Goal: Task Accomplishment & Management: Use online tool/utility

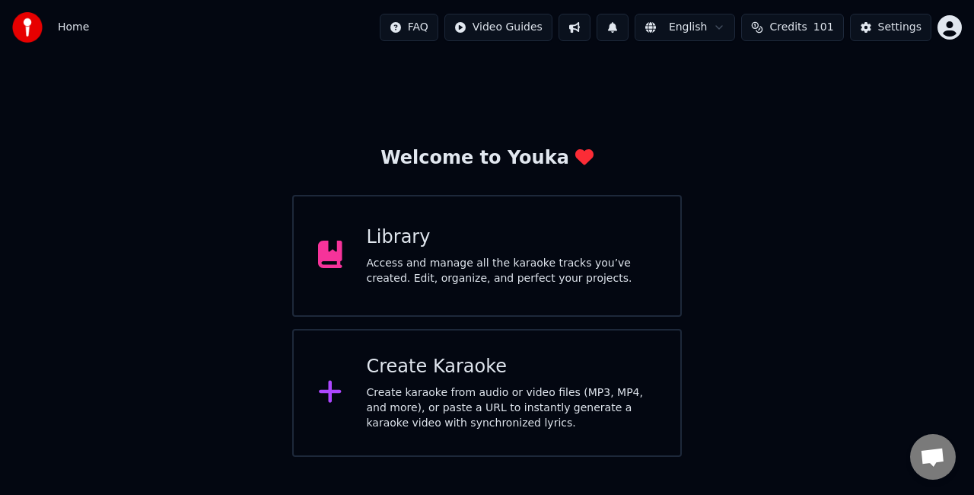
click at [534, 275] on div "Access and manage all the karaoke tracks you’ve created. Edit, organize, and pe…" at bounding box center [512, 271] width 290 height 30
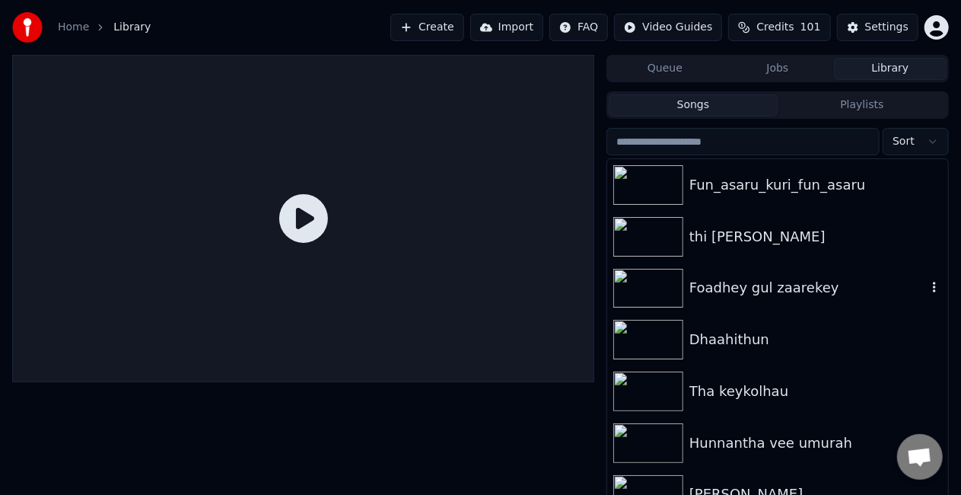
click at [797, 299] on div "Foadhey gul zaarekey" at bounding box center [777, 289] width 341 height 52
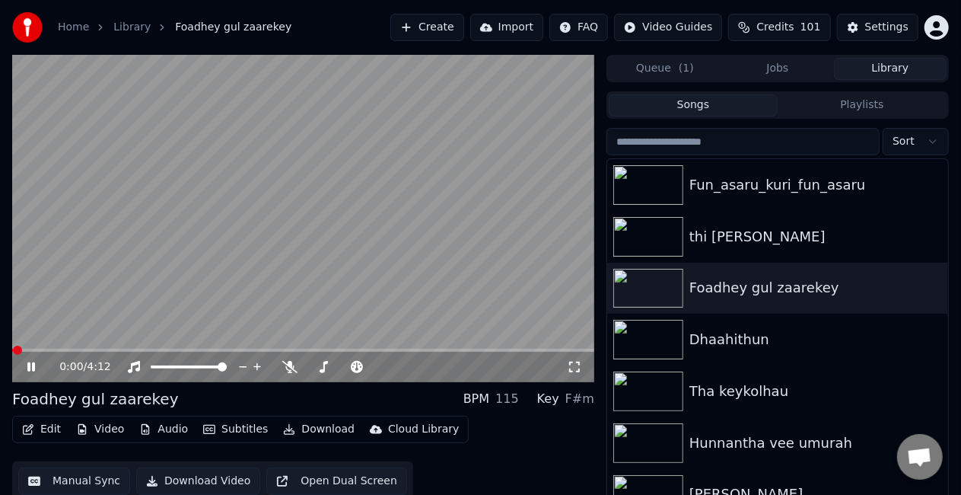
click at [78, 476] on button "Manual Sync" at bounding box center [74, 480] width 112 height 27
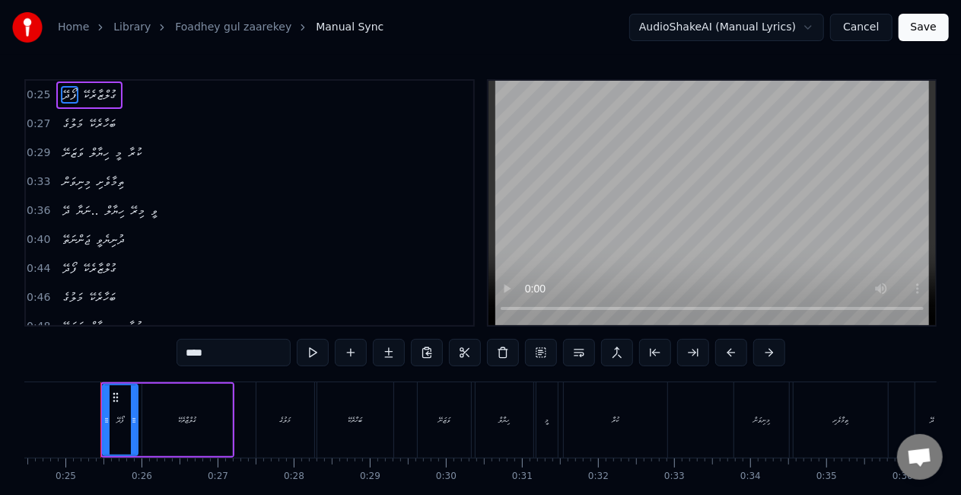
click at [138, 208] on span "މިރޭ" at bounding box center [138, 211] width 18 height 18
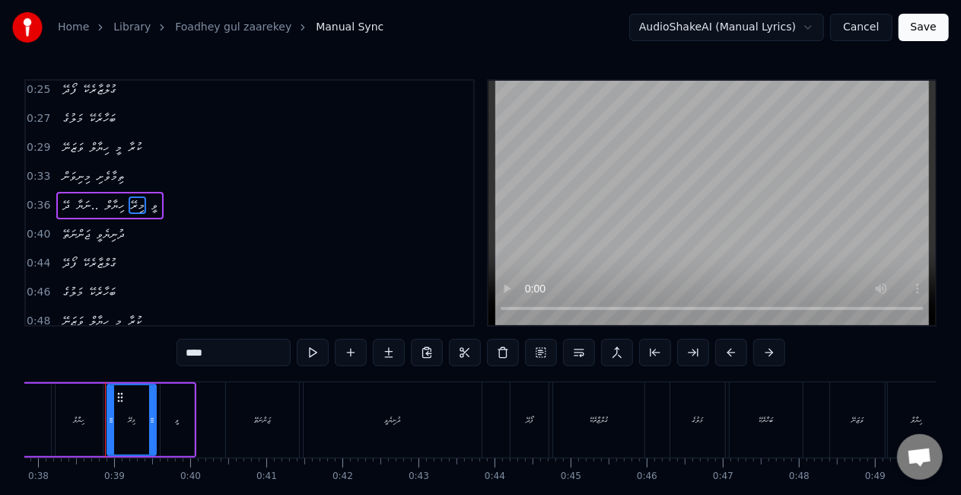
scroll to position [0, 2882]
drag, startPoint x: 218, startPoint y: 351, endPoint x: 176, endPoint y: 356, distance: 42.2
click at [176, 356] on div "0:25 ފޯދޭ ގުލްޒާރެކޭ 0:27 މަލުގެ ބަހާރެކޭ 0:29 ވަޒަނޭ ހިޔާލް މީ ކުރާ 0:33 މިނިވ…" at bounding box center [480, 307] width 912 height 456
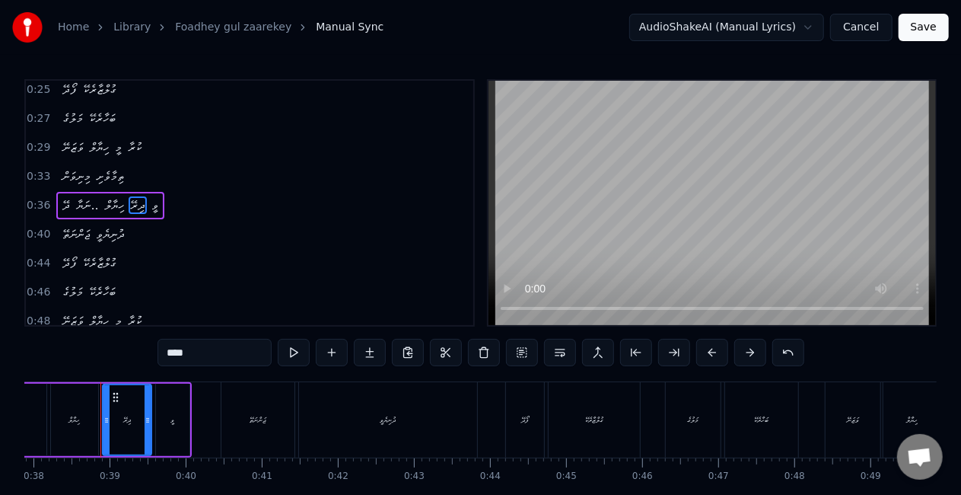
drag, startPoint x: 216, startPoint y: 355, endPoint x: 161, endPoint y: 349, distance: 55.1
click at [161, 349] on input "****" at bounding box center [215, 352] width 114 height 27
click at [175, 419] on div "ވީ" at bounding box center [172, 420] width 33 height 72
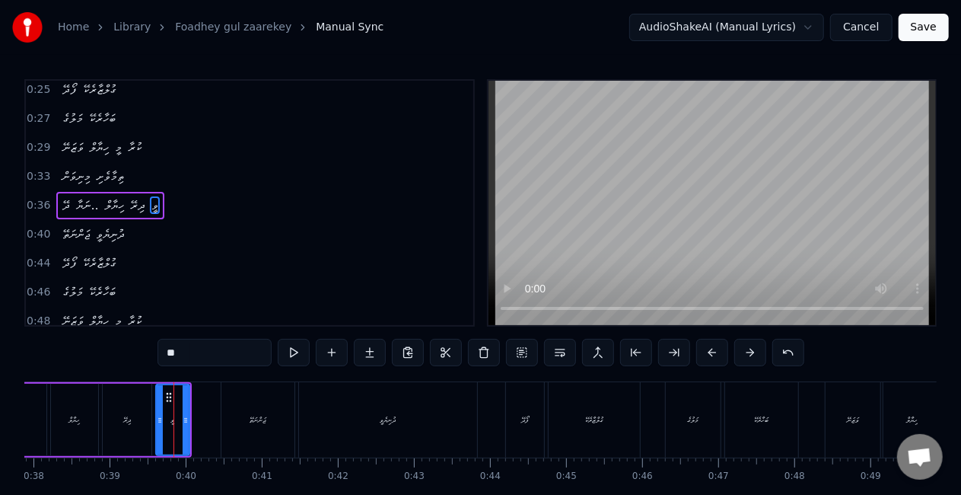
drag, startPoint x: 199, startPoint y: 363, endPoint x: 163, endPoint y: 350, distance: 38.0
click at [163, 350] on input "**" at bounding box center [215, 352] width 114 height 27
click at [907, 417] on div "ހިޔާލް" at bounding box center [912, 419] width 11 height 11
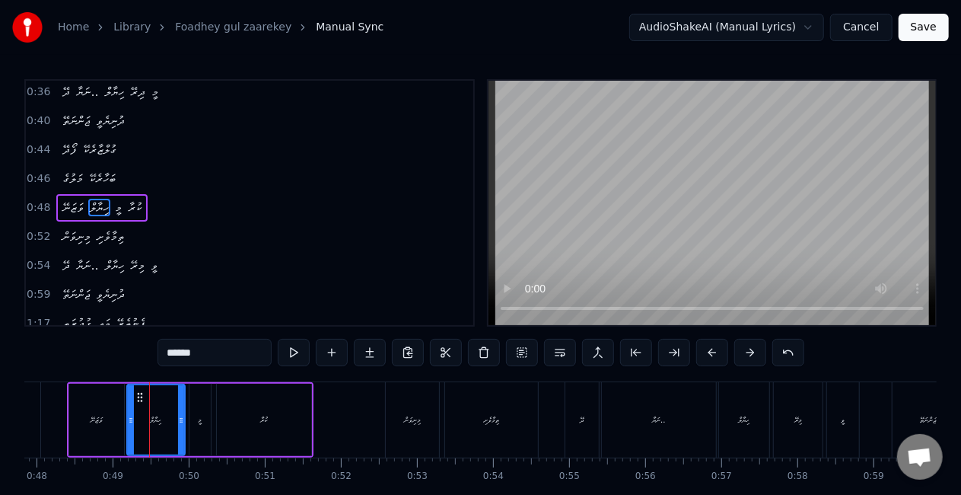
scroll to position [0, 3689]
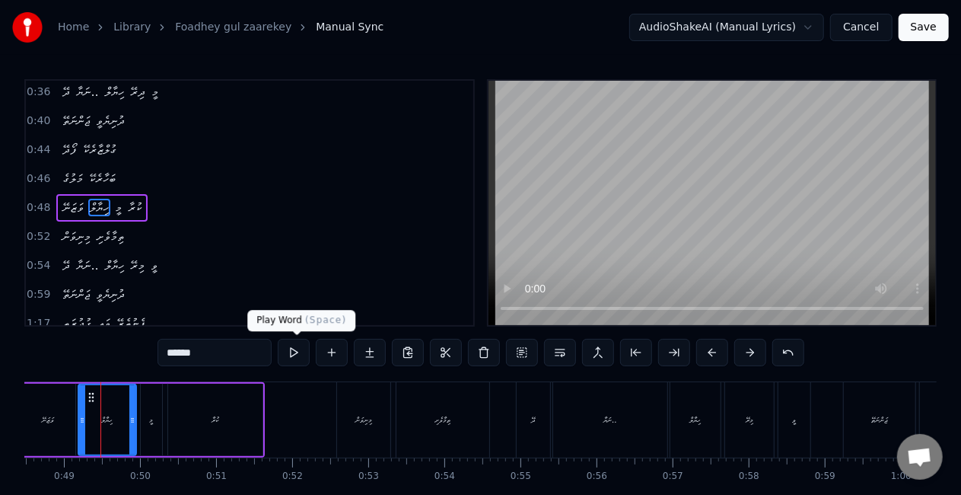
click at [289, 356] on button at bounding box center [294, 352] width 32 height 27
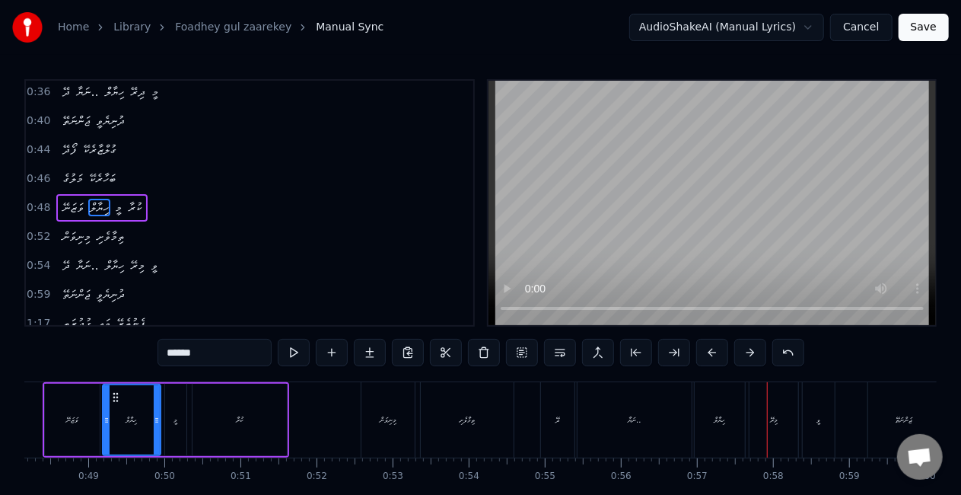
click at [756, 427] on div "މިރޭ" at bounding box center [774, 419] width 49 height 75
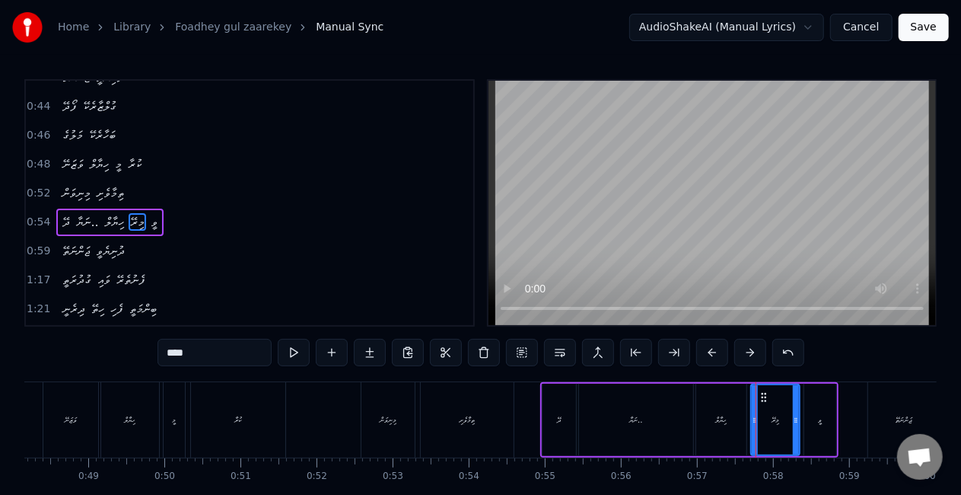
scroll to position [176, 0]
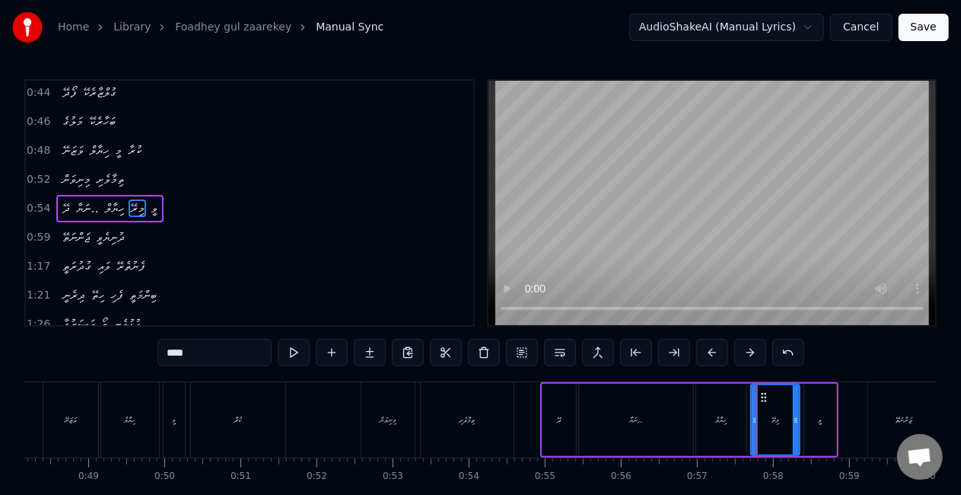
drag, startPoint x: 219, startPoint y: 350, endPoint x: 136, endPoint y: 350, distance: 82.9
click at [136, 352] on div "0:25 ފޯދޭ ގުލްޒާރެކޭ 0:27 މަލުގެ ބަހާރެކޭ 0:29 ވަޒަނޭ ހިޔާލް މީ ކުރާ 0:33 މިނިވ…" at bounding box center [480, 307] width 912 height 456
paste input "text"
click at [826, 415] on div "ވީ" at bounding box center [820, 420] width 32 height 72
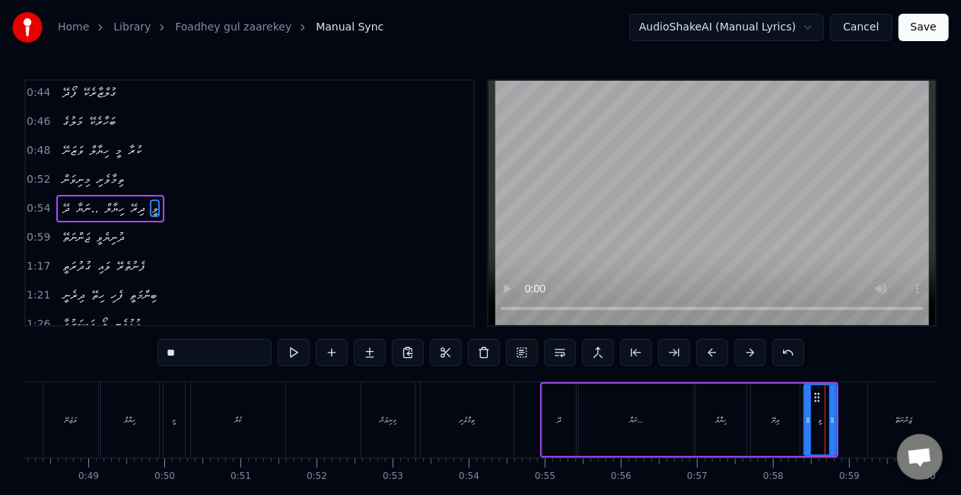
drag, startPoint x: 184, startPoint y: 359, endPoint x: 153, endPoint y: 357, distance: 31.3
click at [153, 357] on div "0:25 ފޯދޭ ގުލްޒާރެކޭ 0:27 މަލުގެ ބަހާރެކޭ 0:29 ވަޒަނޭ ހިޔާލް މީ ކުރާ 0:33 މިނިވ…" at bounding box center [480, 307] width 912 height 456
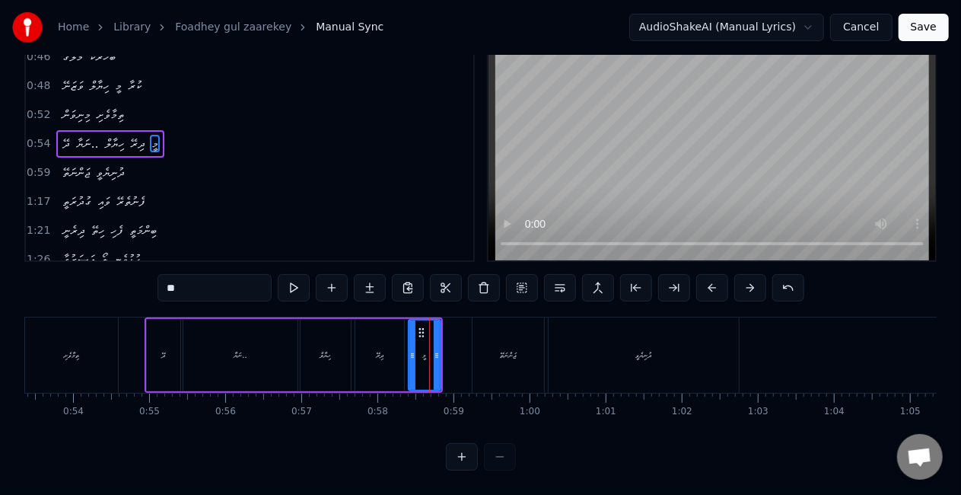
scroll to position [0, 4071]
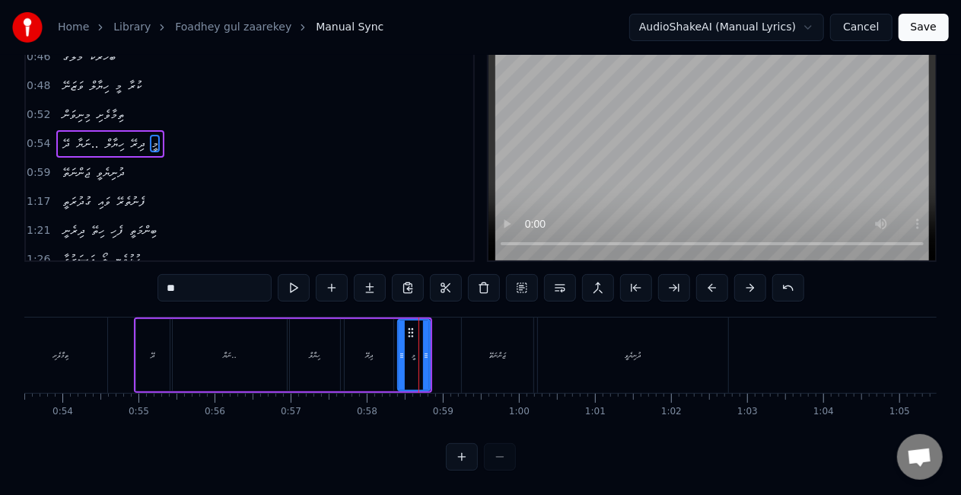
click at [492, 327] on div "ޖަންނަތޭ" at bounding box center [498, 354] width 72 height 75
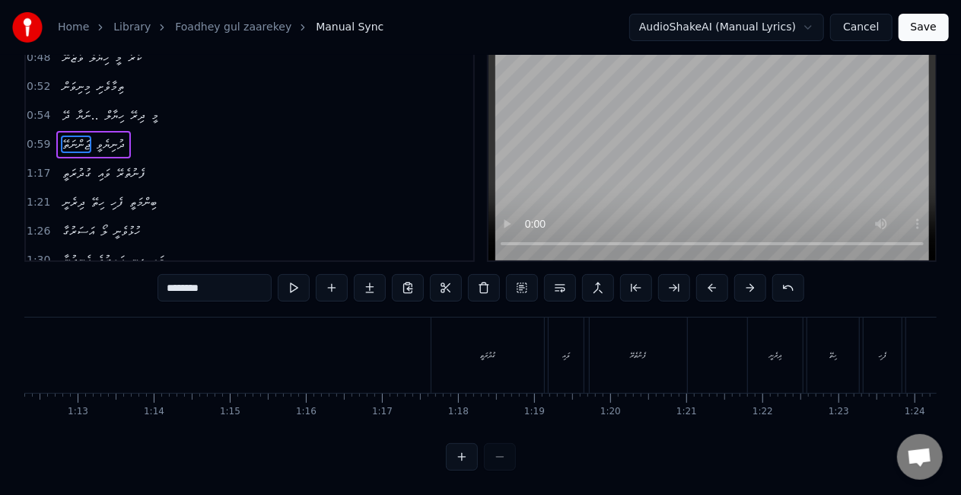
scroll to position [0, 5600]
click at [332, 349] on div "ގުދުރަތީ" at bounding box center [389, 354] width 114 height 75
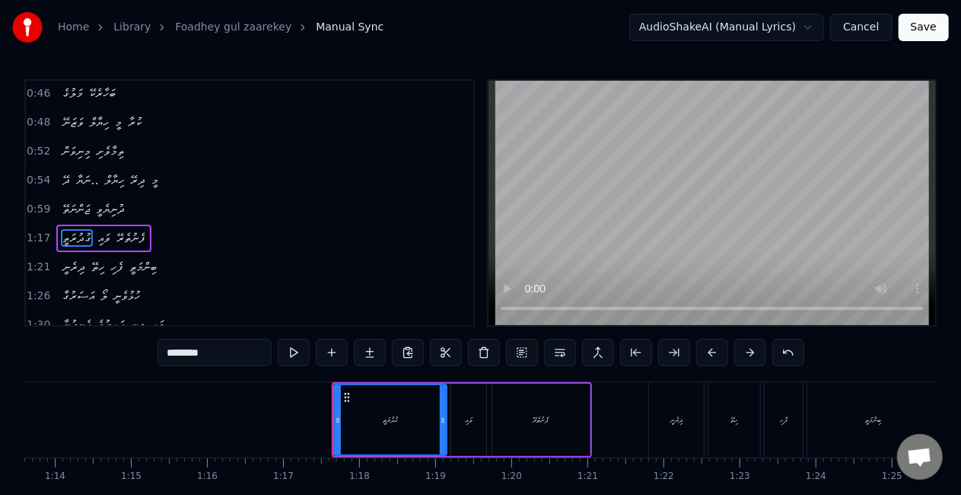
scroll to position [233, 0]
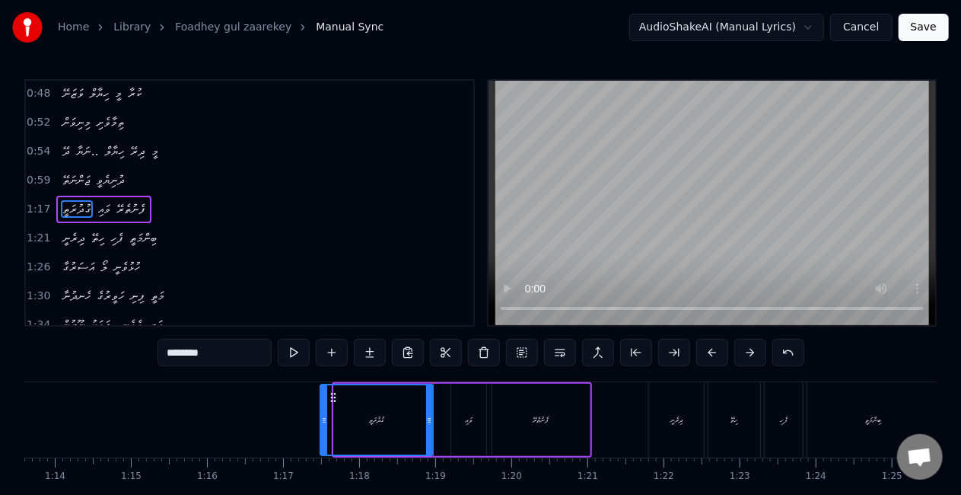
drag, startPoint x: 352, startPoint y: 399, endPoint x: 338, endPoint y: 398, distance: 13.7
click at [338, 398] on icon at bounding box center [333, 397] width 12 height 12
click at [332, 409] on div "ގުދުރަތީ" at bounding box center [376, 419] width 111 height 69
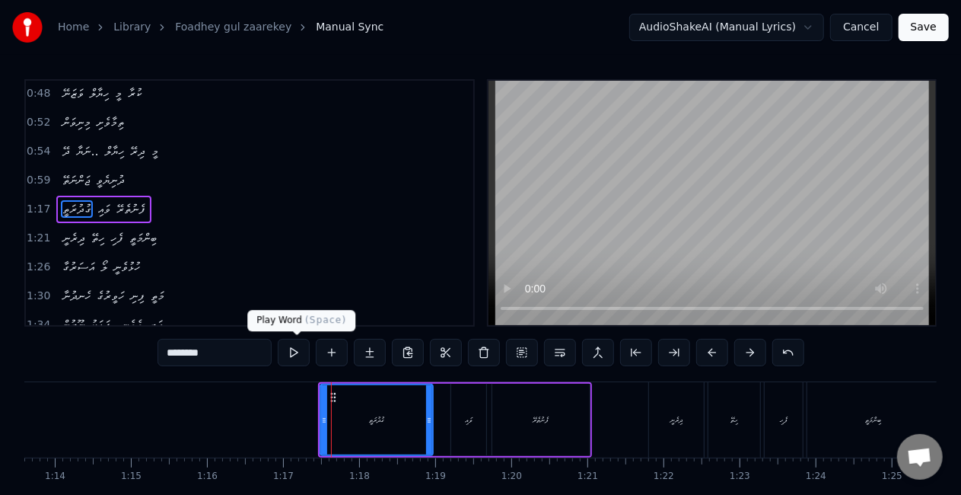
click at [301, 351] on button at bounding box center [294, 352] width 32 height 27
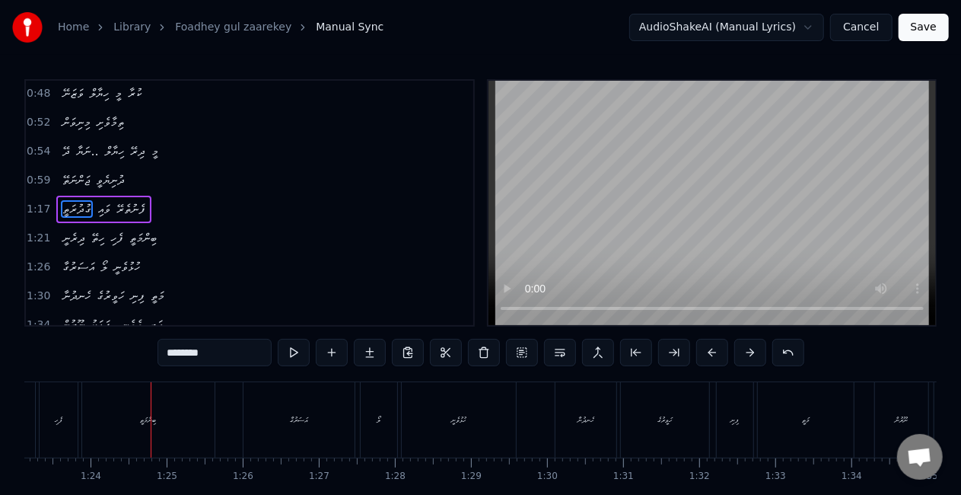
scroll to position [0, 6376]
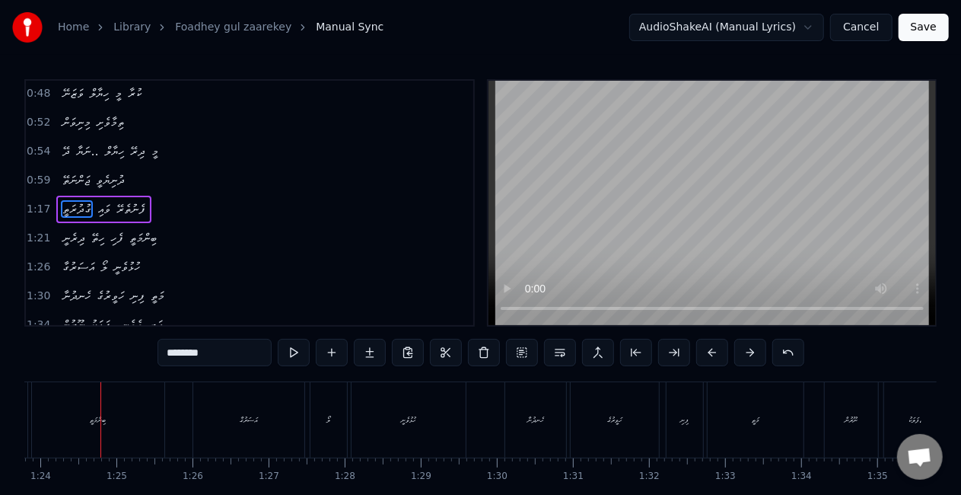
click at [230, 423] on div "އަސަރުގާ" at bounding box center [248, 419] width 111 height 75
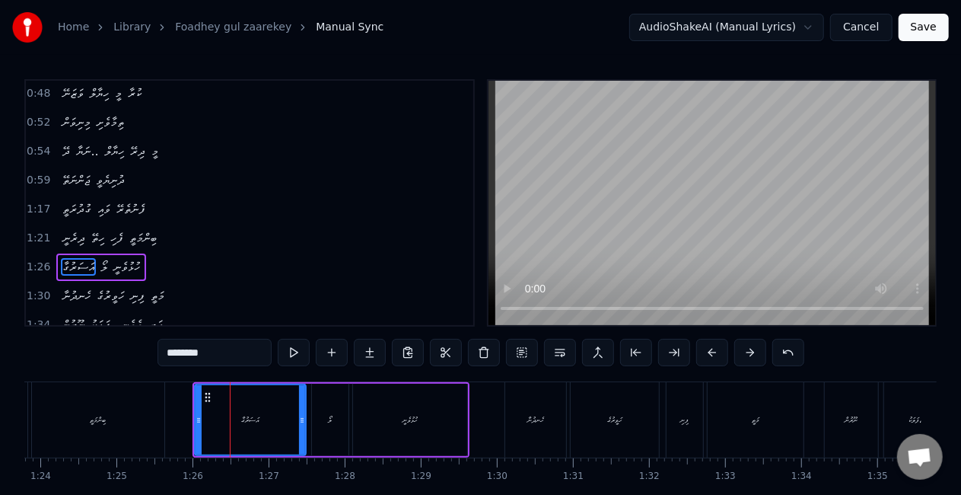
scroll to position [289, 0]
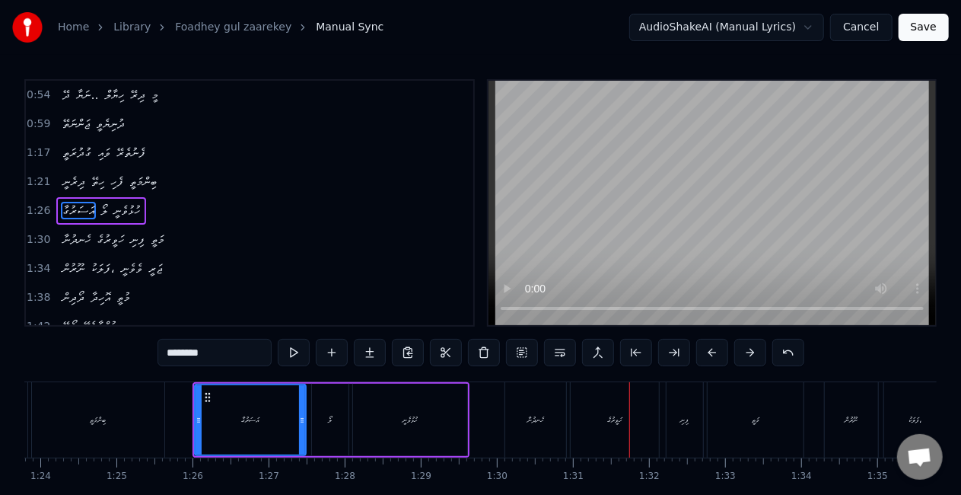
click at [610, 433] on div "ހަވީރުގެ" at bounding box center [615, 419] width 88 height 75
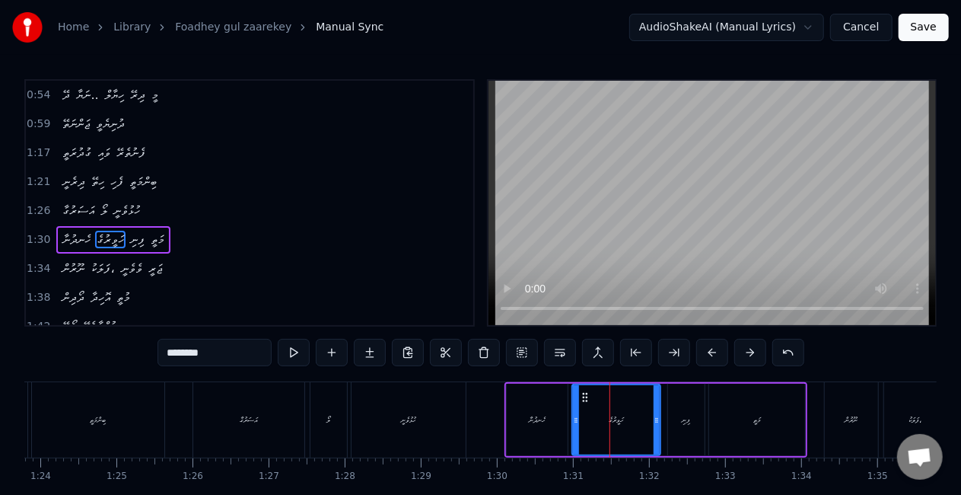
scroll to position [318, 0]
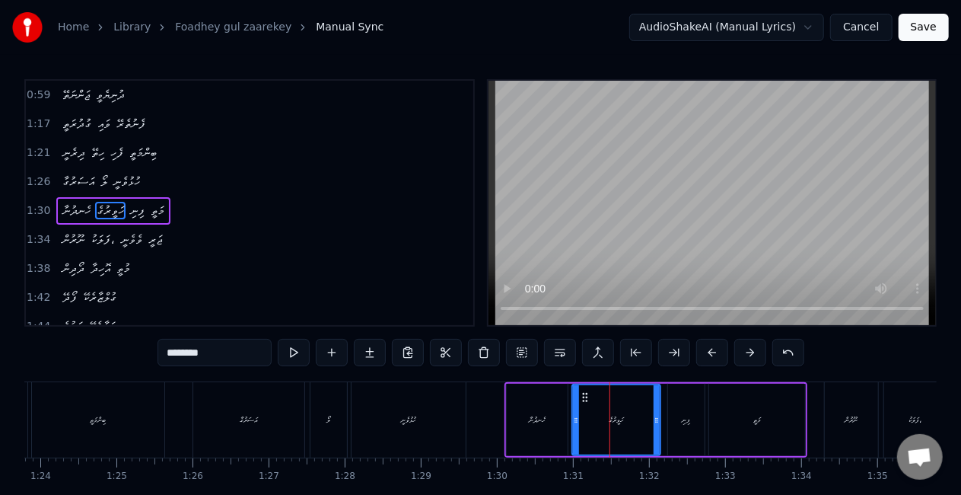
click at [529, 415] on div "ހެނދުނާ" at bounding box center [537, 419] width 17 height 11
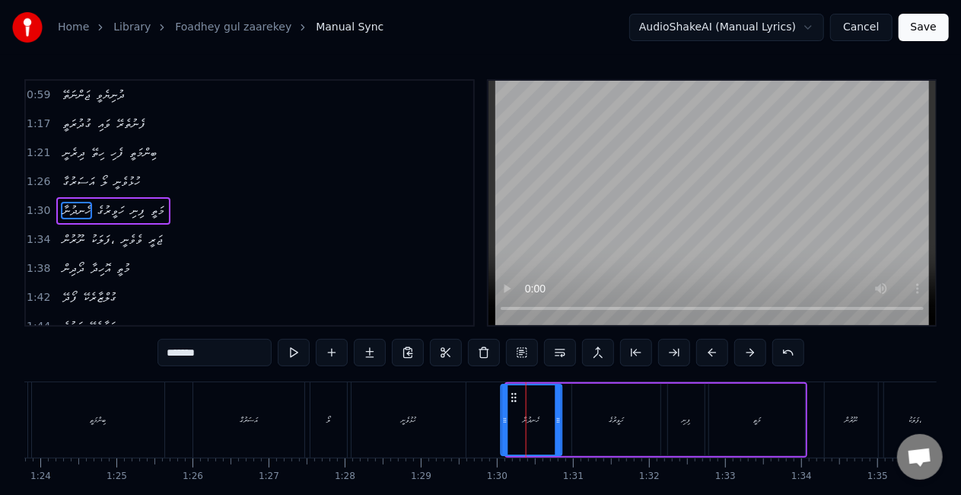
click at [512, 402] on icon at bounding box center [514, 397] width 12 height 12
click at [590, 415] on div "ހަވީރުގެ" at bounding box center [616, 420] width 88 height 72
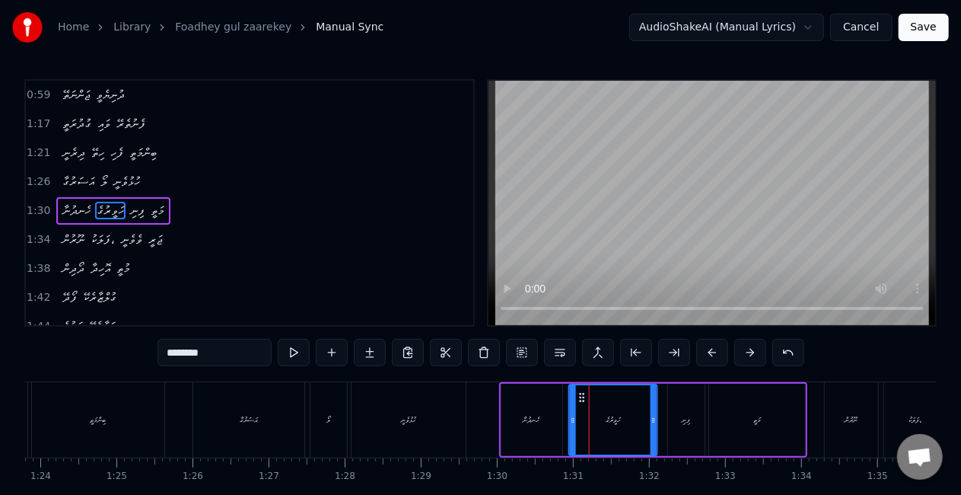
click at [582, 400] on icon at bounding box center [582, 397] width 12 height 12
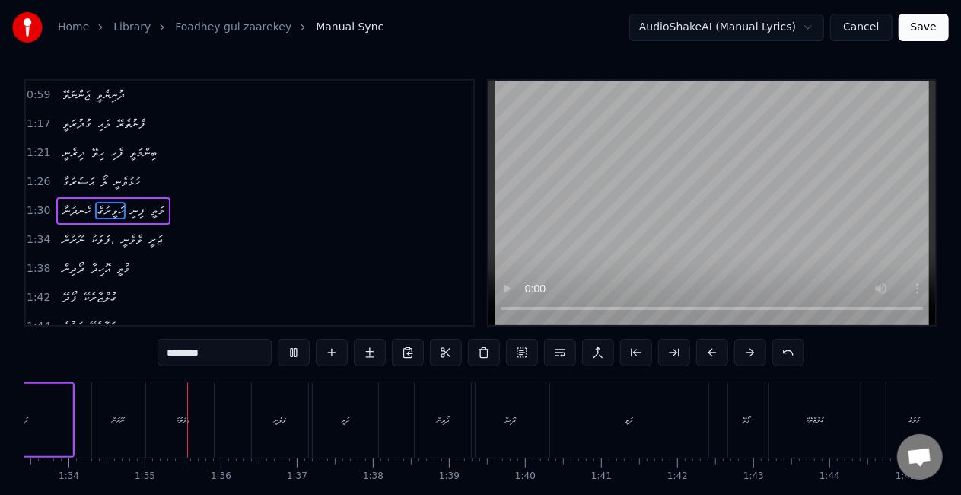
scroll to position [0, 7144]
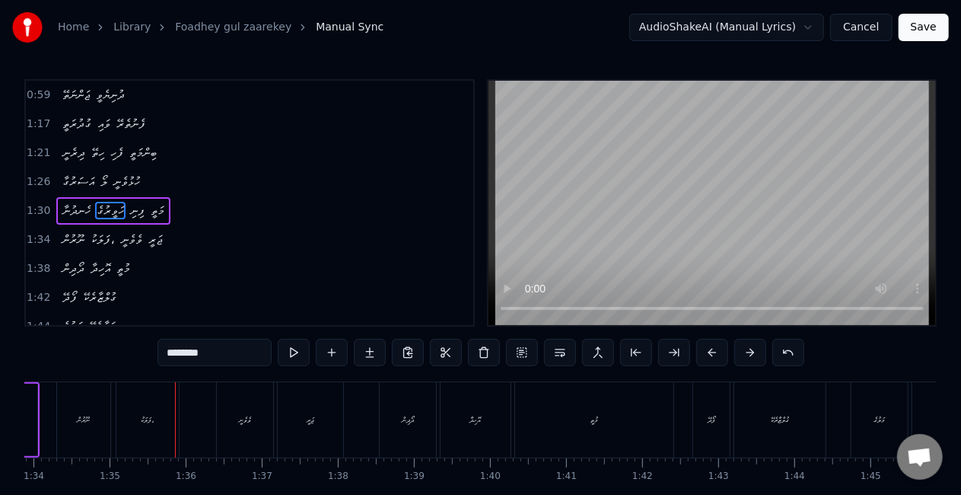
click at [167, 428] on div "ފަލަކު،" at bounding box center [147, 419] width 62 height 75
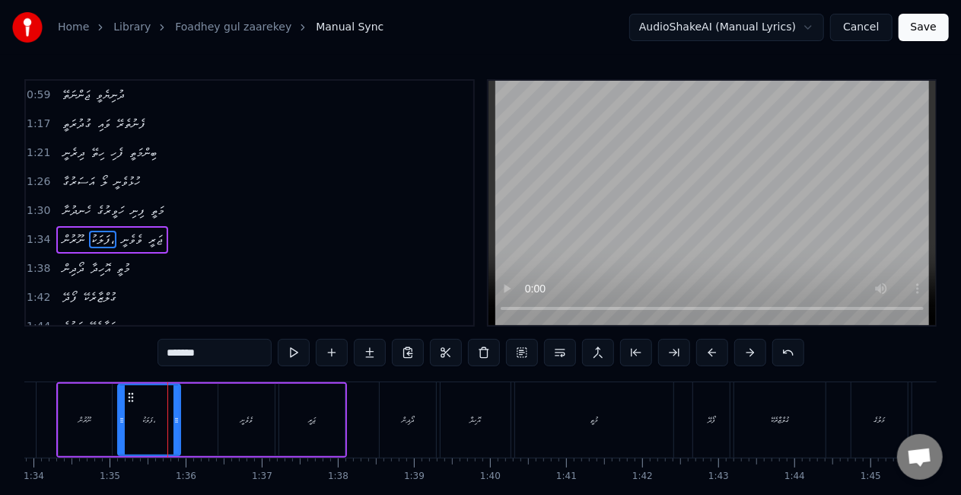
scroll to position [346, 0]
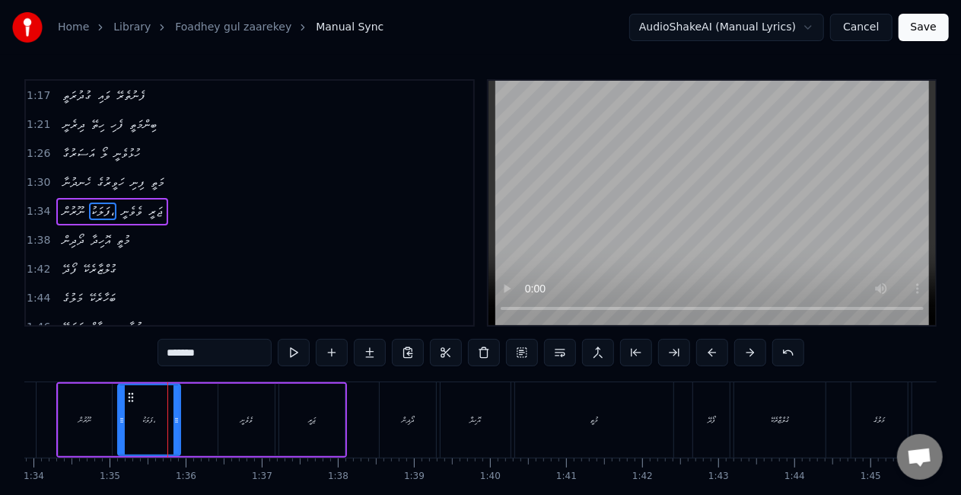
drag, startPoint x: 136, startPoint y: 403, endPoint x: 123, endPoint y: 403, distance: 13.0
click at [123, 403] on div "ފަލަކު،" at bounding box center [149, 419] width 61 height 69
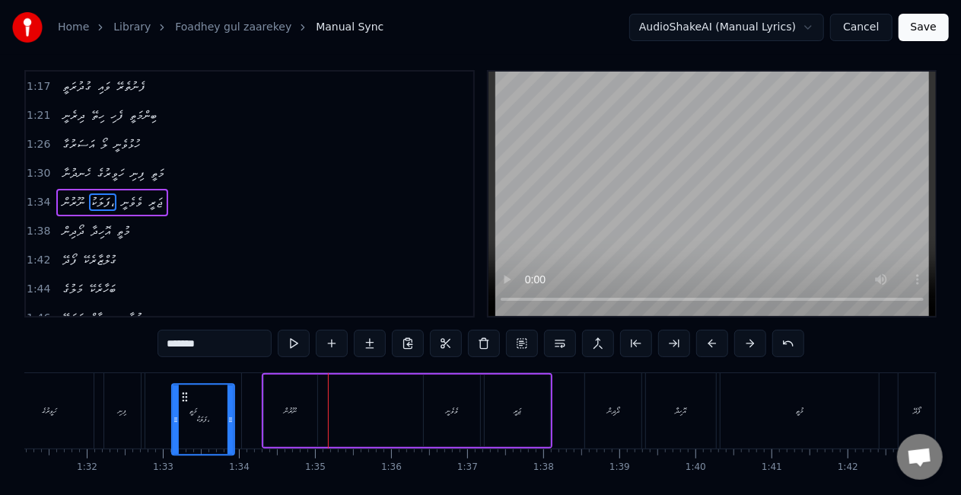
scroll to position [14, 0]
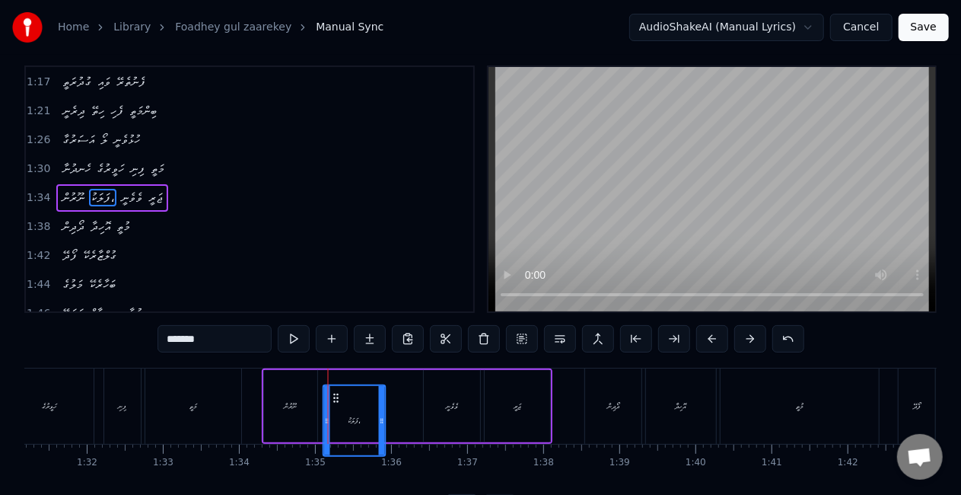
drag, startPoint x: 132, startPoint y: 399, endPoint x: 338, endPoint y: 368, distance: 207.8
click at [338, 368] on div "ނޫރުން ފަލަކު، ވެވެނީ ޖަރީ" at bounding box center [407, 405] width 291 height 75
click at [336, 380] on icon at bounding box center [335, 383] width 12 height 12
click at [286, 403] on div "ނޫރުން" at bounding box center [291, 405] width 13 height 11
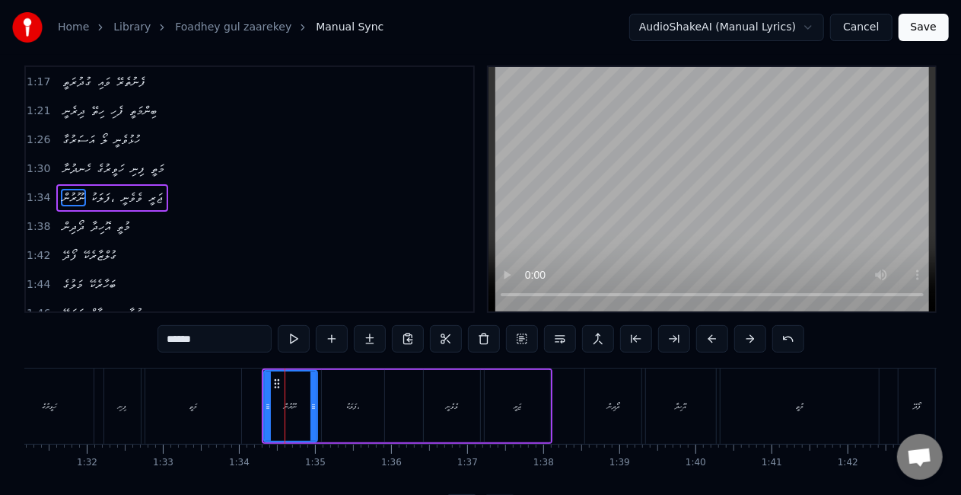
scroll to position [0, 0]
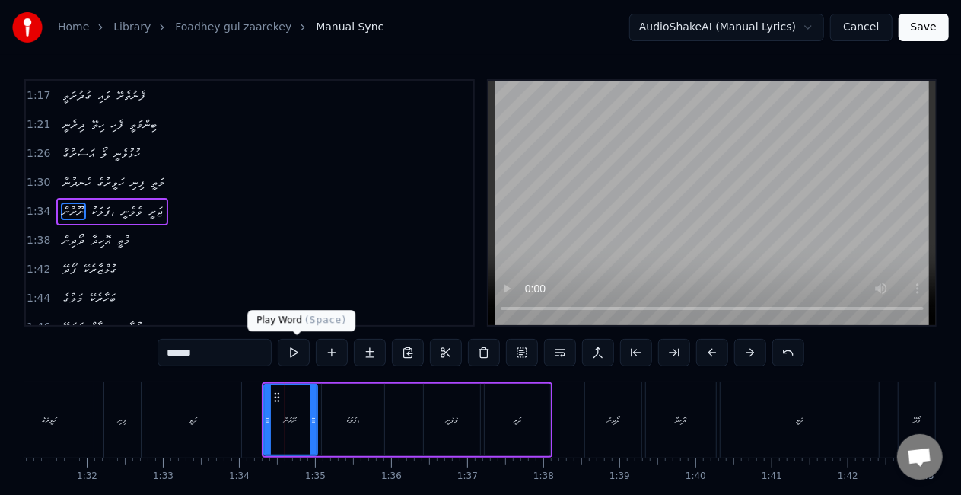
click at [292, 352] on button at bounding box center [294, 352] width 32 height 27
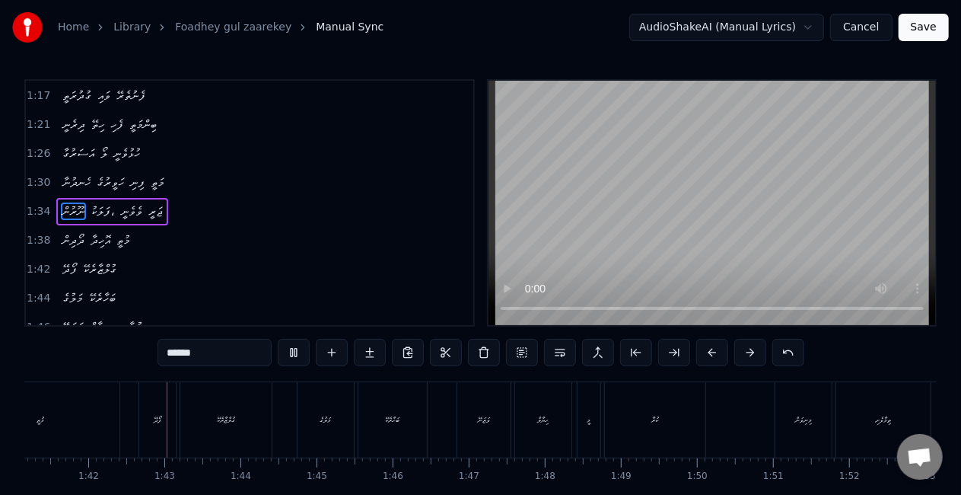
scroll to position [0, 7714]
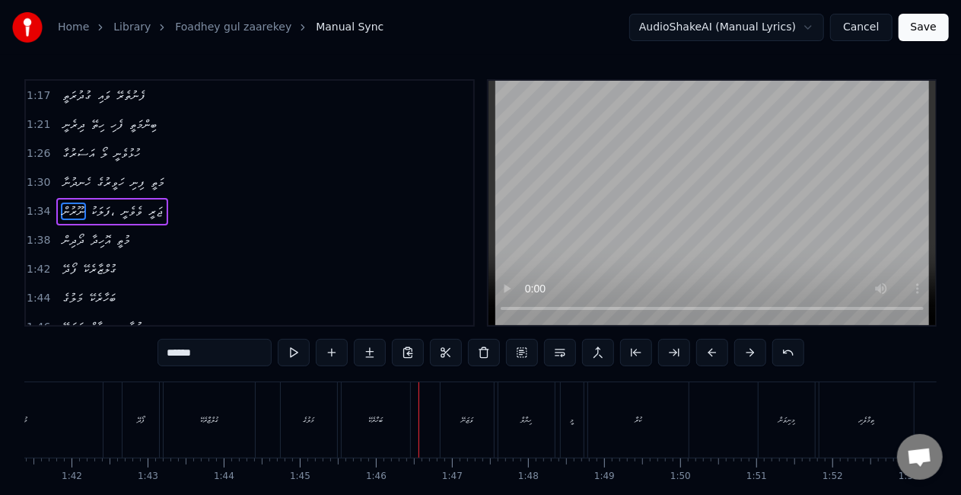
click at [301, 429] on div "މަލުގެ" at bounding box center [309, 419] width 56 height 75
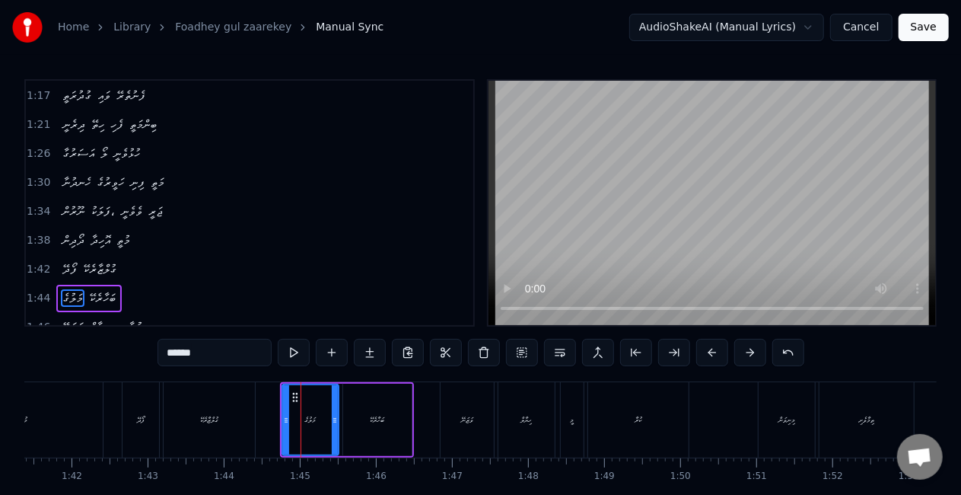
scroll to position [431, 0]
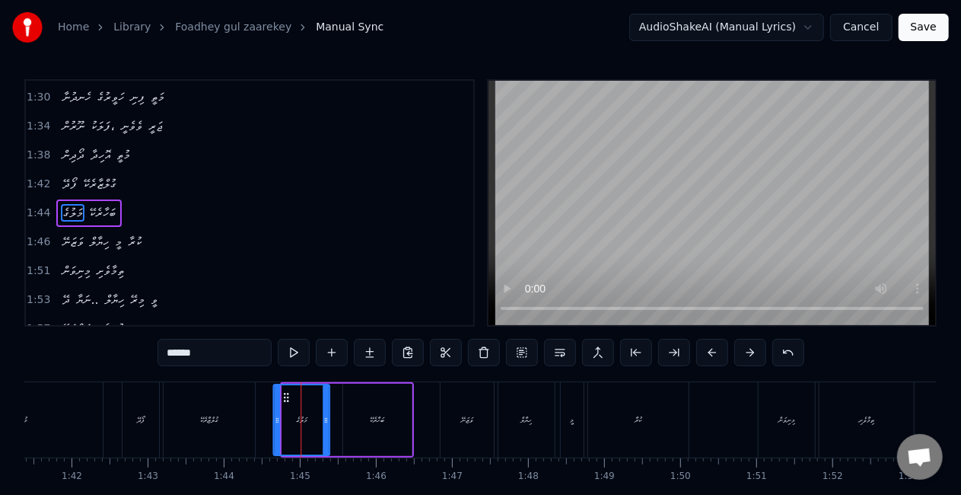
drag, startPoint x: 294, startPoint y: 397, endPoint x: 285, endPoint y: 397, distance: 9.1
click at [285, 397] on icon at bounding box center [286, 397] width 12 height 12
click at [294, 352] on button at bounding box center [294, 352] width 32 height 27
click at [441, 437] on div "ވަޒަނޭ" at bounding box center [467, 419] width 53 height 75
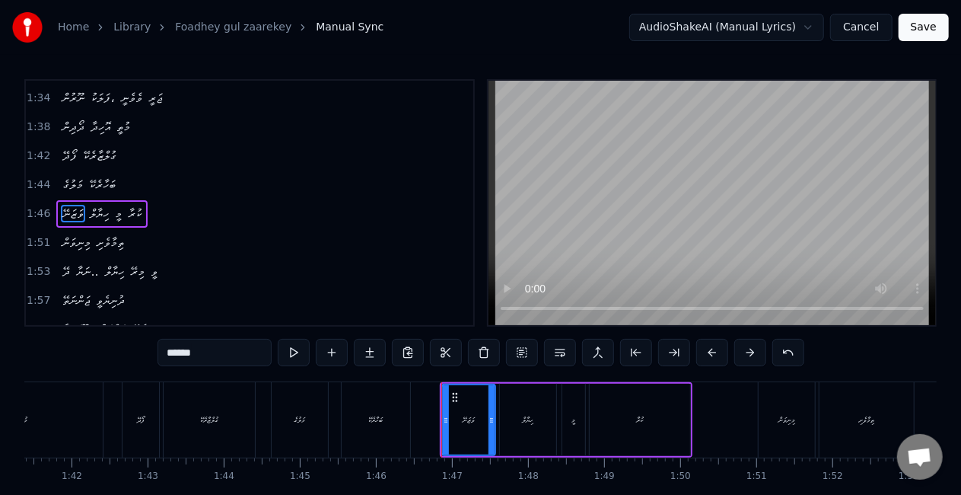
scroll to position [460, 0]
drag, startPoint x: 454, startPoint y: 400, endPoint x: 443, endPoint y: 400, distance: 10.7
click at [443, 400] on circle at bounding box center [443, 400] width 1 height 1
click at [525, 421] on div "ހިޔާލް" at bounding box center [528, 419] width 11 height 11
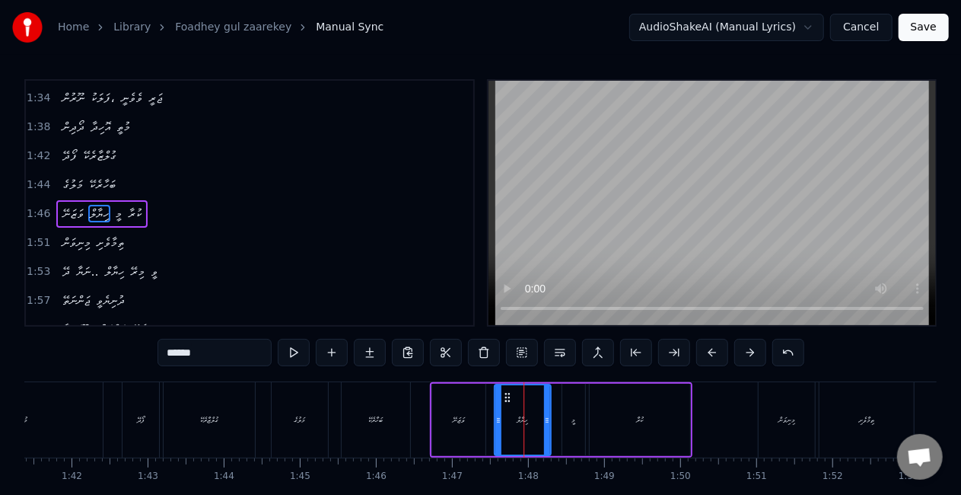
click at [511, 398] on icon at bounding box center [507, 397] width 12 height 12
click at [765, 428] on div "މިނިވަން" at bounding box center [787, 419] width 56 height 75
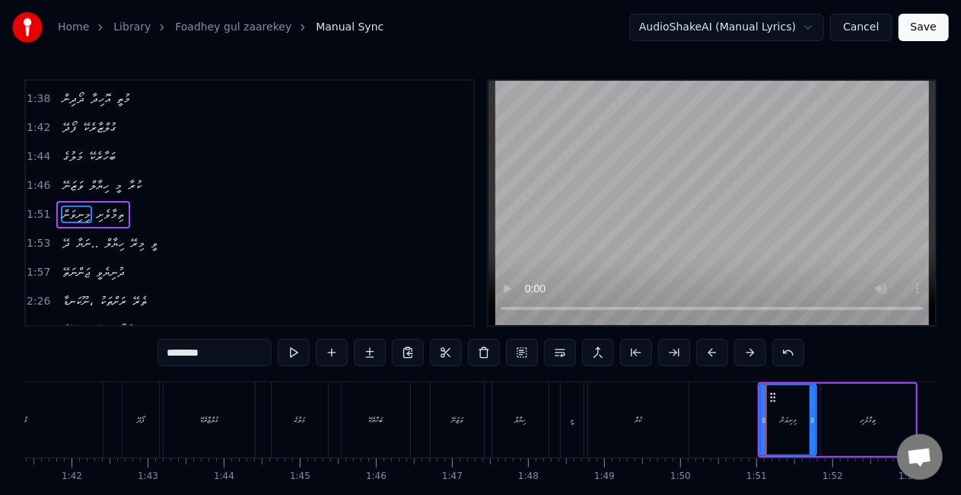
scroll to position [489, 0]
drag, startPoint x: 774, startPoint y: 400, endPoint x: 763, endPoint y: 397, distance: 11.1
click at [763, 397] on icon at bounding box center [762, 397] width 12 height 12
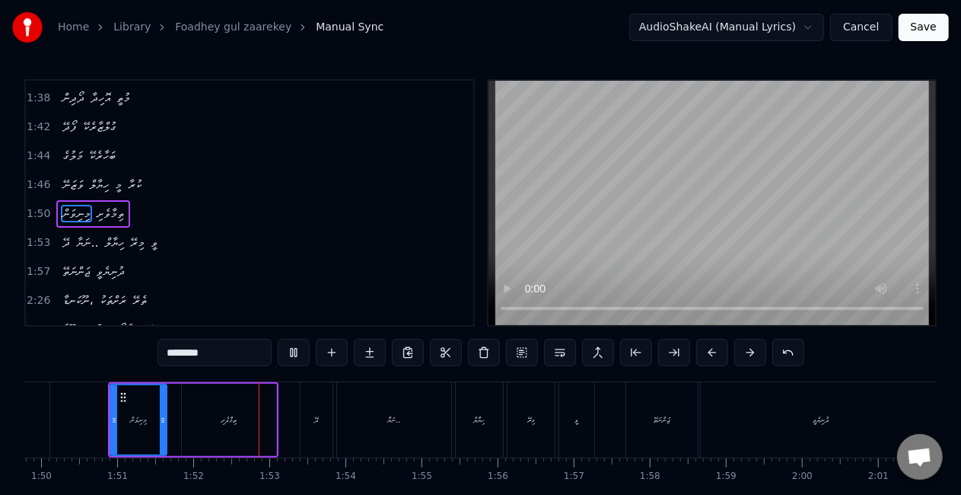
scroll to position [0, 8475]
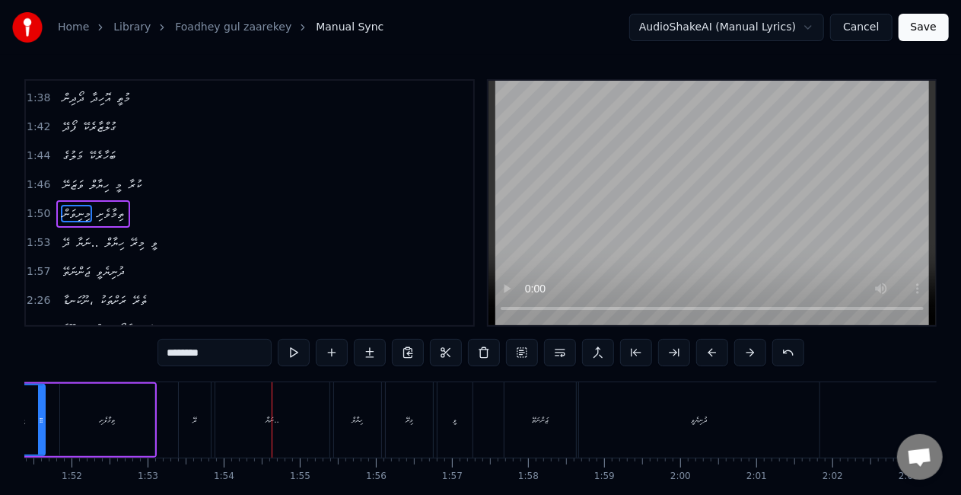
click at [189, 428] on div "ދޭ" at bounding box center [195, 419] width 32 height 75
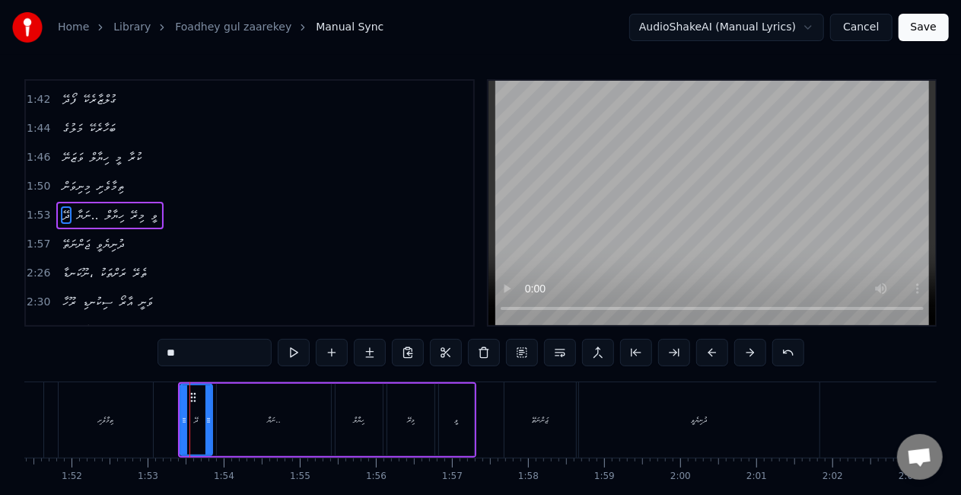
scroll to position [517, 0]
click at [186, 404] on div "ދޭ" at bounding box center [196, 419] width 30 height 69
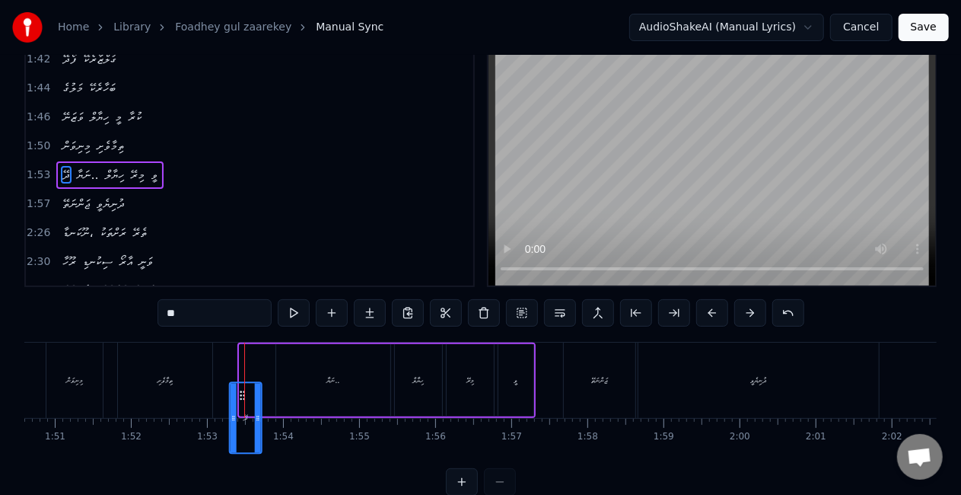
scroll to position [41, 0]
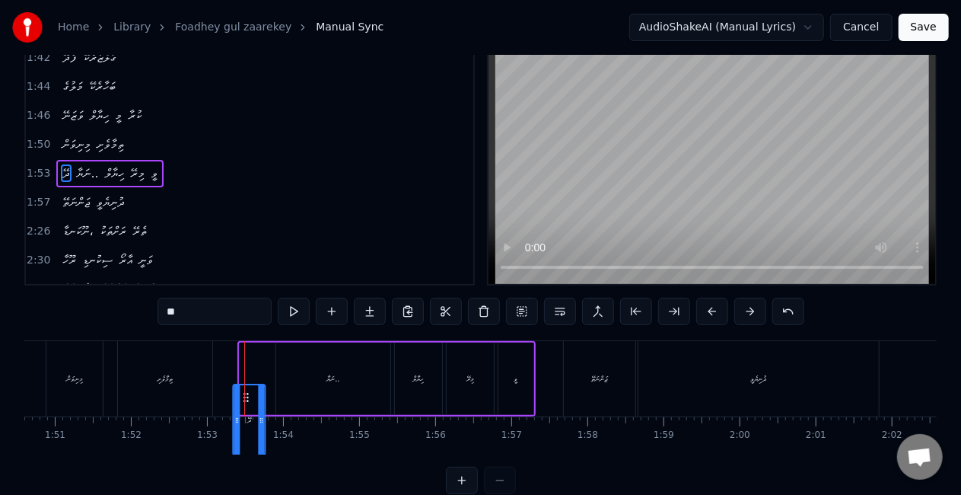
drag, startPoint x: 192, startPoint y: 400, endPoint x: 243, endPoint y: 363, distance: 63.8
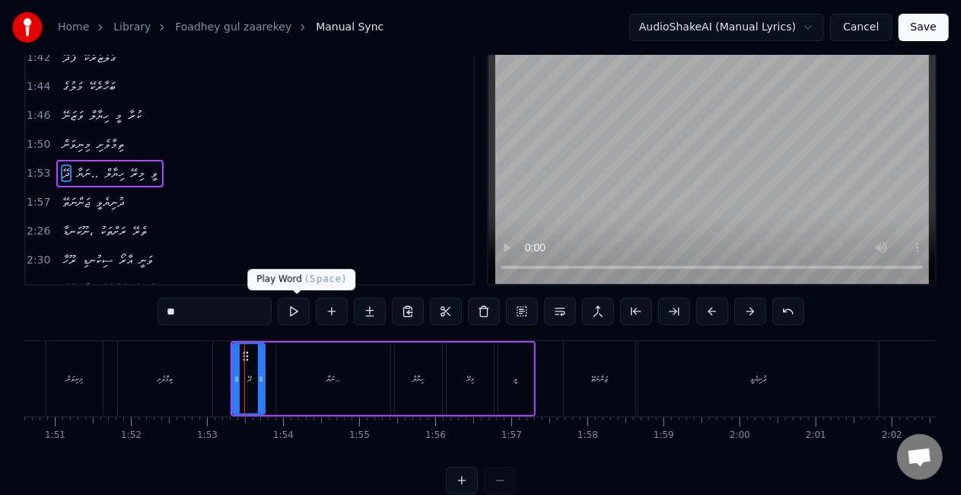
click at [296, 311] on button at bounding box center [294, 311] width 32 height 27
click at [322, 399] on div "ނަޔާ.." at bounding box center [333, 378] width 114 height 72
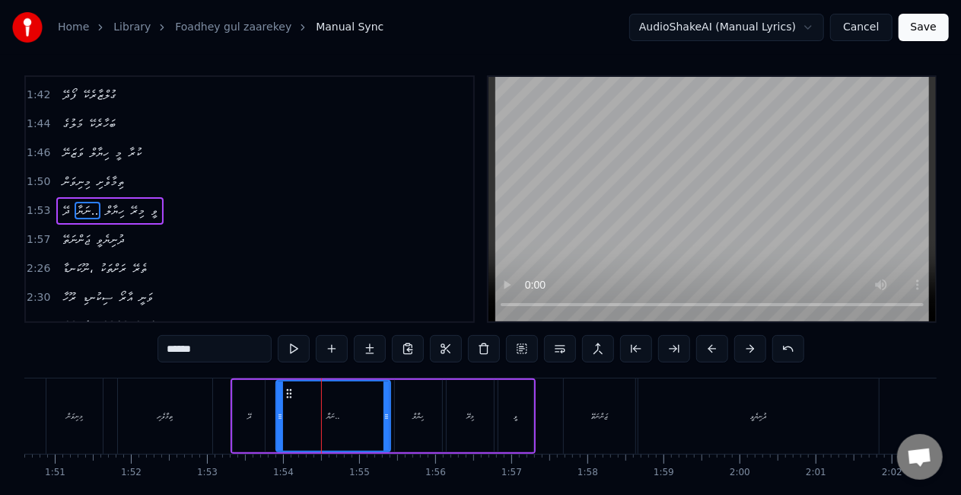
scroll to position [0, 0]
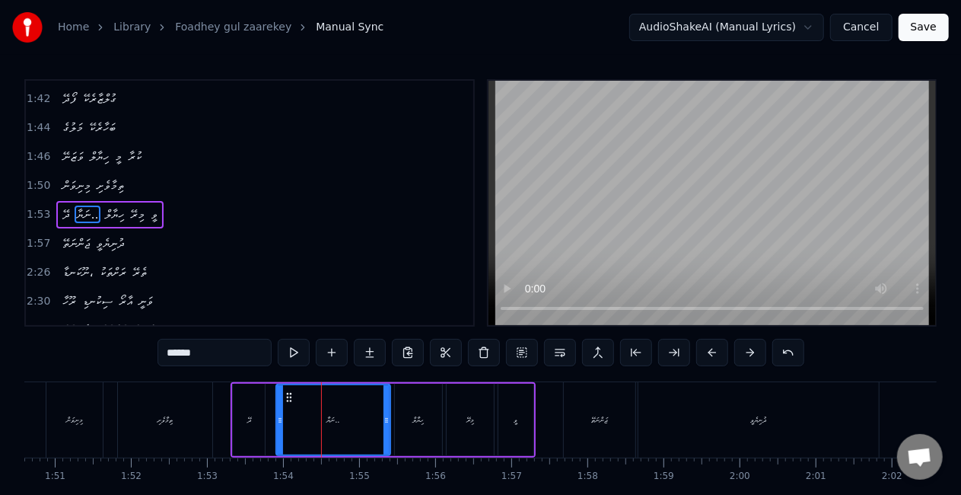
click at [346, 421] on div "ނަޔާ.." at bounding box center [333, 419] width 113 height 69
drag, startPoint x: 228, startPoint y: 355, endPoint x: 186, endPoint y: 352, distance: 42.0
click at [186, 352] on input "******" at bounding box center [215, 352] width 114 height 27
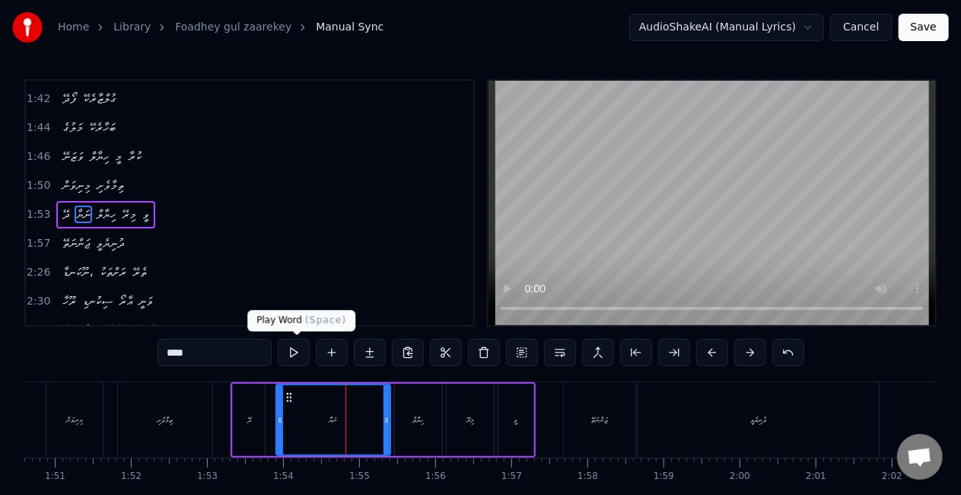
click at [285, 352] on button at bounding box center [294, 352] width 32 height 27
click at [460, 425] on div "މިރޭ" at bounding box center [470, 420] width 47 height 72
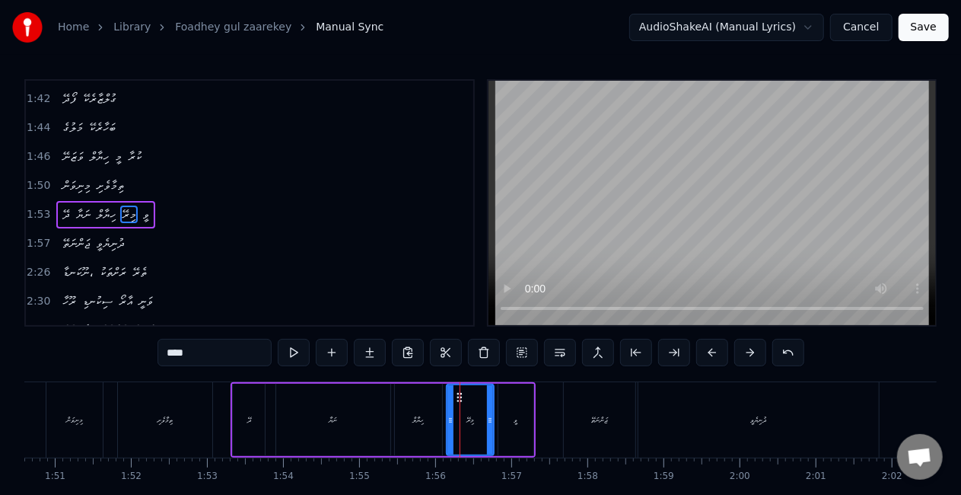
drag, startPoint x: 216, startPoint y: 358, endPoint x: 141, endPoint y: 357, distance: 75.3
click at [141, 357] on div "0:25 ފޯދޭ ގުލްޒާރެކޭ 0:27 މަލުގެ ބަހާރެކޭ 0:29 ވަޒަނޭ ހިޔާލް މީ ކުރާ 0:33 މިނިވ…" at bounding box center [480, 307] width 912 height 456
paste input "text"
click at [519, 422] on div "ވީ" at bounding box center [515, 420] width 35 height 72
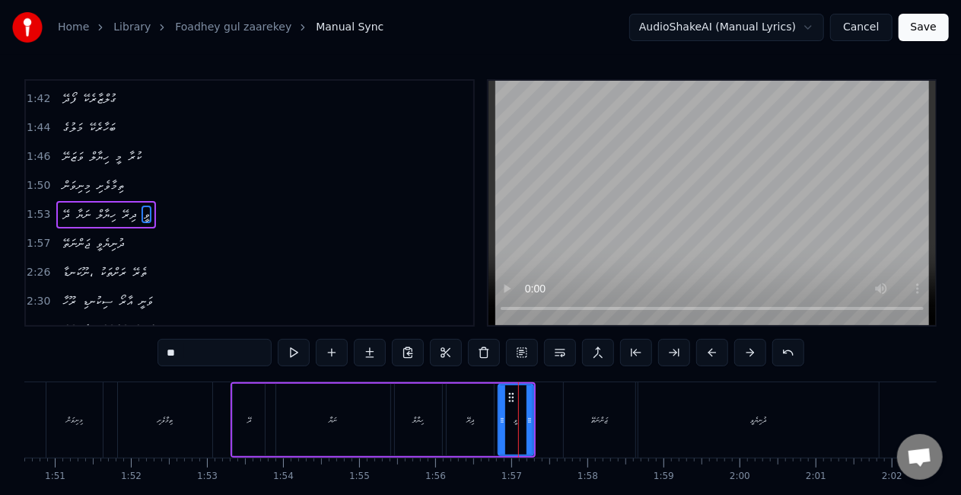
drag, startPoint x: 184, startPoint y: 353, endPoint x: 150, endPoint y: 352, distance: 34.3
click at [150, 352] on div "0:25 ފޯދޭ ގުލްޒާރެކޭ 0:27 މަލުގެ ބަހާރެކޭ 0:29 ވަޒަނޭ ހިޔާލް މީ ކުރާ 0:33 މިނިވ…" at bounding box center [480, 307] width 912 height 456
click at [682, 434] on div "ދުނިޔެވީ" at bounding box center [758, 419] width 240 height 75
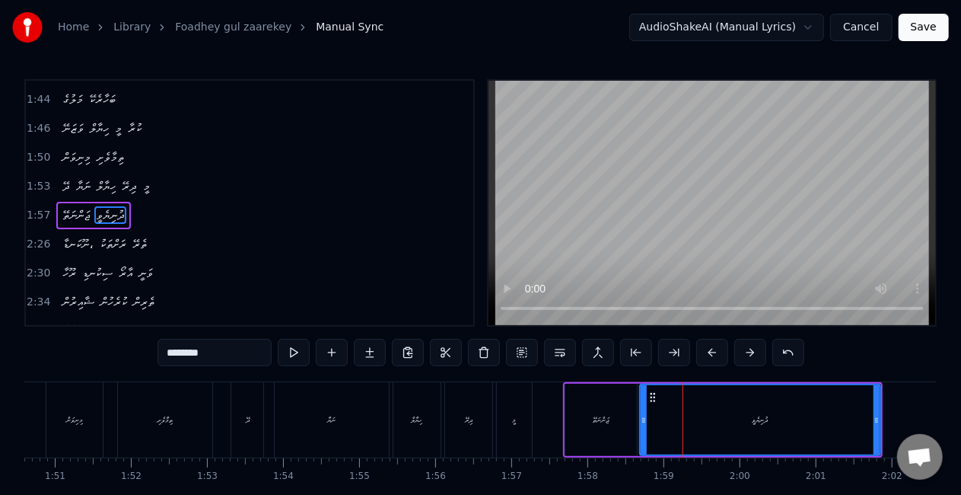
scroll to position [545, 0]
drag, startPoint x: 874, startPoint y: 417, endPoint x: 817, endPoint y: 413, distance: 56.4
click at [817, 414] on icon at bounding box center [819, 420] width 6 height 12
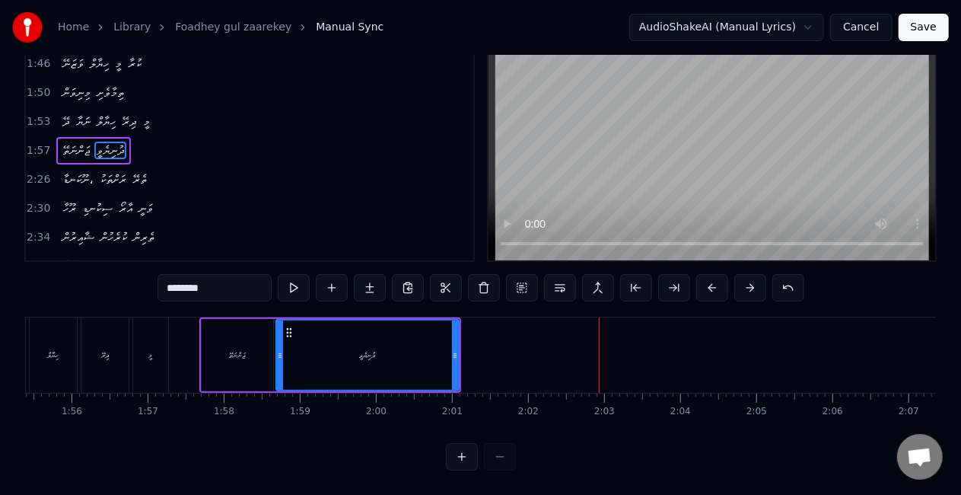
scroll to position [0, 8757]
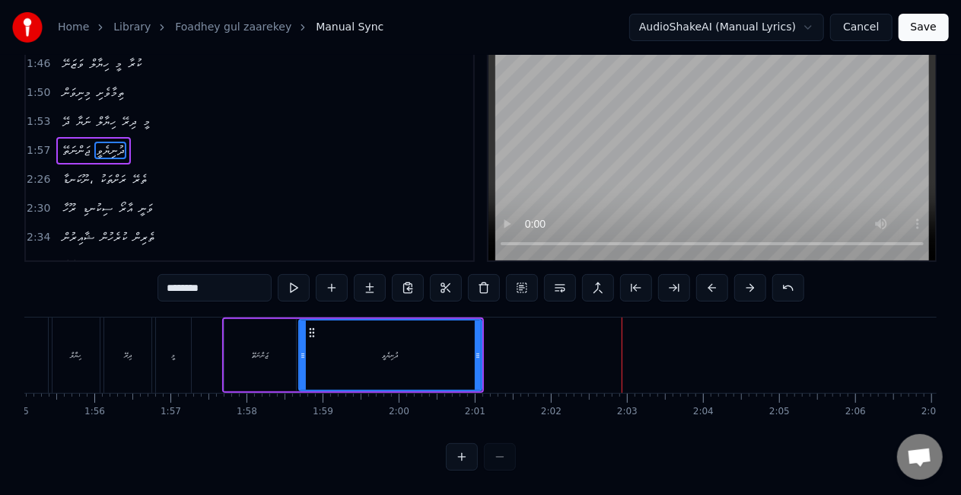
click at [375, 339] on div "ދުނިޔެވީ" at bounding box center [390, 354] width 181 height 69
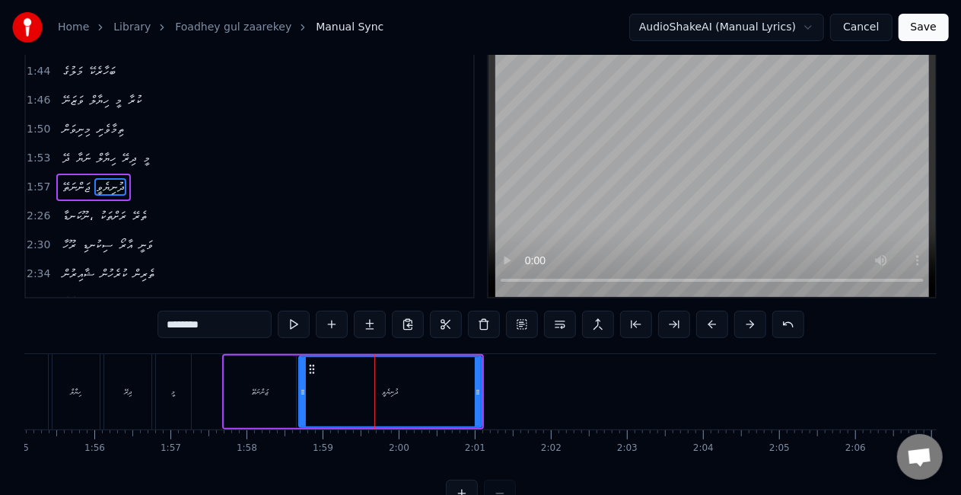
scroll to position [0, 0]
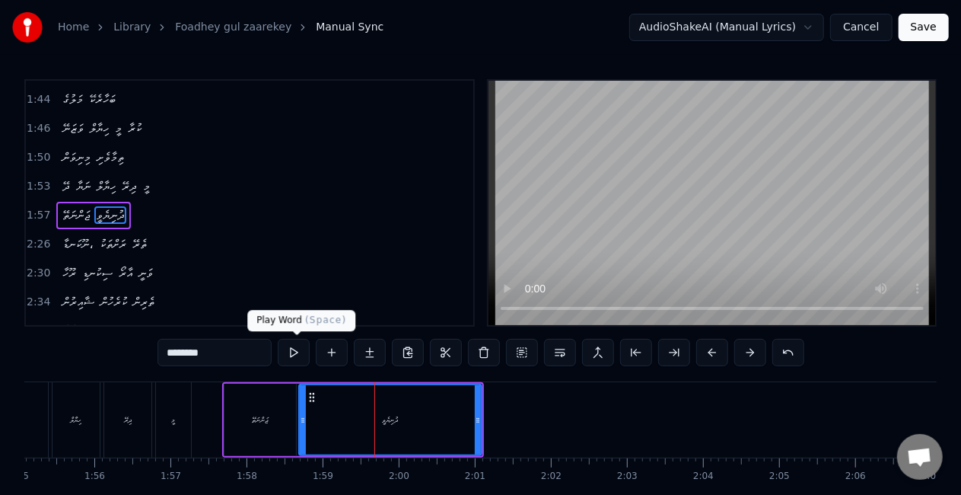
click at [301, 351] on button at bounding box center [294, 352] width 32 height 27
click at [297, 351] on button at bounding box center [294, 352] width 32 height 27
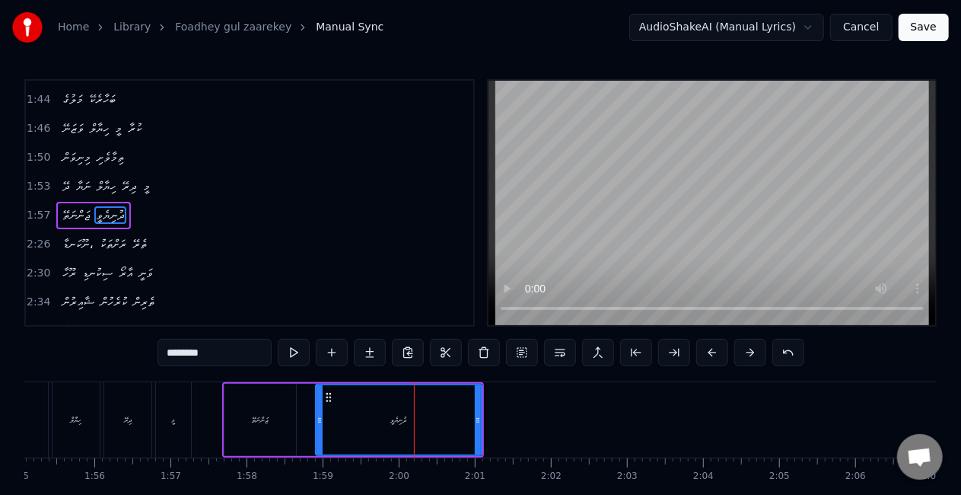
drag, startPoint x: 303, startPoint y: 419, endPoint x: 320, endPoint y: 419, distance: 16.7
click at [320, 419] on icon at bounding box center [320, 420] width 6 height 12
click at [298, 352] on button at bounding box center [294, 352] width 32 height 27
drag, startPoint x: 317, startPoint y: 428, endPoint x: 301, endPoint y: 426, distance: 15.3
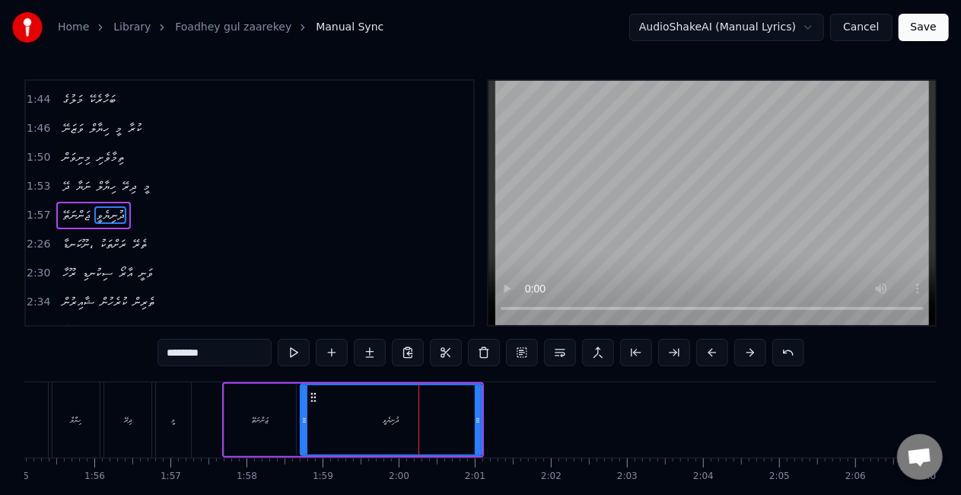
click at [301, 426] on div at bounding box center [304, 419] width 6 height 69
click at [259, 425] on div "ޖަންނަތޭ" at bounding box center [261, 419] width 16 height 11
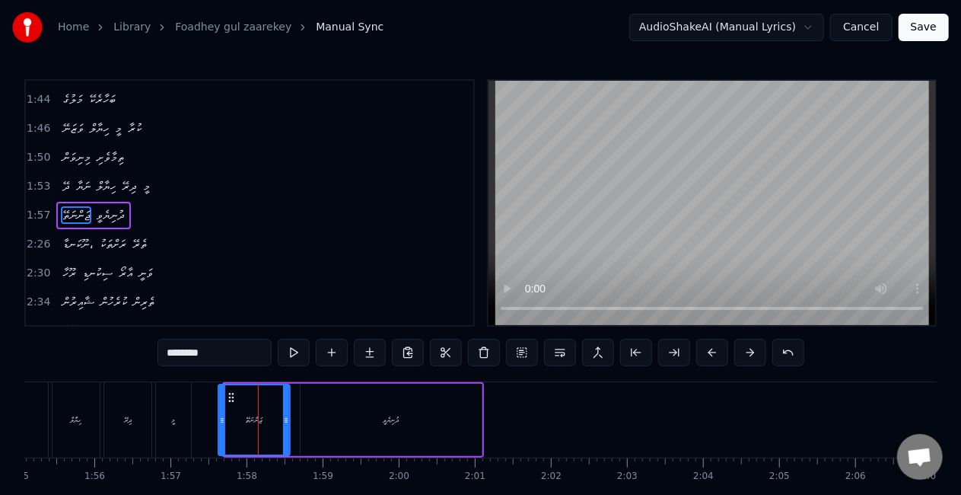
click at [233, 396] on icon at bounding box center [231, 397] width 12 height 12
click at [298, 355] on button at bounding box center [294, 352] width 32 height 27
click at [455, 440] on div "ދުނިޔެވީ" at bounding box center [391, 420] width 181 height 72
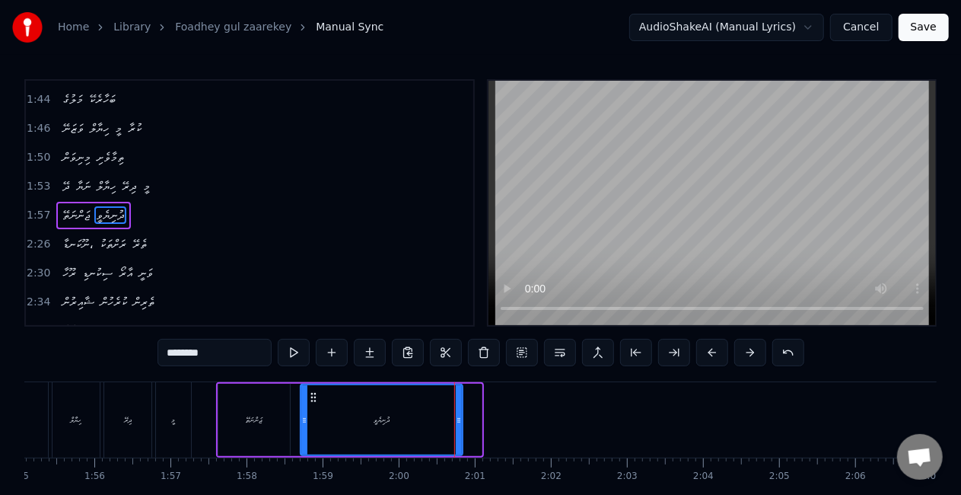
drag, startPoint x: 476, startPoint y: 423, endPoint x: 456, endPoint y: 422, distance: 20.6
click at [456, 422] on icon at bounding box center [459, 420] width 6 height 12
click at [271, 423] on div "ޖަންނަތޭ" at bounding box center [254, 420] width 72 height 72
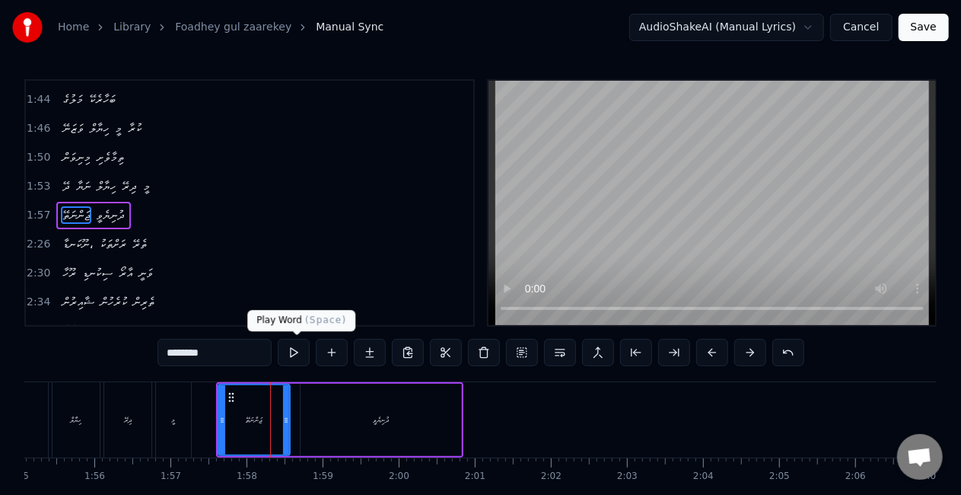
click at [290, 354] on button at bounding box center [294, 352] width 32 height 27
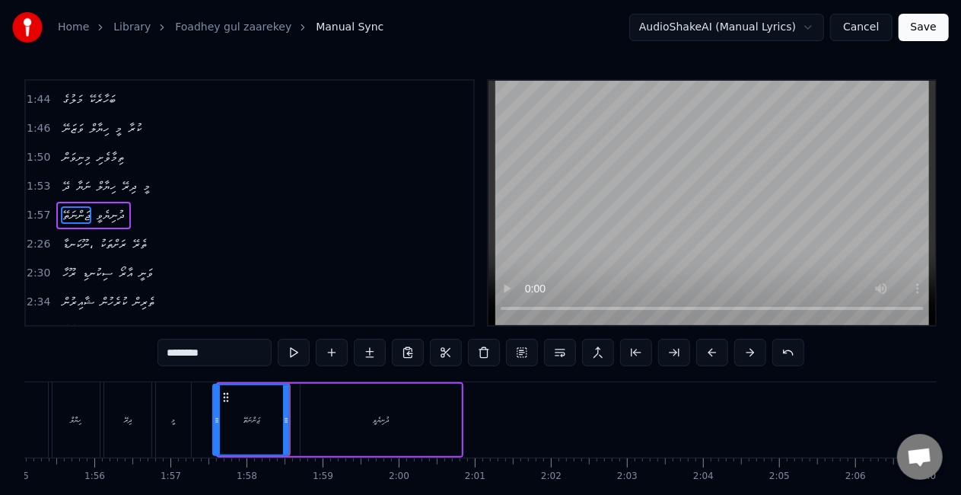
click at [215, 427] on div at bounding box center [217, 419] width 6 height 69
click at [296, 354] on button at bounding box center [294, 352] width 32 height 27
click at [402, 436] on div "ދުނިޔެވީ" at bounding box center [381, 420] width 161 height 72
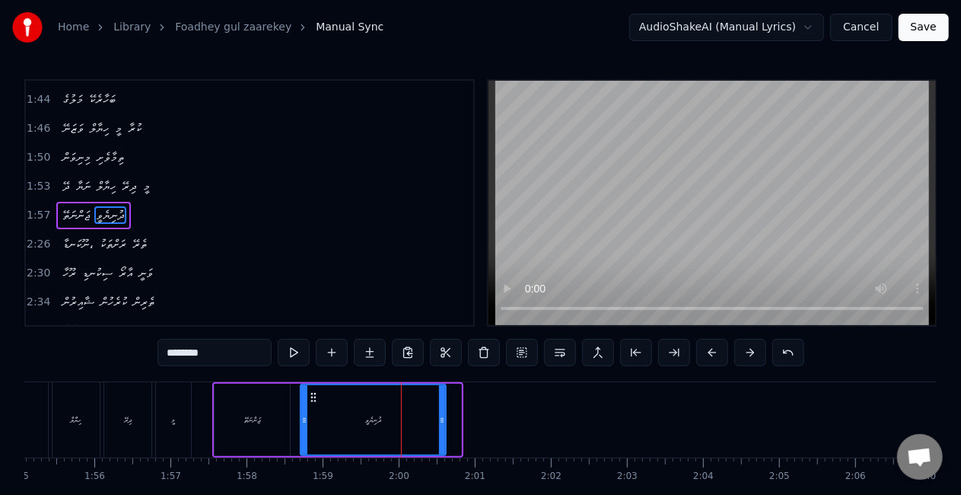
drag, startPoint x: 455, startPoint y: 424, endPoint x: 431, endPoint y: 412, distance: 27.2
click at [439, 420] on icon at bounding box center [442, 420] width 6 height 12
click at [323, 414] on div "ދުނިޔެވީ" at bounding box center [371, 419] width 141 height 69
click at [389, 428] on div "ދުނިޔެވީ" at bounding box center [371, 419] width 141 height 69
click at [234, 358] on input "********" at bounding box center [215, 352] width 114 height 27
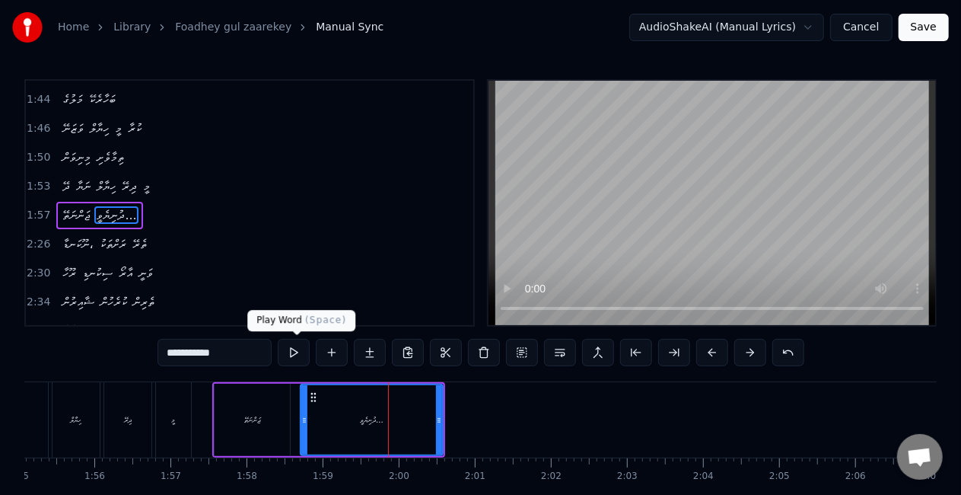
click at [300, 352] on button at bounding box center [294, 352] width 32 height 27
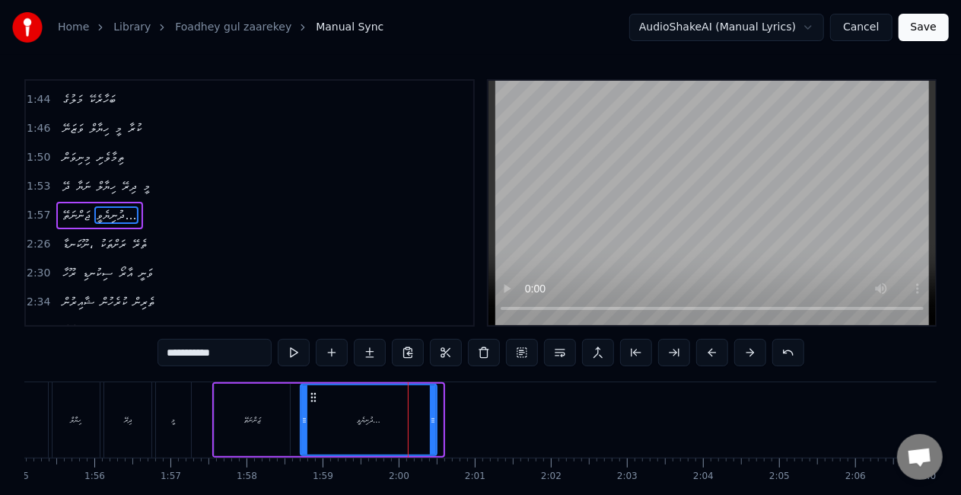
drag, startPoint x: 437, startPoint y: 409, endPoint x: 422, endPoint y: 406, distance: 15.4
click at [430, 408] on div at bounding box center [433, 419] width 6 height 69
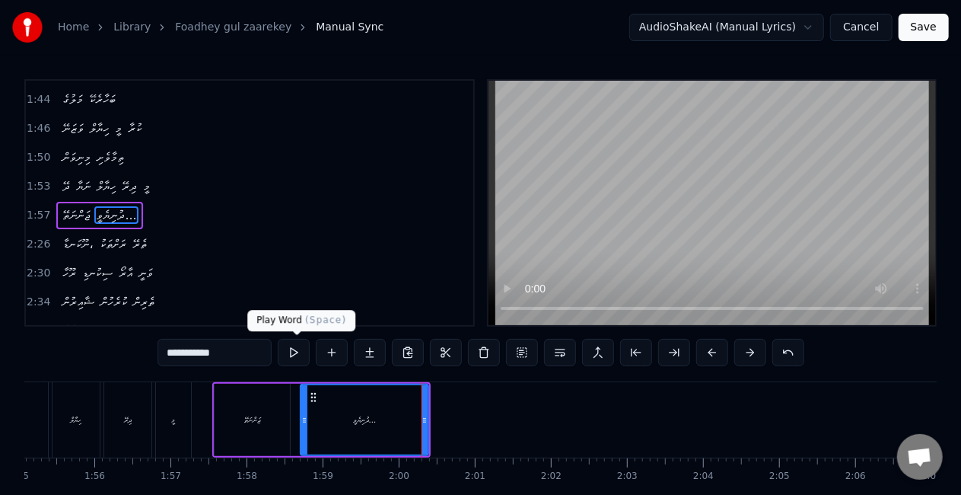
click at [296, 353] on button at bounding box center [294, 352] width 32 height 27
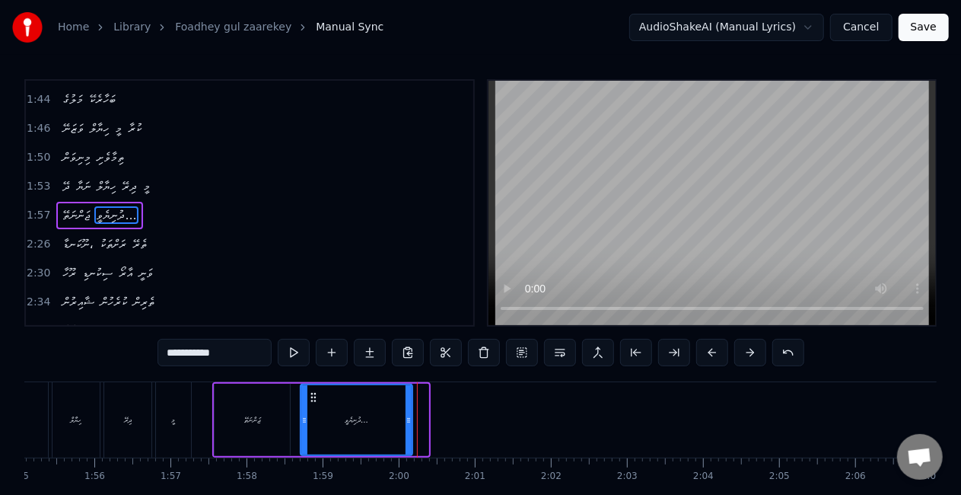
drag, startPoint x: 422, startPoint y: 419, endPoint x: 405, endPoint y: 419, distance: 17.5
click at [406, 419] on icon at bounding box center [409, 420] width 6 height 12
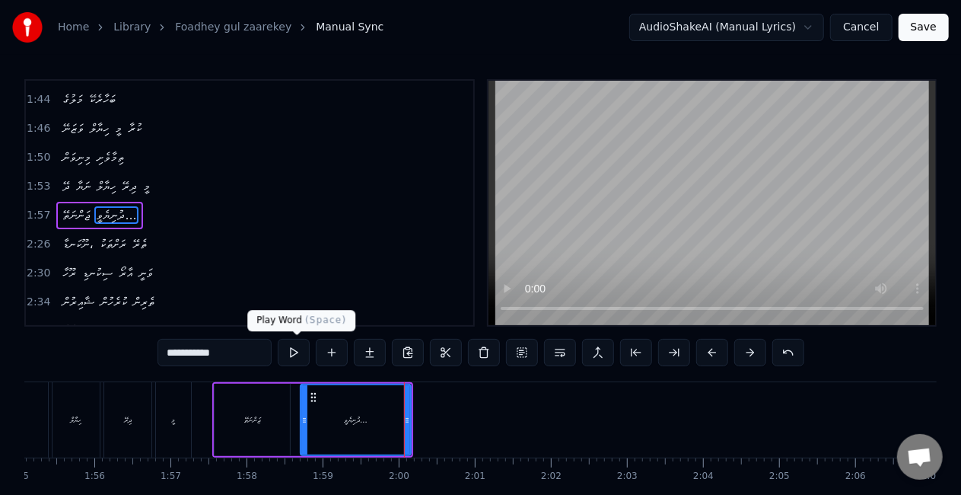
click at [296, 353] on button at bounding box center [294, 352] width 32 height 27
click at [243, 349] on input "**********" at bounding box center [215, 352] width 114 height 27
type input "**********"
click at [300, 352] on button at bounding box center [294, 352] width 32 height 27
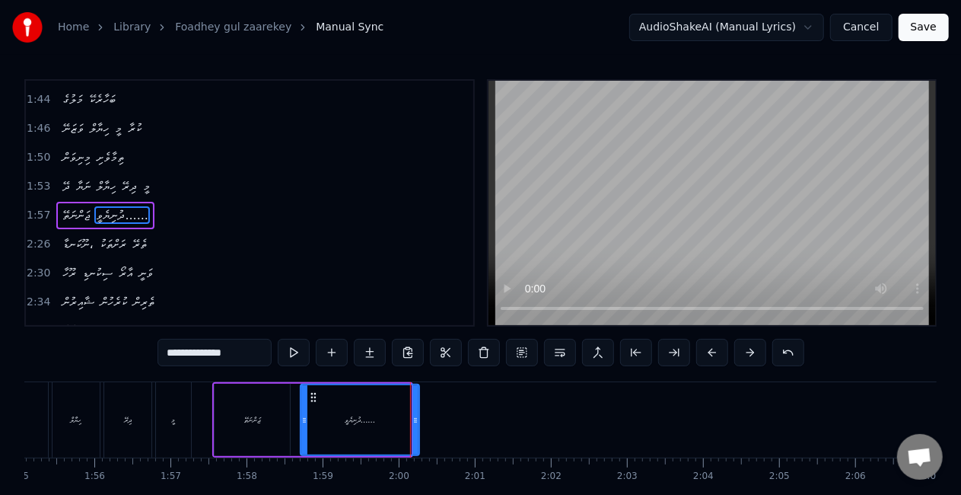
drag, startPoint x: 406, startPoint y: 421, endPoint x: 415, endPoint y: 421, distance: 9.1
click at [415, 422] on icon at bounding box center [415, 420] width 6 height 12
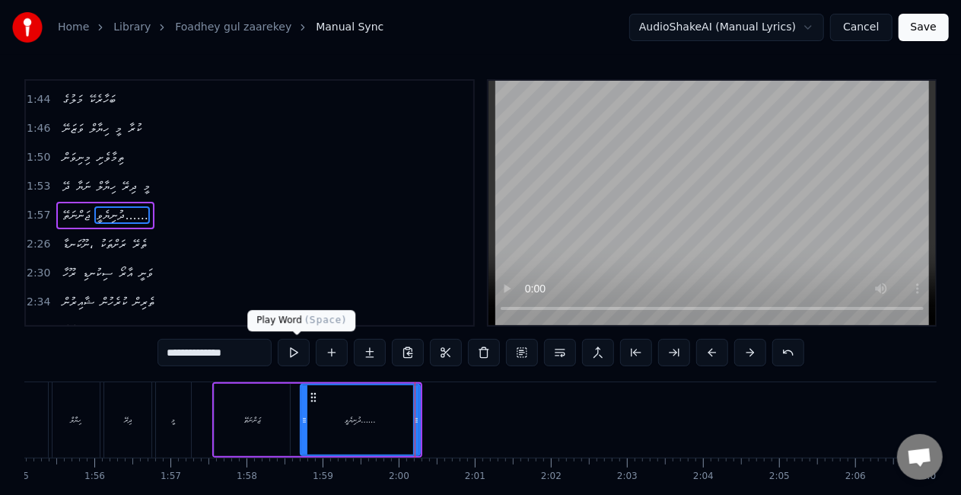
click at [298, 352] on button at bounding box center [294, 352] width 32 height 27
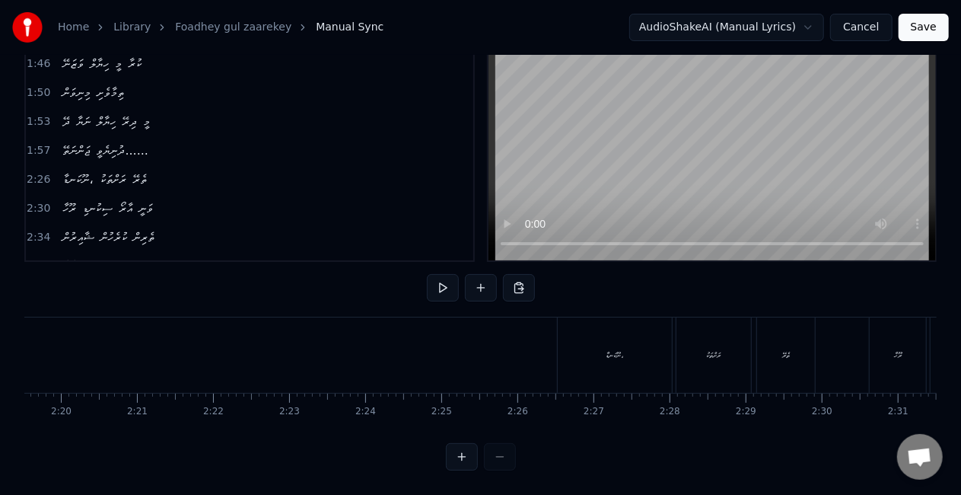
scroll to position [0, 10583]
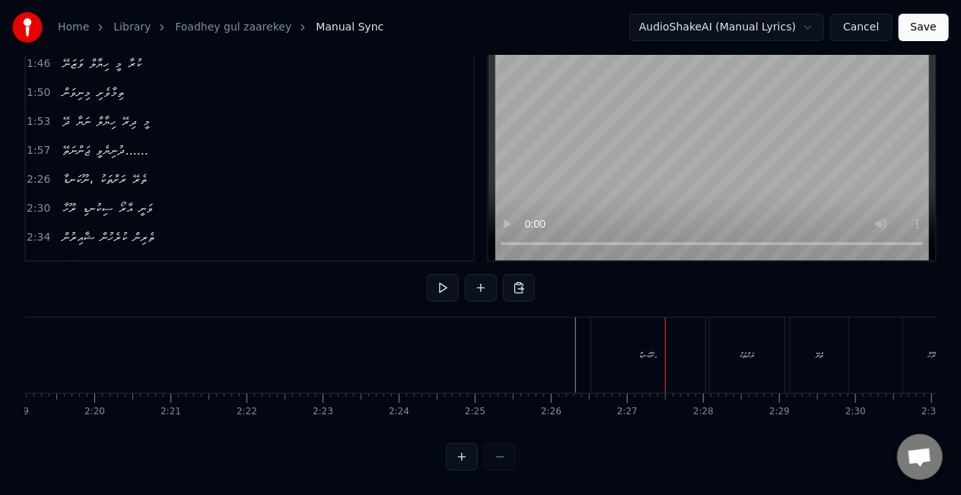
click at [633, 345] on div "ނޫކަނޑާ،" at bounding box center [648, 354] width 114 height 75
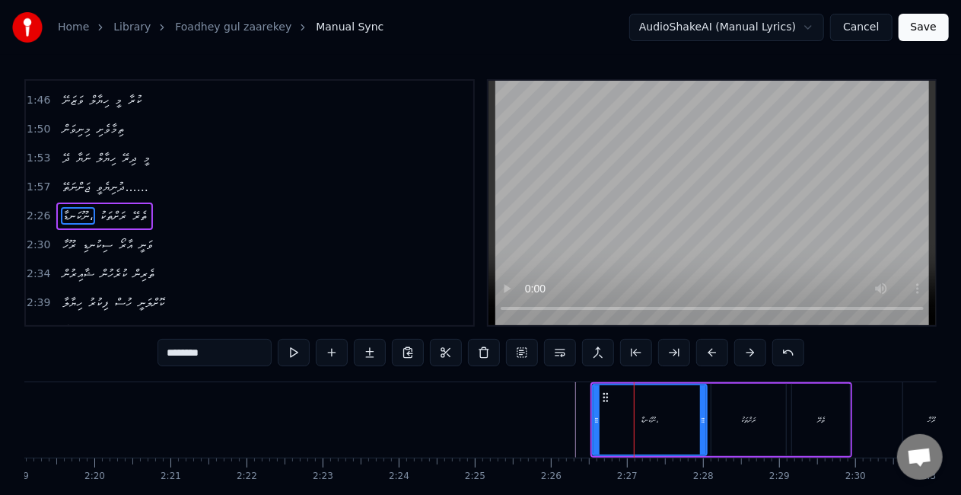
scroll to position [574, 0]
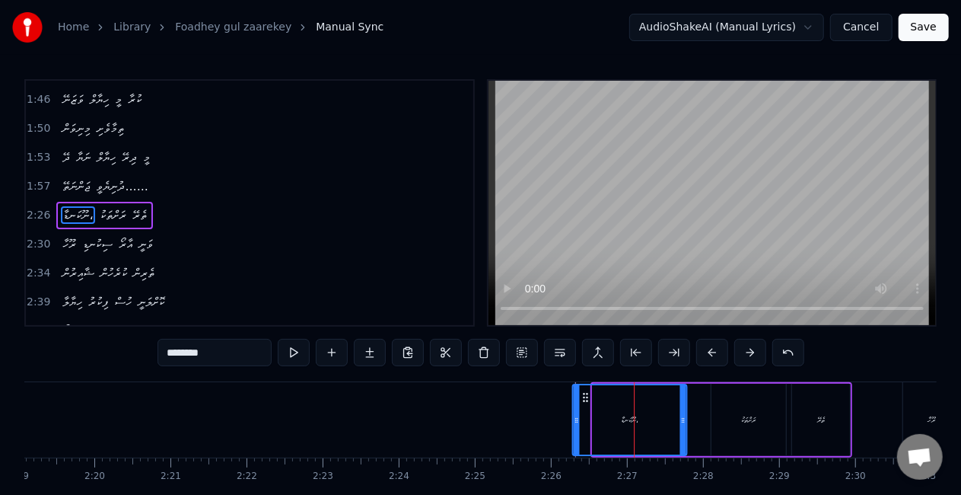
drag, startPoint x: 605, startPoint y: 399, endPoint x: 584, endPoint y: 399, distance: 20.5
click at [584, 399] on icon at bounding box center [585, 397] width 12 height 12
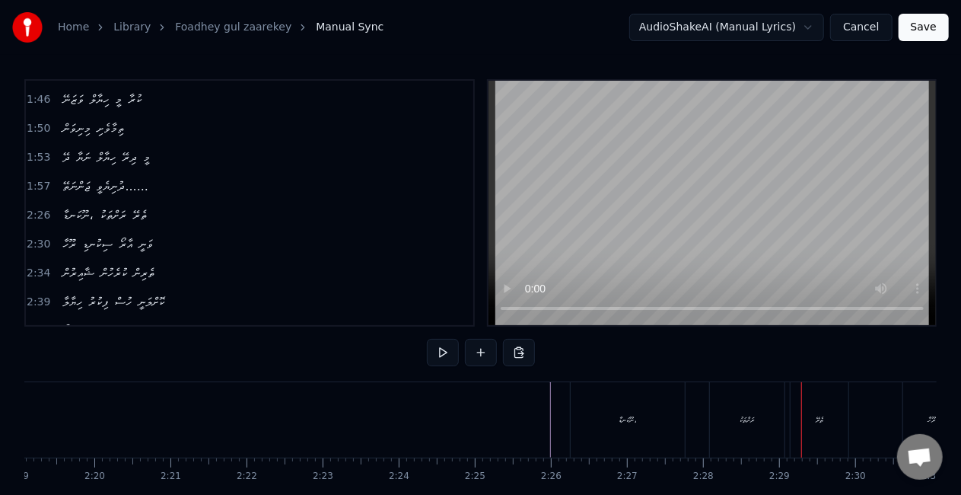
click at [726, 447] on div "ރަށްތަކު" at bounding box center [747, 419] width 75 height 75
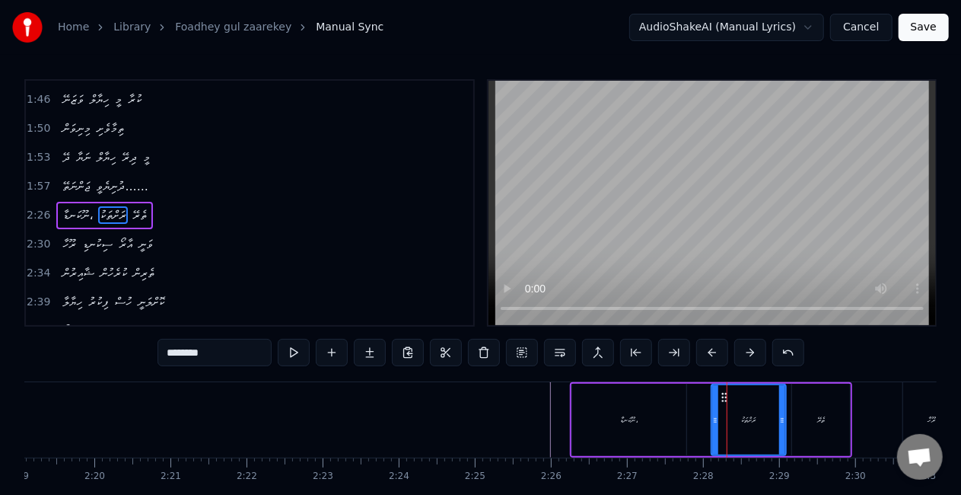
drag, startPoint x: 726, startPoint y: 399, endPoint x: 718, endPoint y: 397, distance: 8.7
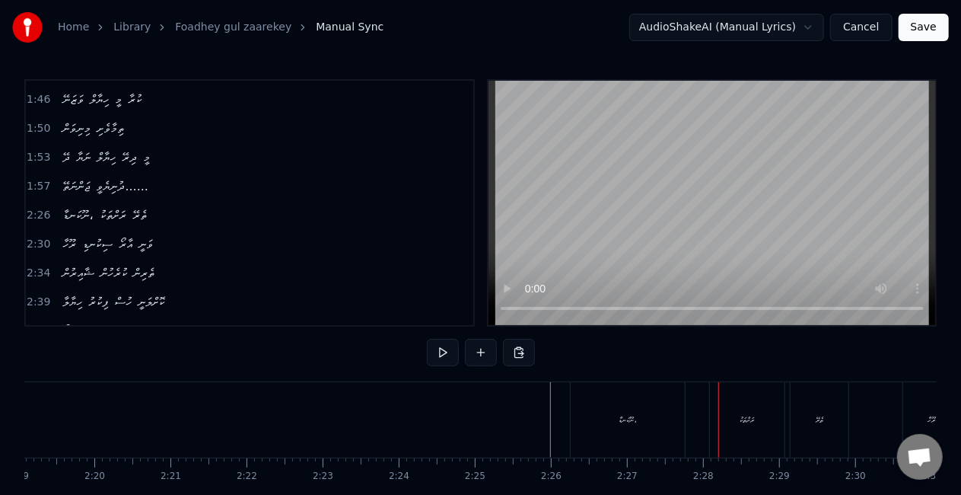
click at [724, 399] on div "ރަށްތަކު" at bounding box center [747, 419] width 75 height 75
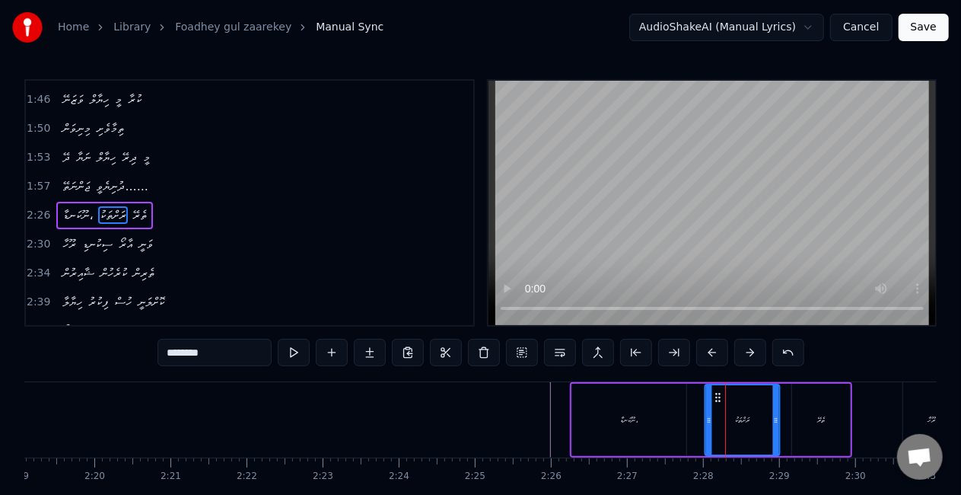
click at [720, 393] on icon at bounding box center [717, 397] width 12 height 12
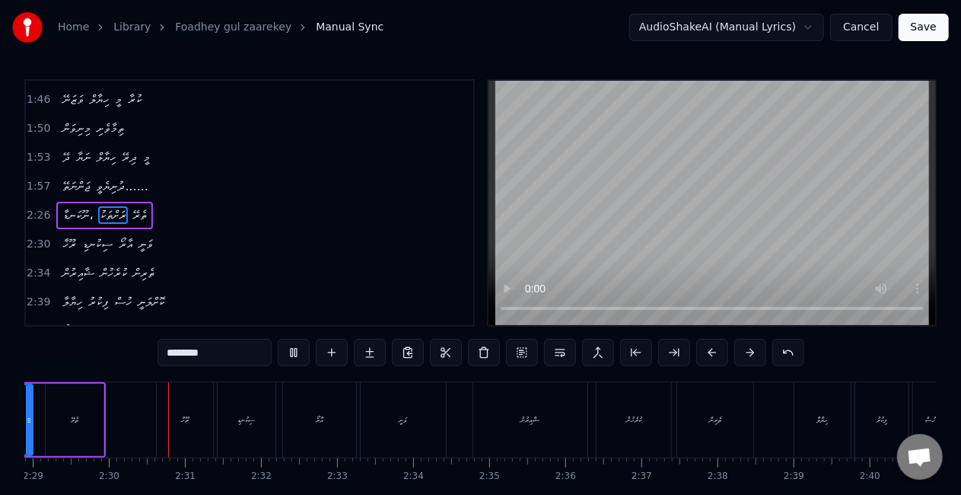
scroll to position [0, 11344]
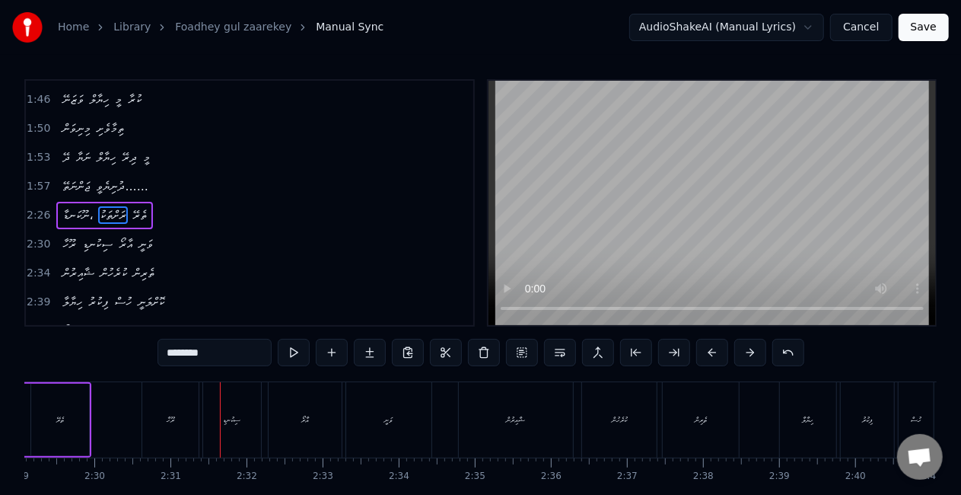
click at [193, 432] on div "ރޫހާ" at bounding box center [170, 419] width 56 height 75
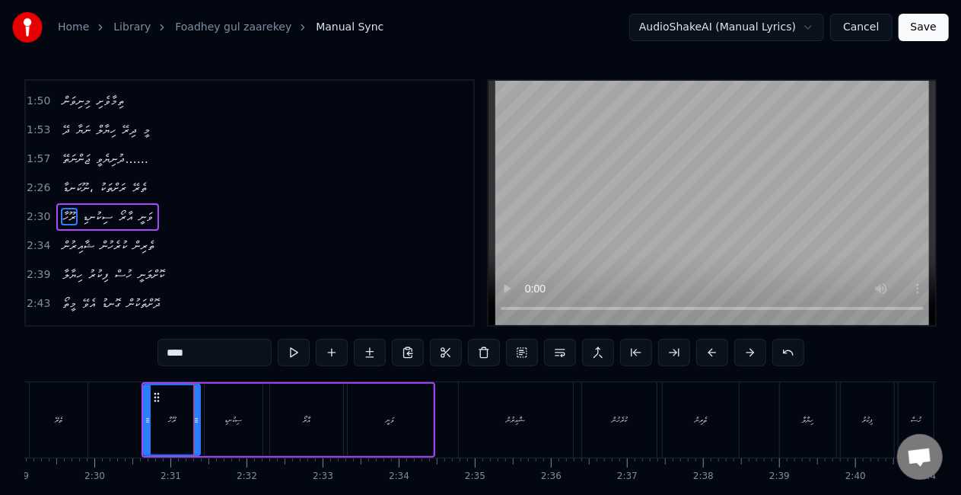
scroll to position [602, 0]
click at [154, 403] on div "ރޫހާ" at bounding box center [172, 419] width 55 height 69
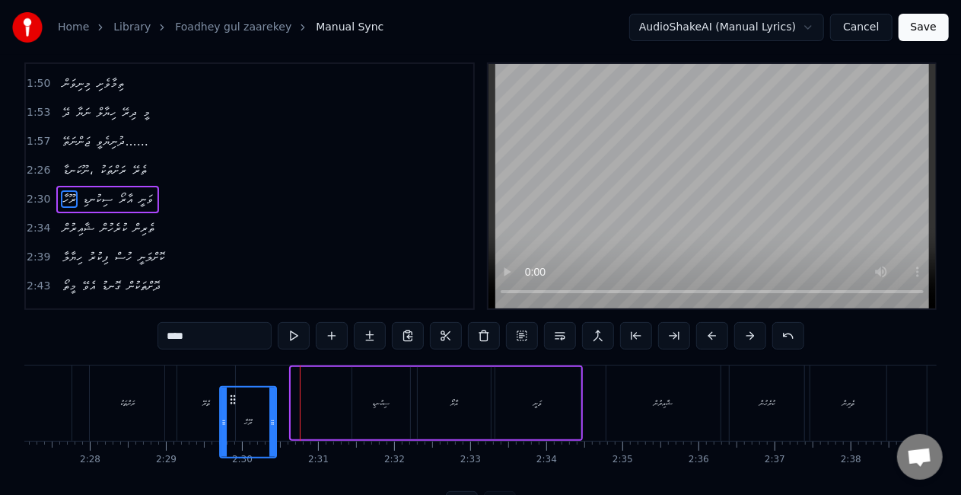
scroll to position [18, 0]
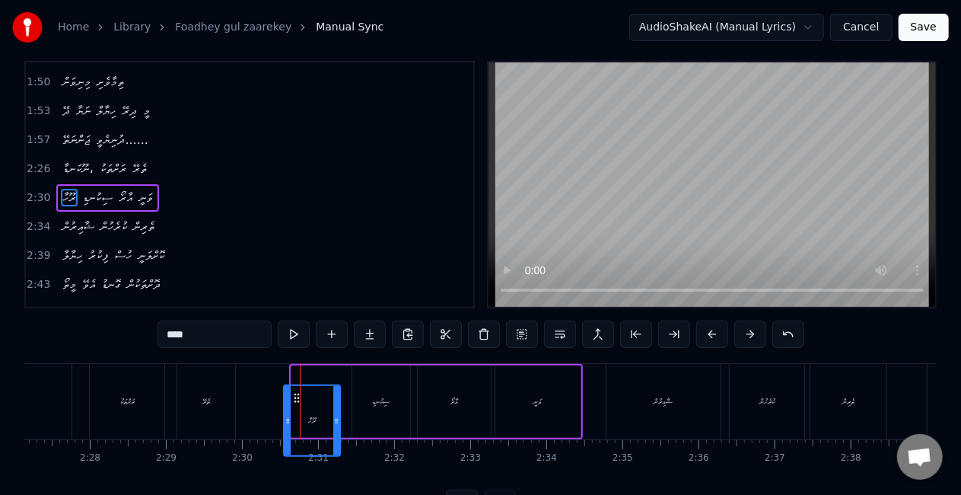
drag, startPoint x: 157, startPoint y: 400, endPoint x: 296, endPoint y: 364, distance: 144.0
click at [296, 364] on div "ރޫހާ ސިކުނޑި އާރޯ ވަނީ" at bounding box center [436, 401] width 294 height 75
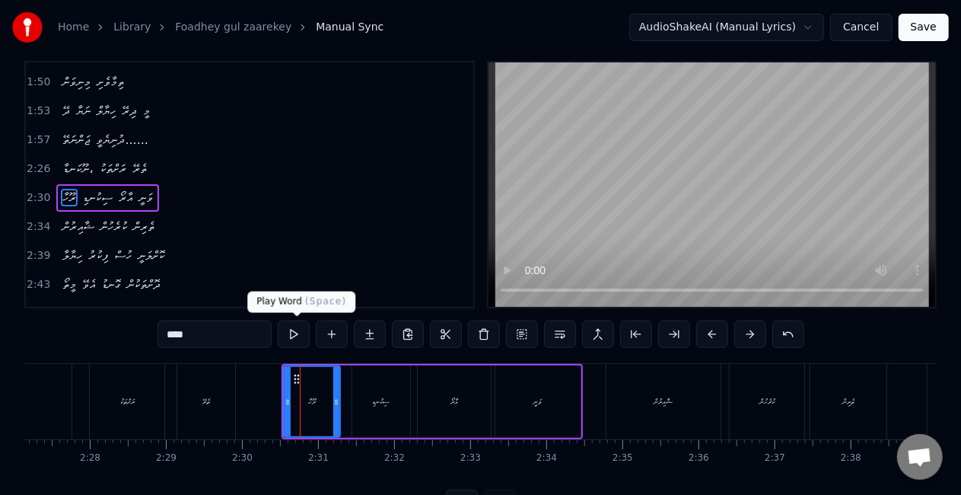
click at [294, 332] on button at bounding box center [294, 333] width 32 height 27
click at [639, 404] on div "ޝާއިރުން" at bounding box center [663, 401] width 114 height 75
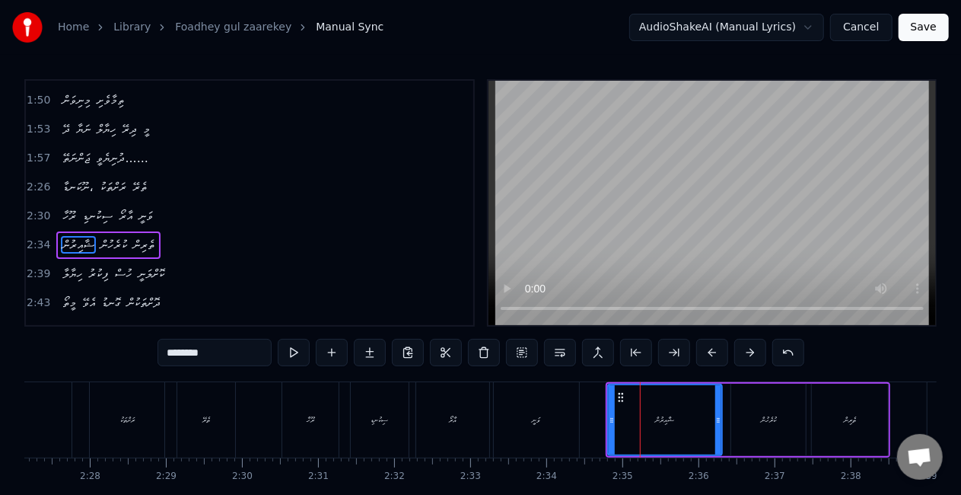
scroll to position [630, 0]
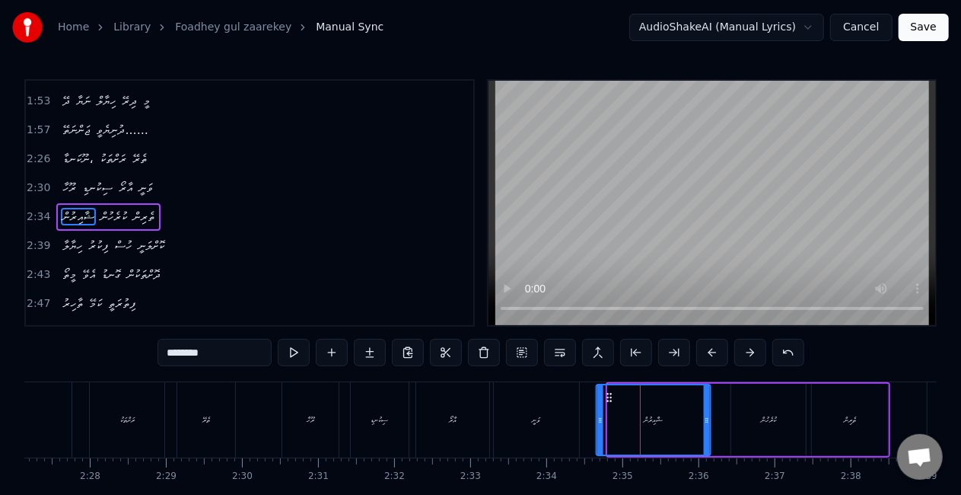
drag, startPoint x: 617, startPoint y: 396, endPoint x: 606, endPoint y: 394, distance: 10.8
click at [606, 394] on icon at bounding box center [609, 397] width 12 height 12
click at [755, 419] on div "ކުރެހުން" at bounding box center [768, 420] width 75 height 72
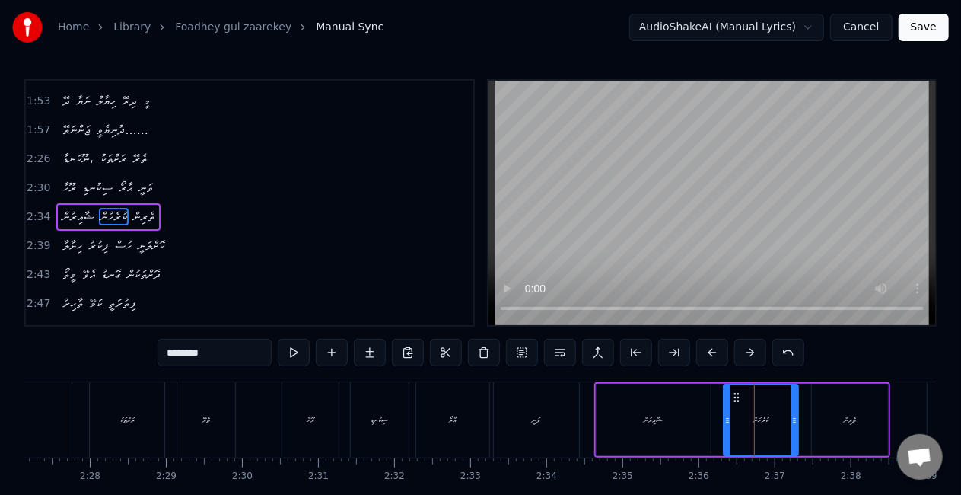
click at [736, 395] on icon at bounding box center [736, 397] width 12 height 12
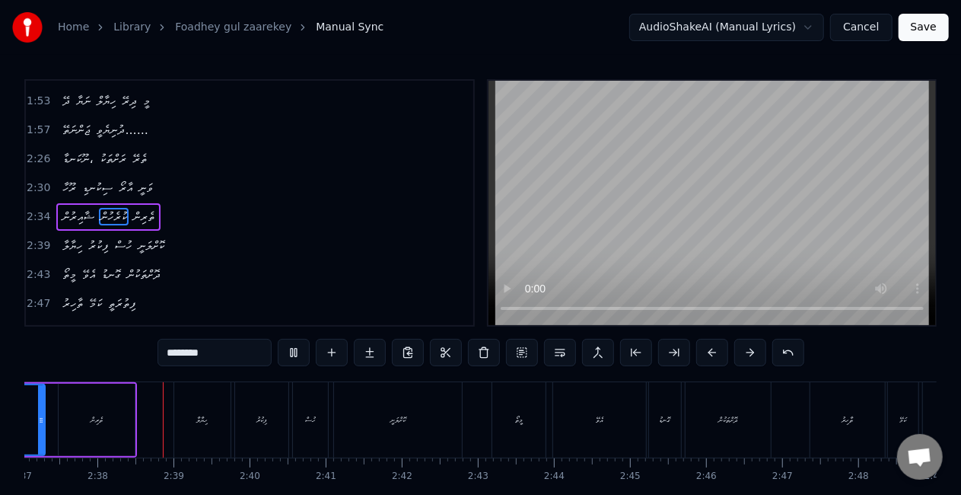
scroll to position [0, 11965]
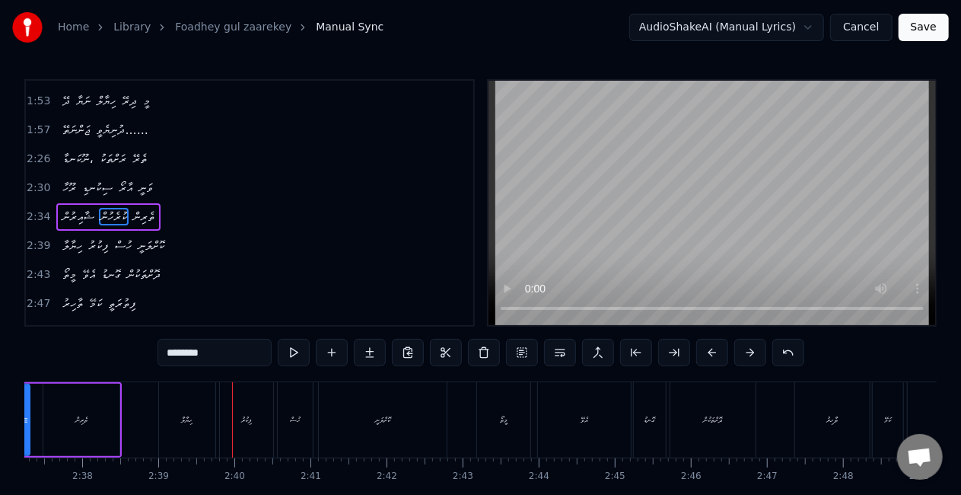
click at [188, 438] on div "ހިޔާލާ" at bounding box center [187, 419] width 56 height 75
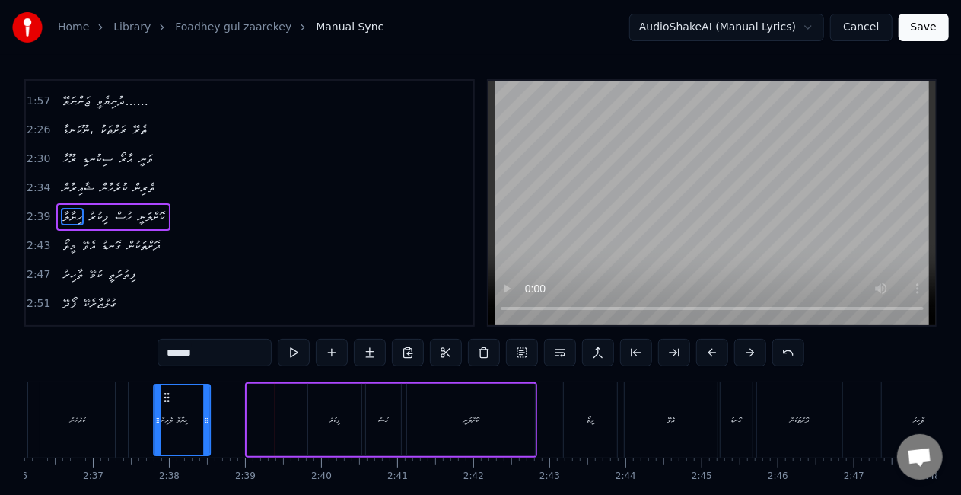
scroll to position [0, 11857]
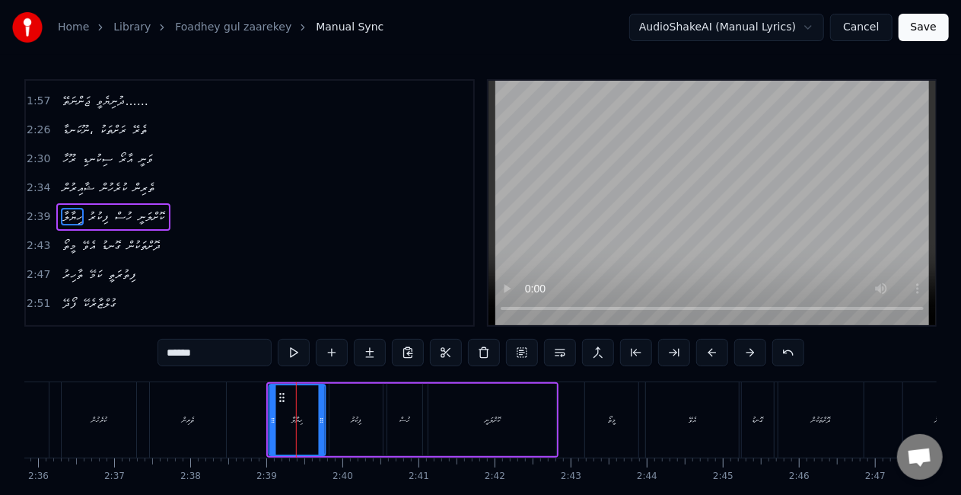
drag, startPoint x: 177, startPoint y: 398, endPoint x: 285, endPoint y: 380, distance: 109.5
click at [297, 347] on button at bounding box center [294, 352] width 32 height 27
click at [616, 414] on div "މީތޯ" at bounding box center [612, 419] width 8 height 11
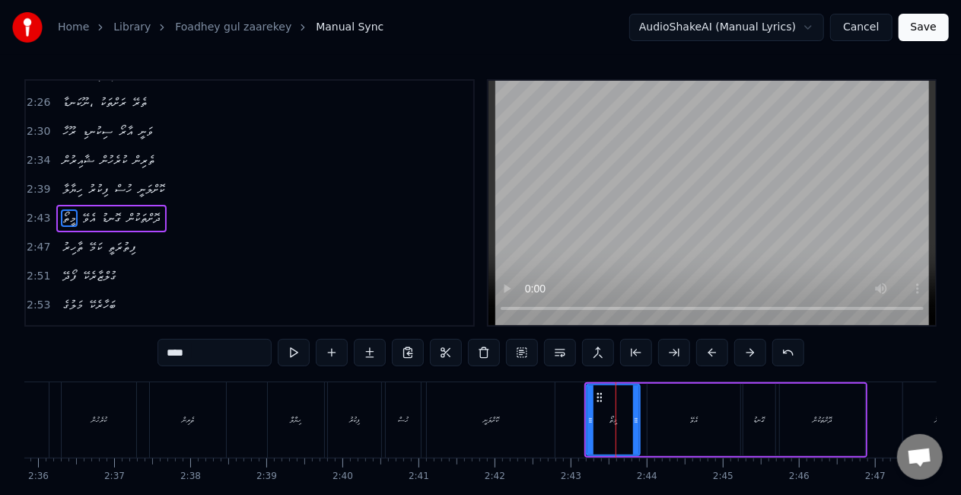
scroll to position [687, 0]
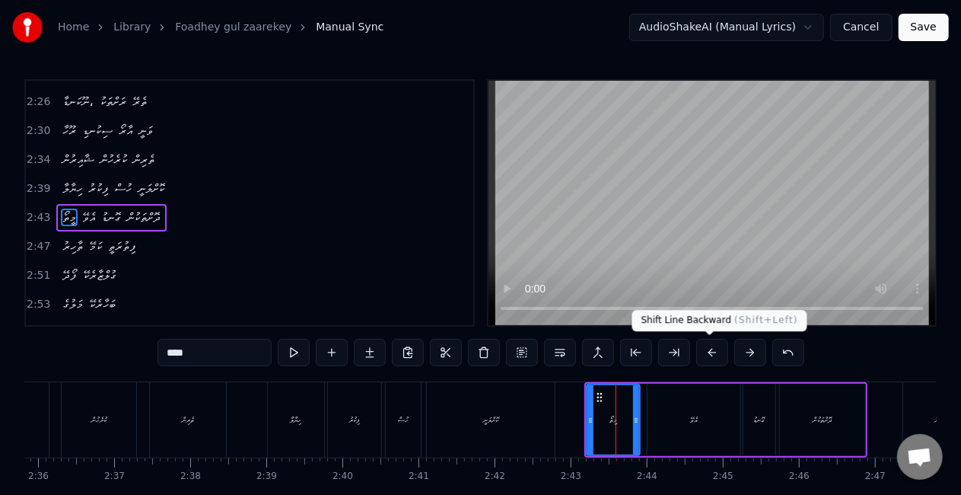
click at [702, 347] on button at bounding box center [712, 352] width 32 height 27
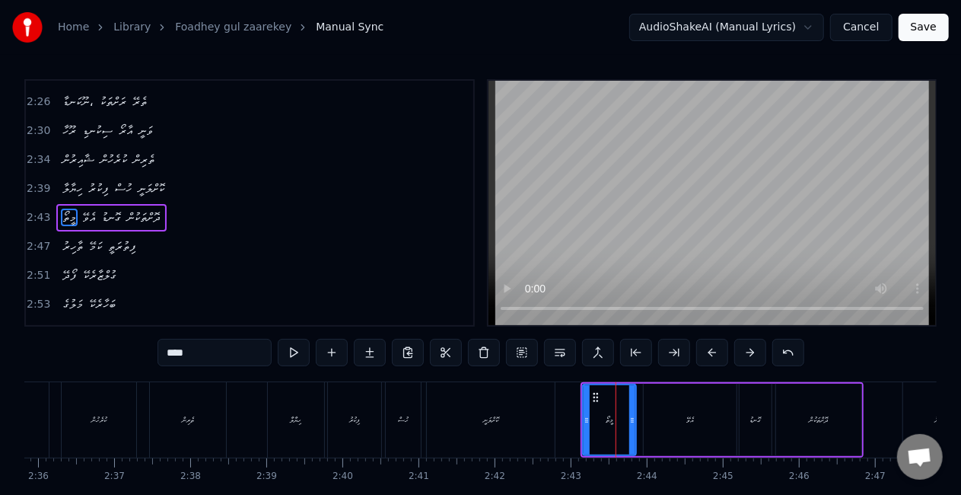
click at [702, 347] on button at bounding box center [712, 352] width 32 height 27
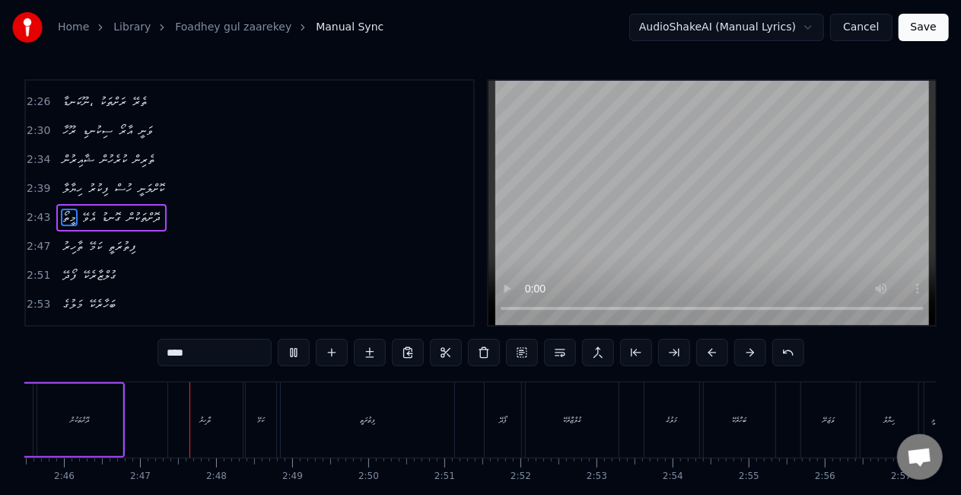
scroll to position [0, 12629]
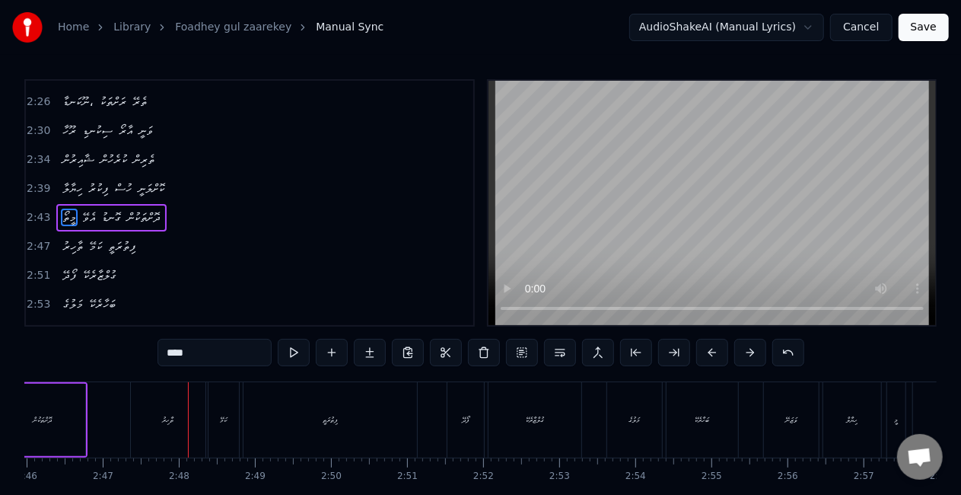
click at [156, 422] on div "ތާހިރު" at bounding box center [168, 419] width 75 height 75
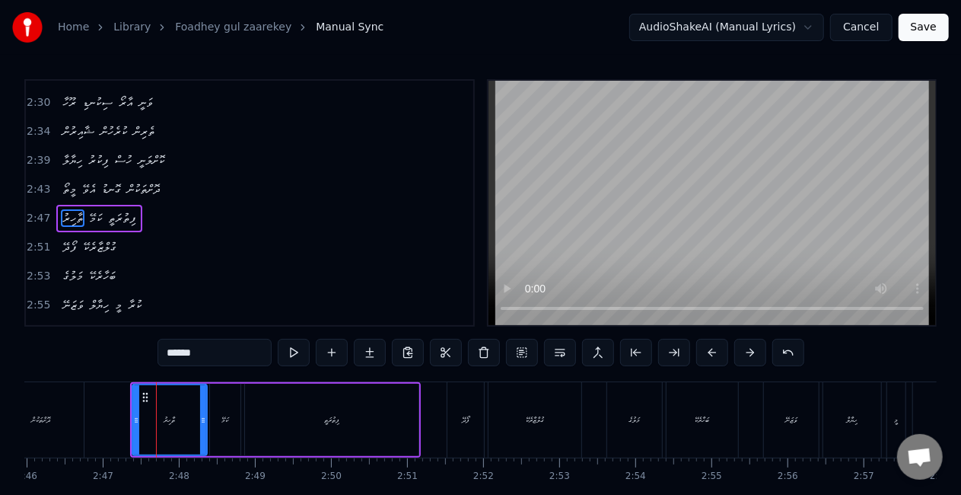
scroll to position [715, 0]
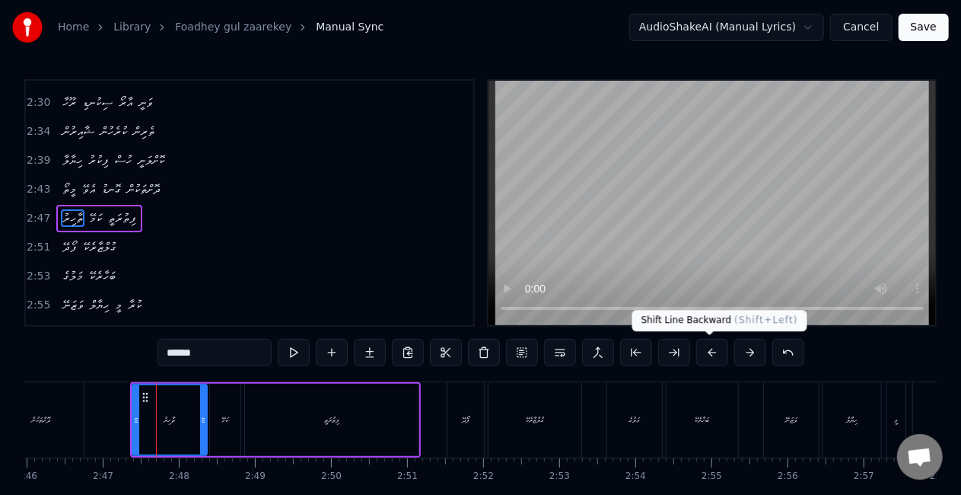
click at [706, 354] on button at bounding box center [712, 352] width 32 height 27
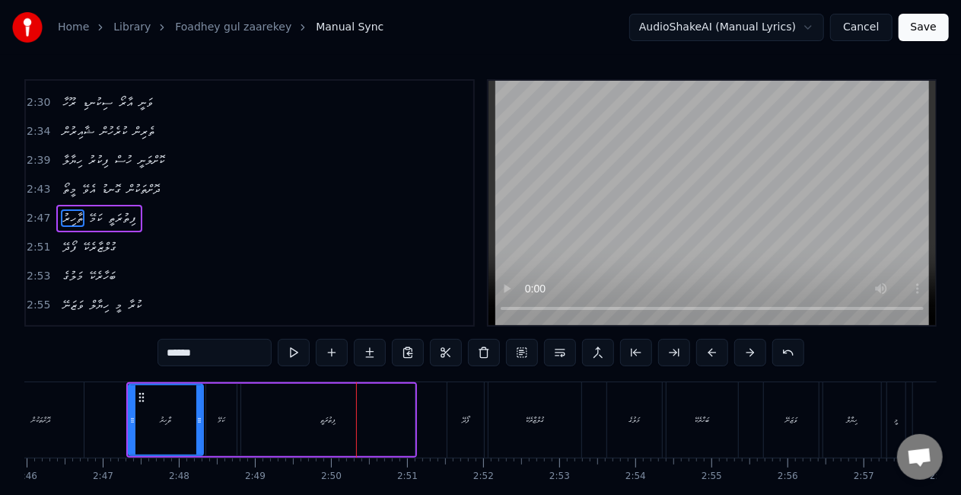
click at [352, 437] on div "ފިތުރަތީ" at bounding box center [327, 420] width 173 height 72
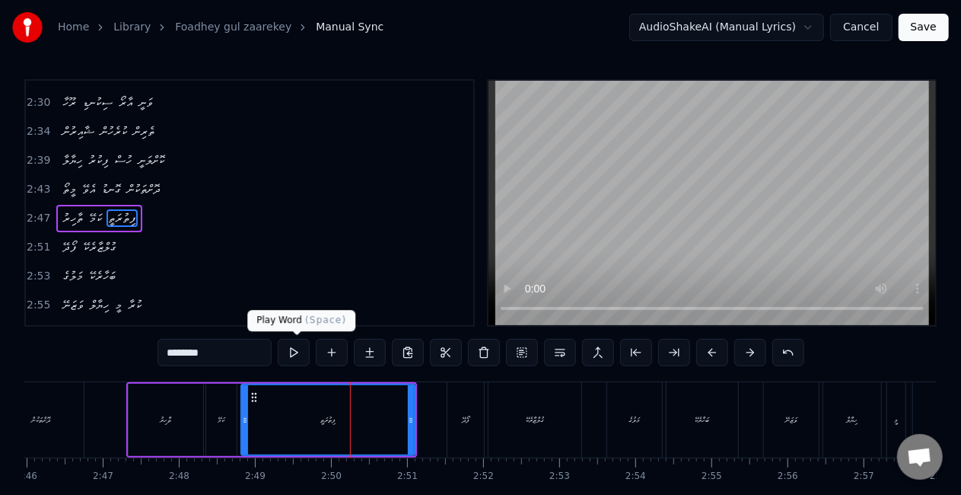
click at [289, 349] on button at bounding box center [294, 352] width 32 height 27
click at [209, 362] on input "********" at bounding box center [215, 352] width 114 height 27
click at [293, 343] on button at bounding box center [294, 352] width 32 height 27
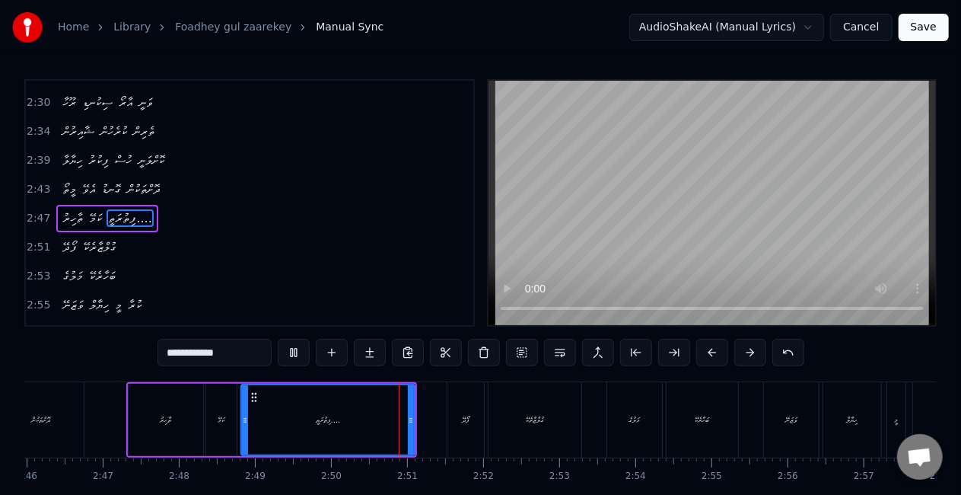
click at [294, 347] on button at bounding box center [294, 352] width 32 height 27
drag, startPoint x: 409, startPoint y: 417, endPoint x: 365, endPoint y: 406, distance: 45.4
click at [380, 414] on icon at bounding box center [383, 420] width 6 height 12
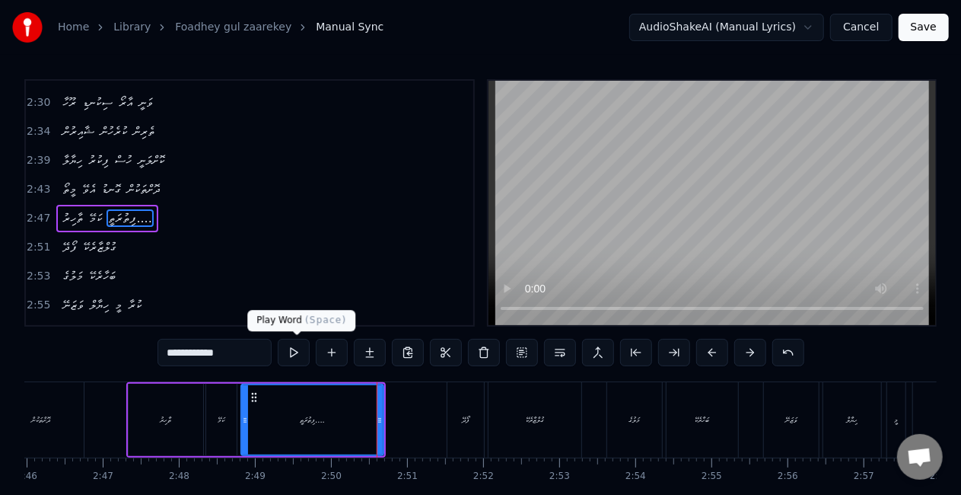
click at [303, 355] on button at bounding box center [294, 352] width 32 height 27
click at [618, 427] on div "މަލުގެ" at bounding box center [634, 419] width 55 height 75
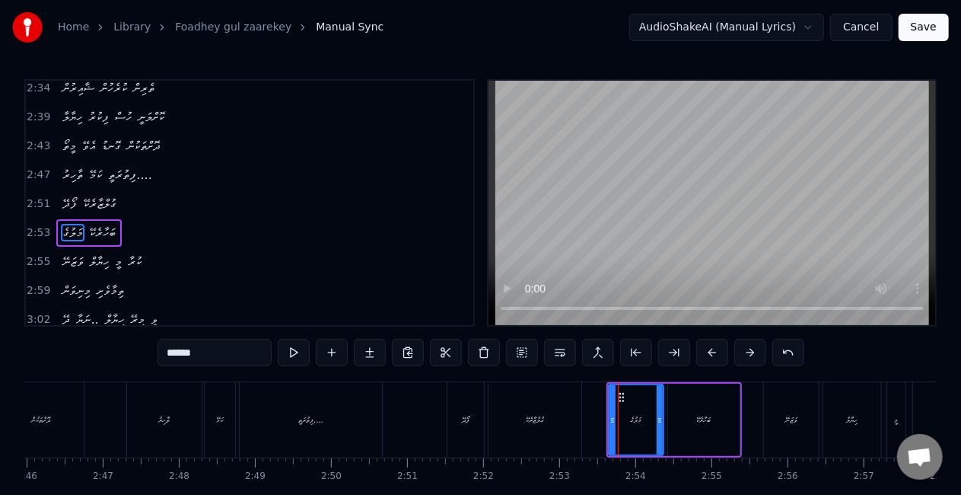
scroll to position [772, 0]
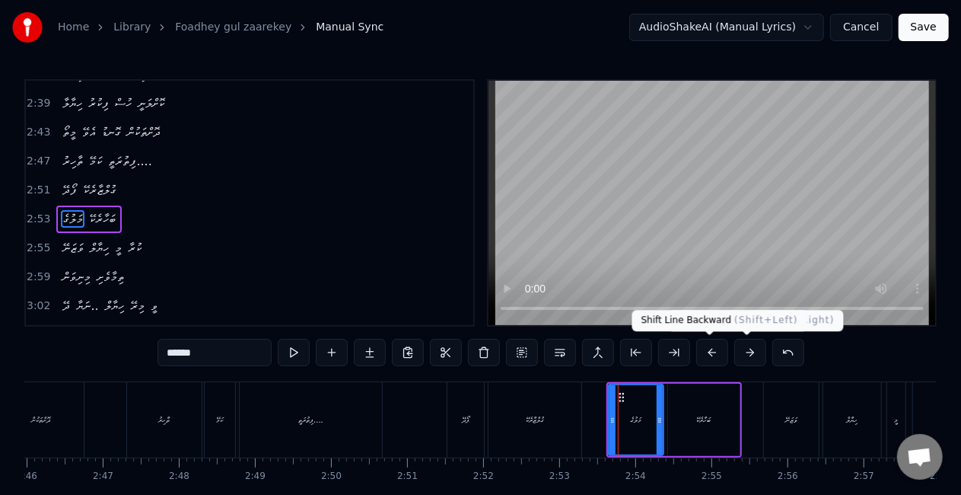
click at [707, 349] on button at bounding box center [712, 352] width 32 height 27
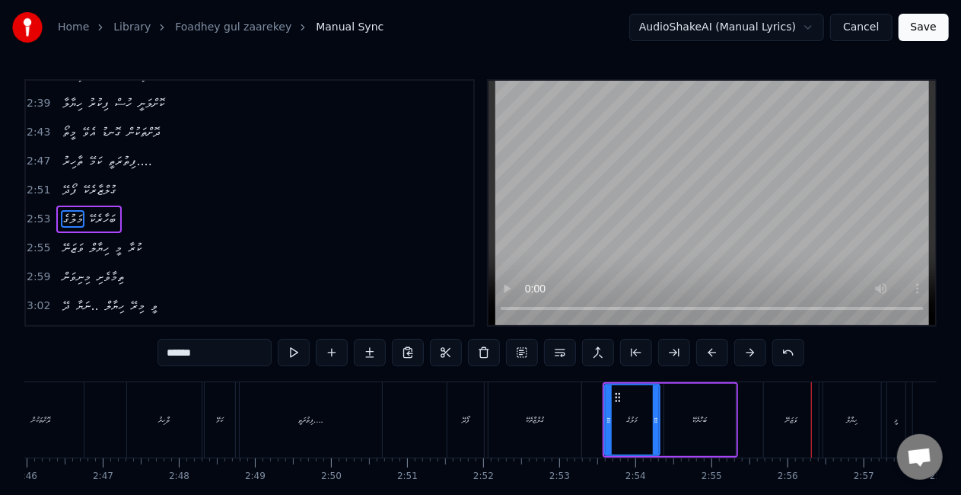
click at [779, 434] on div "ވަޒަނޭ" at bounding box center [791, 419] width 55 height 75
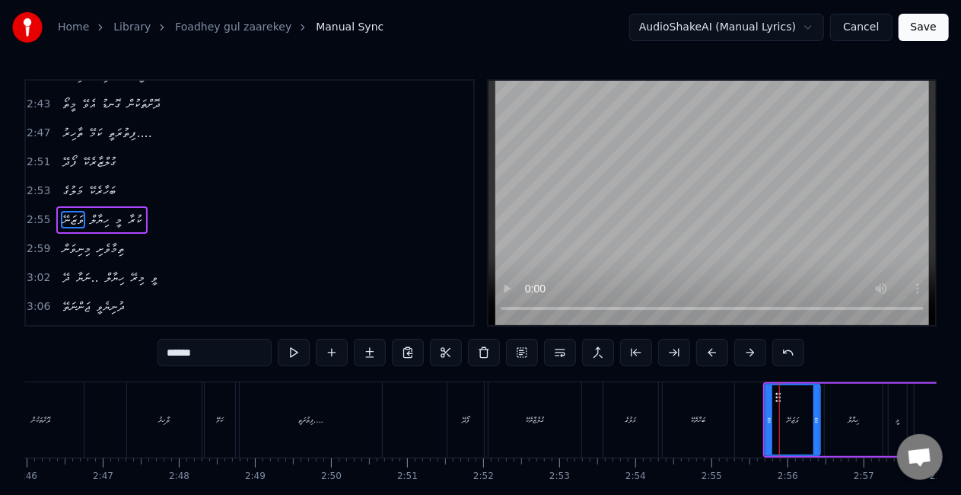
scroll to position [801, 0]
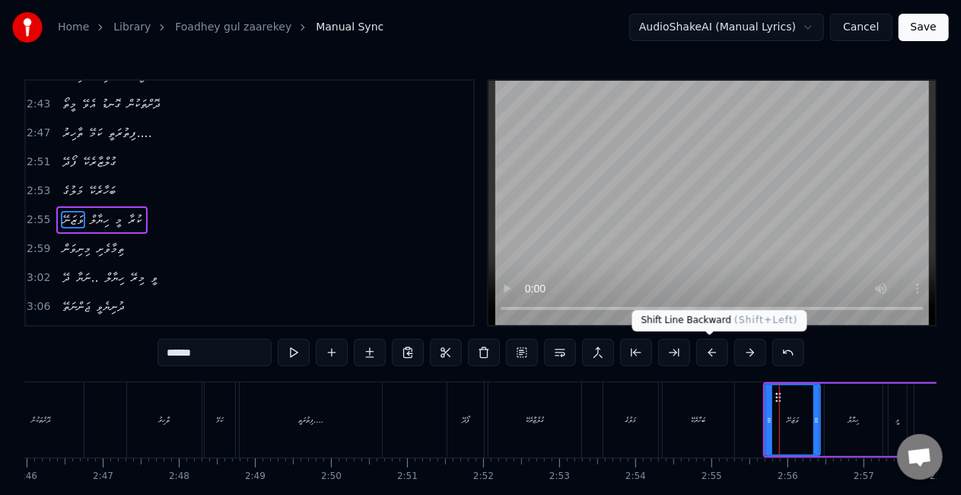
click at [711, 353] on button at bounding box center [712, 352] width 32 height 27
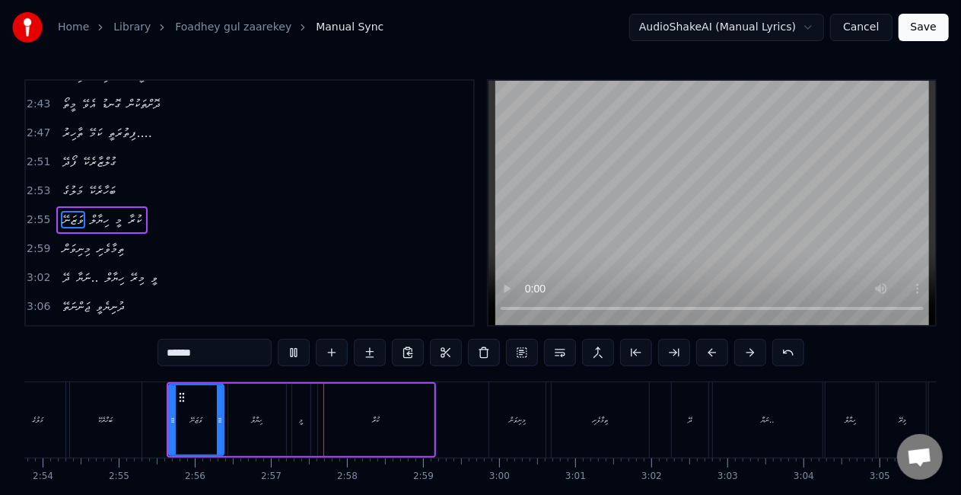
scroll to position [0, 13403]
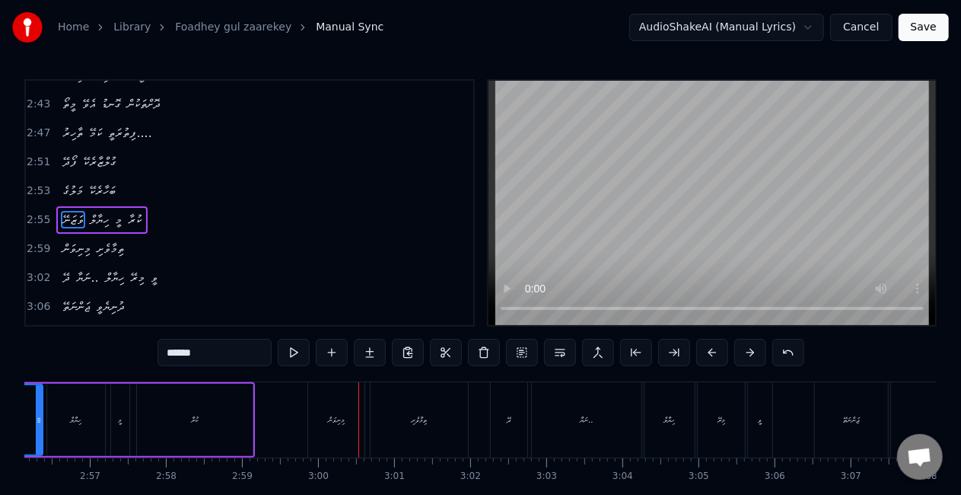
click at [340, 428] on div "މިނިވަން" at bounding box center [336, 419] width 56 height 75
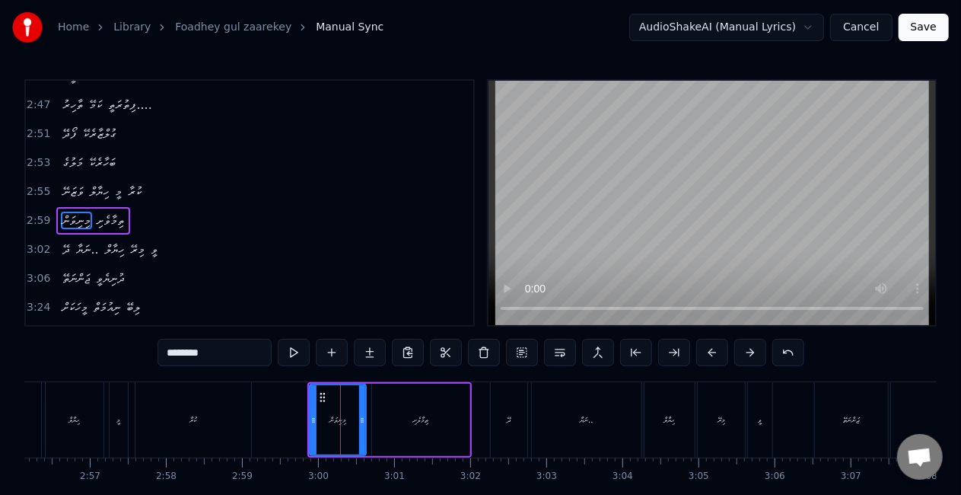
scroll to position [829, 0]
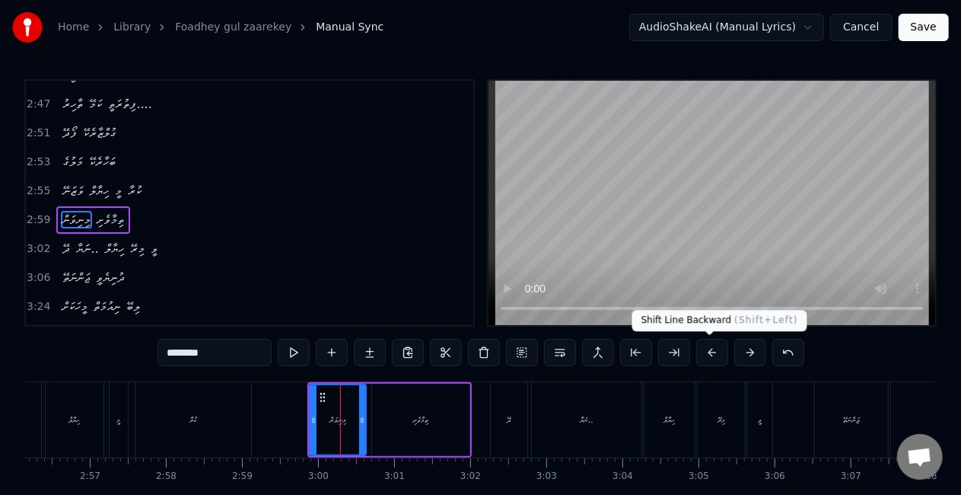
click at [703, 352] on button at bounding box center [712, 352] width 32 height 27
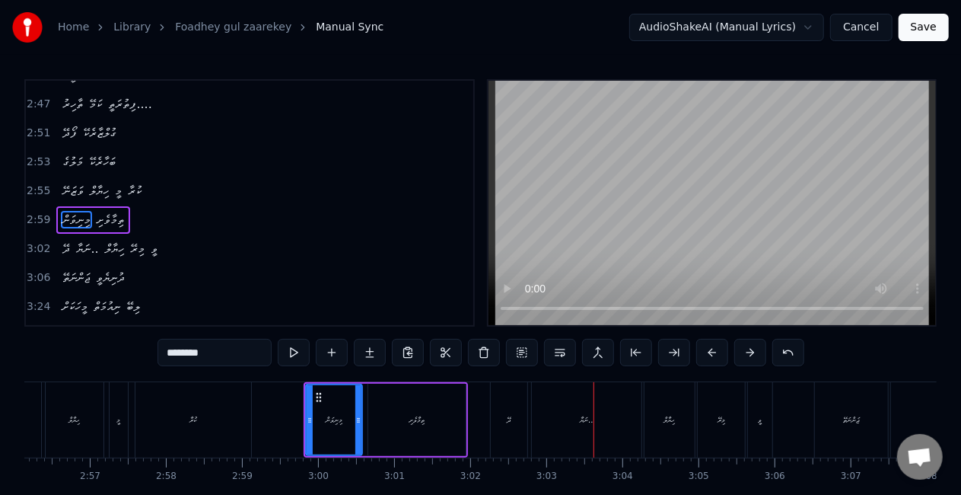
click at [609, 426] on div "ނަޔާ.." at bounding box center [587, 419] width 110 height 75
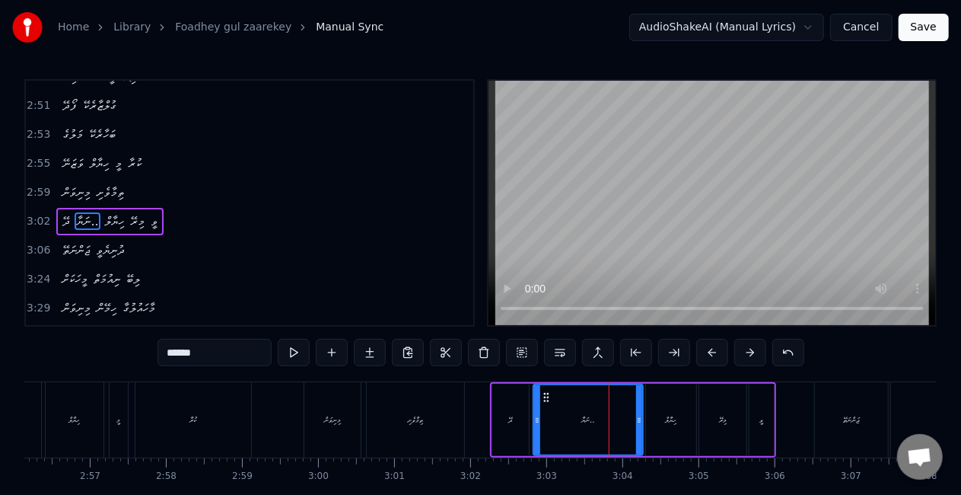
scroll to position [858, 0]
drag, startPoint x: 636, startPoint y: 426, endPoint x: 618, endPoint y: 425, distance: 18.3
click at [618, 425] on div at bounding box center [621, 419] width 6 height 69
click at [719, 411] on div "މިރޭ" at bounding box center [722, 420] width 47 height 72
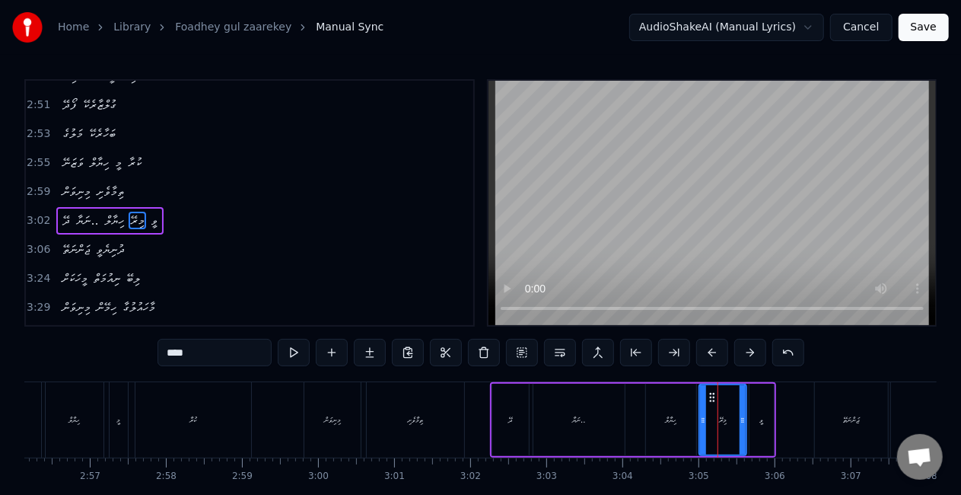
drag, startPoint x: 210, startPoint y: 350, endPoint x: 154, endPoint y: 352, distance: 56.4
click at [154, 352] on div "0:25 ފޯދޭ ގުލްޒާރެކޭ 0:27 މަލުގެ ބަހާރެކޭ 0:29 ވަޒަނޭ ހިޔާލް މީ ކުރާ 0:33 މިނިވ…" at bounding box center [480, 307] width 912 height 456
paste input "text"
click at [762, 424] on div "ވީ" at bounding box center [762, 419] width 4 height 11
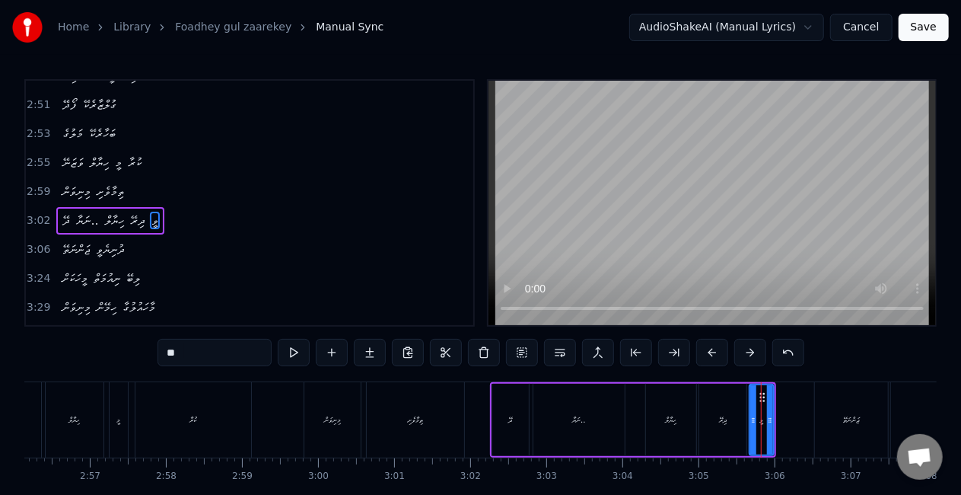
drag, startPoint x: 227, startPoint y: 355, endPoint x: 0, endPoint y: 390, distance: 229.4
click at [0, 390] on div "Home Library Foadhey gul zaarekey Manual Sync AudioShakeAI (Manual Lyrics) Canc…" at bounding box center [480, 267] width 961 height 535
type input "**"
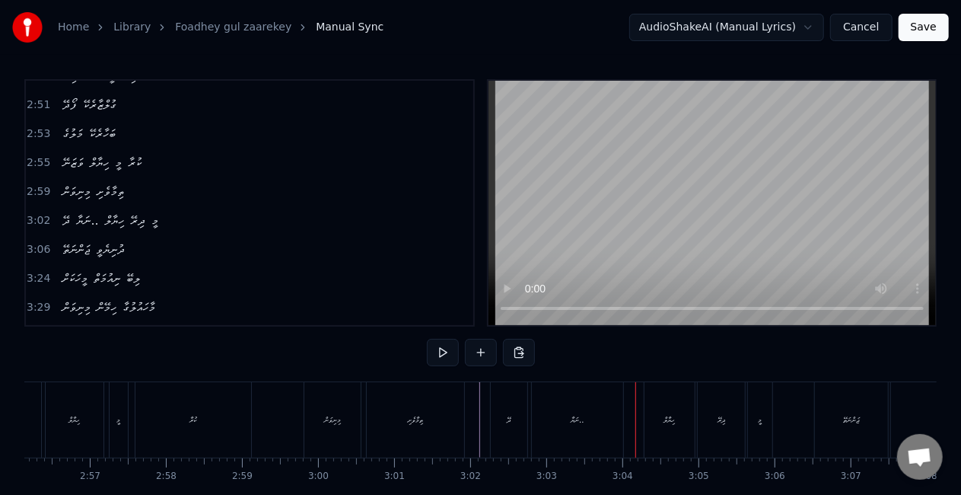
click at [565, 425] on div "ނަޔާ.." at bounding box center [577, 419] width 91 height 75
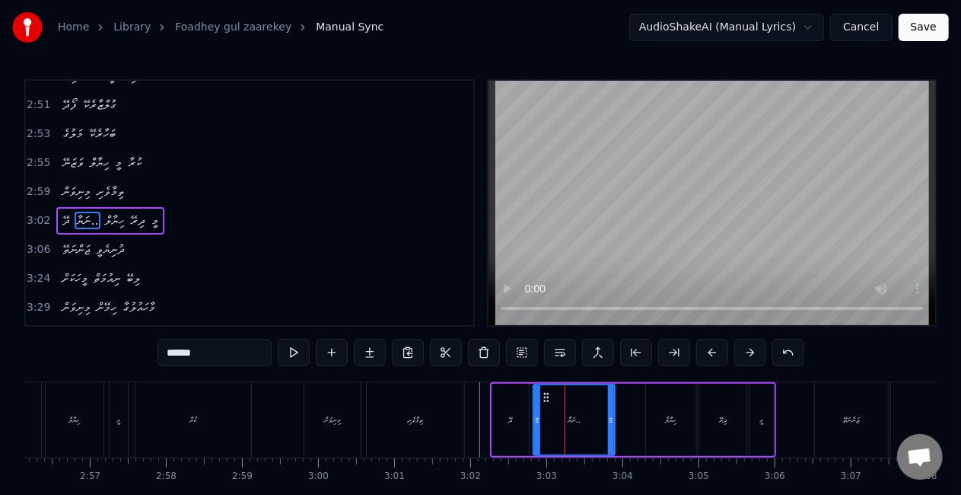
drag, startPoint x: 619, startPoint y: 426, endPoint x: 607, endPoint y: 427, distance: 11.4
click at [608, 426] on div at bounding box center [611, 419] width 6 height 69
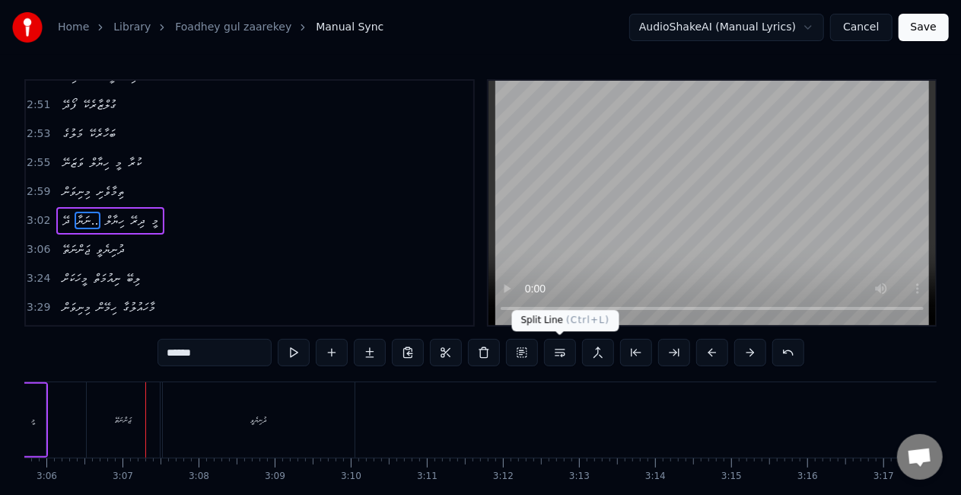
scroll to position [0, 14166]
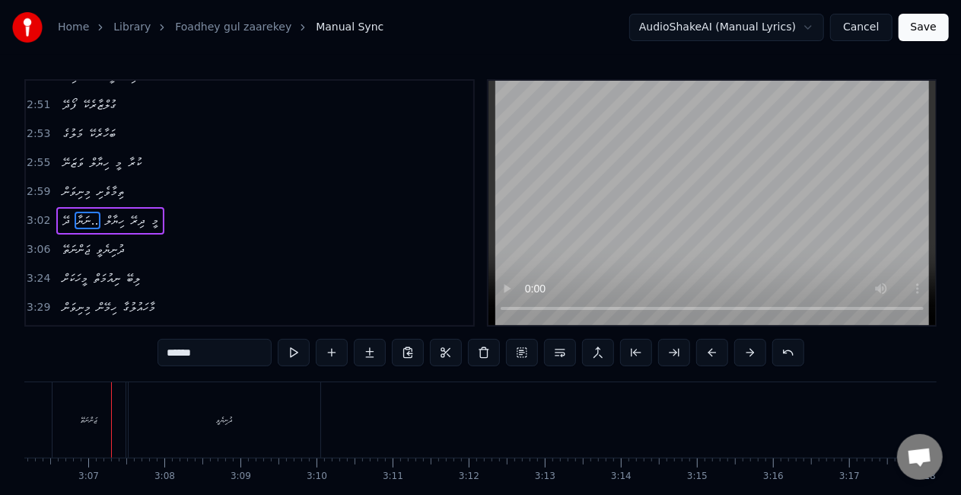
click at [102, 435] on div "ޖަންނަތޭ" at bounding box center [89, 419] width 73 height 75
type input "********"
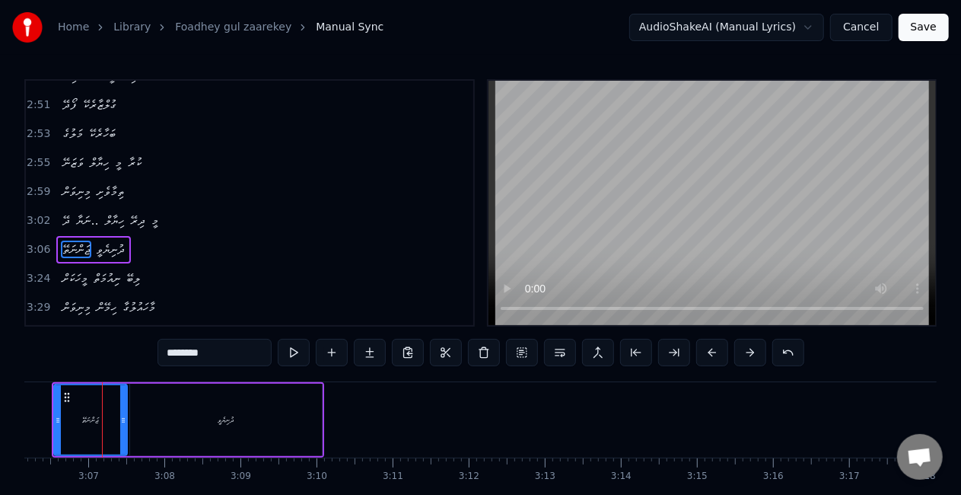
scroll to position [886, 0]
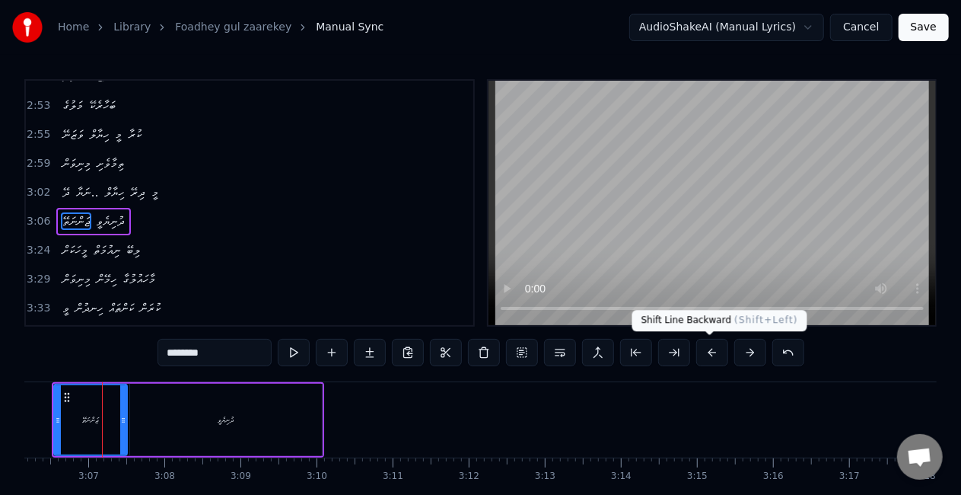
click at [708, 353] on button at bounding box center [712, 352] width 32 height 27
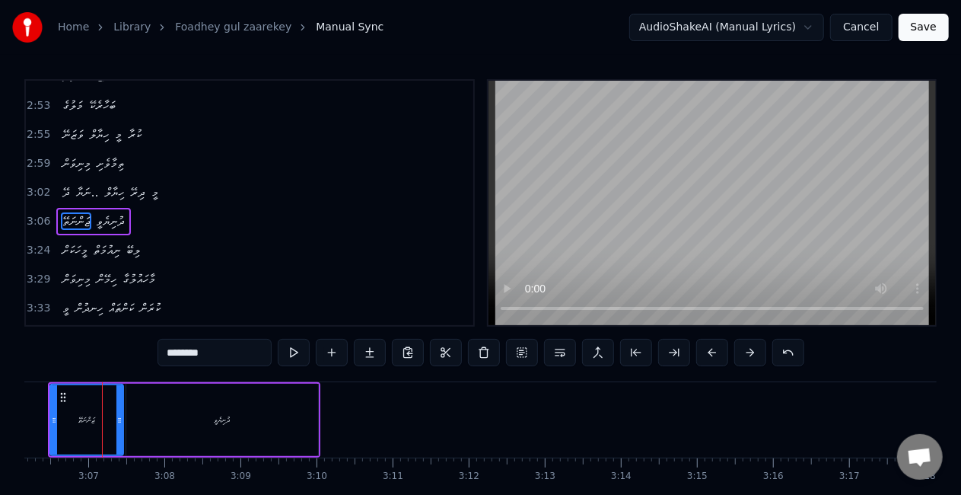
click at [707, 353] on button at bounding box center [712, 352] width 32 height 27
click at [65, 425] on div "ޖަންނަތޭ" at bounding box center [83, 419] width 72 height 69
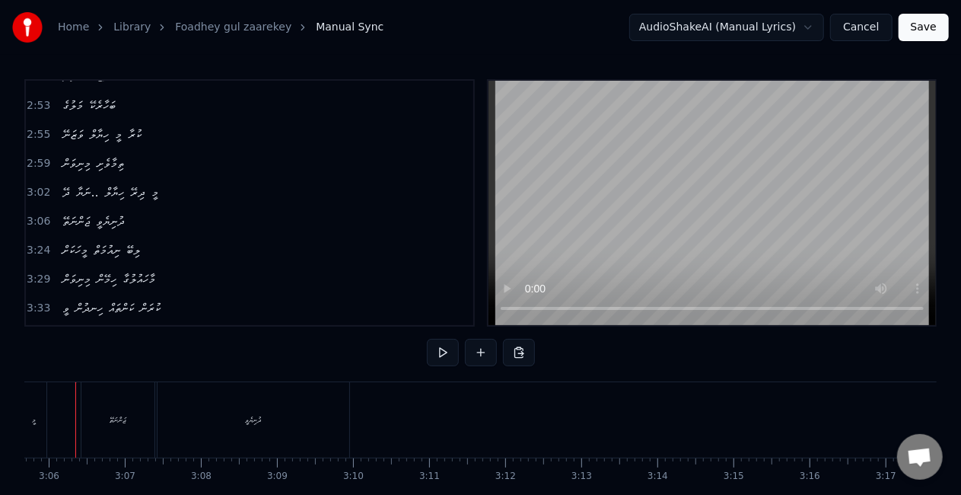
scroll to position [0, 14104]
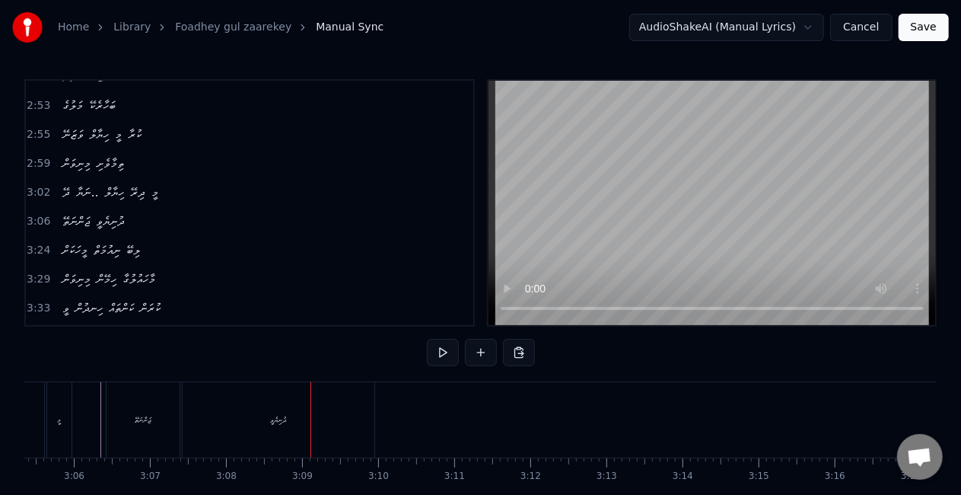
click at [355, 425] on div "ދުނިޔެވީ" at bounding box center [279, 419] width 192 height 75
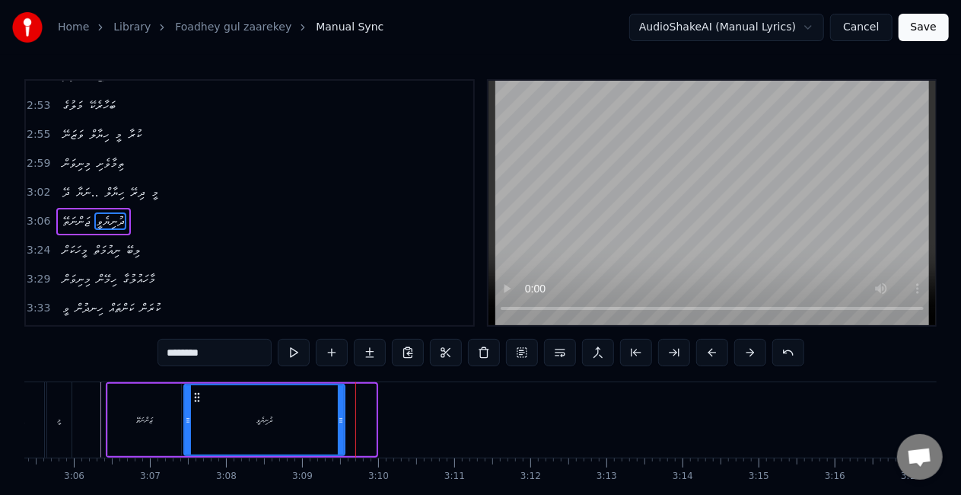
drag, startPoint x: 371, startPoint y: 426, endPoint x: 339, endPoint y: 425, distance: 31.2
click at [339, 425] on div at bounding box center [341, 419] width 6 height 69
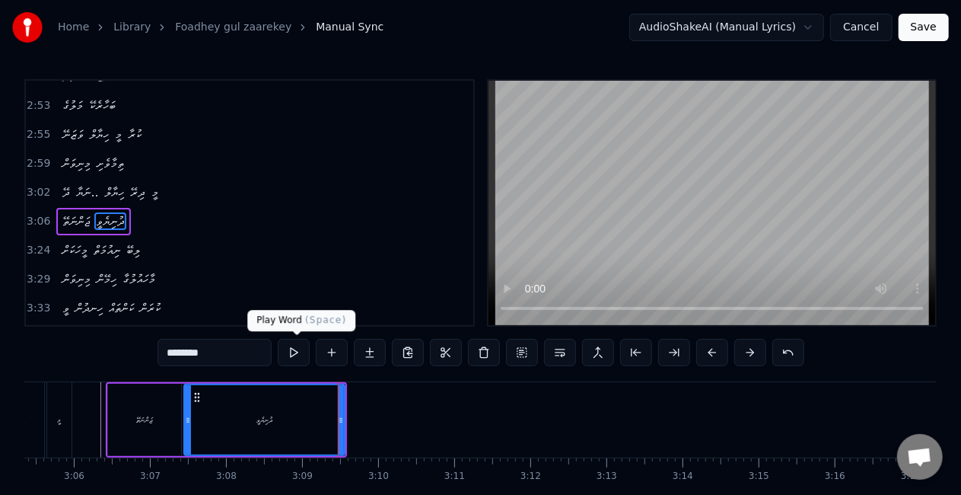
click at [295, 349] on button at bounding box center [294, 352] width 32 height 27
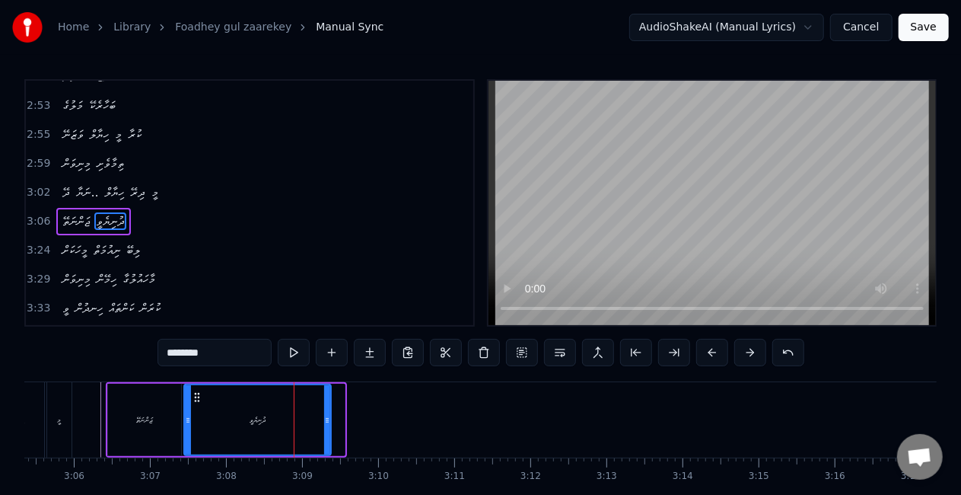
drag, startPoint x: 342, startPoint y: 422, endPoint x: 323, endPoint y: 420, distance: 19.1
click at [324, 420] on icon at bounding box center [327, 420] width 6 height 12
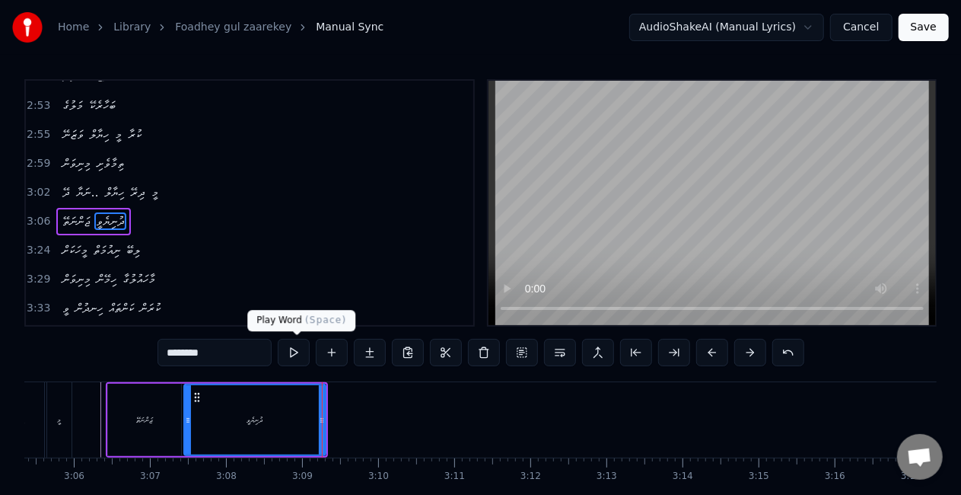
click at [291, 350] on button at bounding box center [294, 352] width 32 height 27
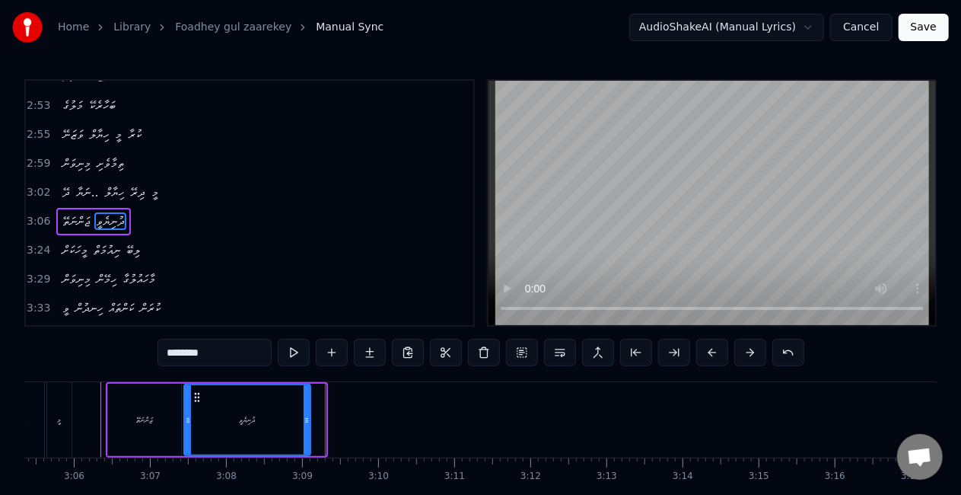
drag, startPoint x: 318, startPoint y: 426, endPoint x: 303, endPoint y: 424, distance: 15.4
click at [304, 424] on div at bounding box center [307, 419] width 6 height 69
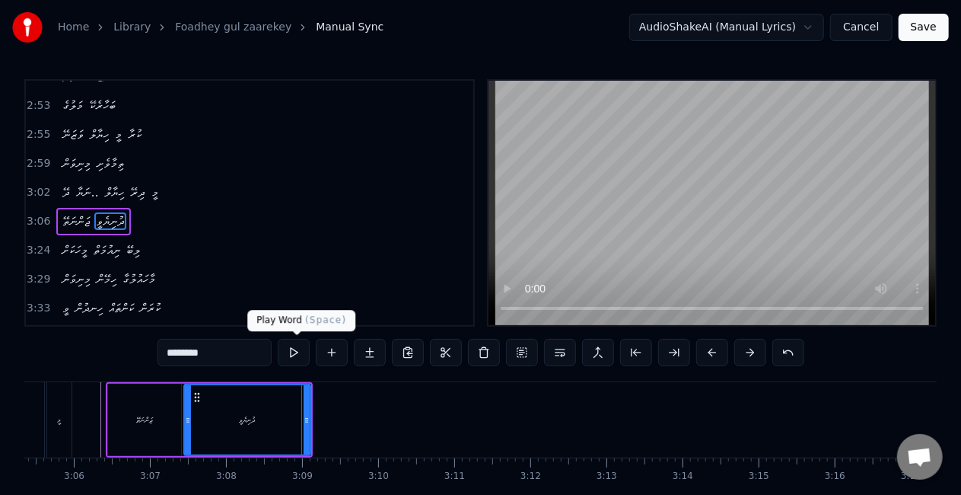
click at [296, 349] on button at bounding box center [294, 352] width 32 height 27
click at [166, 424] on div "ޖަންނަތޭ" at bounding box center [144, 420] width 73 height 72
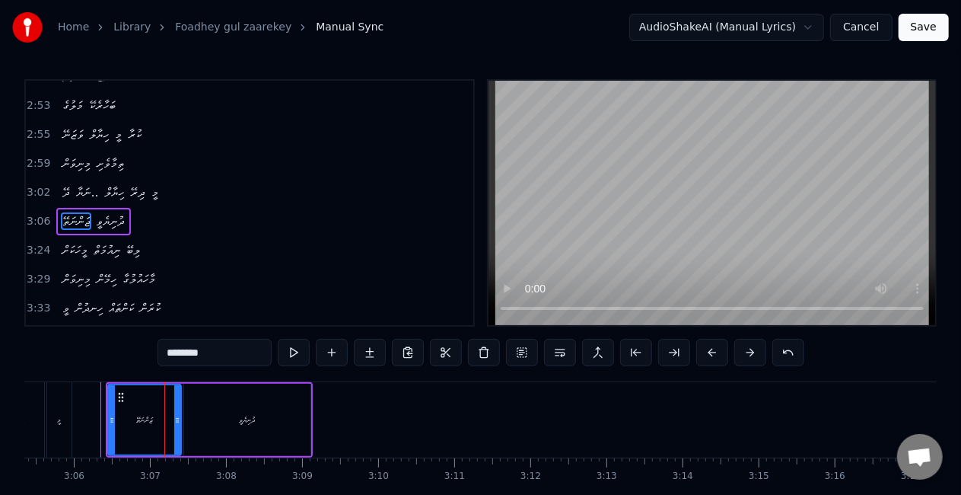
click at [198, 419] on div "ދުނިޔެވީ" at bounding box center [247, 420] width 126 height 72
type input "********"
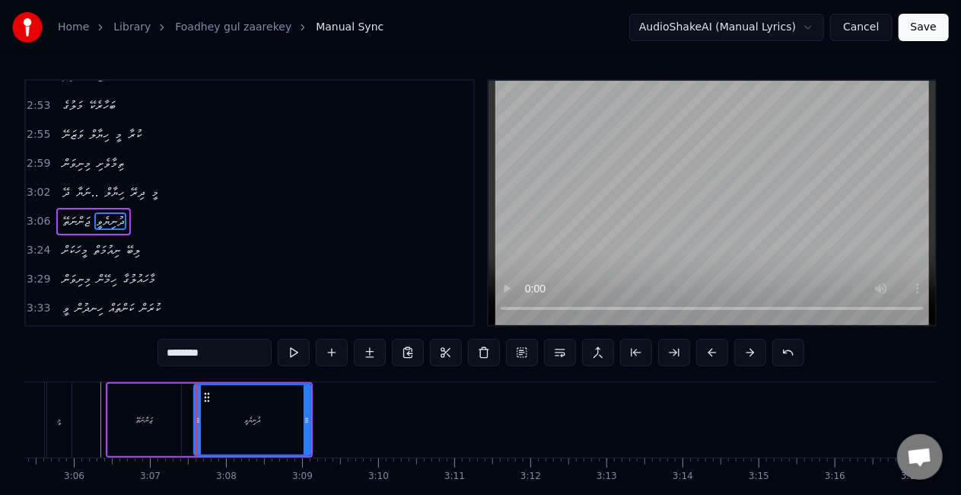
drag, startPoint x: 187, startPoint y: 422, endPoint x: 197, endPoint y: 424, distance: 10.2
click at [197, 424] on icon at bounding box center [198, 420] width 6 height 12
drag, startPoint x: 199, startPoint y: 415, endPoint x: 227, endPoint y: 419, distance: 27.7
click at [227, 419] on icon at bounding box center [224, 420] width 6 height 12
click at [204, 416] on div "ޖަންނަތޭ ދުނިޔެވީ" at bounding box center [209, 419] width 207 height 75
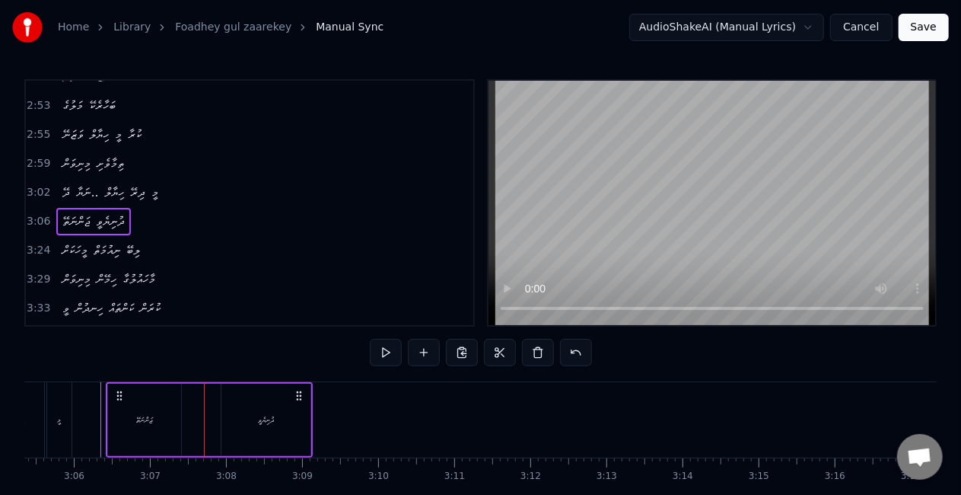
click at [222, 428] on div "ދުނިޔެވީ" at bounding box center [265, 420] width 89 height 72
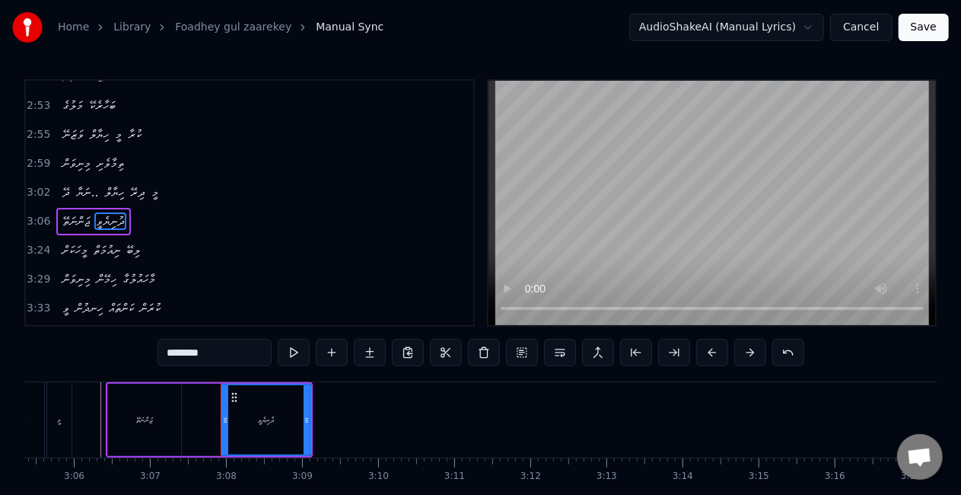
click at [165, 422] on div "ޖަންނަތޭ" at bounding box center [144, 420] width 73 height 72
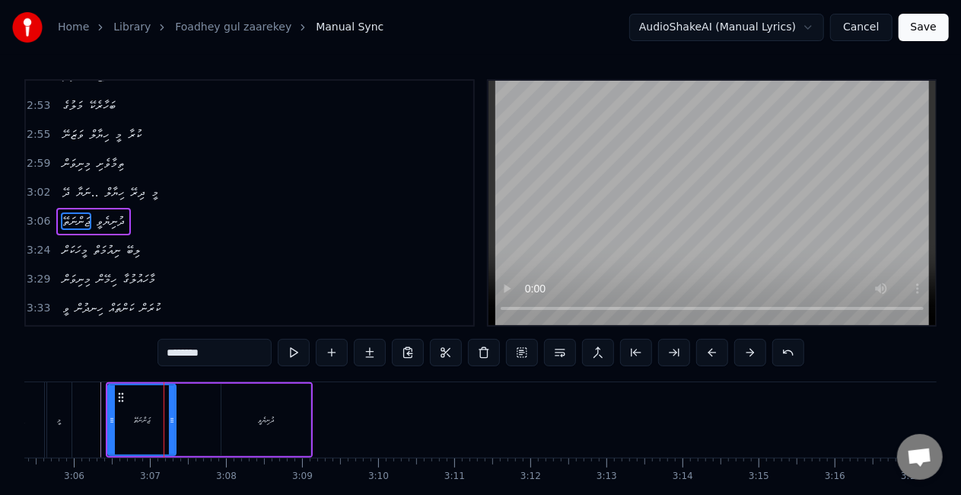
click at [172, 423] on icon at bounding box center [172, 420] width 6 height 12
click at [225, 417] on div "ދުނިޔެވީ" at bounding box center [265, 420] width 89 height 72
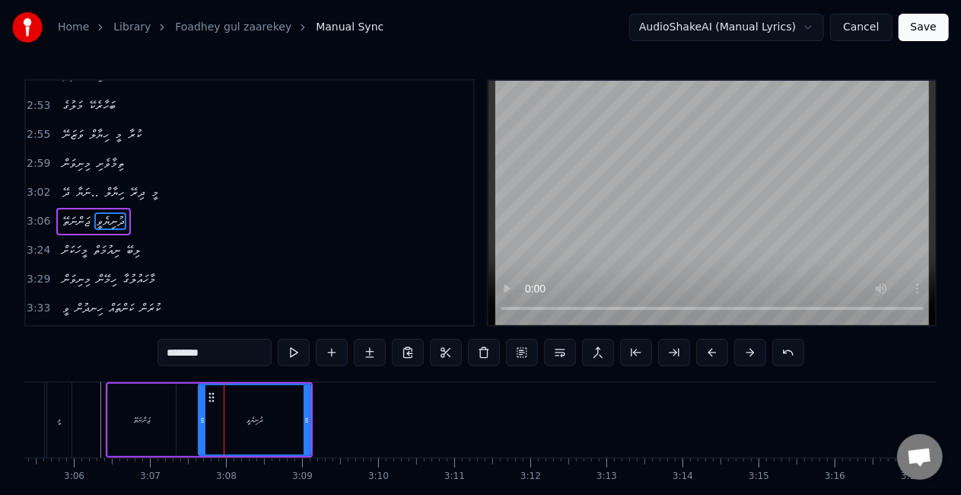
drag, startPoint x: 223, startPoint y: 423, endPoint x: 198, endPoint y: 422, distance: 25.2
click at [199, 422] on icon at bounding box center [202, 420] width 6 height 12
click at [298, 349] on button at bounding box center [294, 352] width 32 height 27
drag, startPoint x: 199, startPoint y: 417, endPoint x: 190, endPoint y: 417, distance: 8.4
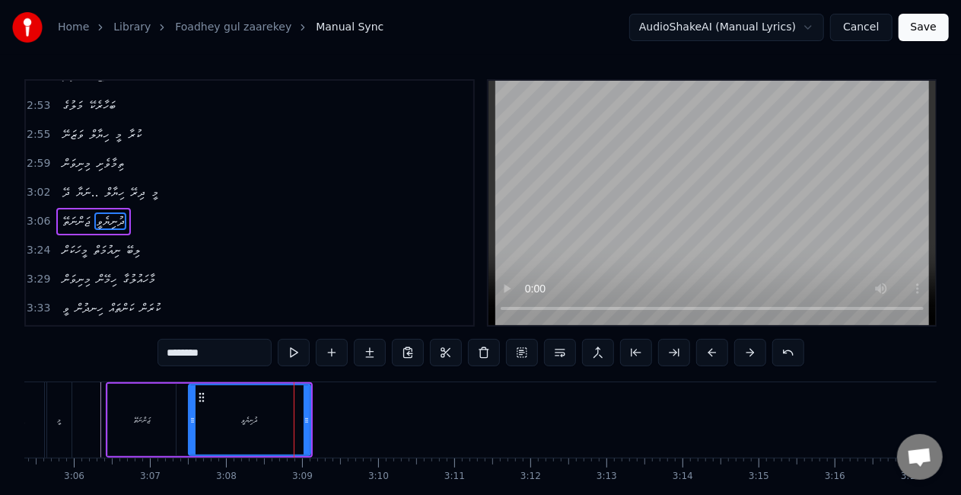
click at [190, 417] on icon at bounding box center [192, 420] width 6 height 12
click at [294, 355] on button at bounding box center [294, 352] width 32 height 27
click at [141, 417] on div "ޖަންނަތޭ" at bounding box center [142, 419] width 16 height 11
type input "********"
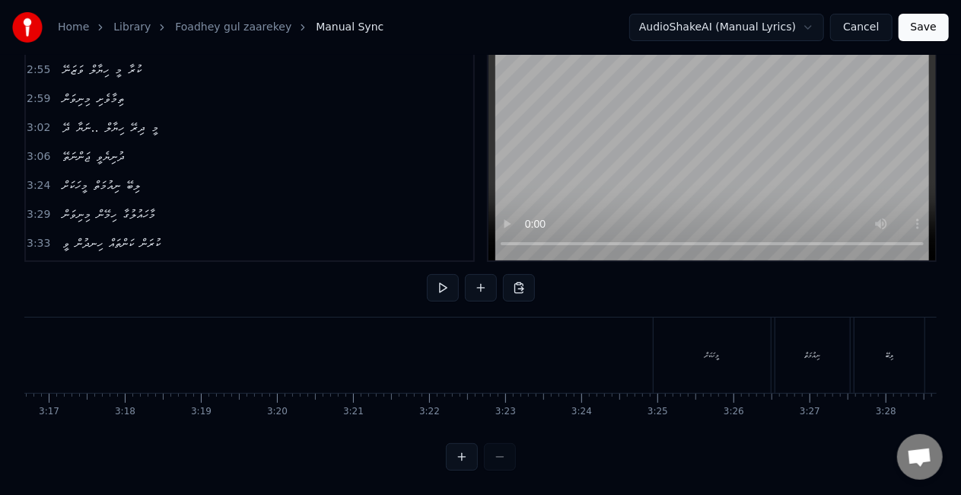
scroll to position [0, 15066]
click at [597, 349] on div "މީހަކަށް" at bounding box center [612, 354] width 117 height 75
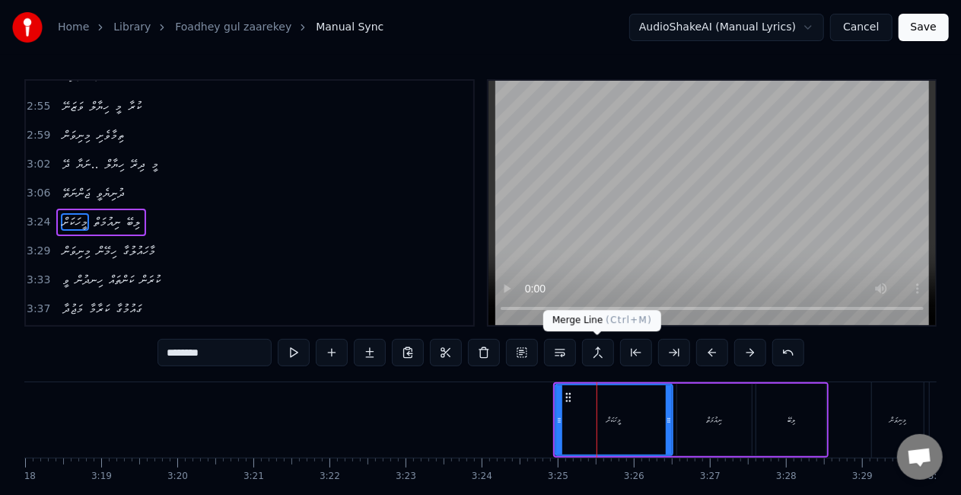
scroll to position [915, 0]
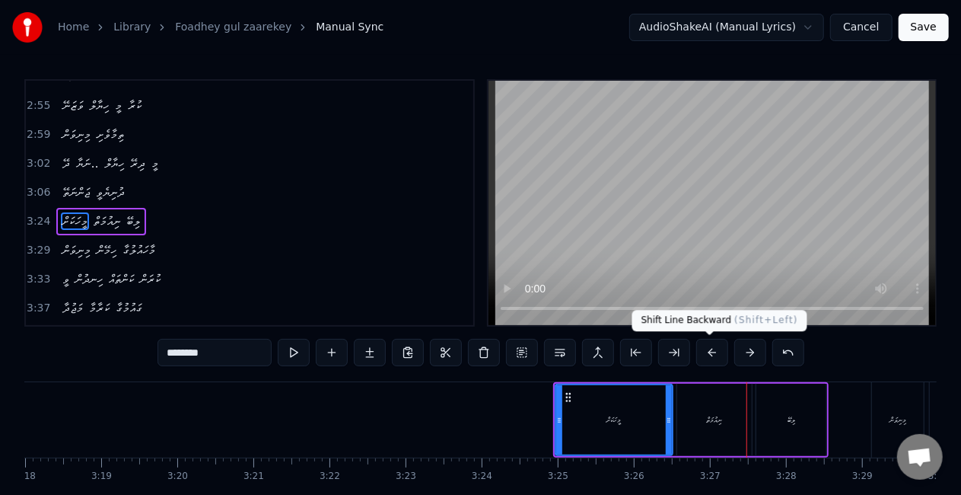
click at [710, 346] on button at bounding box center [712, 352] width 32 height 27
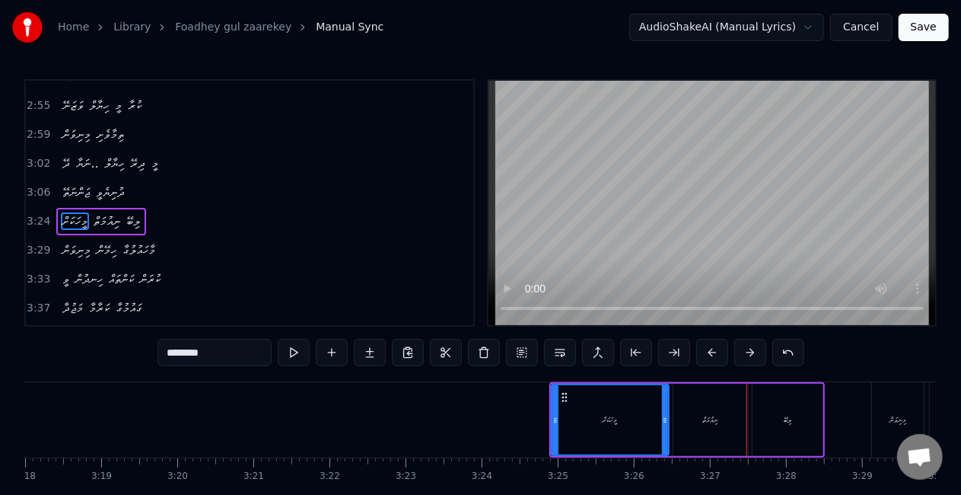
click at [710, 347] on button at bounding box center [712, 352] width 32 height 27
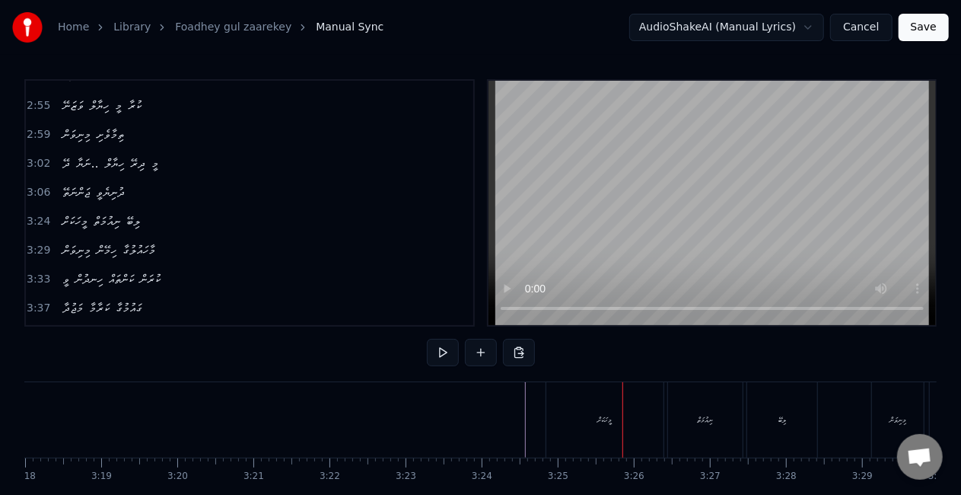
click at [549, 421] on div "މީހަކަށް" at bounding box center [604, 419] width 117 height 75
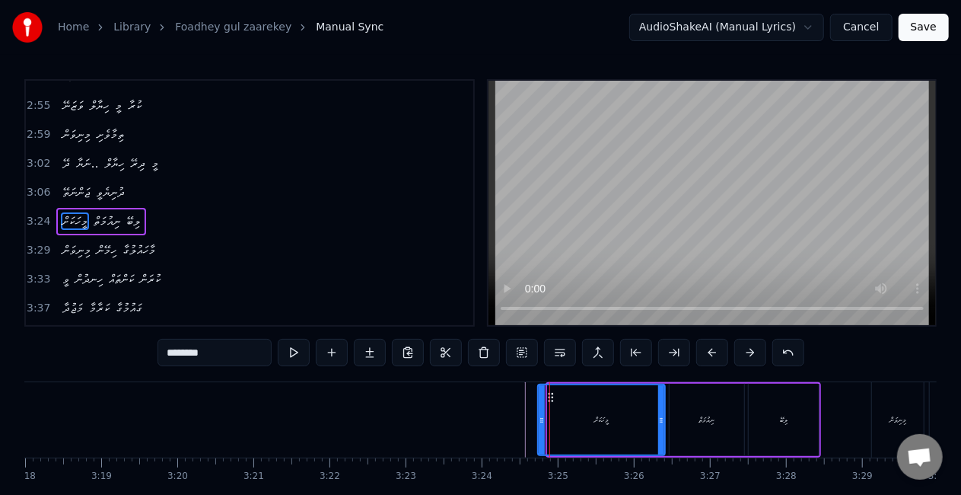
drag, startPoint x: 552, startPoint y: 422, endPoint x: 543, endPoint y: 419, distance: 10.2
click at [543, 419] on icon at bounding box center [542, 420] width 6 height 12
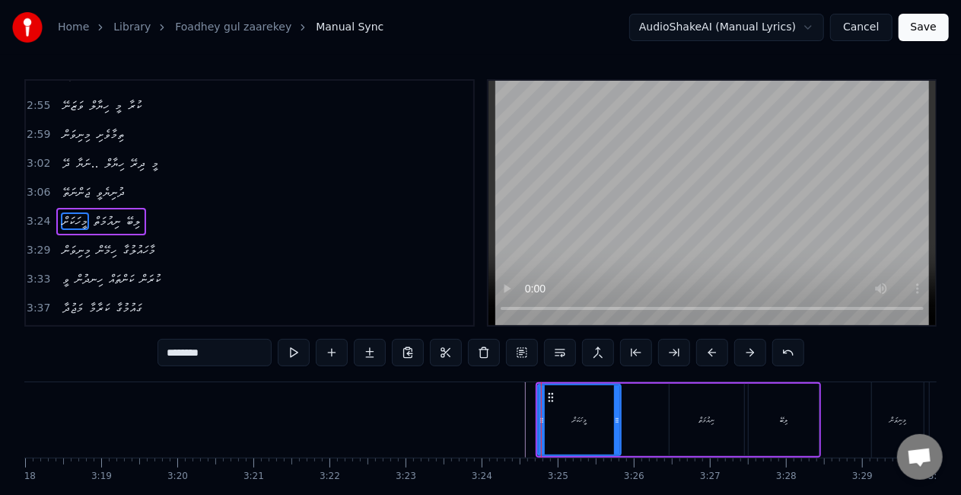
drag, startPoint x: 662, startPoint y: 420, endPoint x: 618, endPoint y: 412, distance: 44.9
click at [618, 412] on div at bounding box center [617, 419] width 6 height 69
click at [298, 349] on button at bounding box center [294, 352] width 32 height 27
click at [654, 403] on div "މީހަކަށް ނިއުމަތް ލިބޭ" at bounding box center [678, 419] width 285 height 75
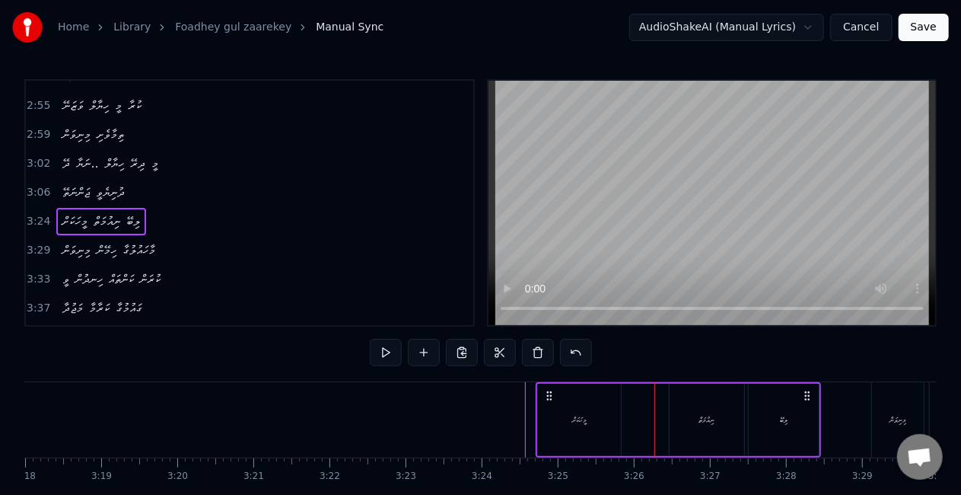
click at [694, 431] on div "ނިއުމަތް" at bounding box center [707, 420] width 75 height 72
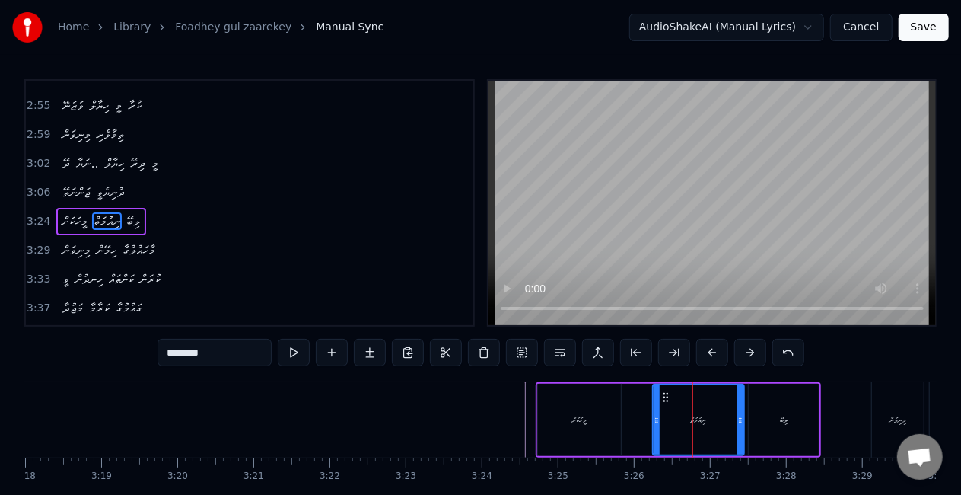
drag, startPoint x: 673, startPoint y: 430, endPoint x: 656, endPoint y: 429, distance: 16.8
click at [656, 429] on div at bounding box center [657, 419] width 6 height 69
click at [696, 409] on div "ނިއުމަތް" at bounding box center [699, 419] width 90 height 69
click at [301, 349] on button at bounding box center [294, 352] width 32 height 27
click at [764, 415] on div "ލިބޭ" at bounding box center [784, 420] width 70 height 72
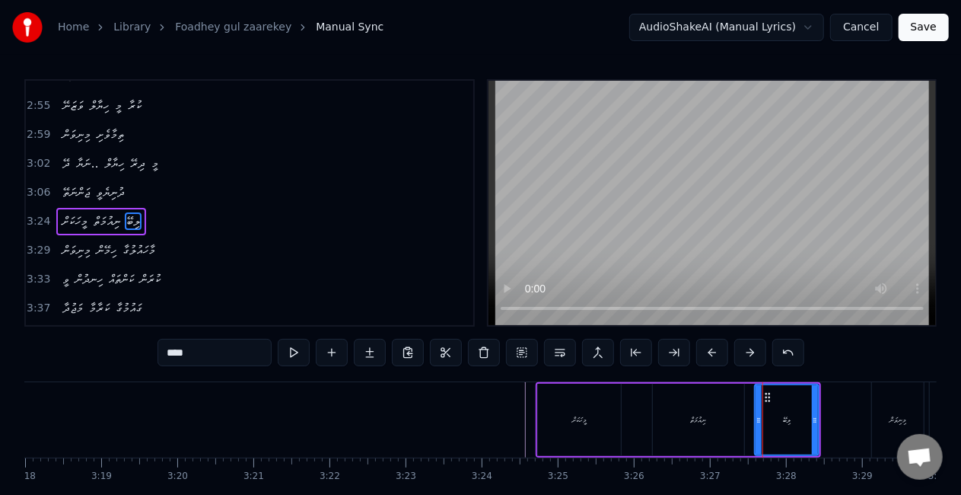
click at [760, 422] on icon at bounding box center [759, 420] width 6 height 12
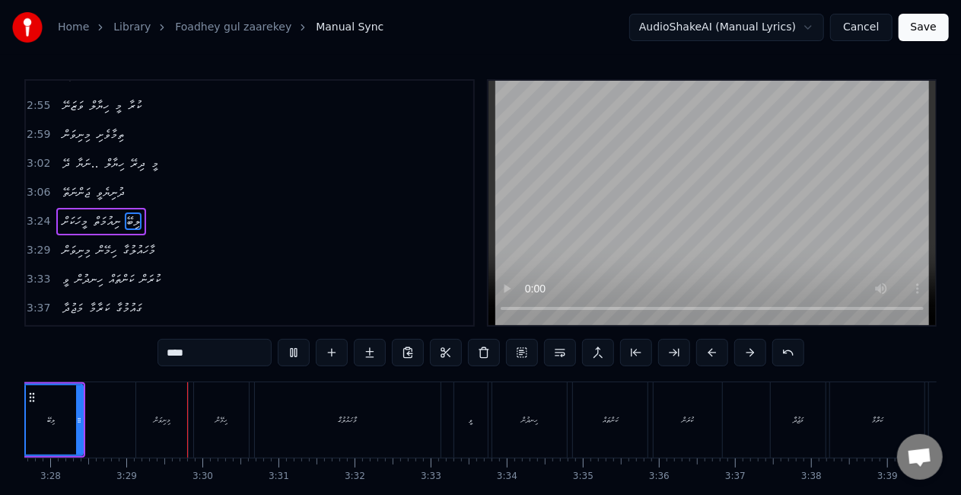
scroll to position [0, 15839]
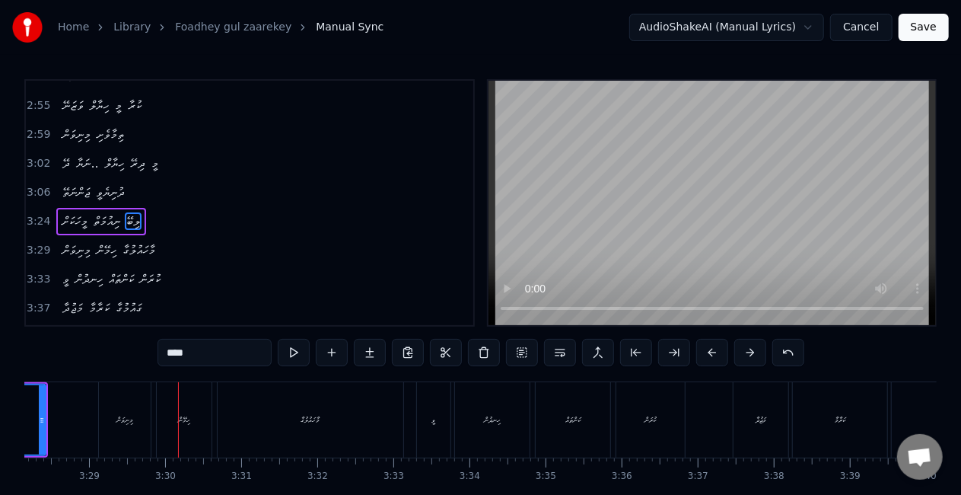
click at [131, 441] on div "މިނިވަން" at bounding box center [125, 419] width 52 height 75
type input "********"
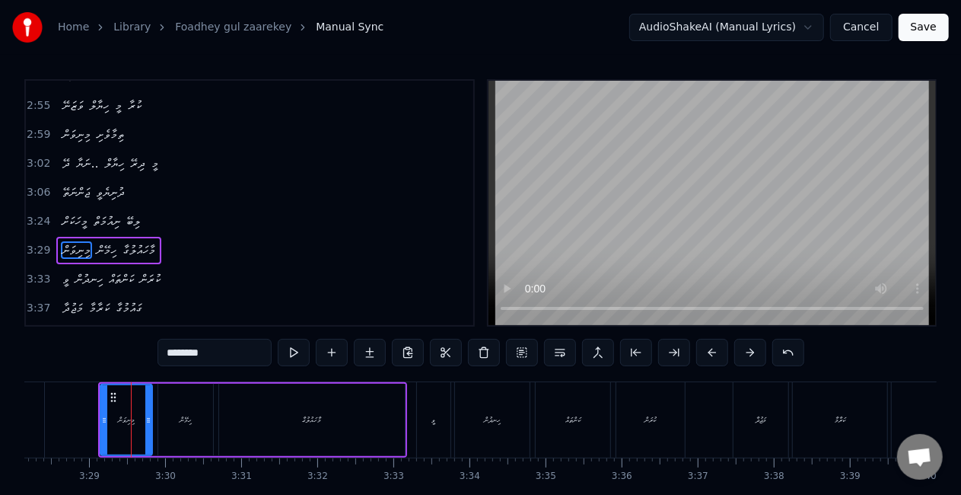
scroll to position [943, 0]
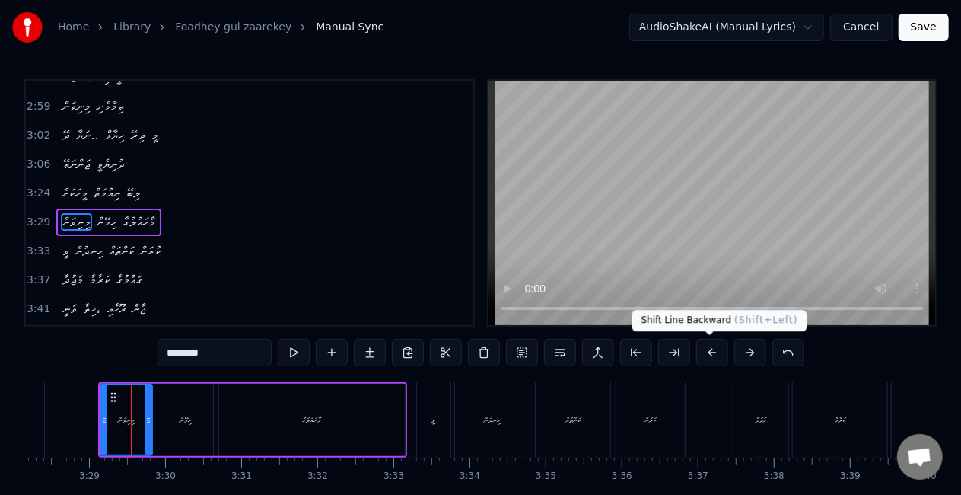
click at [709, 352] on button at bounding box center [712, 352] width 32 height 27
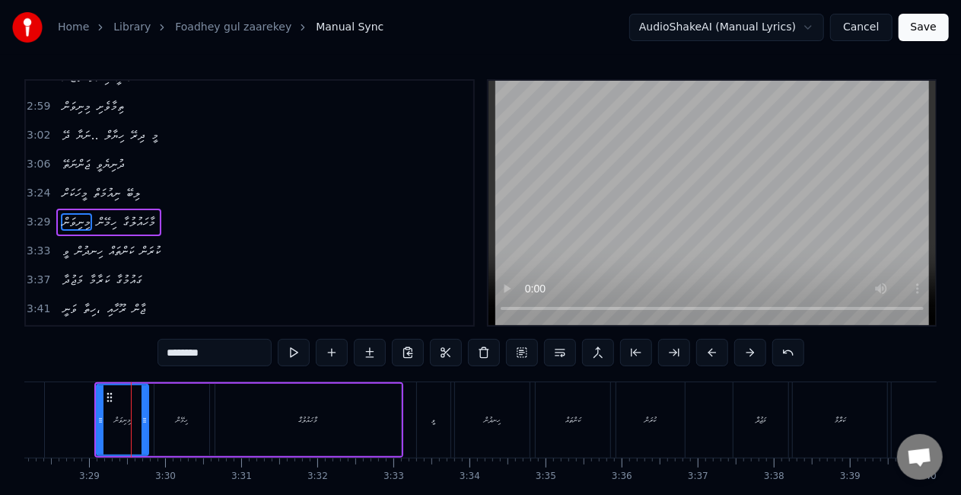
click at [709, 352] on button at bounding box center [712, 352] width 32 height 27
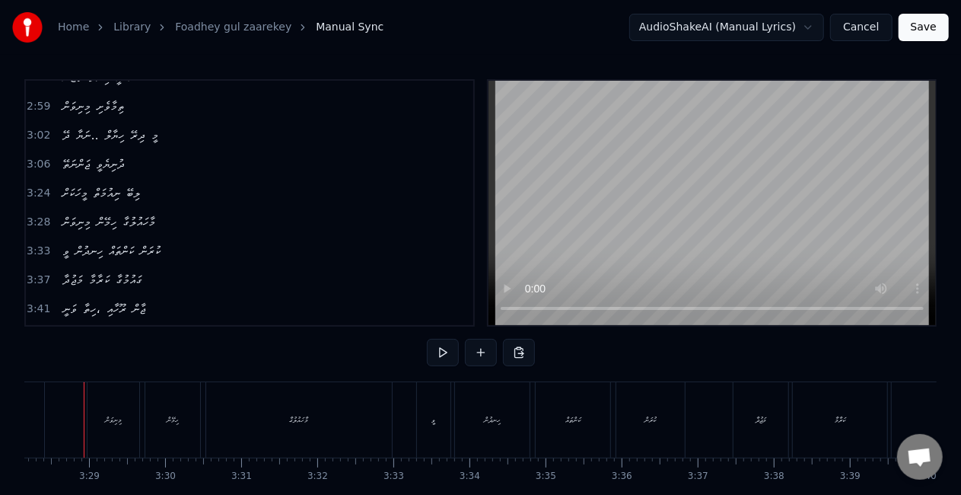
scroll to position [0, 15822]
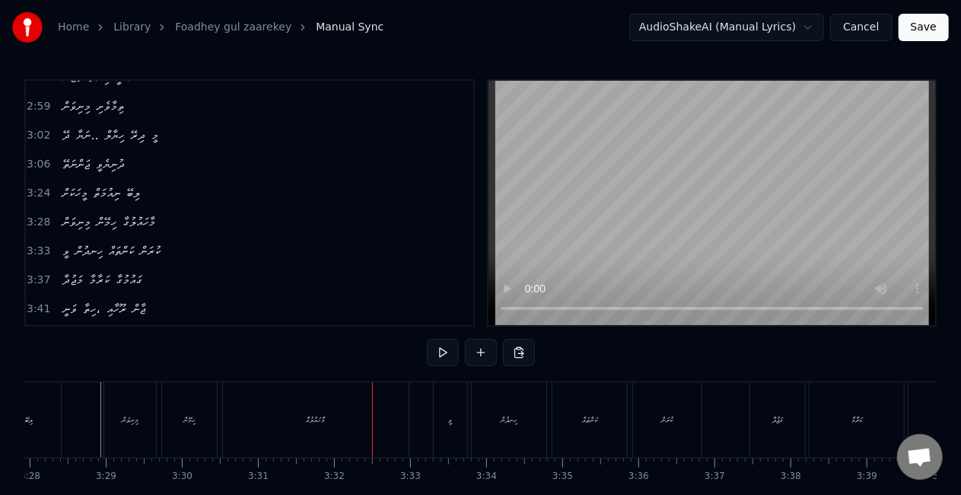
click at [382, 415] on div "މާހައުލުގާ" at bounding box center [316, 419] width 186 height 75
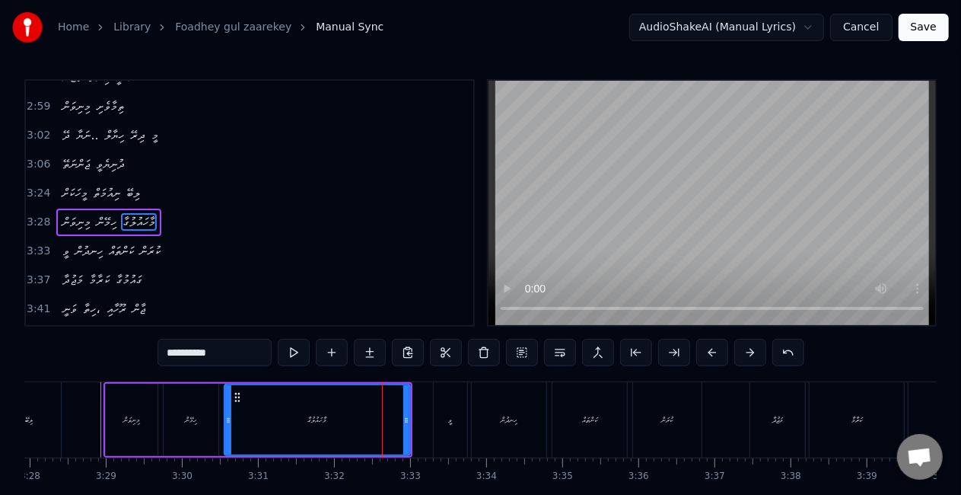
click at [227, 353] on input "**********" at bounding box center [215, 352] width 114 height 27
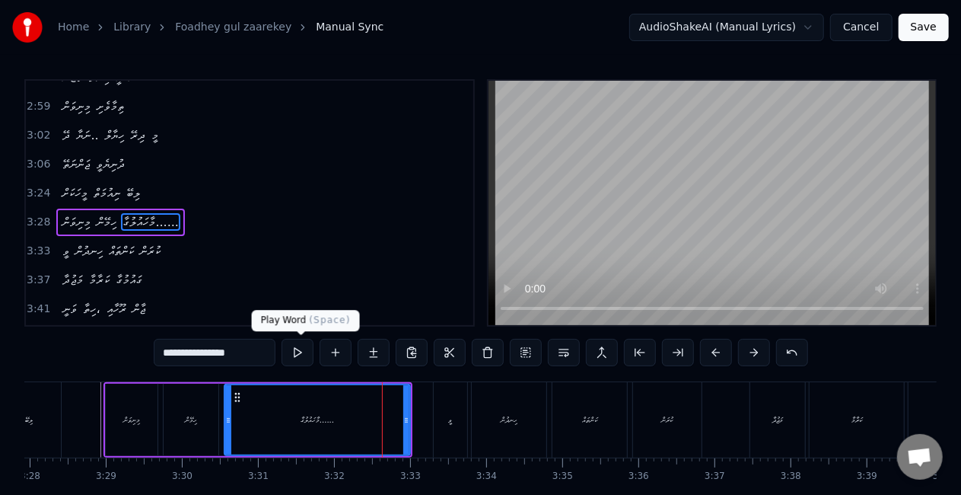
click at [300, 350] on button at bounding box center [298, 352] width 32 height 27
click at [501, 416] on div "ހިނދުން" at bounding box center [509, 419] width 17 height 11
type input "*******"
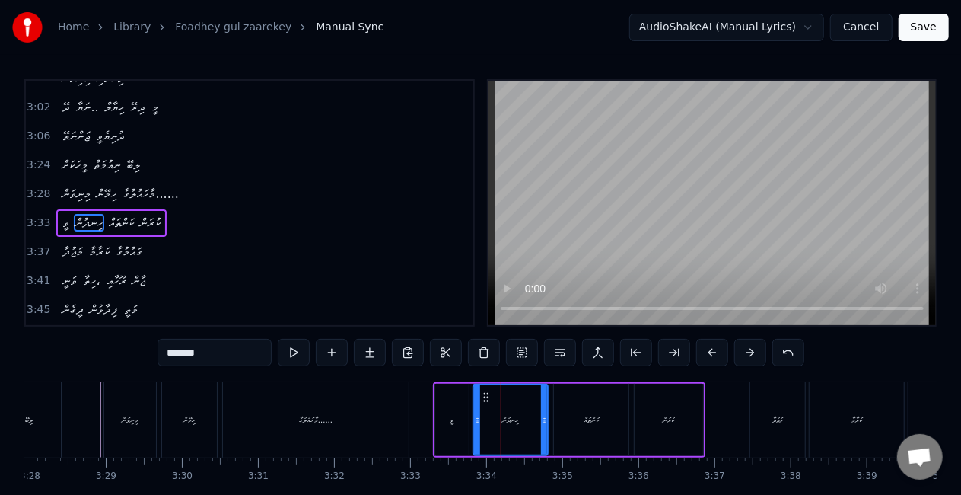
scroll to position [971, 0]
click at [411, 423] on div "މިނިވަން ހިމޭން މާހައުލުގާ......" at bounding box center [257, 419] width 309 height 75
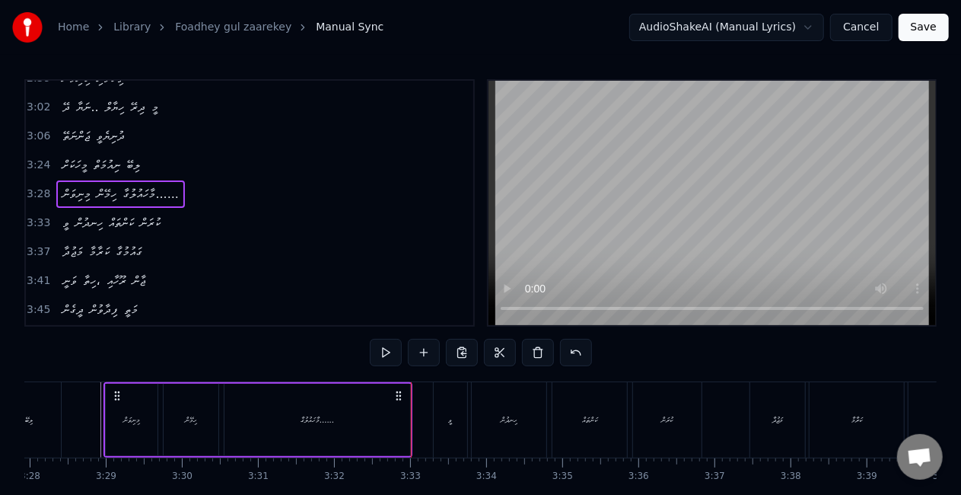
click at [439, 428] on div "ވީ" at bounding box center [450, 419] width 33 height 75
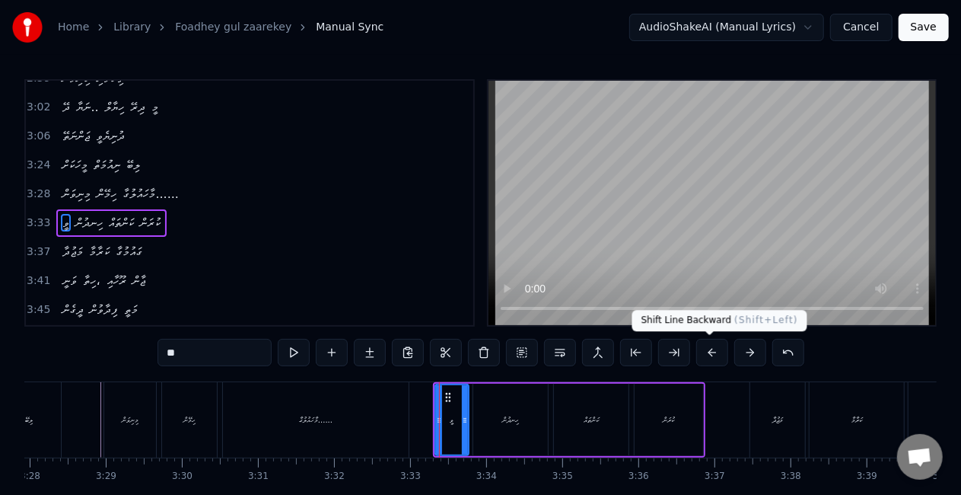
click at [708, 349] on button at bounding box center [712, 352] width 32 height 27
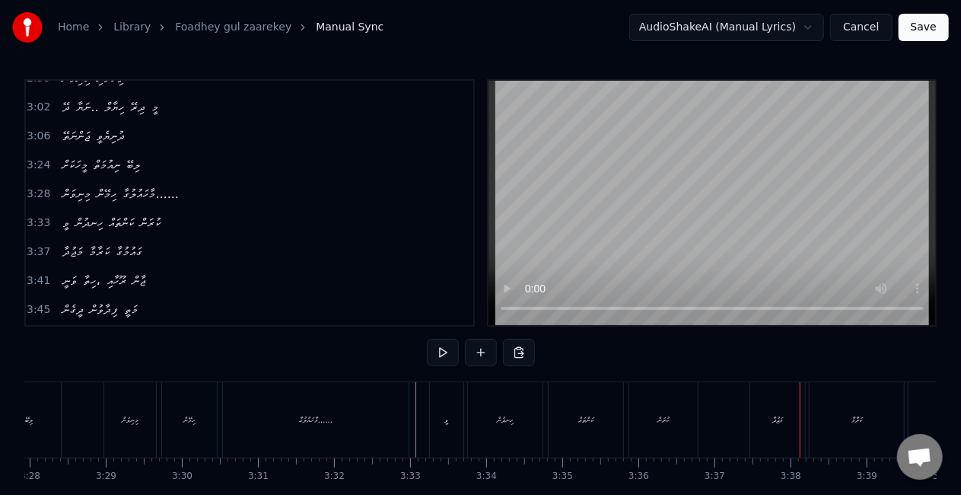
click at [759, 420] on div "މަޖުދާ" at bounding box center [777, 419] width 55 height 75
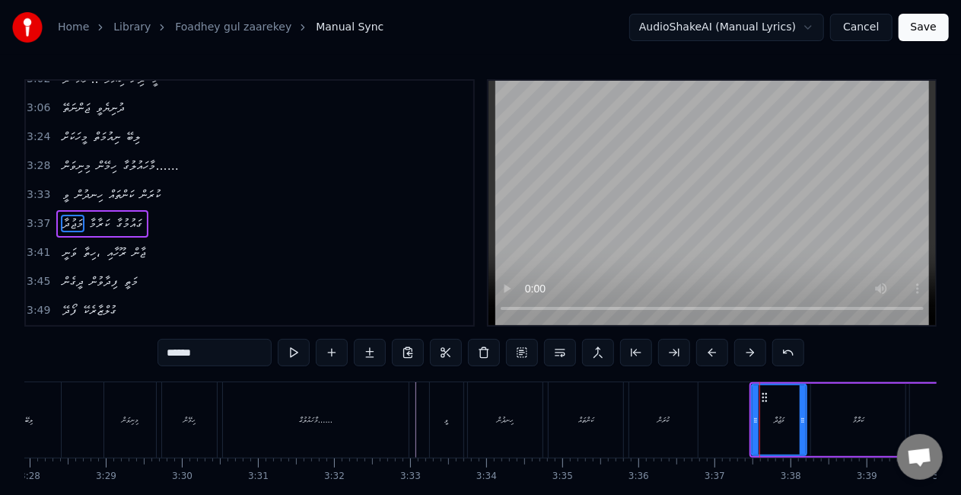
scroll to position [1000, 0]
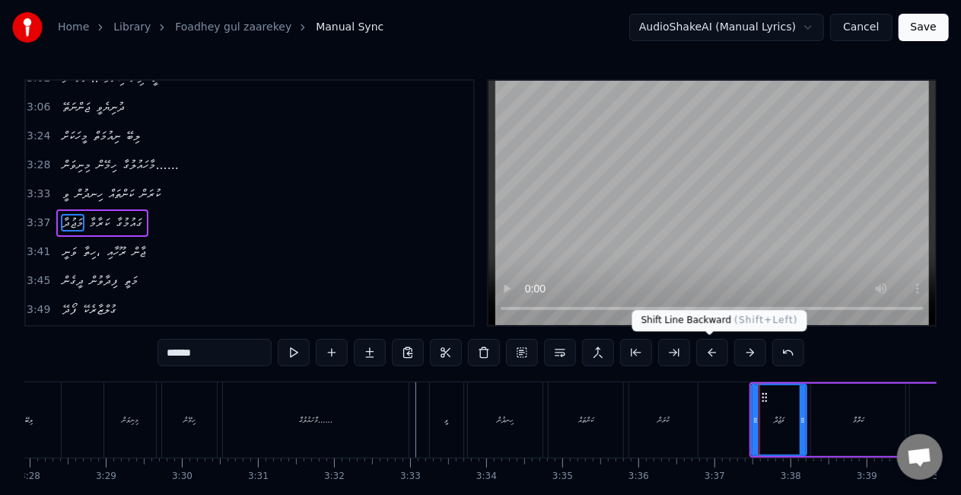
click at [699, 353] on button at bounding box center [712, 352] width 32 height 27
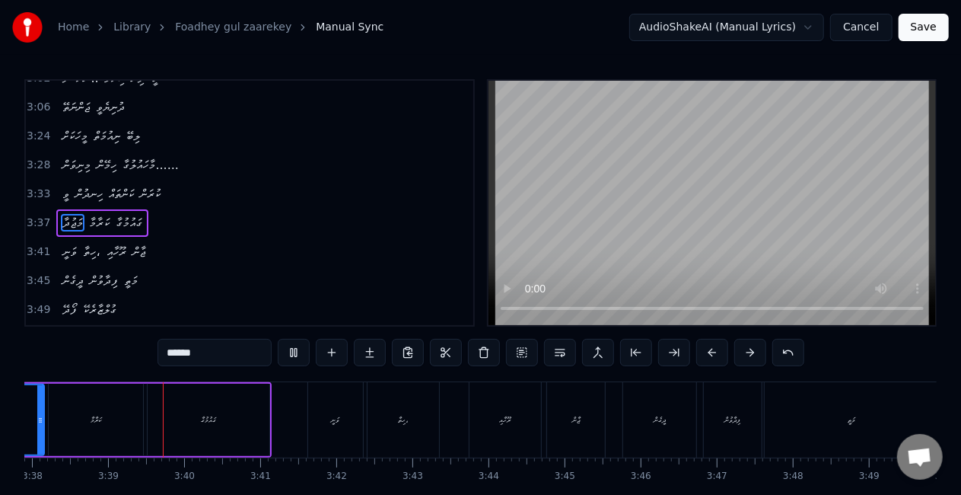
scroll to position [0, 16597]
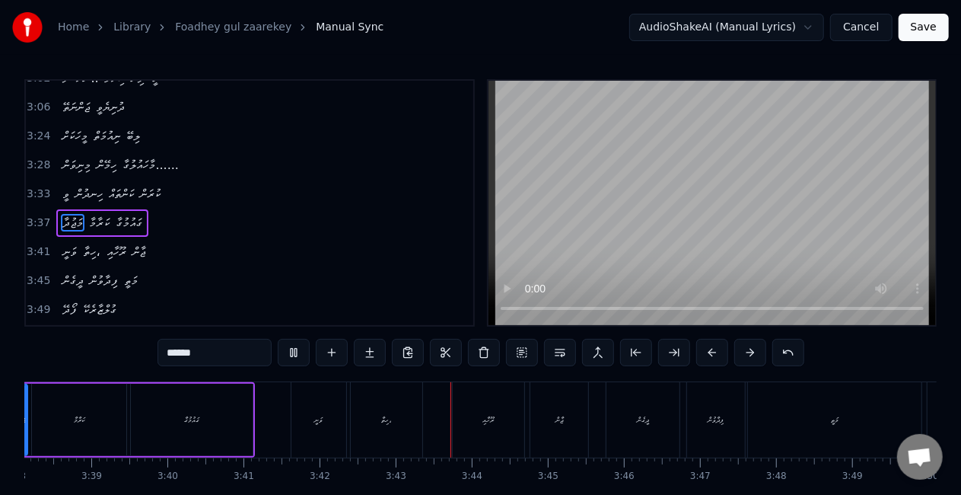
click at [301, 434] on div "ވަނީ" at bounding box center [318, 419] width 55 height 75
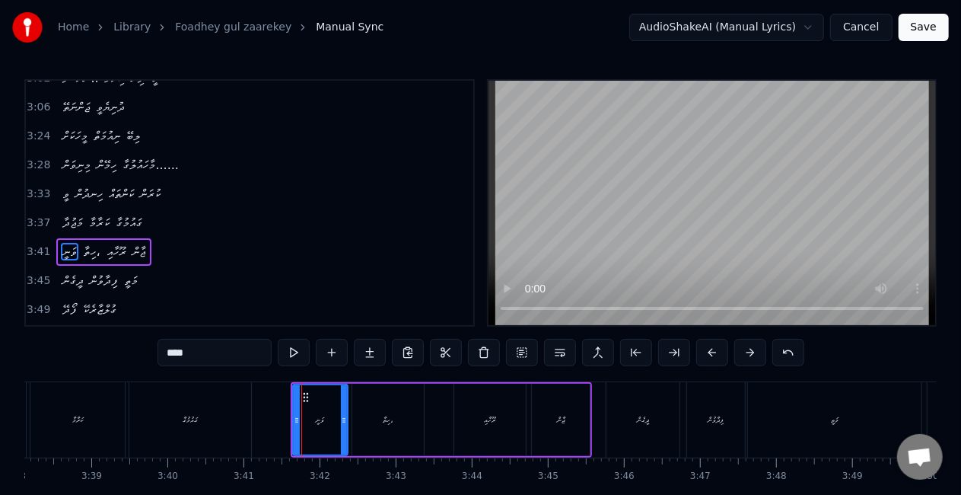
scroll to position [1028, 0]
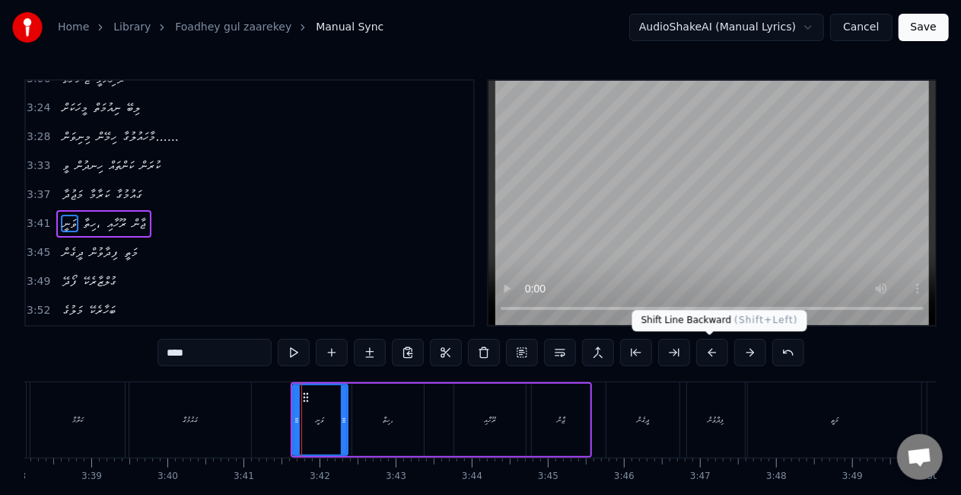
click at [709, 354] on button at bounding box center [712, 352] width 32 height 27
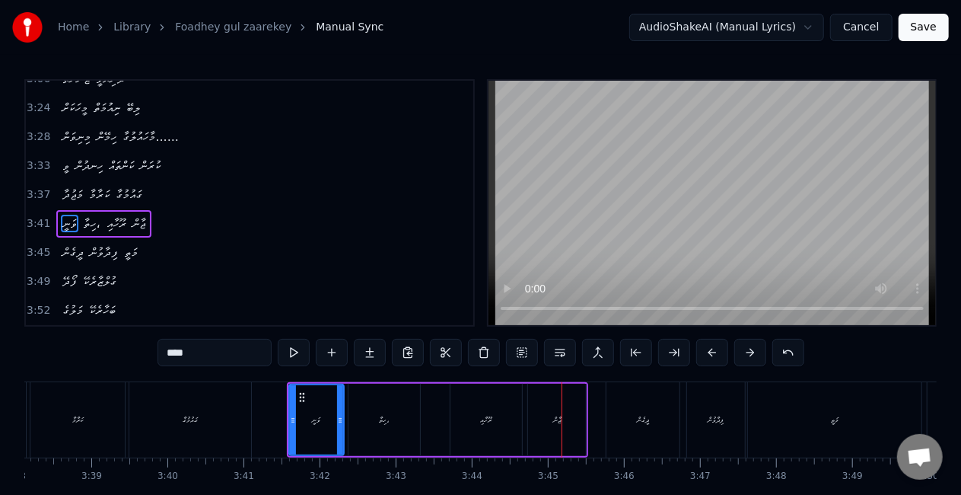
click at [508, 399] on div "ރޫހާއި" at bounding box center [486, 420] width 72 height 72
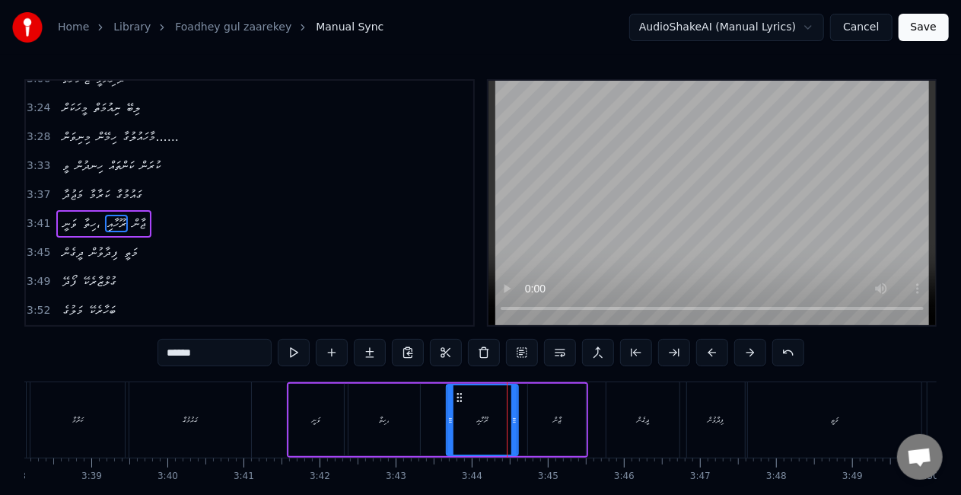
click at [460, 395] on icon at bounding box center [460, 397] width 12 height 12
click at [537, 418] on div "ޖާން" at bounding box center [557, 420] width 58 height 72
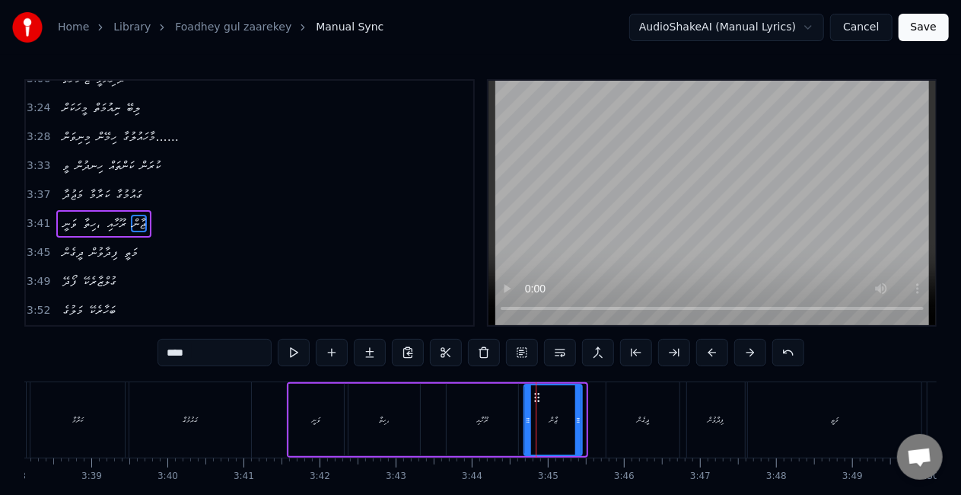
click at [534, 399] on icon at bounding box center [537, 397] width 12 height 12
click at [294, 350] on button at bounding box center [294, 352] width 32 height 27
click at [647, 415] on div "ދީގެން" at bounding box center [643, 419] width 12 height 11
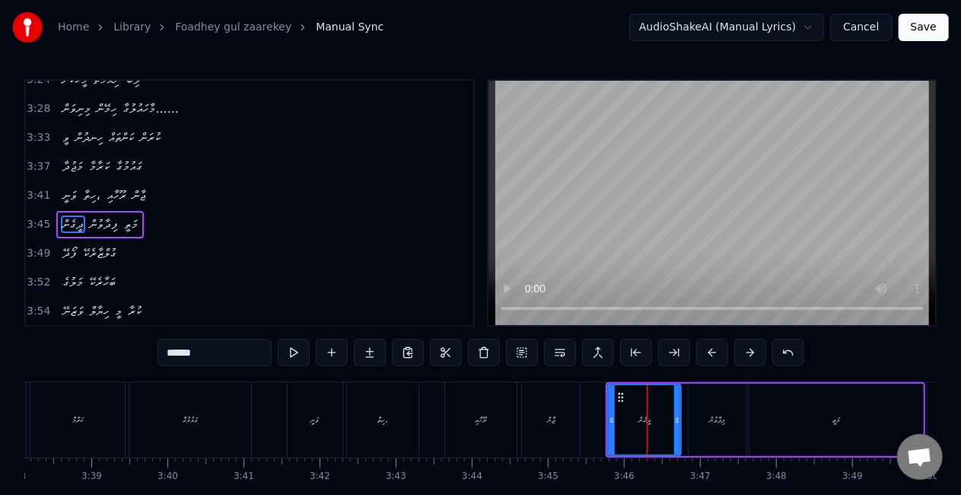
scroll to position [1056, 0]
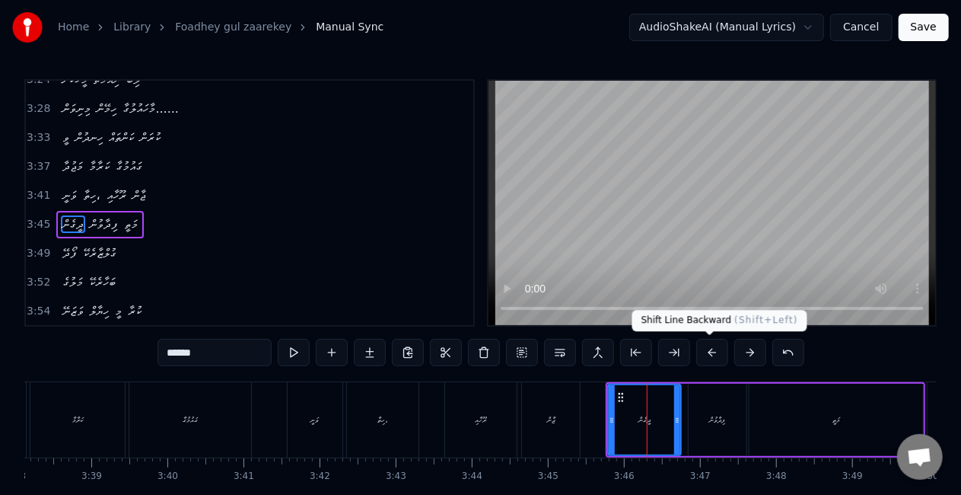
click at [711, 349] on button at bounding box center [712, 352] width 32 height 27
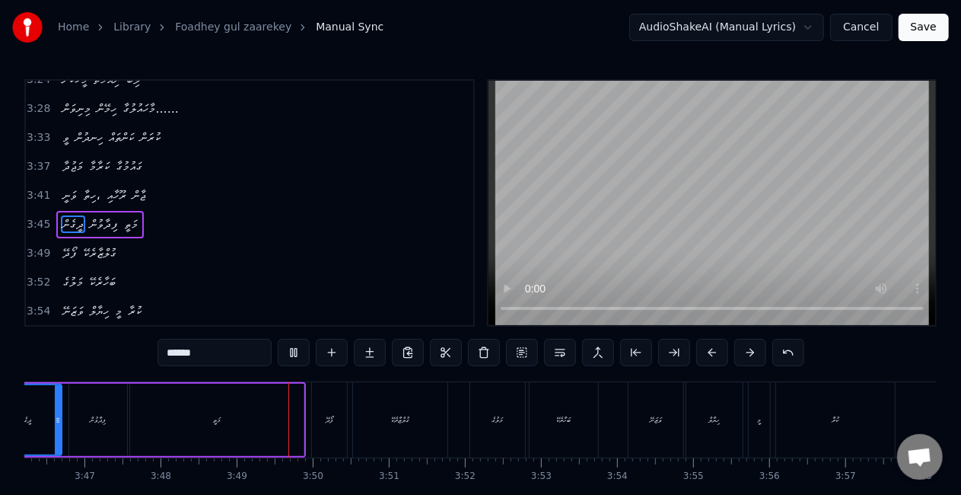
scroll to position [0, 17359]
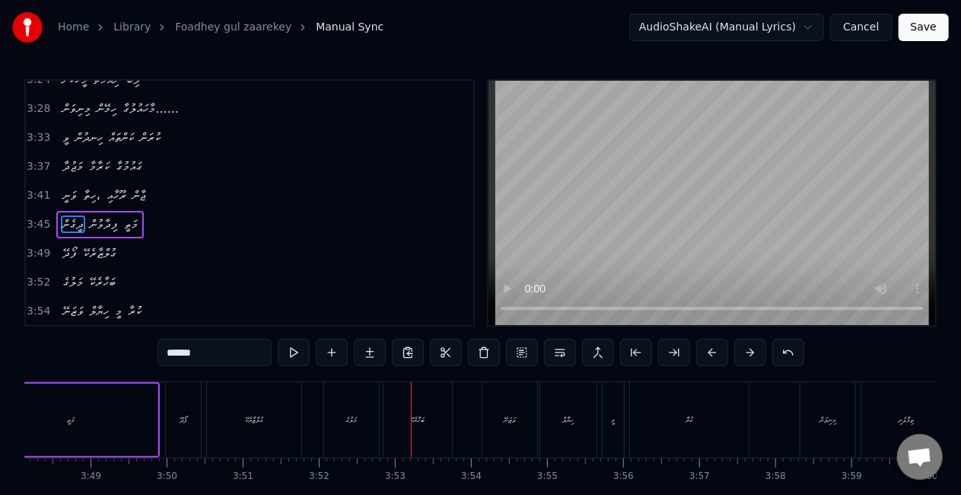
click at [371, 425] on div "މަލުގެ" at bounding box center [351, 419] width 55 height 75
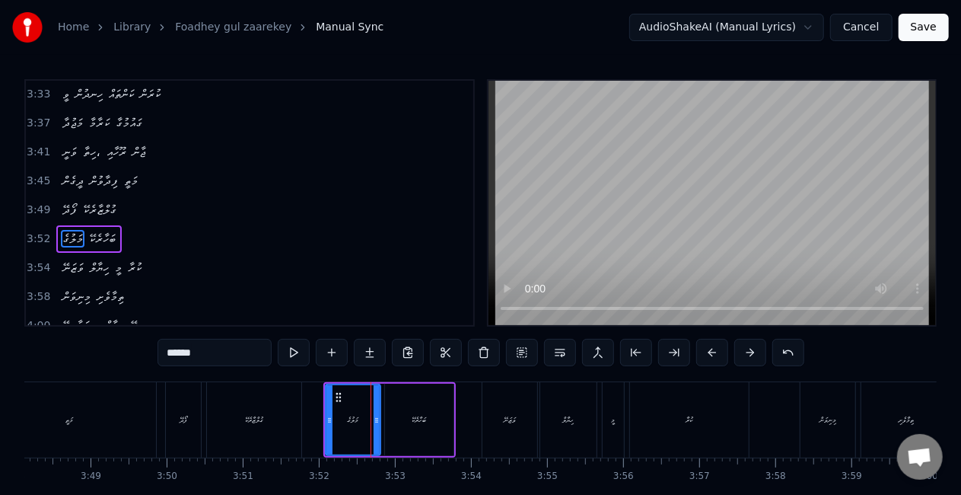
scroll to position [1113, 0]
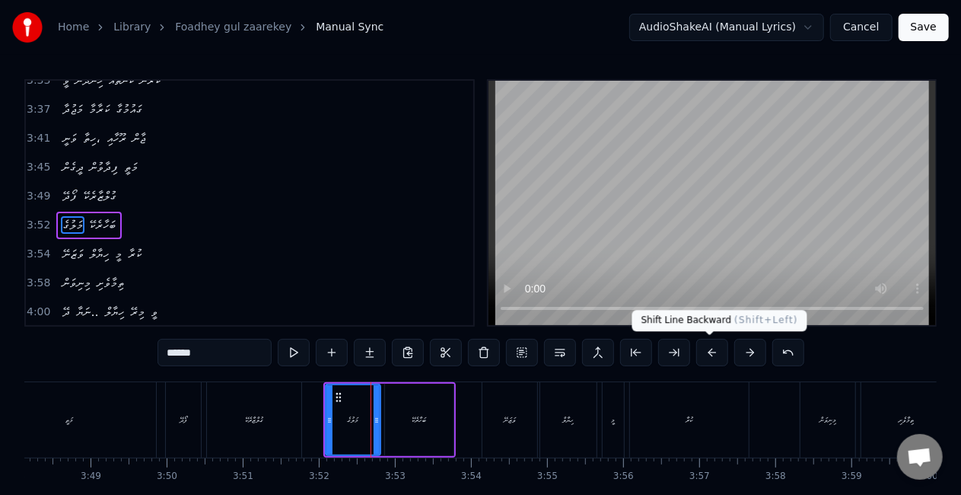
click at [711, 350] on button at bounding box center [712, 352] width 32 height 27
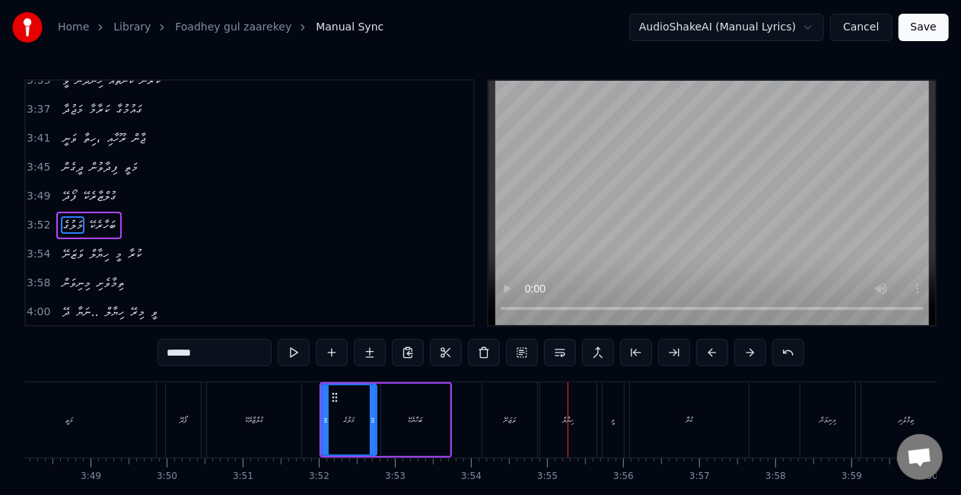
click at [514, 411] on div "ވަޒަނޭ" at bounding box center [509, 419] width 55 height 75
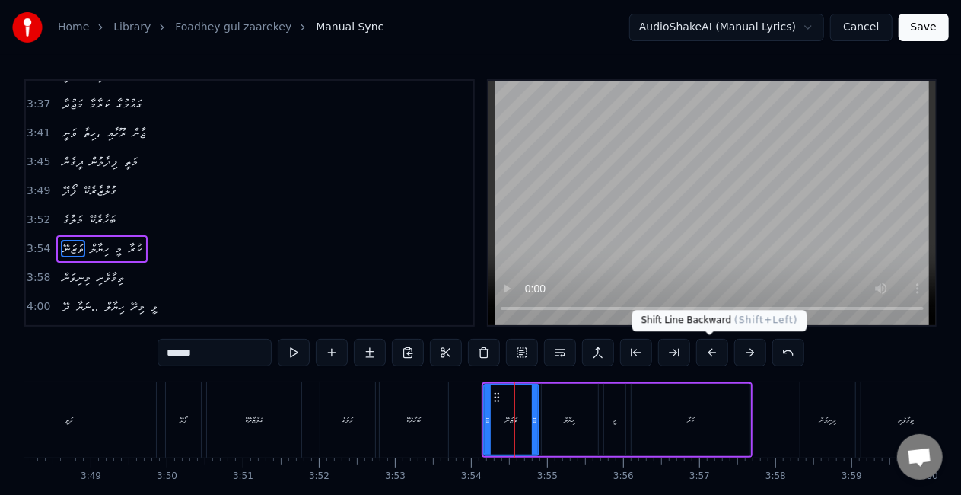
click at [708, 352] on button at bounding box center [712, 352] width 32 height 27
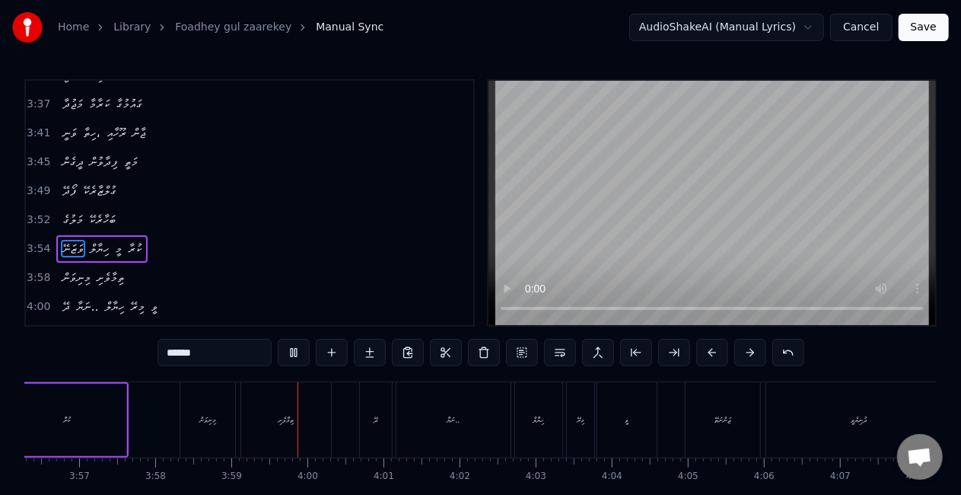
scroll to position [0, 18132]
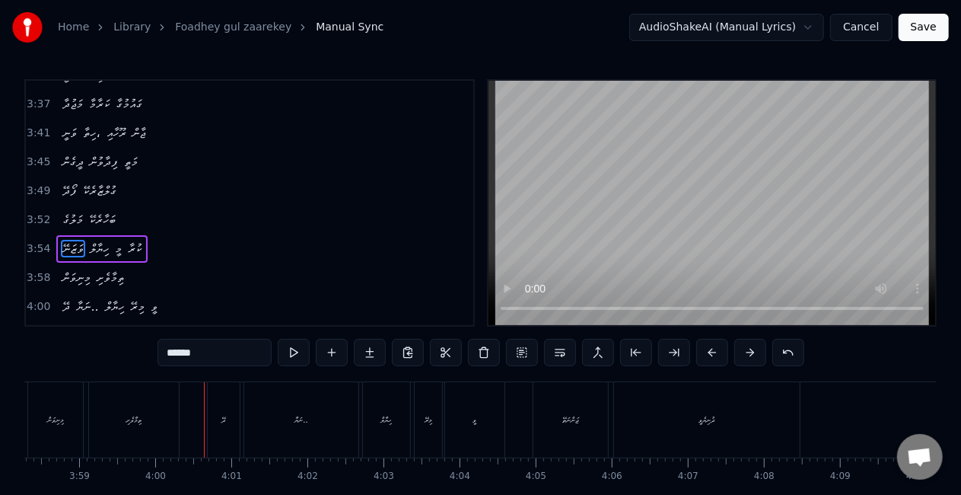
click at [50, 428] on div "މިނިވަން" at bounding box center [55, 419] width 55 height 75
type input "********"
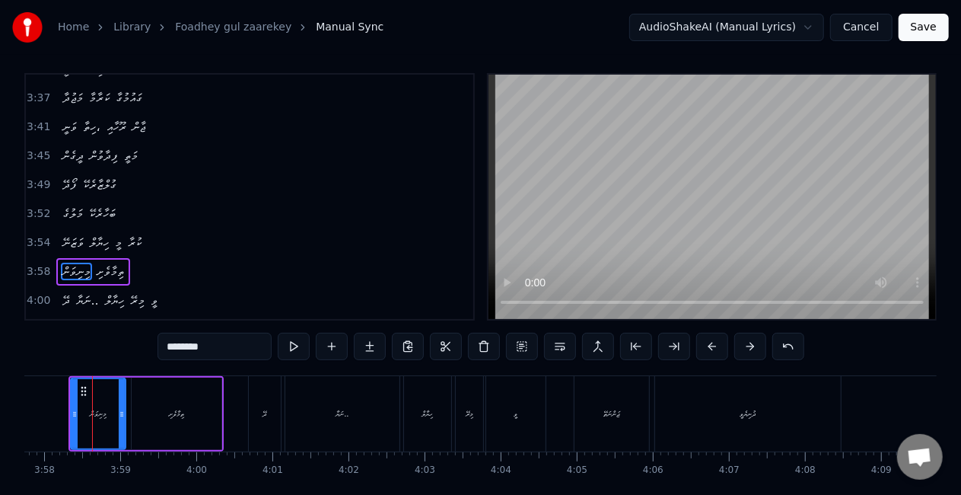
scroll to position [0, 18081]
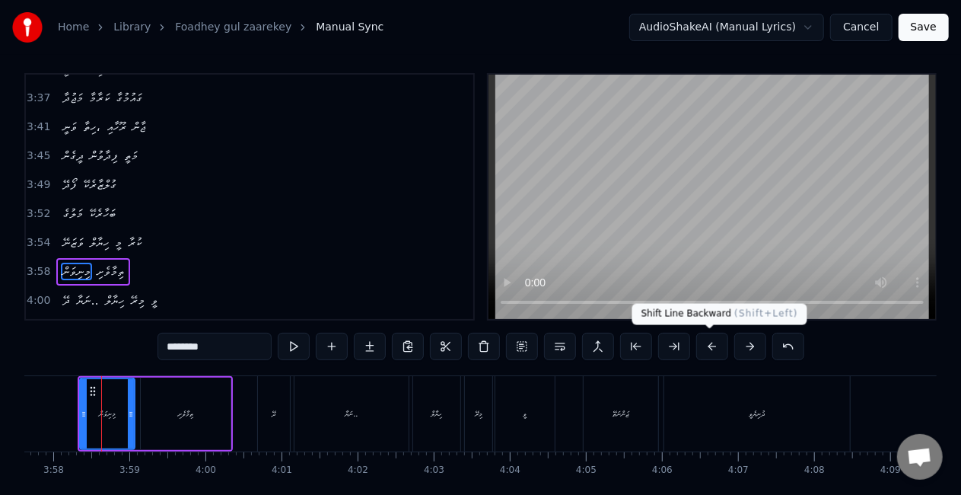
click at [711, 344] on button at bounding box center [712, 346] width 32 height 27
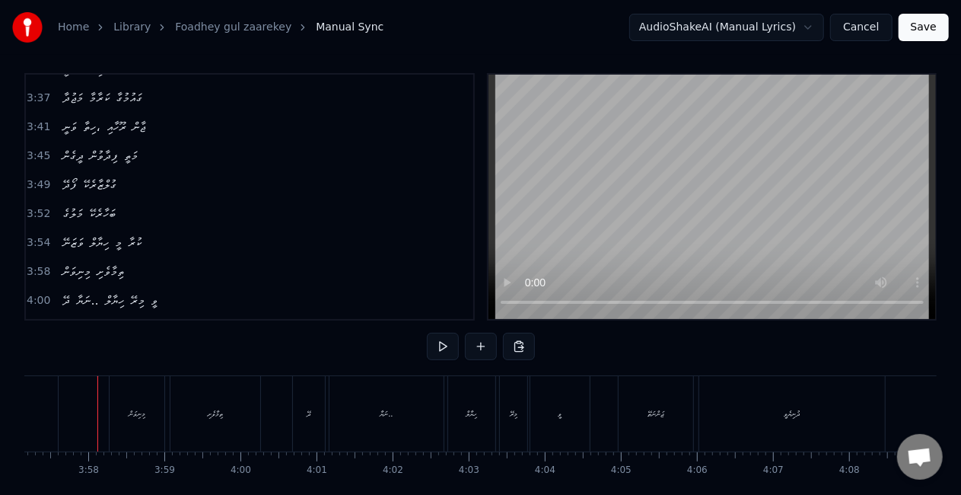
scroll to position [0, 18043]
click at [369, 422] on div "ނަޔާ.." at bounding box center [390, 413] width 114 height 75
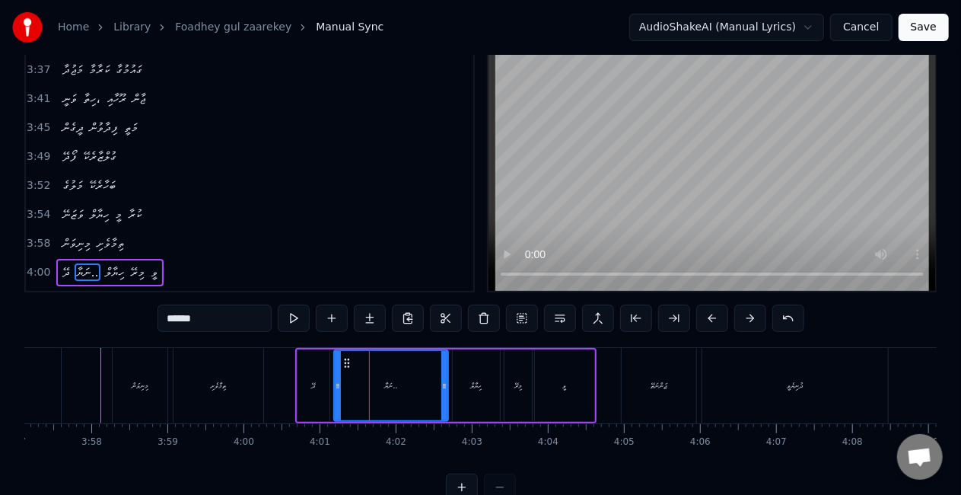
scroll to position [35, 0]
drag, startPoint x: 186, startPoint y: 317, endPoint x: 198, endPoint y: 317, distance: 11.4
click at [198, 317] on input "******" at bounding box center [215, 317] width 114 height 27
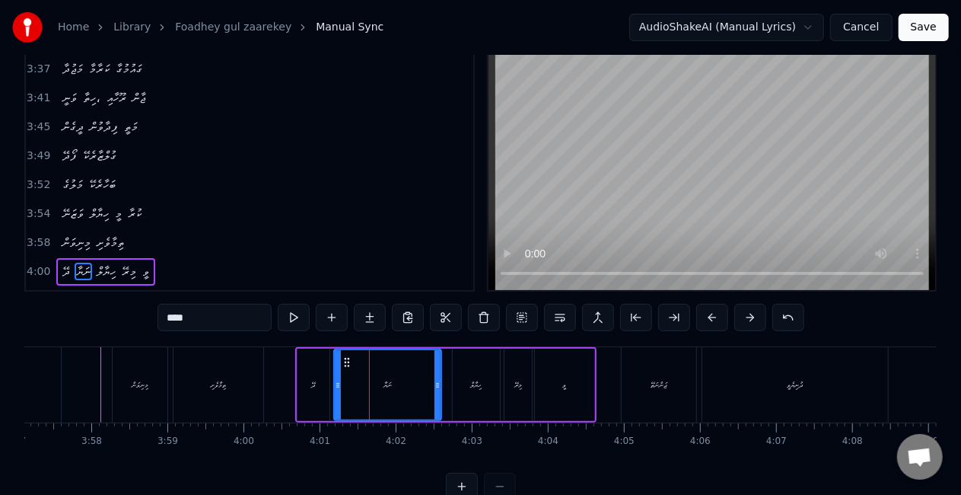
drag, startPoint x: 441, startPoint y: 384, endPoint x: 425, endPoint y: 381, distance: 16.3
click at [434, 382] on icon at bounding box center [437, 385] width 6 height 12
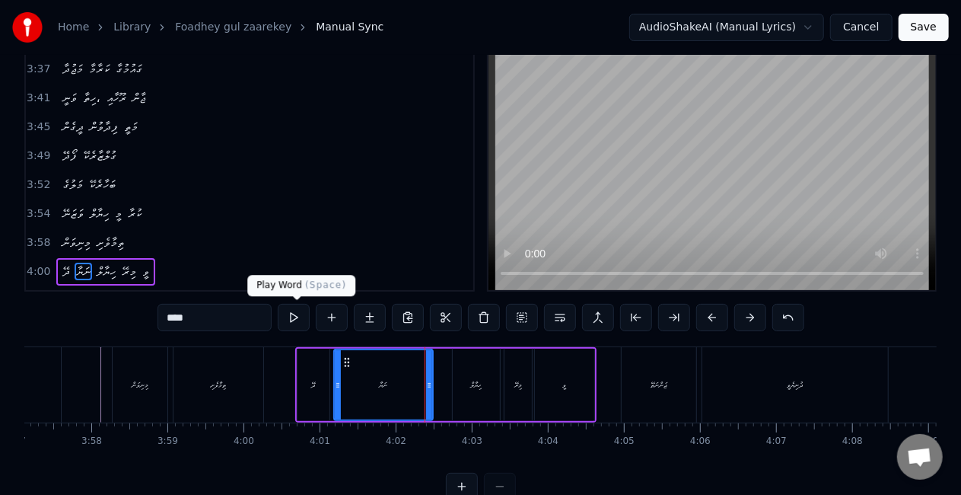
click at [288, 317] on button at bounding box center [294, 317] width 32 height 27
click at [289, 317] on button at bounding box center [294, 317] width 32 height 27
click at [306, 387] on div "ދޭ" at bounding box center [314, 385] width 32 height 72
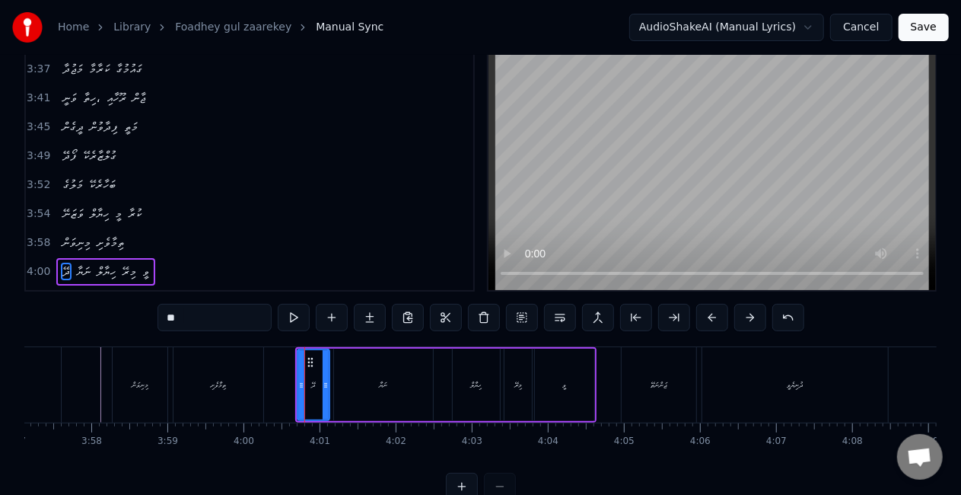
click at [339, 384] on div "ނަޔާ" at bounding box center [383, 385] width 99 height 72
type input "****"
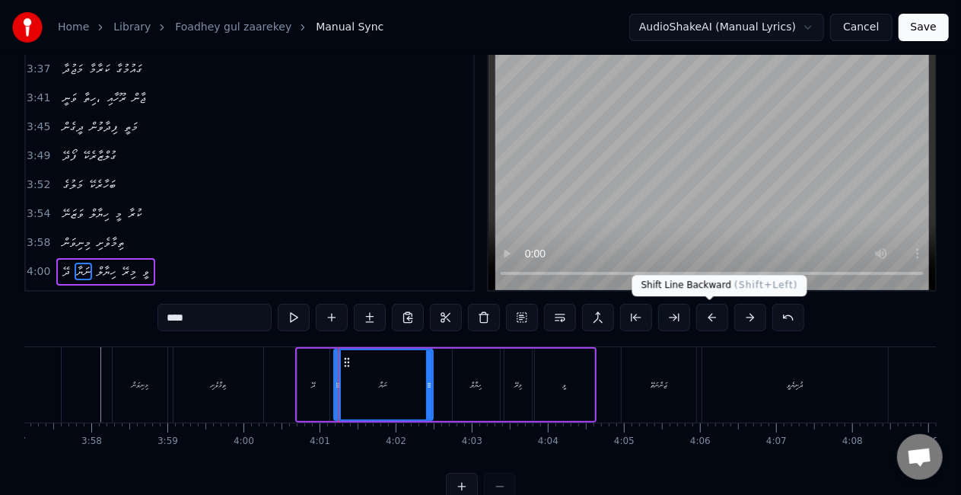
click at [711, 317] on button at bounding box center [712, 317] width 32 height 27
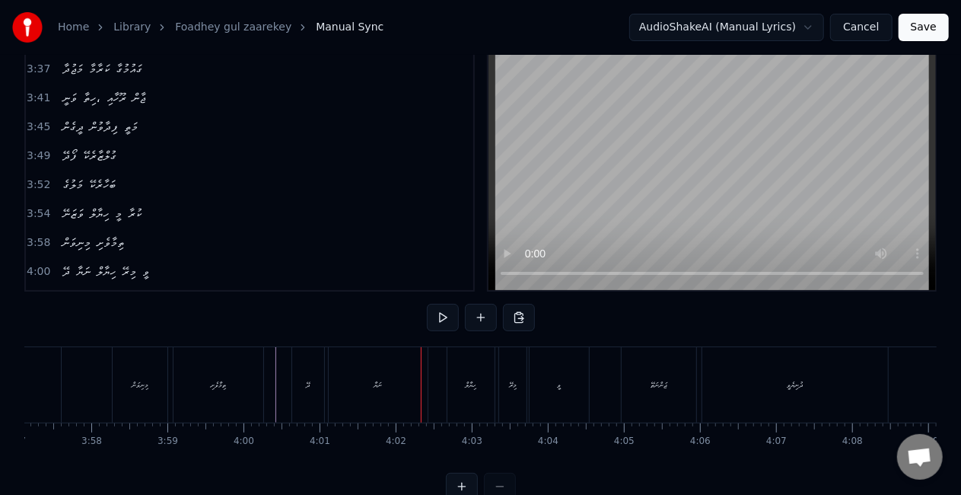
click at [361, 367] on div "ނަޔާ" at bounding box center [378, 384] width 99 height 75
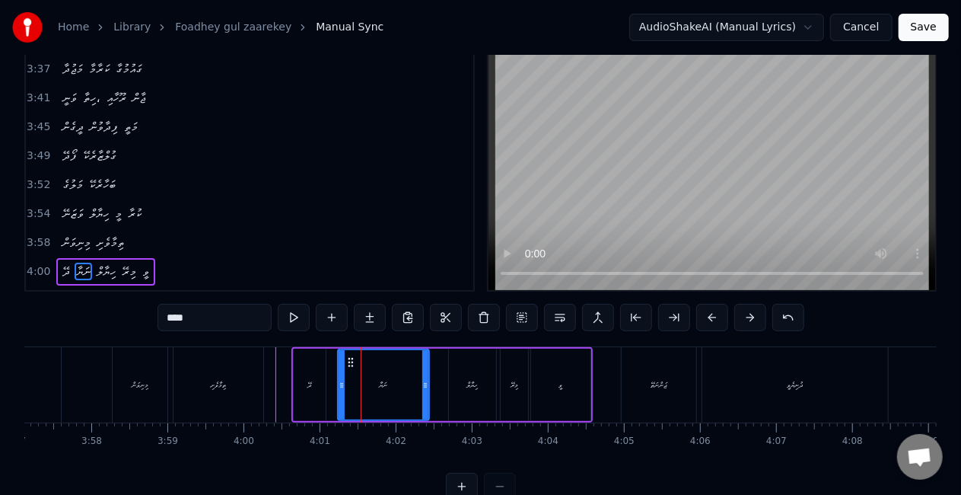
drag, startPoint x: 333, startPoint y: 384, endPoint x: 341, endPoint y: 384, distance: 7.6
click at [341, 384] on icon at bounding box center [342, 385] width 6 height 12
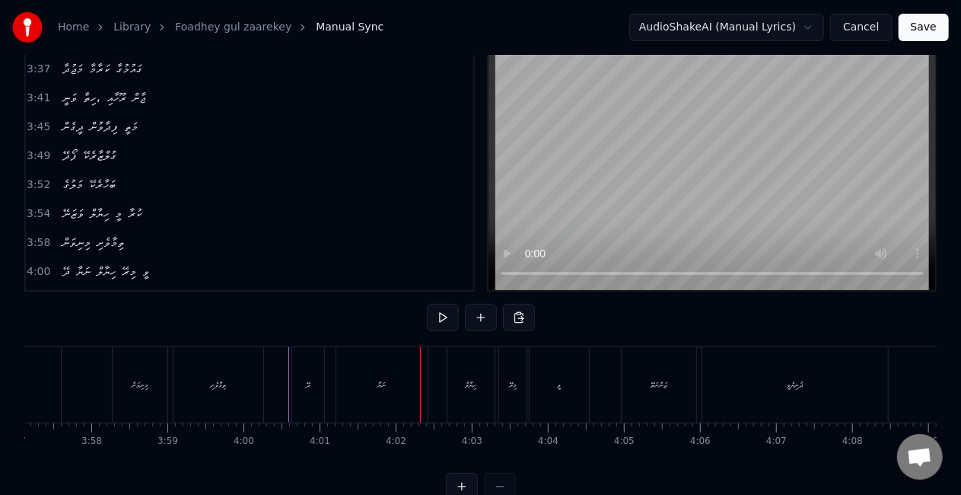
click at [315, 380] on div "ދޭ" at bounding box center [308, 384] width 32 height 75
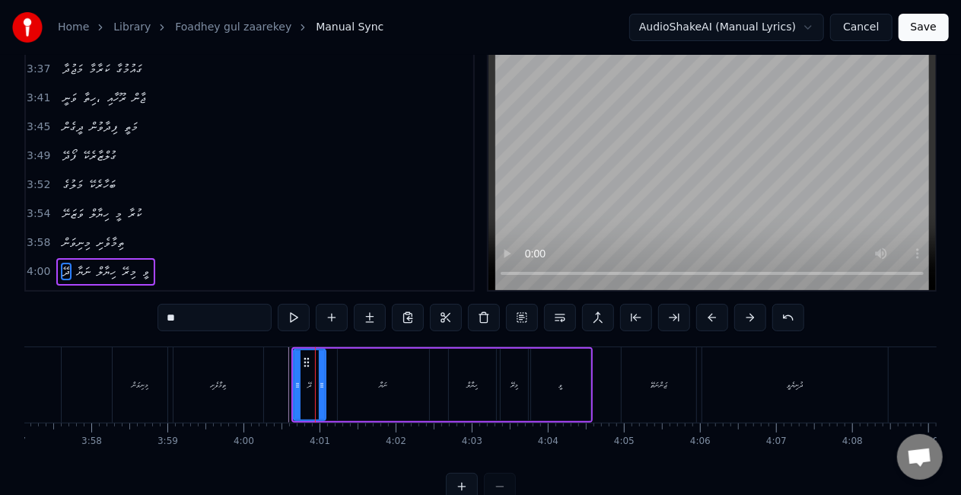
click at [338, 380] on div "ނަޔާ" at bounding box center [383, 385] width 91 height 72
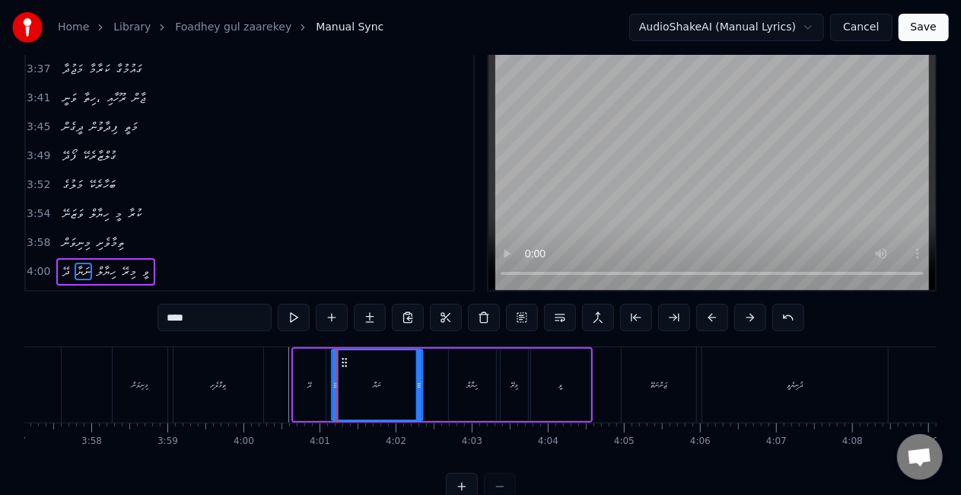
click at [348, 365] on icon at bounding box center [345, 362] width 12 height 12
click at [314, 377] on div "ދޭ" at bounding box center [310, 385] width 32 height 72
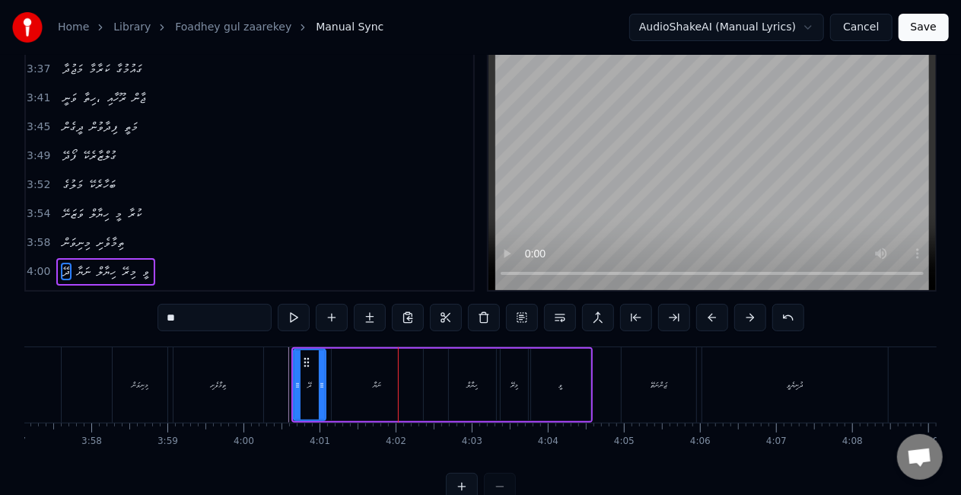
click at [364, 390] on div "ނަޔާ" at bounding box center [377, 385] width 91 height 72
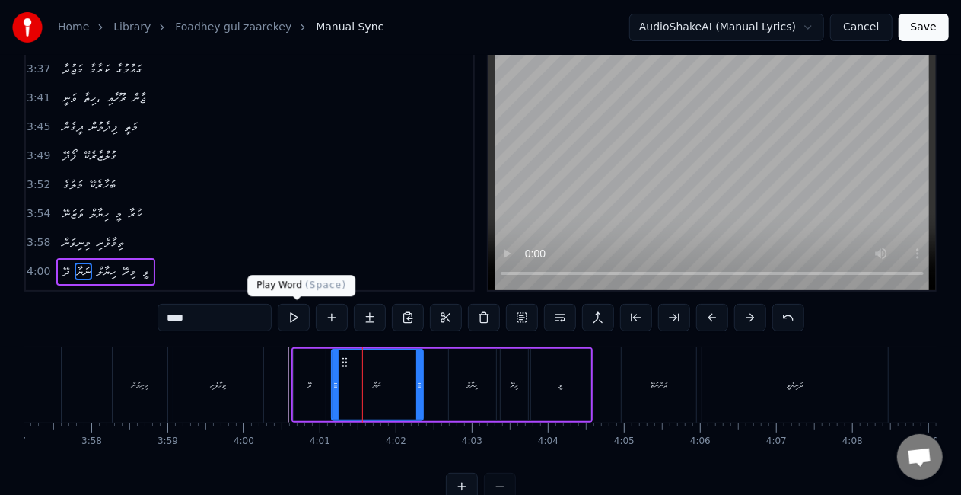
click at [298, 318] on button at bounding box center [294, 317] width 32 height 27
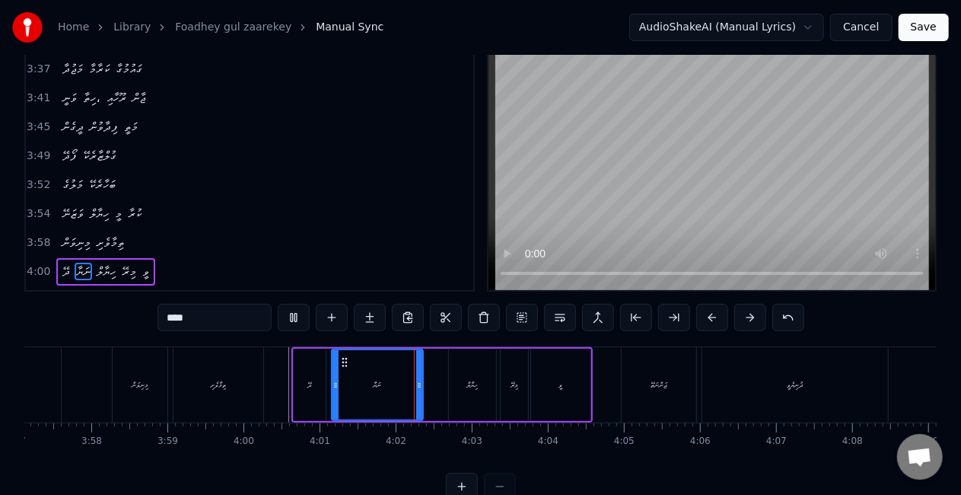
click at [308, 383] on div "ދޭ" at bounding box center [310, 384] width 4 height 11
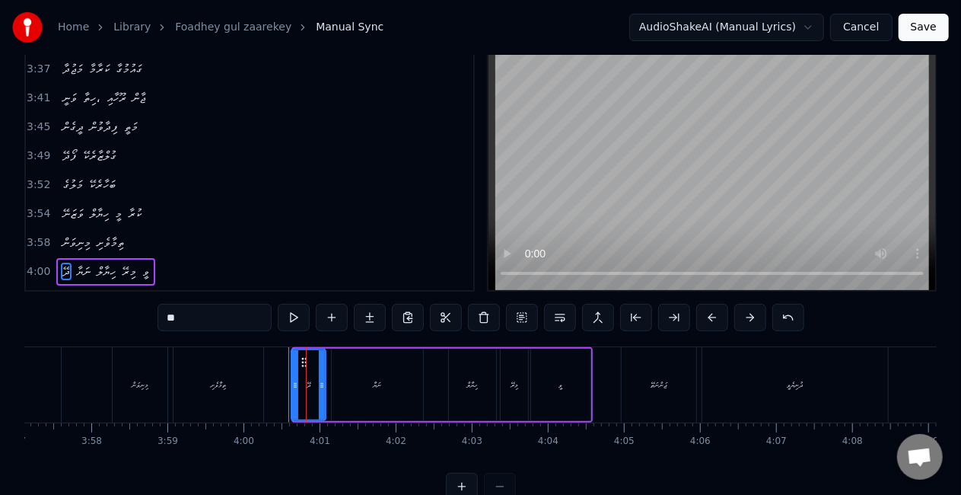
click at [292, 388] on icon at bounding box center [295, 385] width 6 height 12
click at [333, 388] on div "ނަޔާ" at bounding box center [377, 385] width 91 height 72
type input "****"
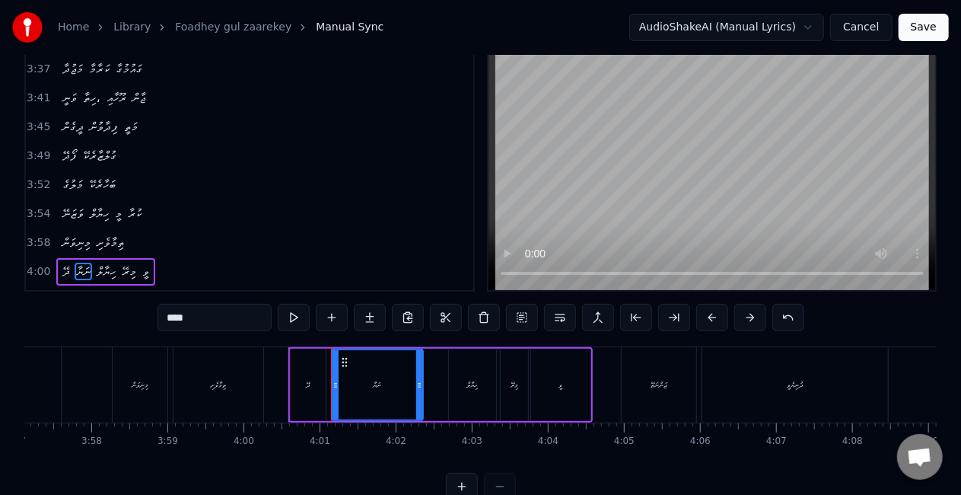
click at [336, 371] on div "ނަޔާ" at bounding box center [378, 384] width 90 height 69
click at [337, 364] on icon at bounding box center [340, 362] width 12 height 12
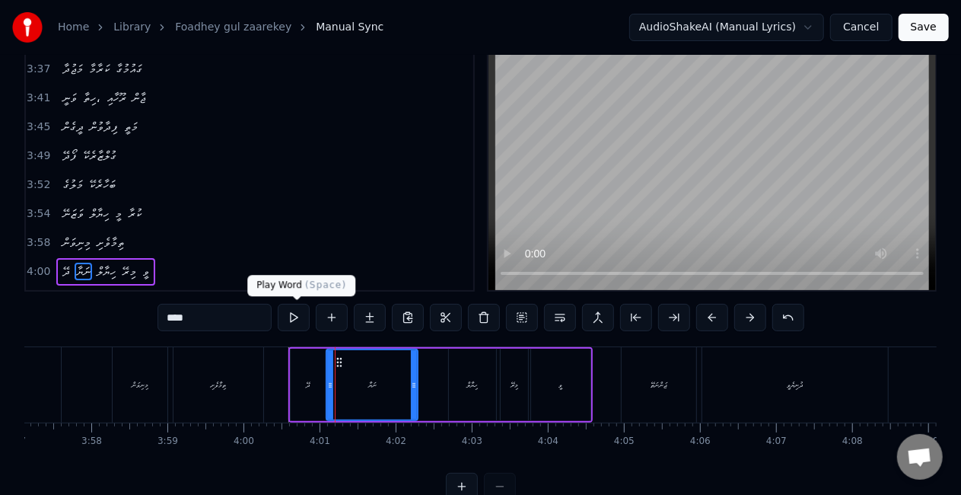
click at [294, 317] on button at bounding box center [294, 317] width 32 height 27
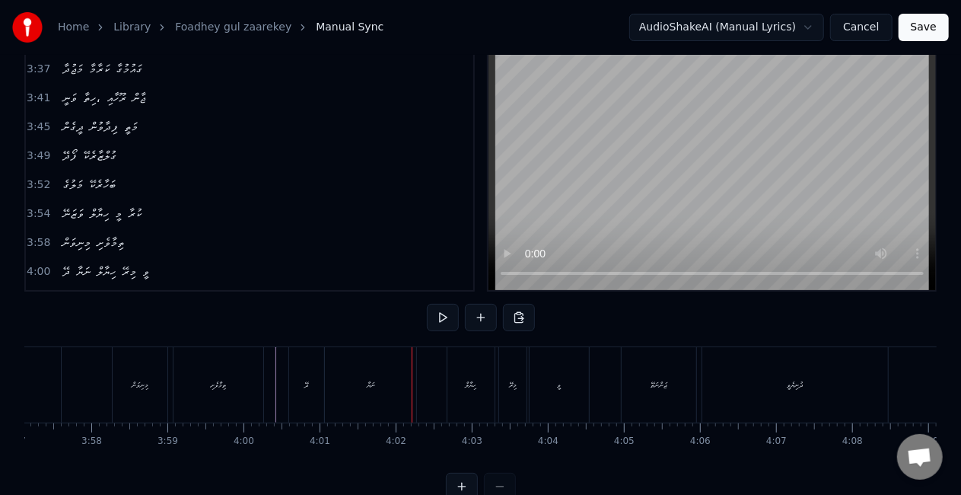
click at [379, 376] on div "ނަޔާ" at bounding box center [370, 384] width 91 height 75
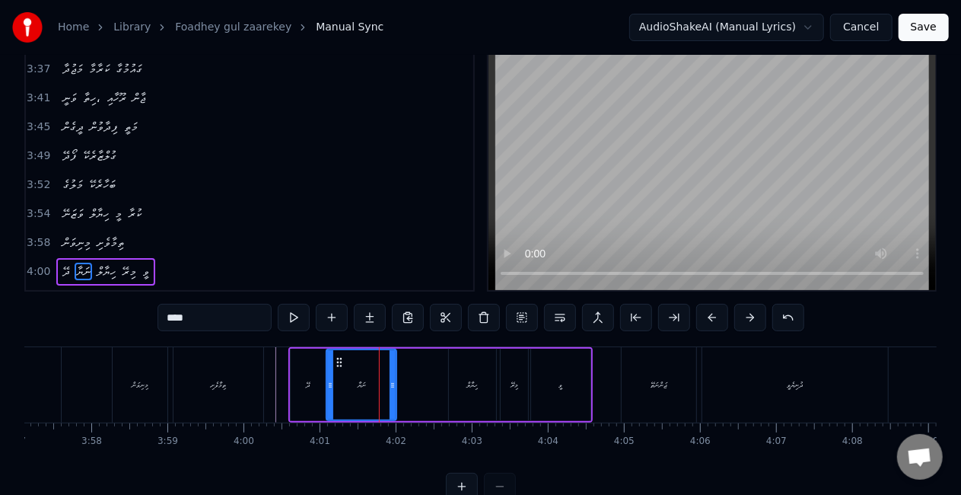
drag, startPoint x: 413, startPoint y: 390, endPoint x: 392, endPoint y: 390, distance: 21.3
click at [392, 390] on div at bounding box center [393, 384] width 6 height 69
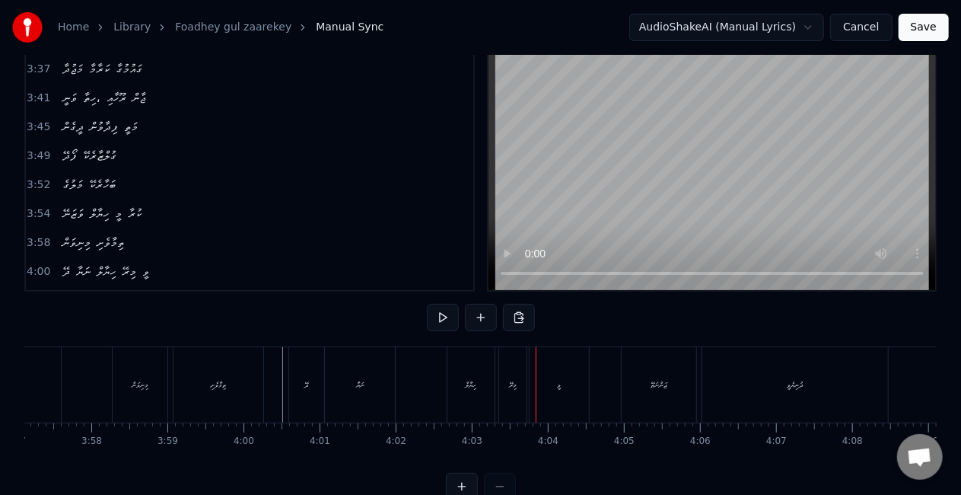
click at [514, 374] on div "މިރޭ" at bounding box center [512, 384] width 27 height 75
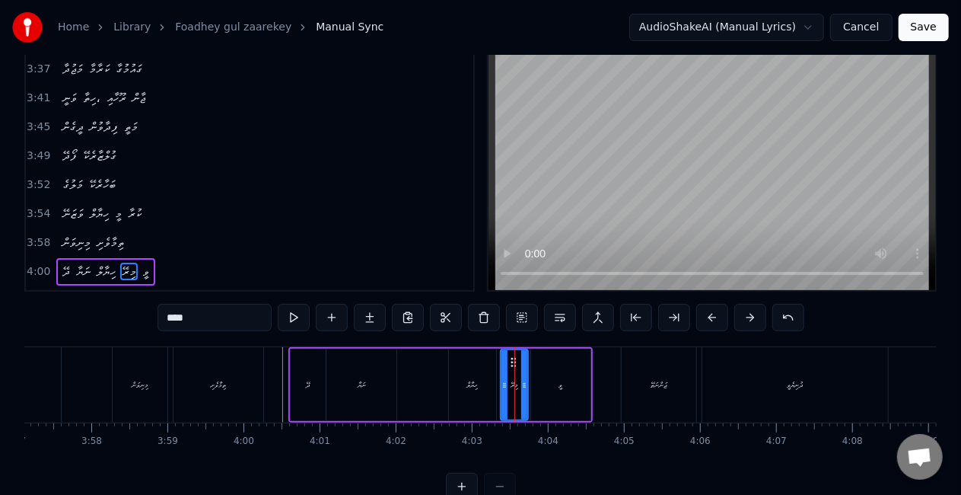
drag, startPoint x: 213, startPoint y: 316, endPoint x: 105, endPoint y: 326, distance: 108.6
click at [105, 326] on div "0:25 ފޯދޭ ގުލްޒާރެކޭ 0:27 މަލުގެ ބަހާރެކޭ 0:29 ވަޒަނޭ ހިޔާލް މީ ކުރާ 0:33 މިނިވ…" at bounding box center [480, 272] width 912 height 456
paste input "text"
click at [543, 376] on div "ވީ" at bounding box center [560, 385] width 59 height 72
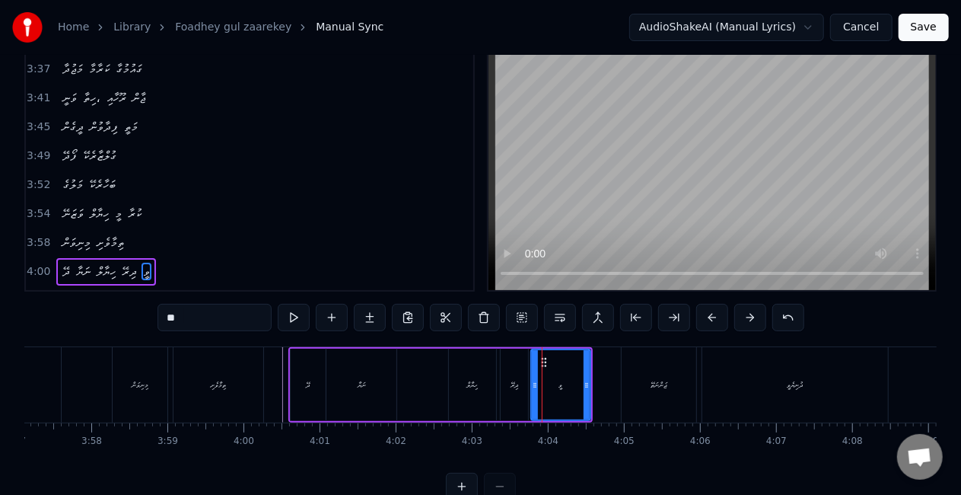
drag, startPoint x: 217, startPoint y: 317, endPoint x: 128, endPoint y: 317, distance: 89.0
click at [129, 318] on div "0:25 ފޯދޭ ގުލްޒާރެކޭ 0:27 މަލުގެ ބަހާރެކޭ 0:29 ވަޒަނޭ ހިޔާލް މީ ކުރާ 0:33 މިނިވ…" at bounding box center [480, 272] width 912 height 456
type input "*"
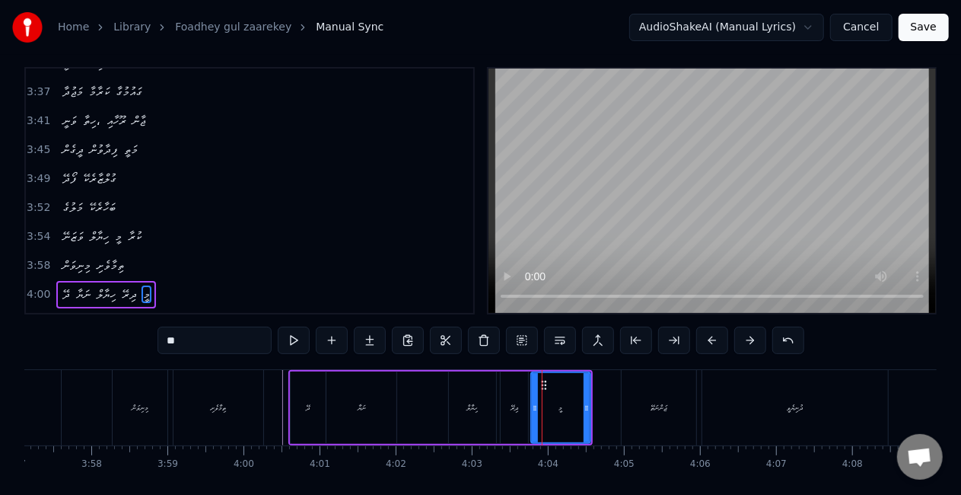
scroll to position [0, 0]
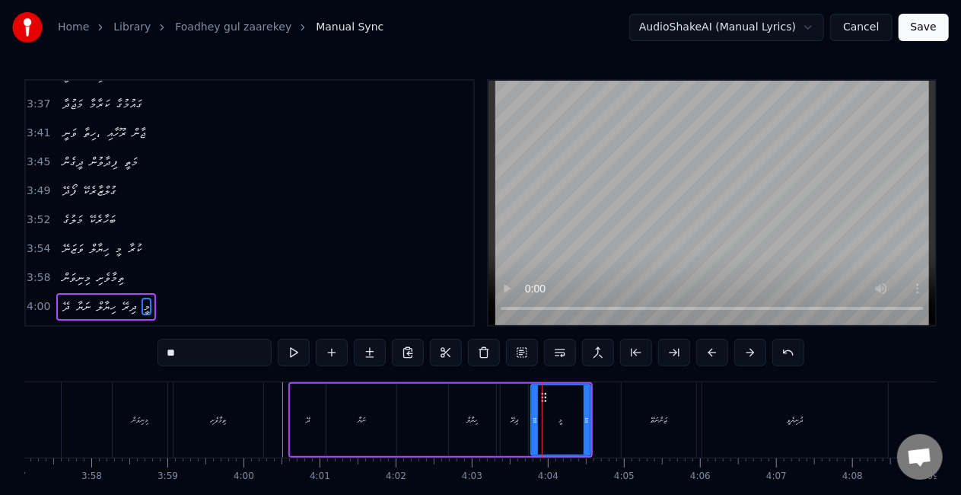
type input "**"
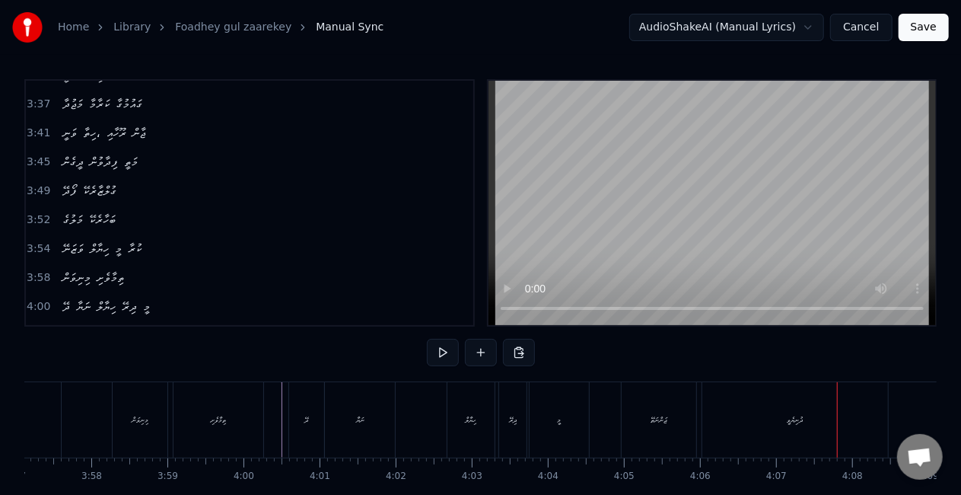
click at [709, 412] on div "ދުނިޔެވީ" at bounding box center [795, 419] width 186 height 75
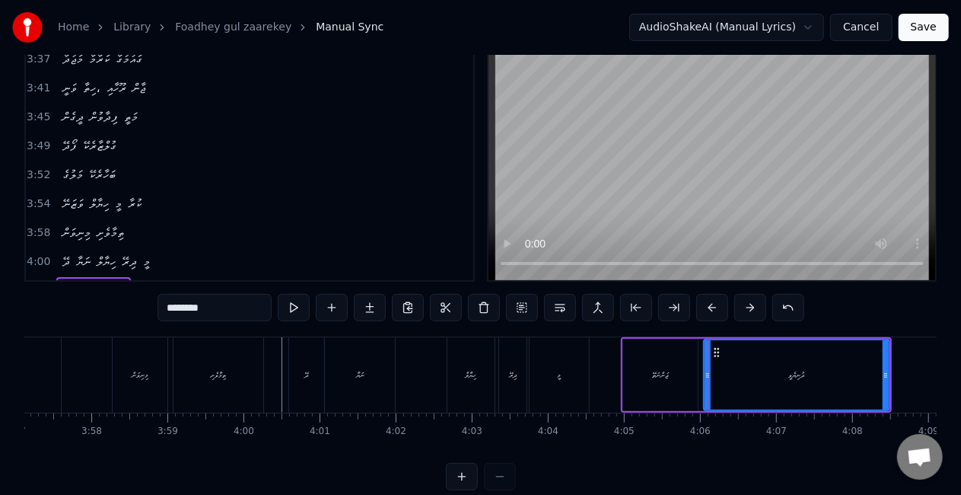
scroll to position [63, 0]
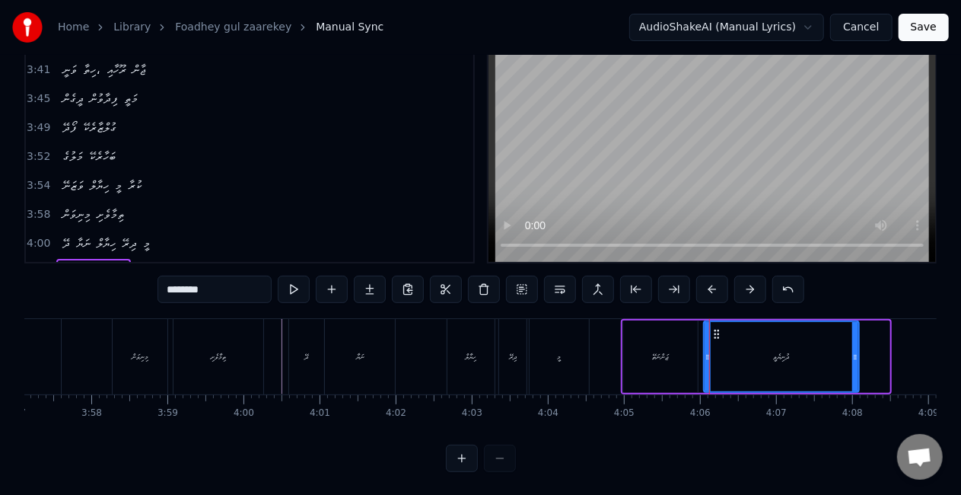
drag, startPoint x: 887, startPoint y: 352, endPoint x: 851, endPoint y: 350, distance: 35.8
click at [852, 351] on icon at bounding box center [855, 357] width 6 height 12
click at [714, 337] on icon at bounding box center [717, 334] width 12 height 12
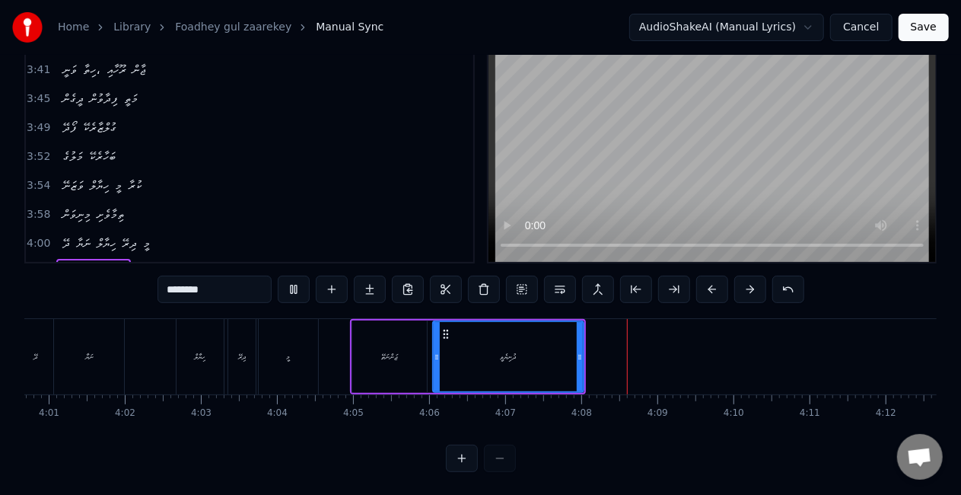
scroll to position [0, 18329]
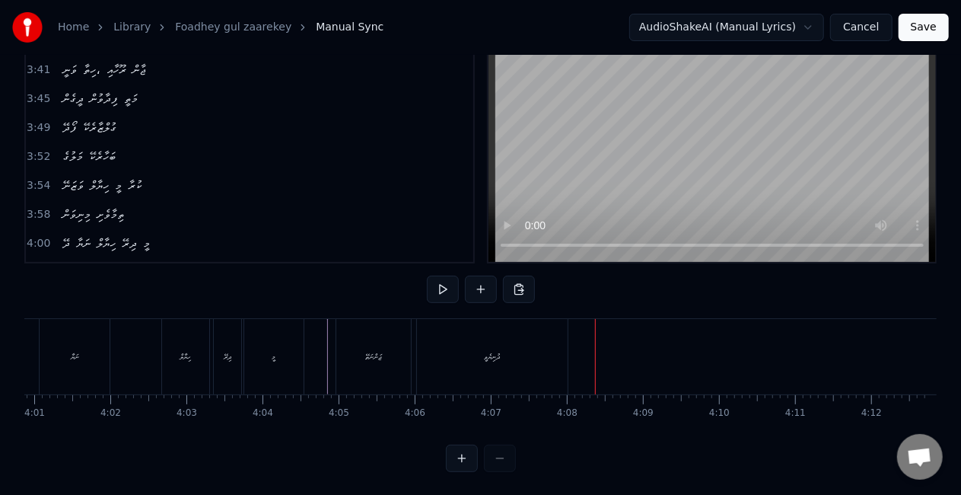
click at [517, 344] on div "ދުނިޔެވީ" at bounding box center [492, 356] width 151 height 75
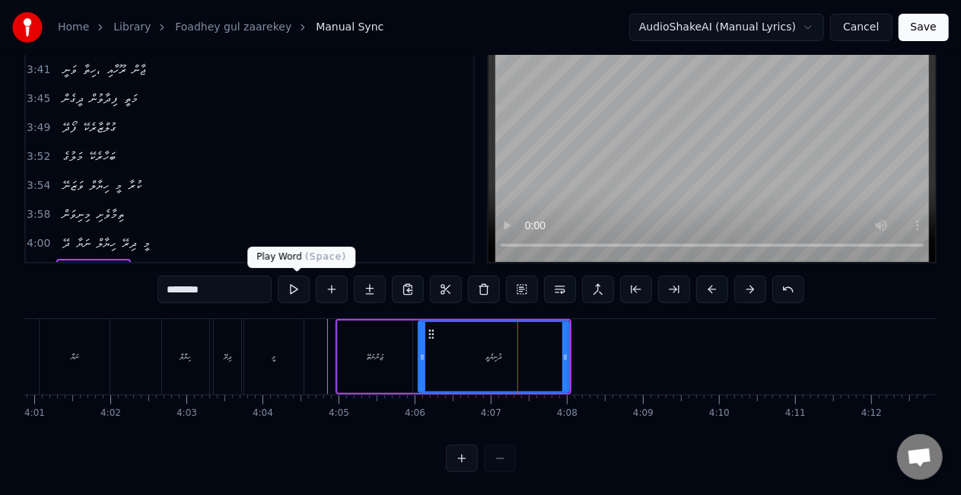
click at [213, 289] on input "********" at bounding box center [215, 288] width 114 height 27
type input "**********"
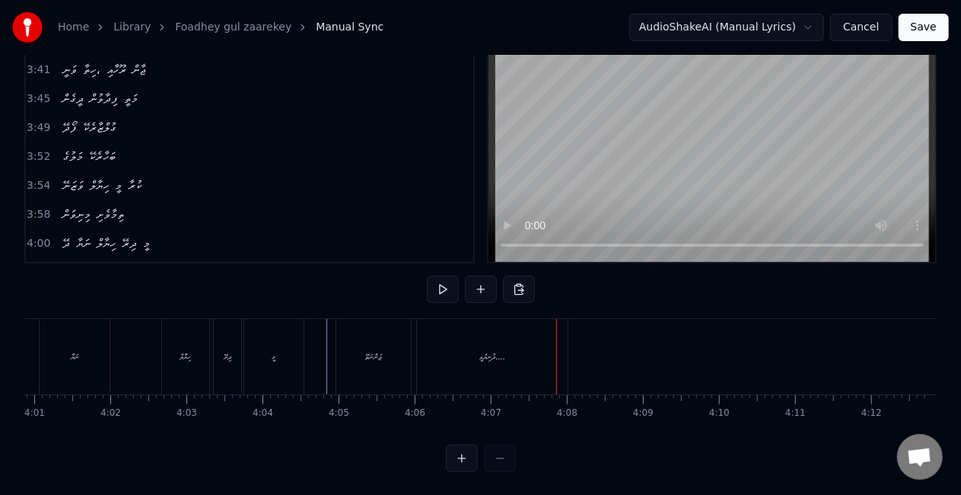
click at [528, 361] on div "ދުނިޔެވީ...." at bounding box center [492, 356] width 151 height 75
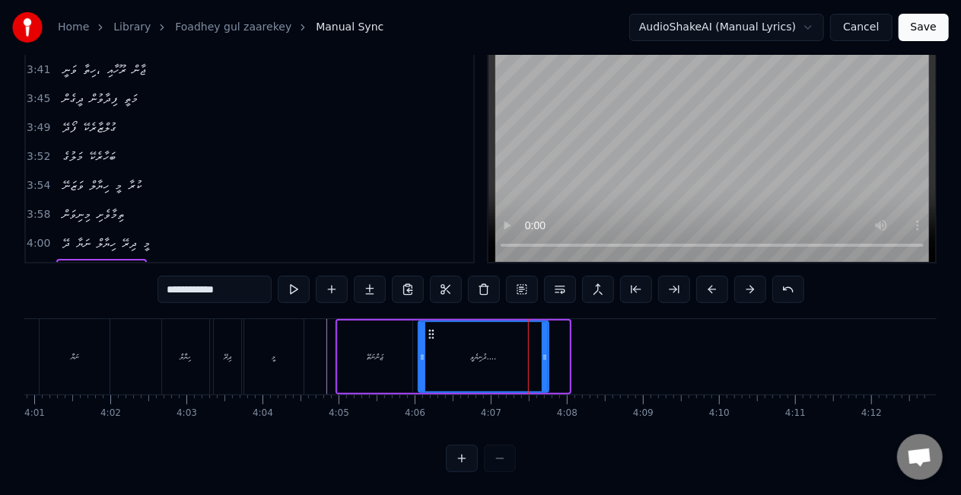
drag, startPoint x: 564, startPoint y: 364, endPoint x: 538, endPoint y: 355, distance: 27.4
click at [542, 360] on div at bounding box center [545, 356] width 6 height 69
click at [396, 347] on div "ޖަންނަތޭ" at bounding box center [375, 356] width 75 height 72
type input "********"
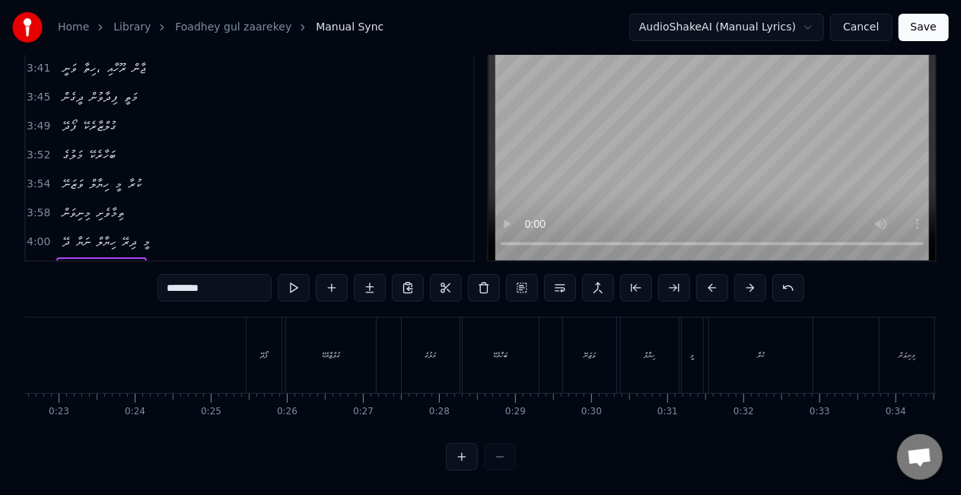
scroll to position [0, 1650]
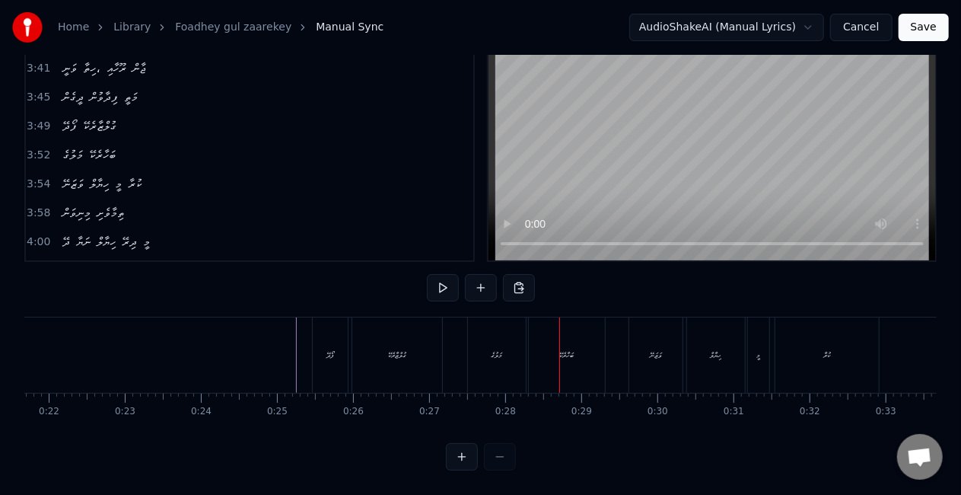
click at [470, 335] on div "މަލުގެ" at bounding box center [497, 354] width 58 height 75
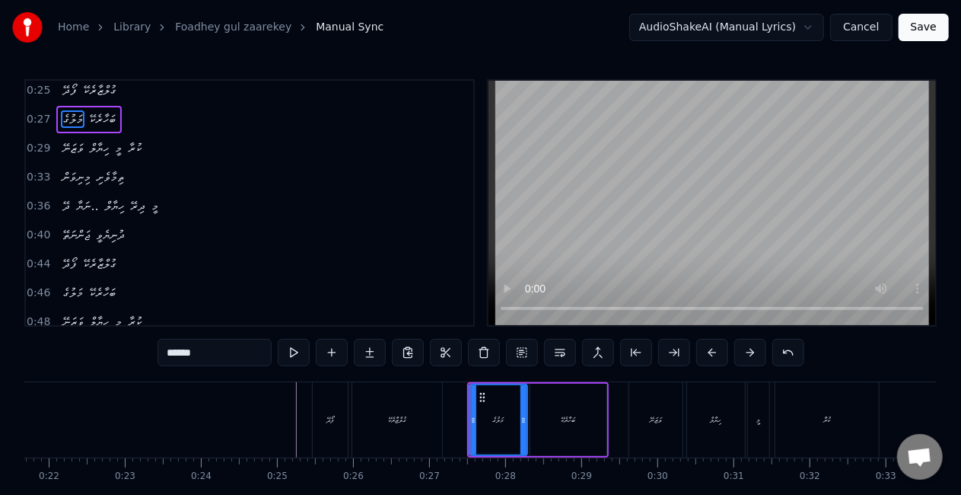
scroll to position [0, 0]
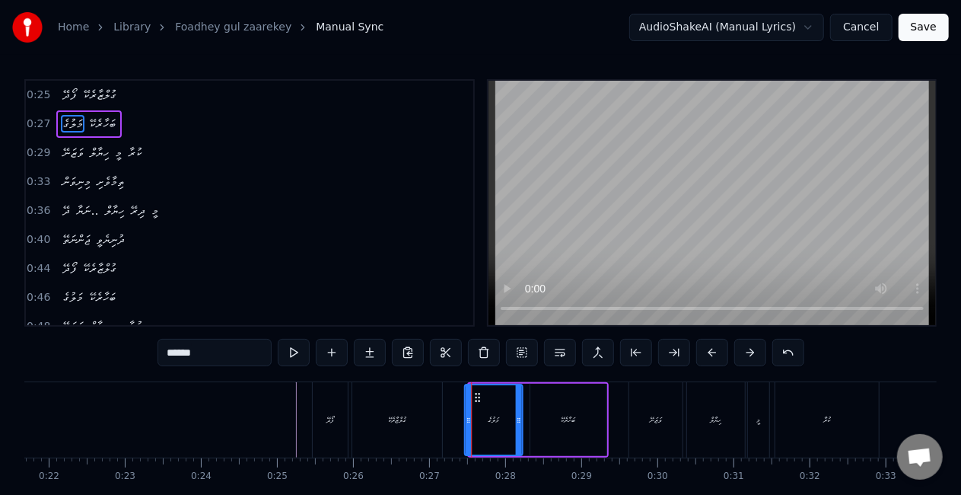
click at [475, 395] on icon at bounding box center [477, 397] width 12 height 12
click at [647, 418] on div "ވަޒަނޭ" at bounding box center [655, 419] width 53 height 75
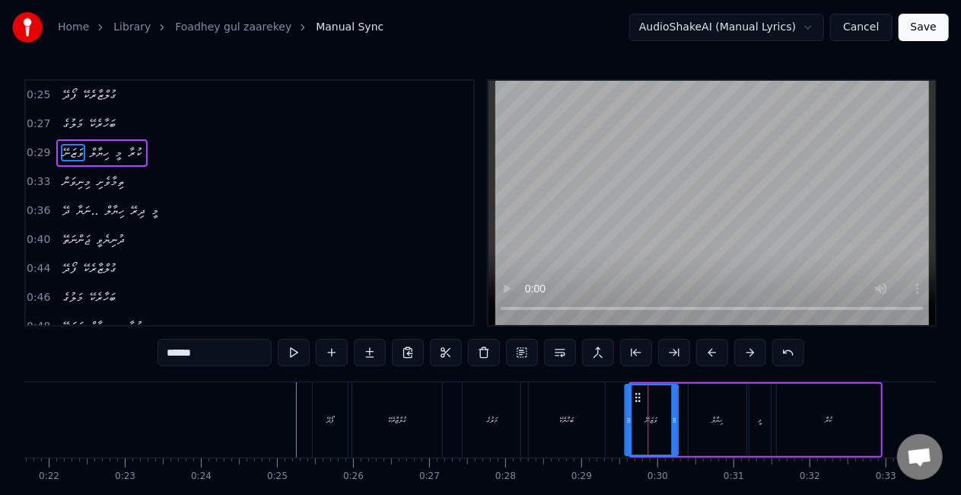
click at [638, 400] on circle at bounding box center [638, 400] width 1 height 1
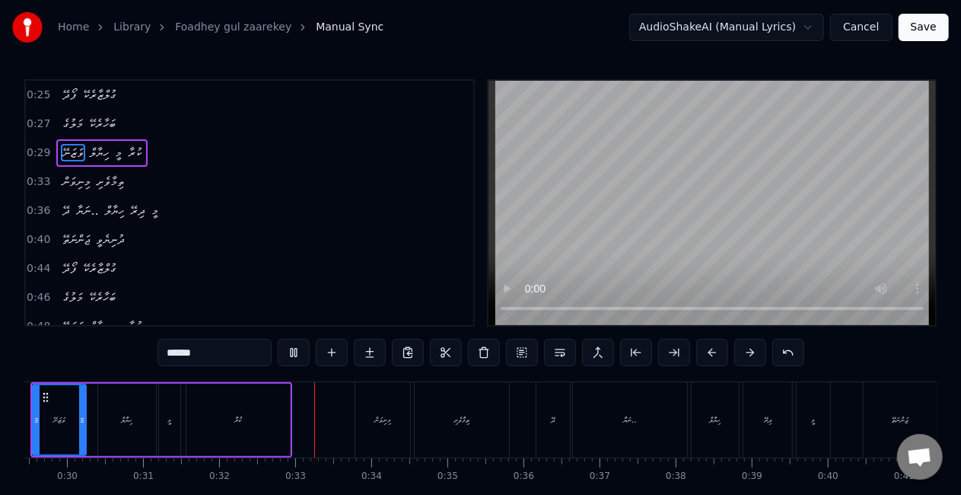
scroll to position [0, 2412]
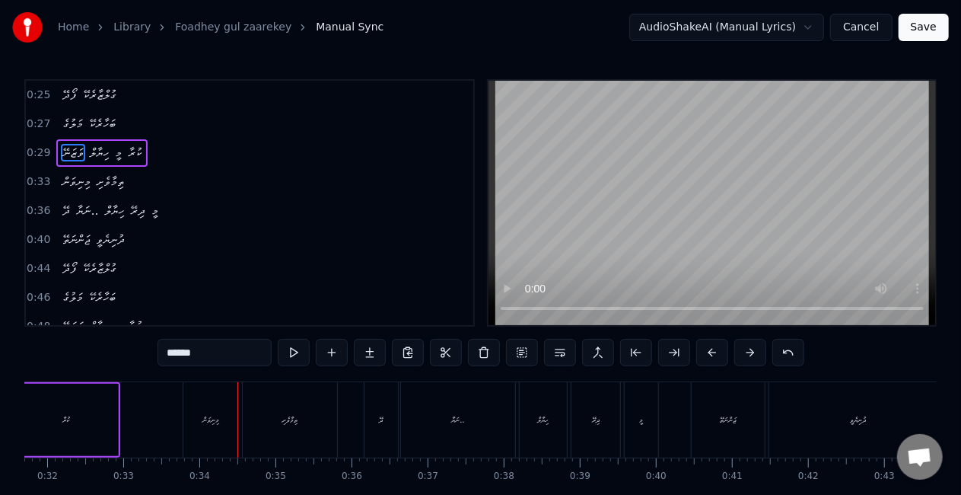
click at [219, 422] on div "މިނިވަން" at bounding box center [210, 419] width 17 height 11
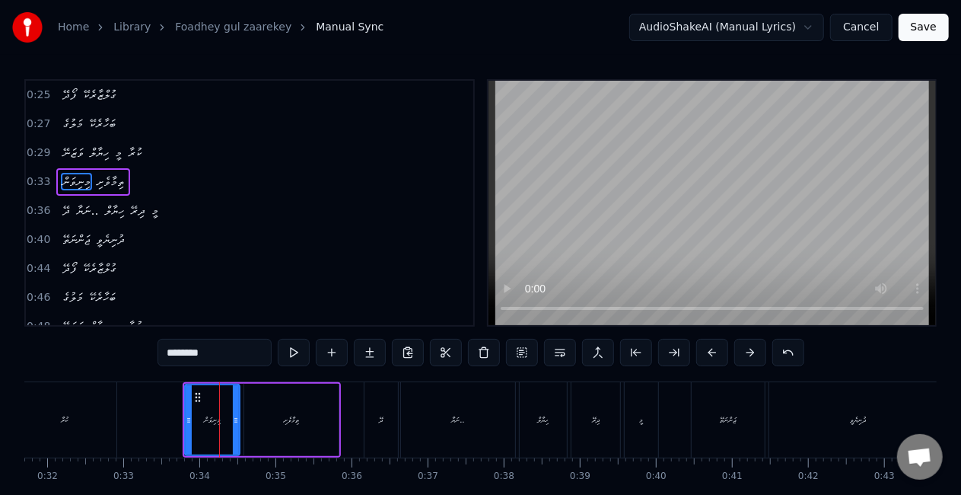
drag, startPoint x: 195, startPoint y: 403, endPoint x: 185, endPoint y: 403, distance: 9.9
click at [185, 403] on div "މިނިވަން" at bounding box center [212, 420] width 56 height 72
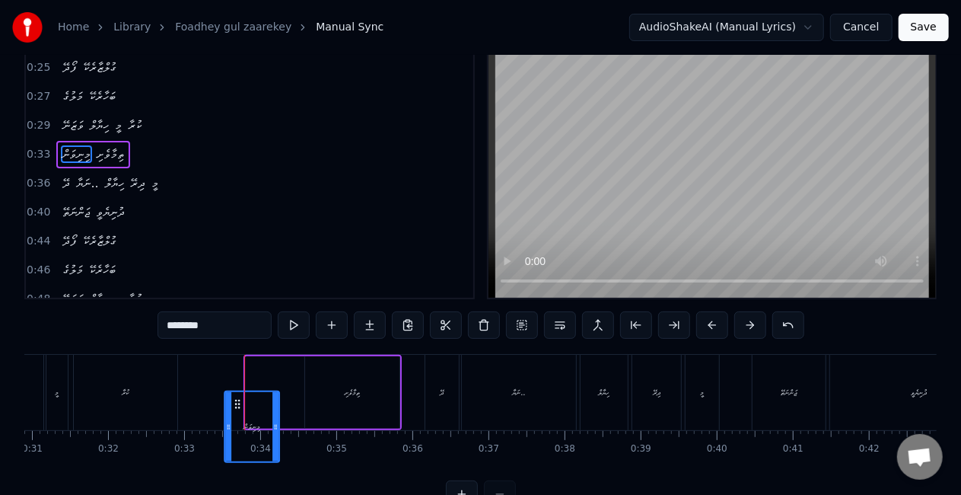
scroll to position [33, 0]
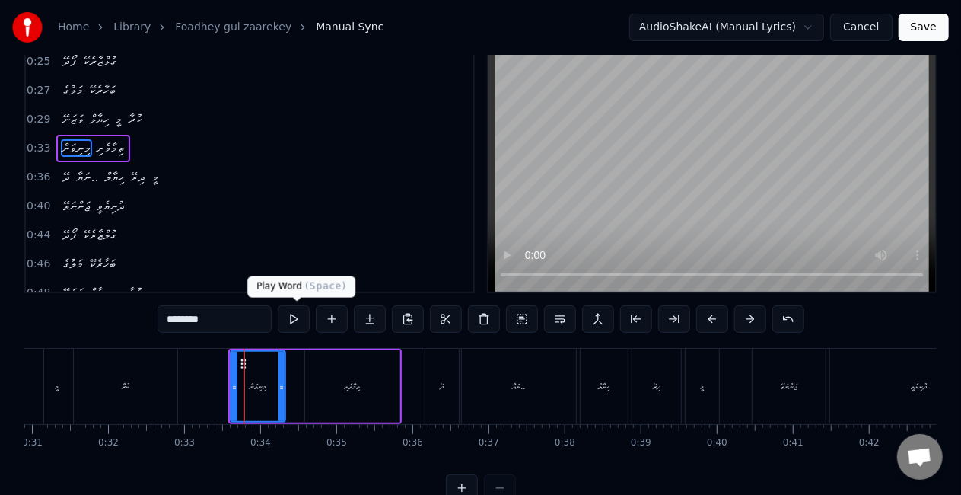
click at [298, 315] on button at bounding box center [294, 318] width 32 height 27
click at [339, 378] on div "ތިމާވެށި" at bounding box center [352, 386] width 94 height 72
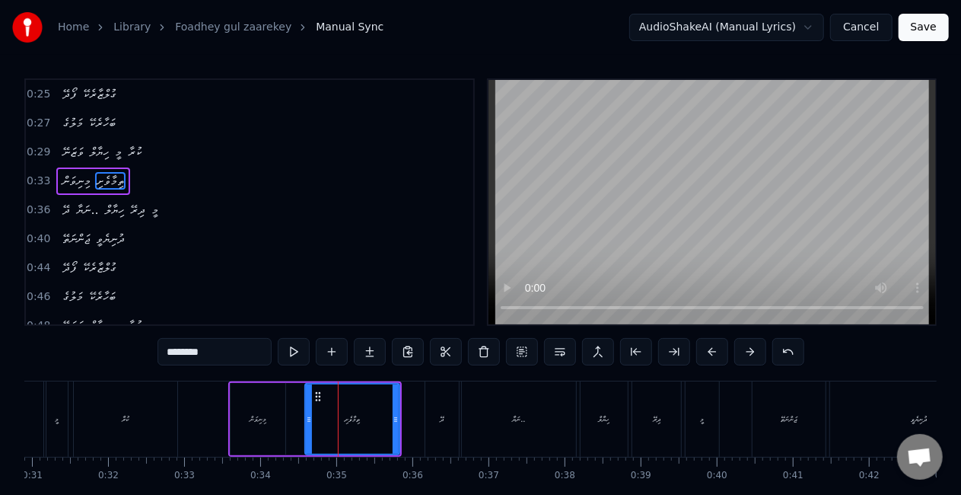
scroll to position [0, 0]
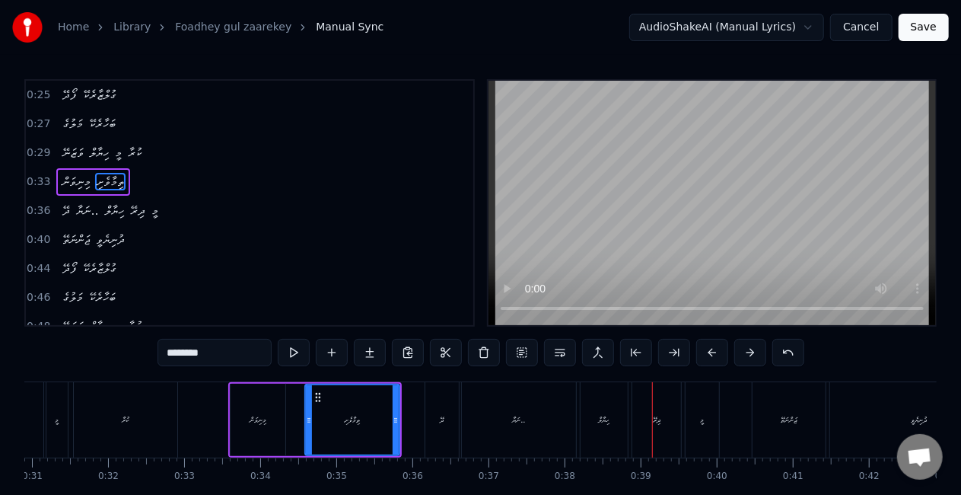
click at [441, 419] on div "ދޭ" at bounding box center [443, 419] width 4 height 11
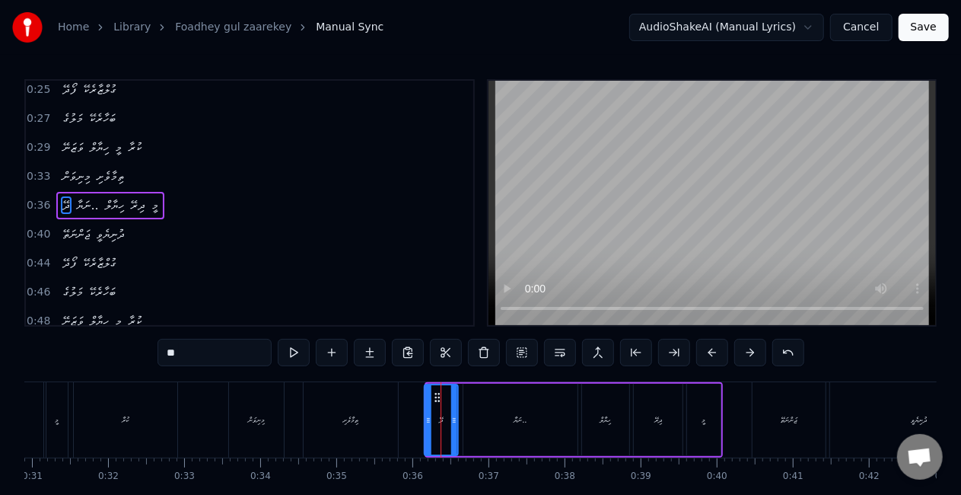
click at [435, 402] on icon at bounding box center [437, 397] width 12 height 12
click at [764, 422] on div "ޖަންނަތޭ" at bounding box center [789, 419] width 73 height 75
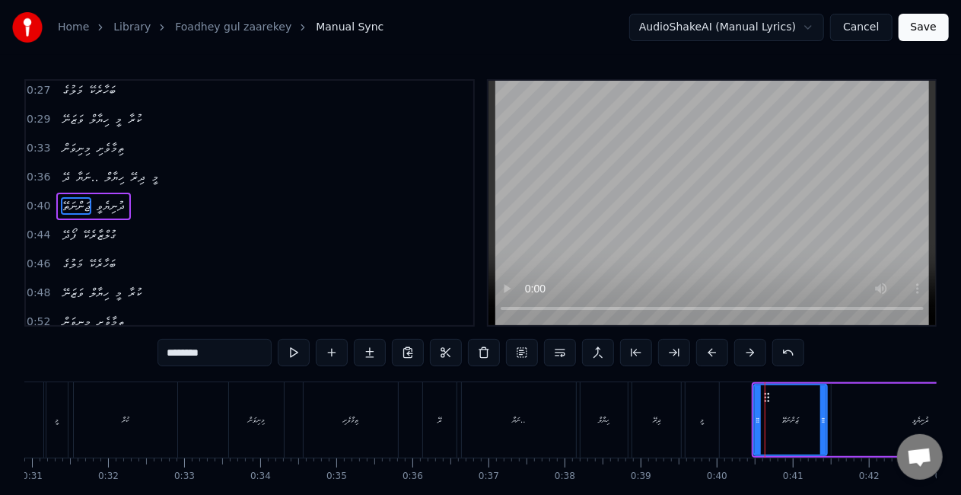
scroll to position [33, 0]
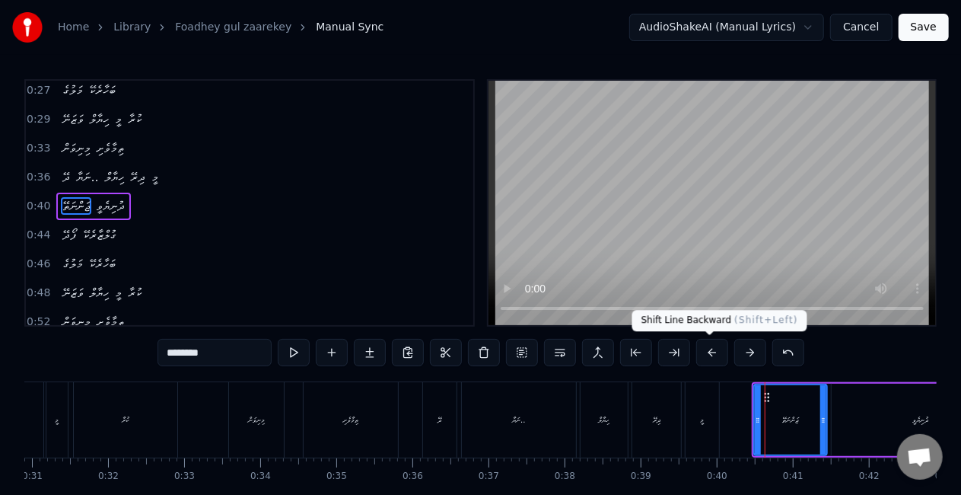
click at [710, 350] on button at bounding box center [712, 352] width 32 height 27
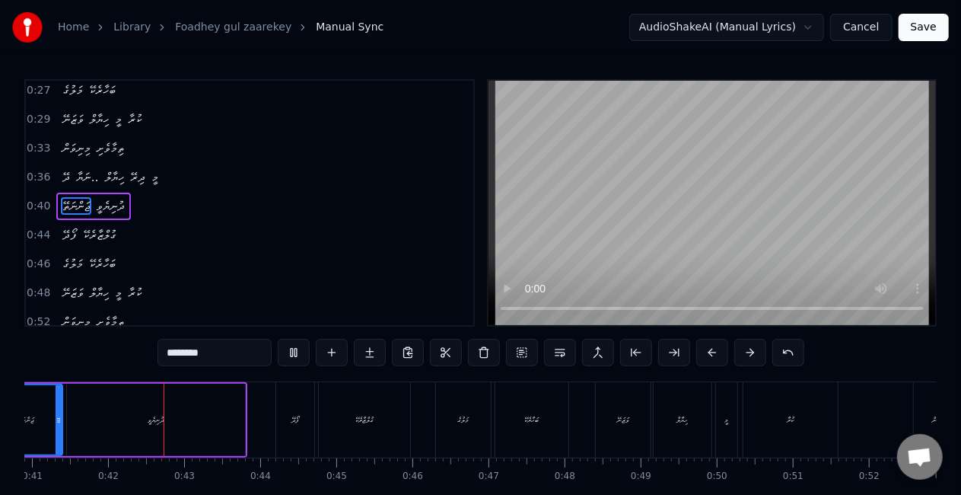
scroll to position [0, 3130]
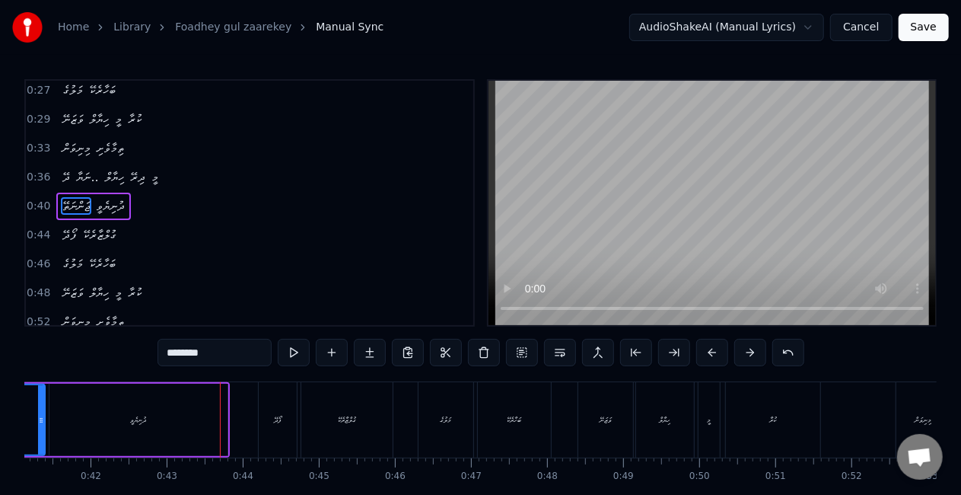
click at [172, 422] on div "ދުނިޔެވީ" at bounding box center [138, 420] width 178 height 72
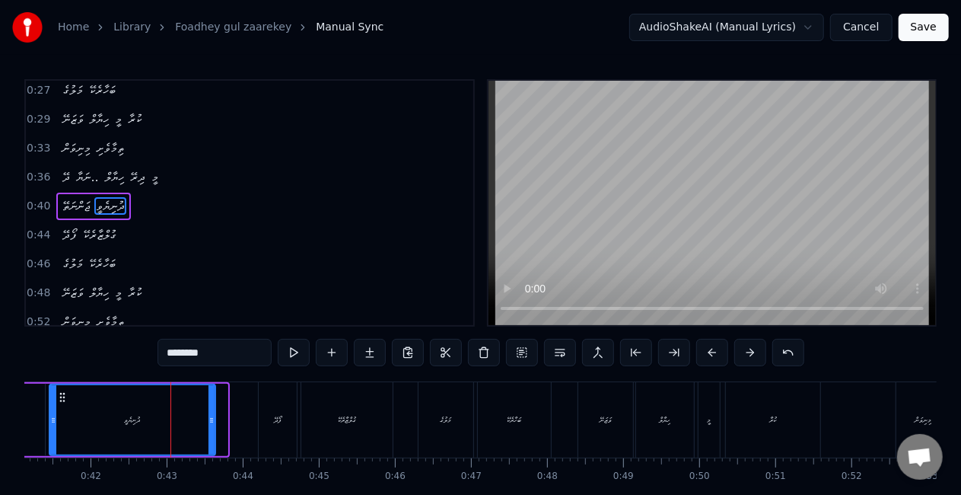
drag, startPoint x: 221, startPoint y: 428, endPoint x: 198, endPoint y: 419, distance: 25.3
click at [208, 422] on div at bounding box center [211, 419] width 6 height 69
click at [212, 359] on input "********" at bounding box center [215, 352] width 114 height 27
click at [80, 417] on div "ދުނިޔެވީ.." at bounding box center [127, 419] width 154 height 69
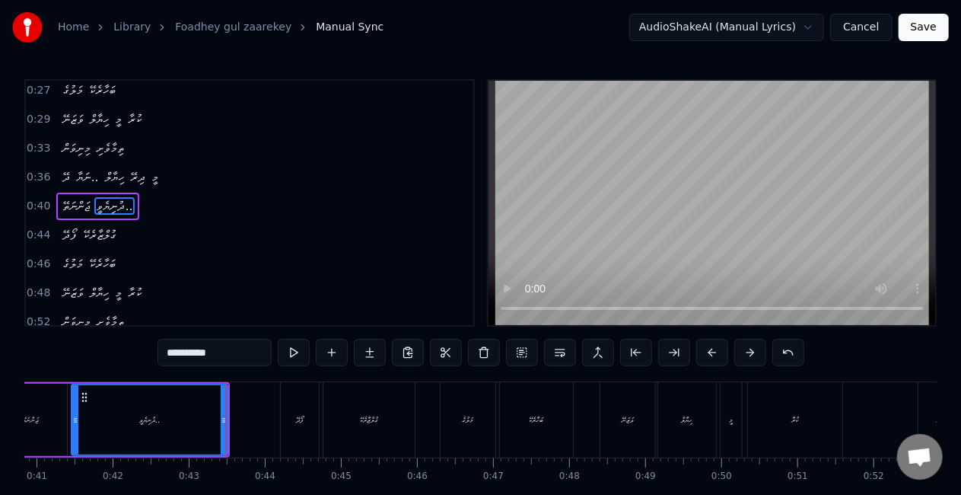
click at [91, 425] on div "ދުނިޔެވީ.." at bounding box center [149, 419] width 154 height 69
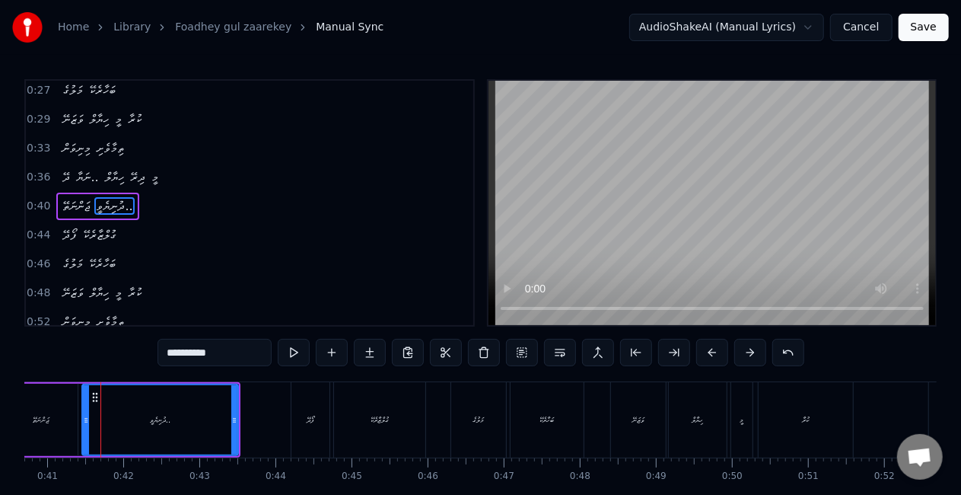
click at [230, 431] on div "ދުނިޔެވީ.." at bounding box center [160, 419] width 154 height 69
drag, startPoint x: 232, startPoint y: 431, endPoint x: 212, endPoint y: 425, distance: 20.5
click at [221, 425] on div at bounding box center [224, 419] width 6 height 69
click at [102, 419] on div "ދުނިޔެވީ.." at bounding box center [150, 419] width 135 height 69
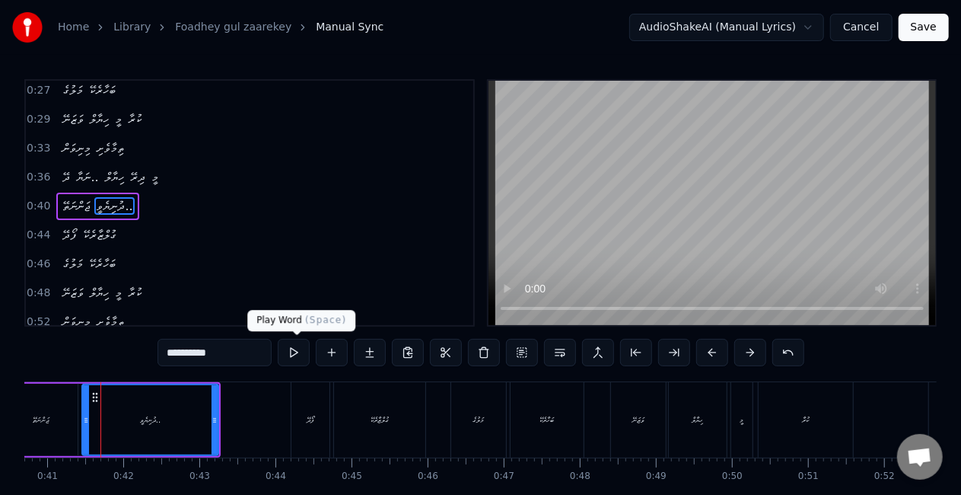
click at [288, 356] on button at bounding box center [294, 352] width 32 height 27
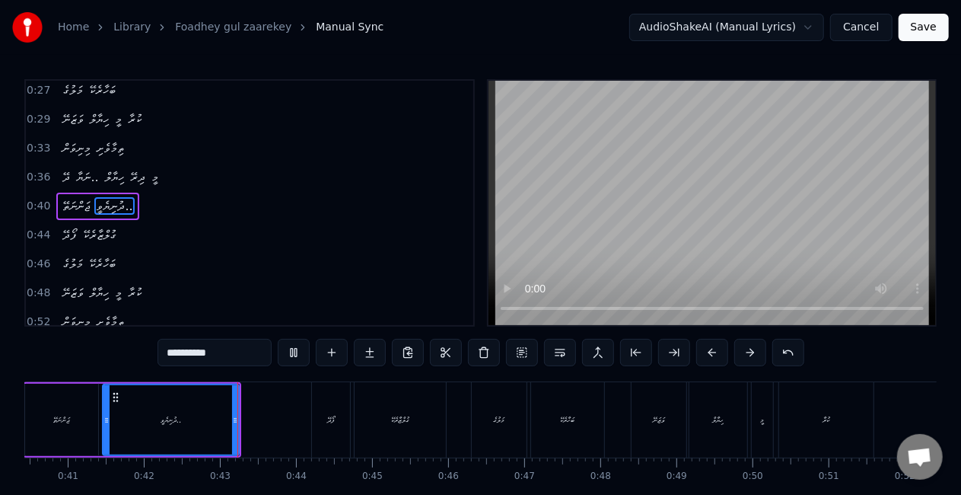
click at [288, 356] on button at bounding box center [294, 352] width 32 height 27
drag, startPoint x: 232, startPoint y: 414, endPoint x: 218, endPoint y: 412, distance: 14.5
click at [219, 414] on icon at bounding box center [222, 420] width 6 height 12
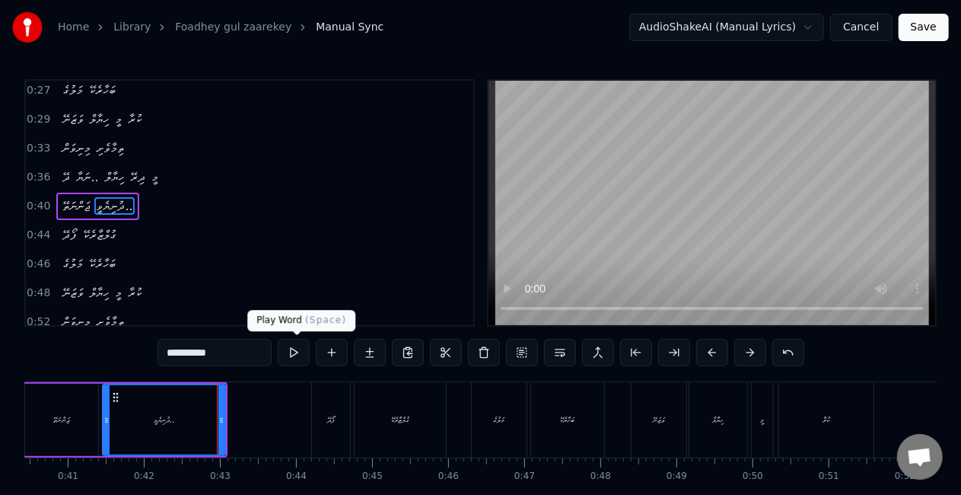
click at [289, 352] on button at bounding box center [294, 352] width 32 height 27
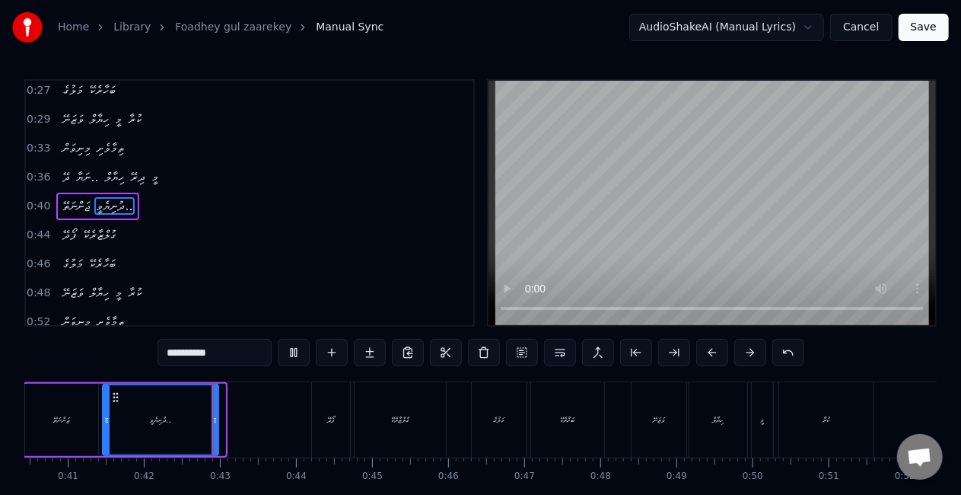
drag, startPoint x: 218, startPoint y: 425, endPoint x: 207, endPoint y: 422, distance: 11.3
click at [212, 422] on div at bounding box center [215, 419] width 6 height 69
click at [224, 358] on input "**********" at bounding box center [215, 352] width 114 height 27
click at [116, 426] on div "ދުނިޔެވީ...." at bounding box center [156, 419] width 106 height 69
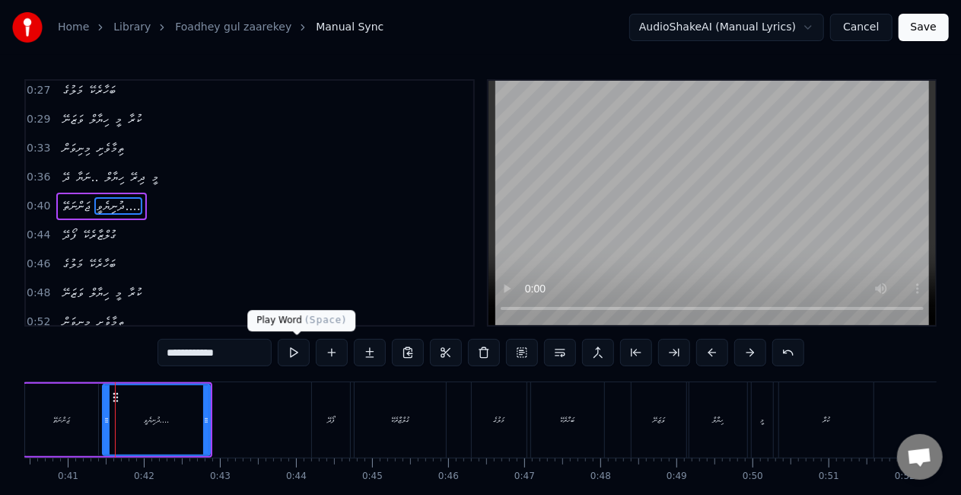
click at [301, 355] on button at bounding box center [294, 352] width 32 height 27
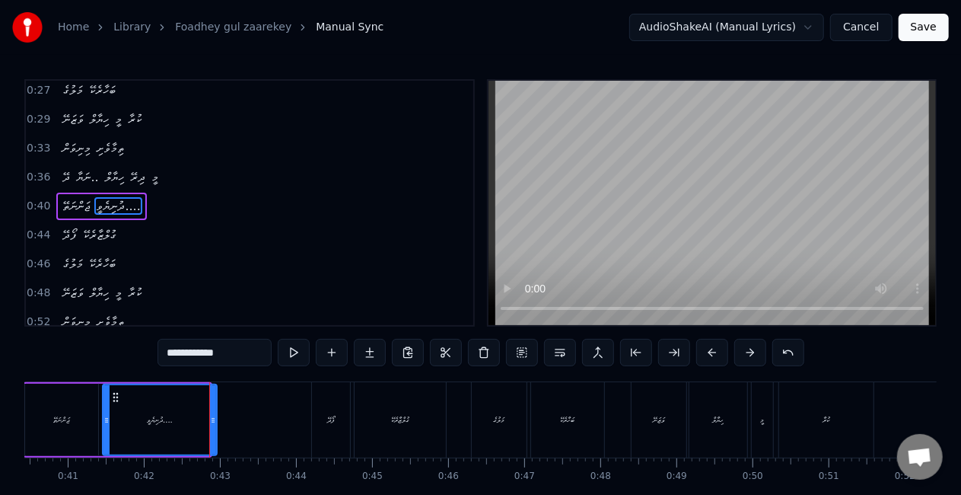
click at [213, 426] on div at bounding box center [213, 419] width 6 height 69
click at [294, 349] on button at bounding box center [294, 352] width 32 height 27
click at [488, 411] on div "މަލުގެ" at bounding box center [499, 419] width 55 height 75
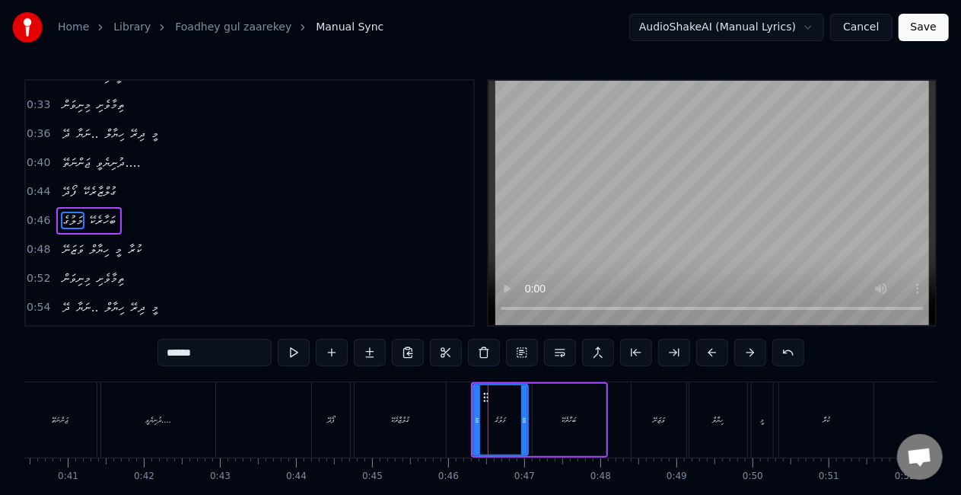
scroll to position [91, 0]
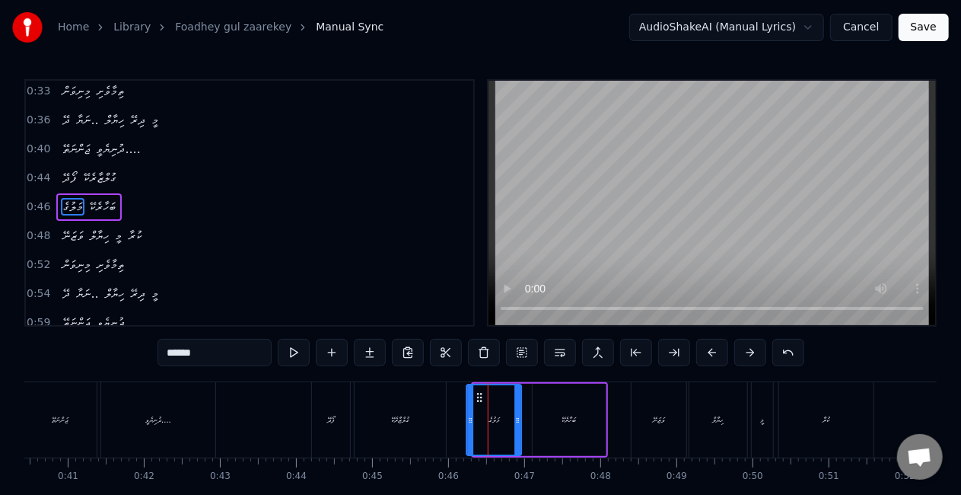
click at [479, 400] on icon at bounding box center [479, 397] width 12 height 12
click at [635, 422] on div "ވަޒަނޭ" at bounding box center [659, 419] width 55 height 75
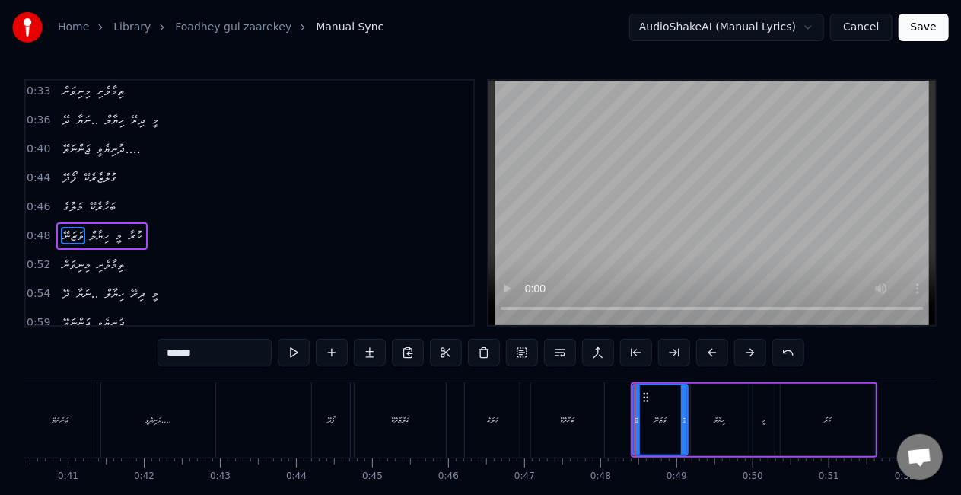
scroll to position [119, 0]
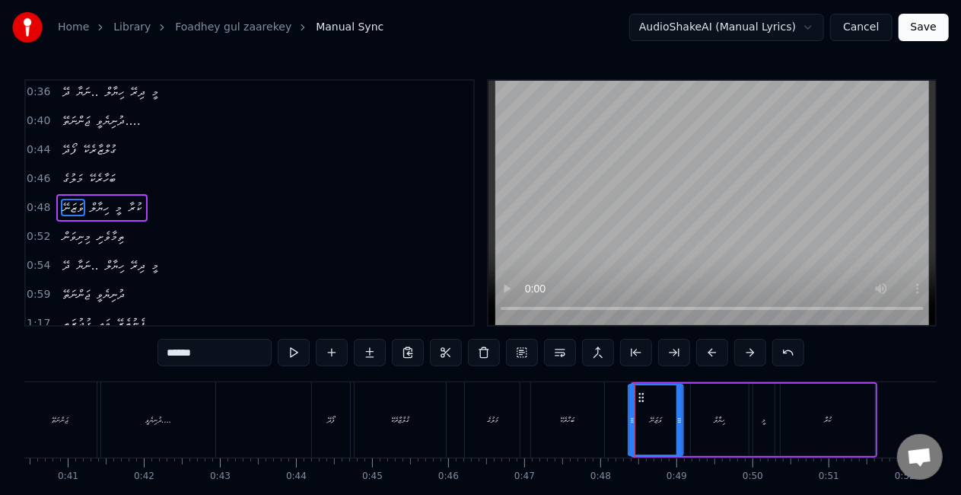
click at [636, 401] on icon at bounding box center [641, 397] width 12 height 12
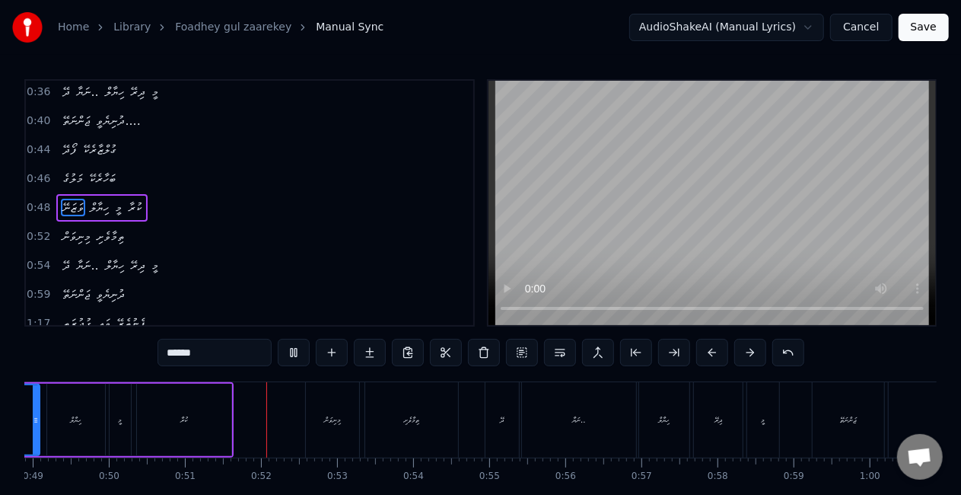
scroll to position [0, 3847]
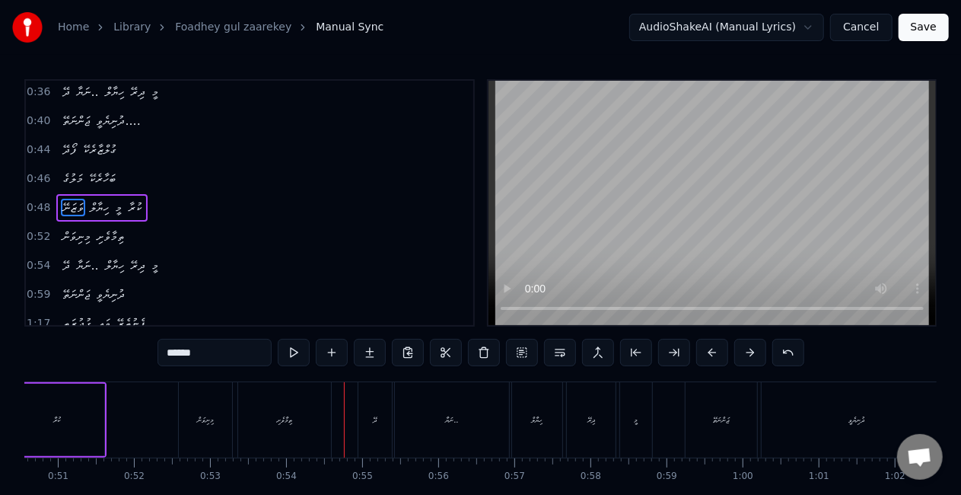
click at [218, 428] on div "މިނިވަން" at bounding box center [205, 419] width 53 height 75
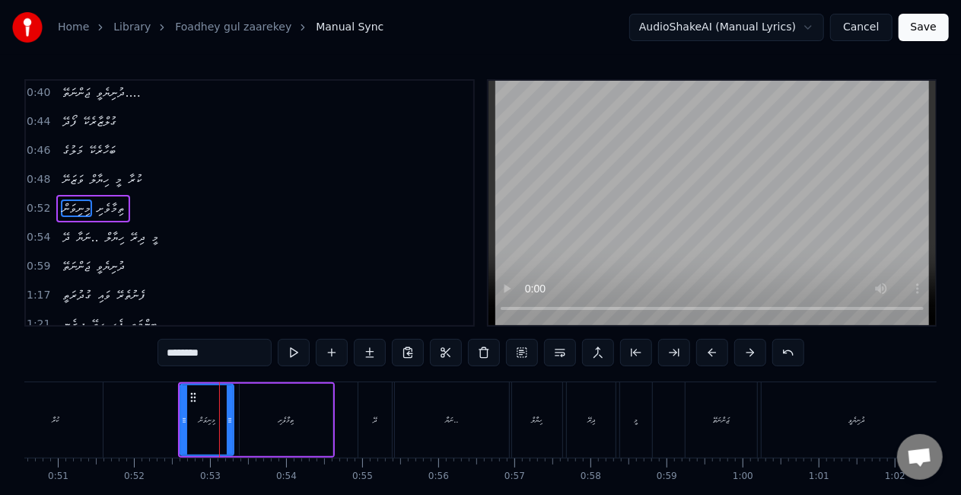
scroll to position [148, 0]
click at [193, 402] on div "މިނިވަން" at bounding box center [207, 419] width 52 height 69
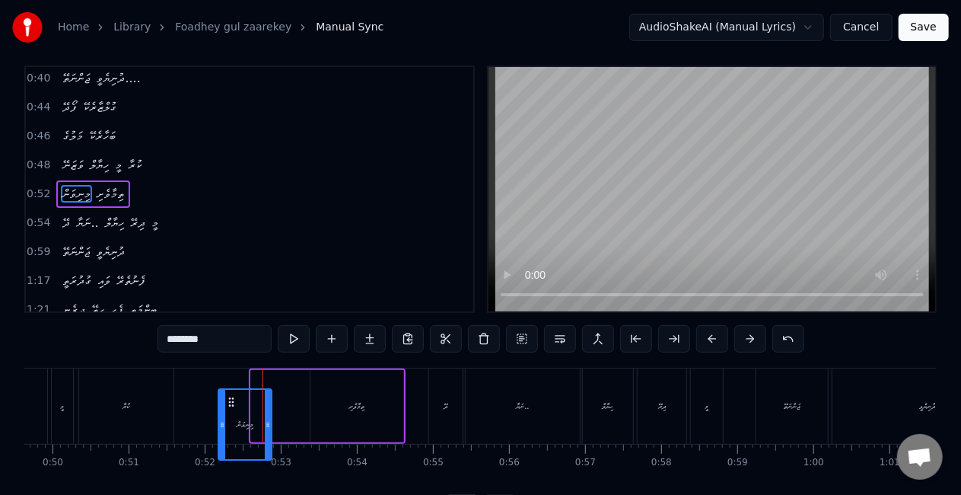
scroll to position [18, 0]
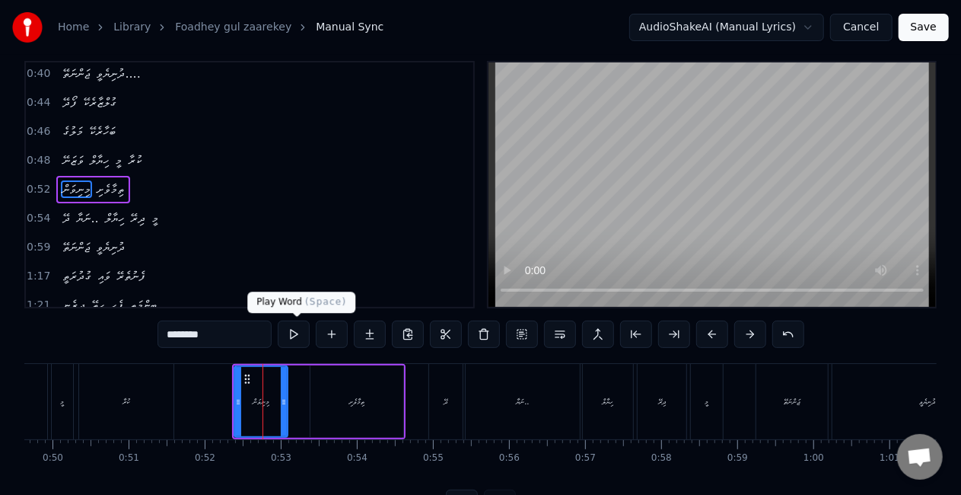
click at [290, 337] on button at bounding box center [294, 333] width 32 height 27
click at [531, 403] on div "ނަޔާ.." at bounding box center [523, 401] width 114 height 75
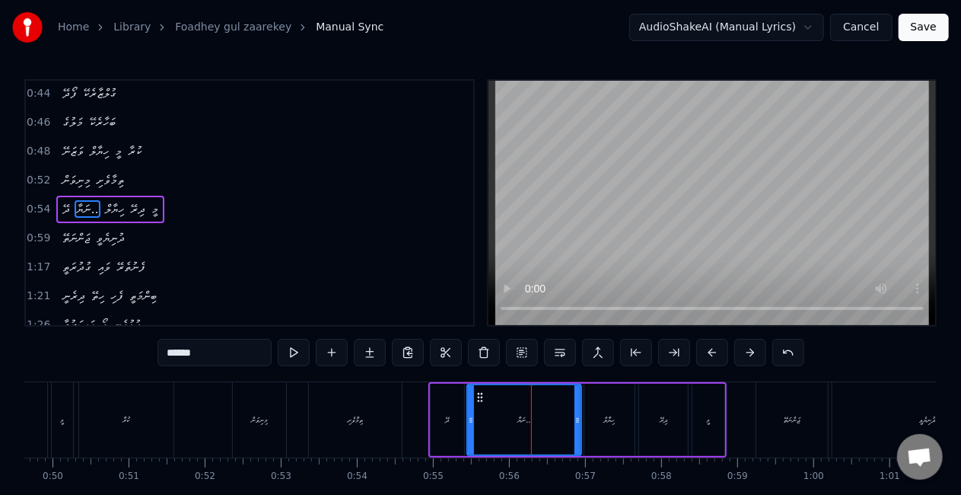
scroll to position [176, 0]
drag, startPoint x: 577, startPoint y: 426, endPoint x: 556, endPoint y: 423, distance: 20.8
click at [557, 423] on div at bounding box center [560, 419] width 6 height 69
click at [776, 423] on div "ޖަންނަތޭ" at bounding box center [792, 419] width 72 height 75
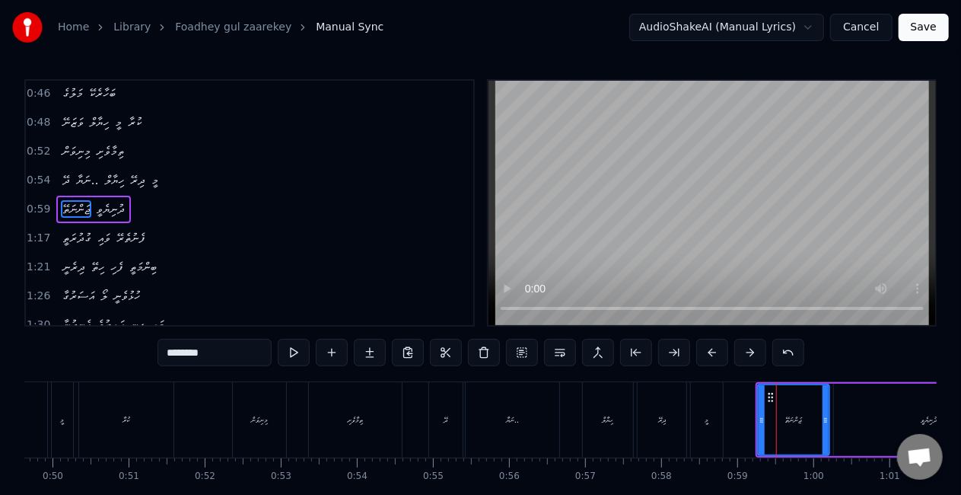
scroll to position [204, 0]
click at [770, 396] on icon at bounding box center [767, 397] width 12 height 12
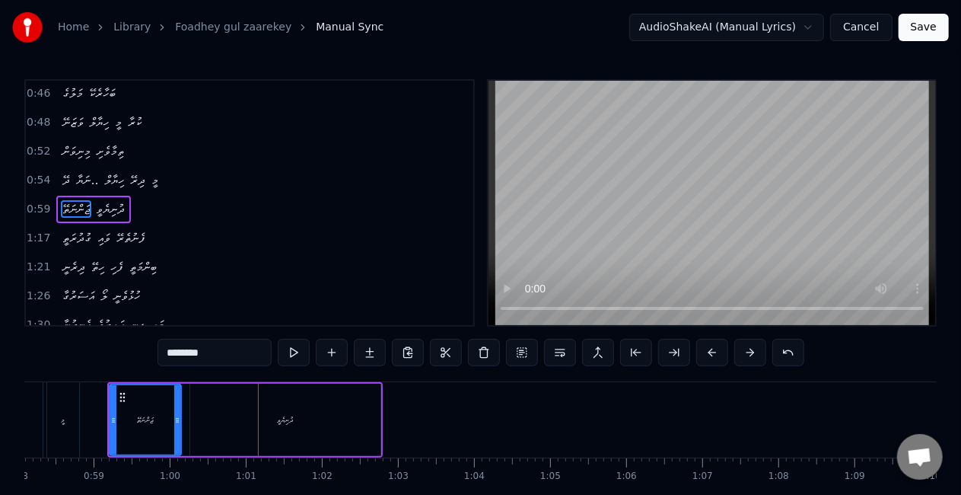
scroll to position [0, 4547]
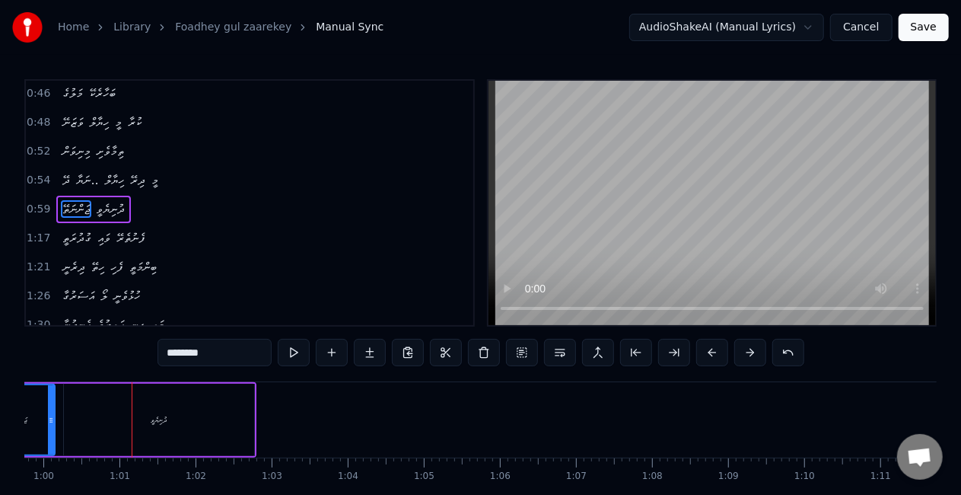
click at [193, 424] on div "ދުނިޔެވީ" at bounding box center [159, 420] width 190 height 72
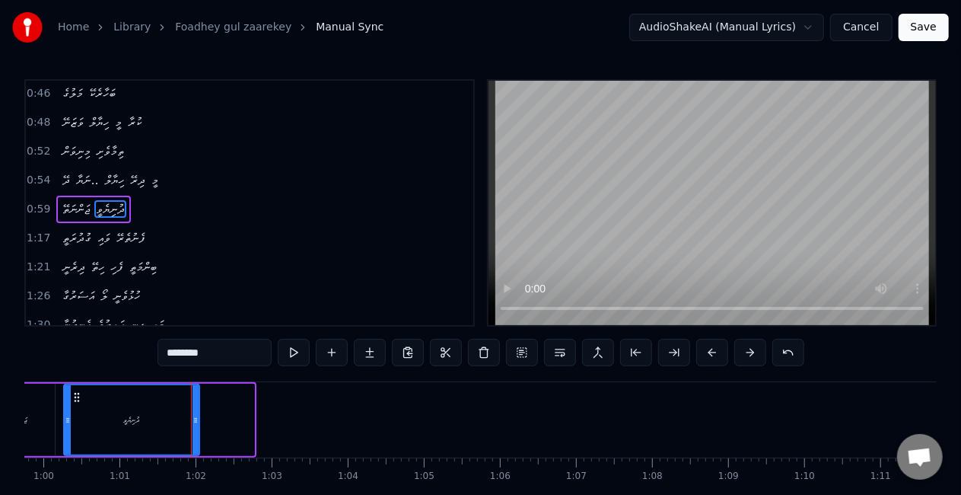
drag, startPoint x: 252, startPoint y: 431, endPoint x: 193, endPoint y: 425, distance: 58.9
click at [193, 425] on div at bounding box center [196, 419] width 6 height 69
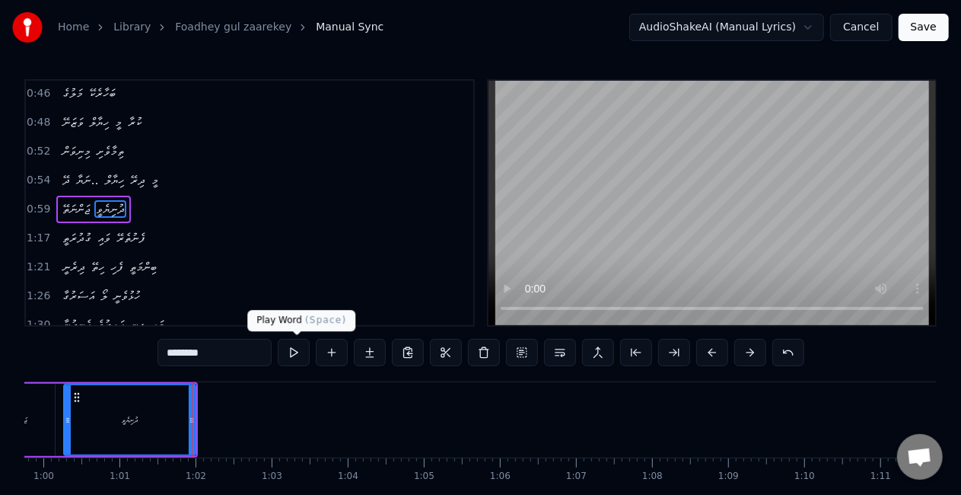
click at [302, 346] on button at bounding box center [294, 352] width 32 height 27
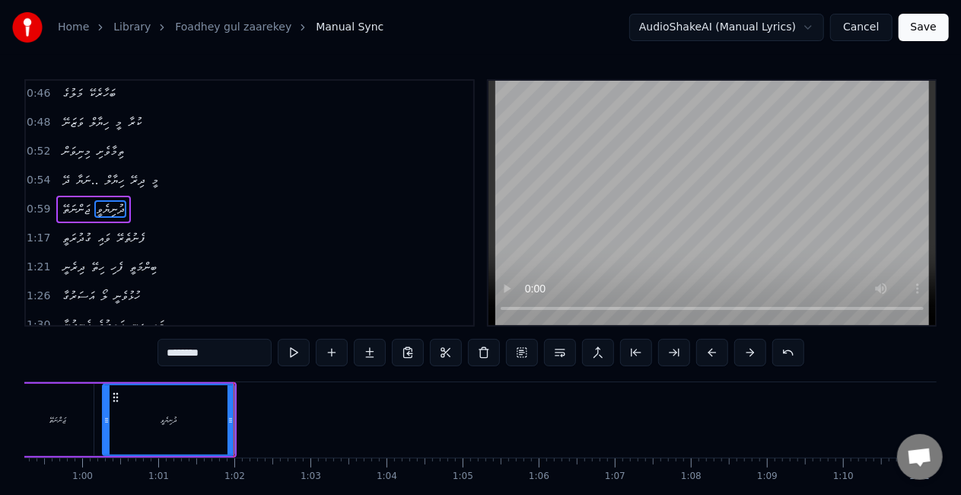
click at [204, 358] on input "********" at bounding box center [215, 352] width 114 height 27
click at [295, 353] on button at bounding box center [294, 352] width 32 height 27
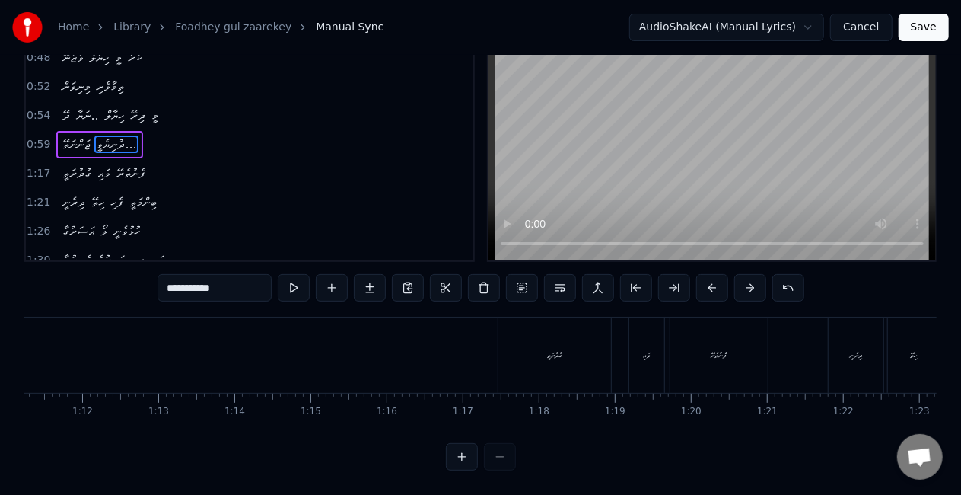
scroll to position [0, 5575]
click at [361, 358] on div "ގުދުރަތީ" at bounding box center [401, 354] width 113 height 75
type input "********"
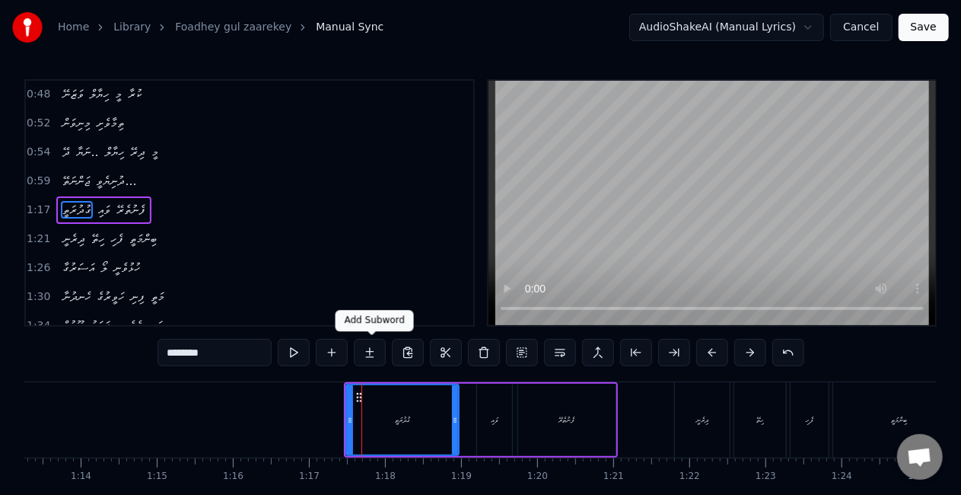
scroll to position [233, 0]
click at [385, 415] on div "ގުދުރަތީ" at bounding box center [402, 419] width 111 height 69
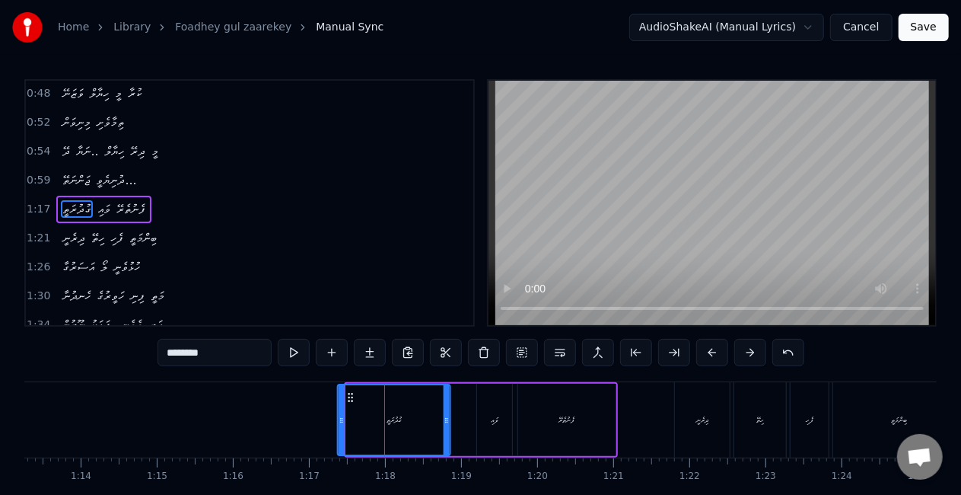
drag, startPoint x: 360, startPoint y: 400, endPoint x: 352, endPoint y: 399, distance: 8.5
click at [352, 399] on icon at bounding box center [351, 397] width 12 height 12
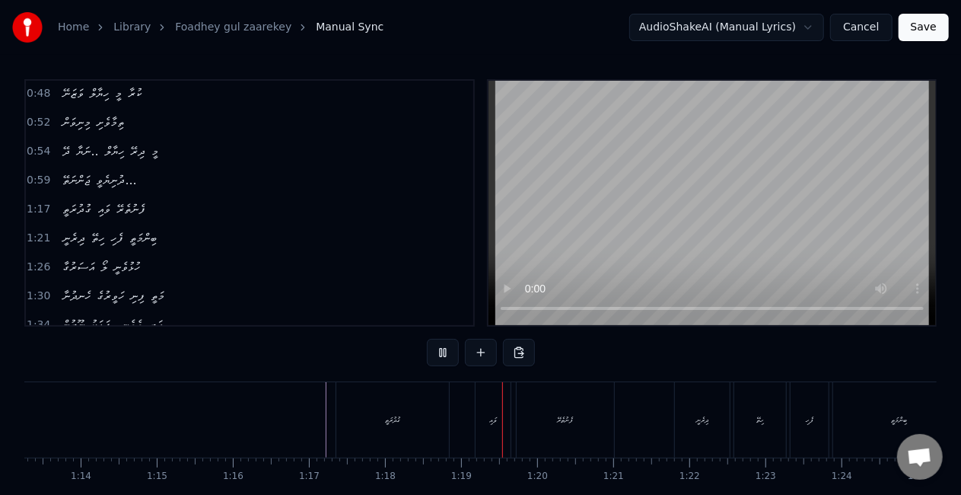
click at [391, 428] on div "ގުދުރަތީ" at bounding box center [392, 419] width 113 height 75
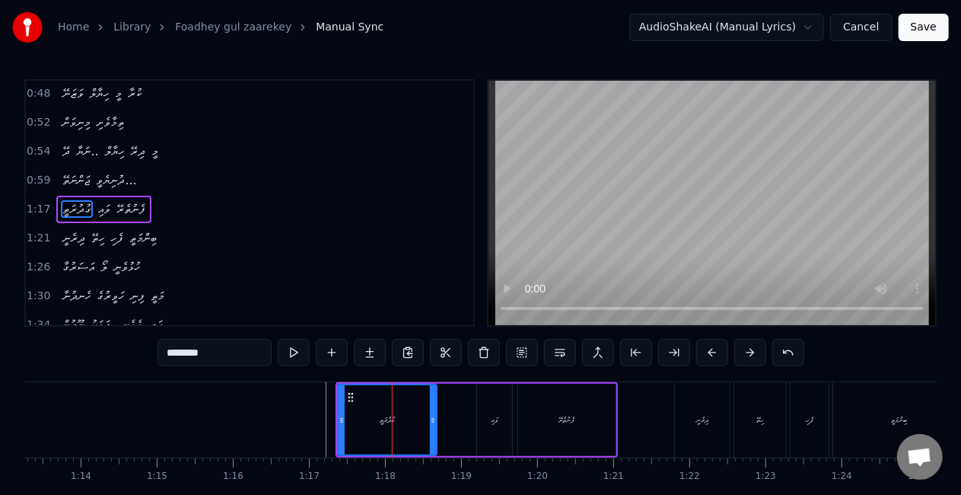
drag, startPoint x: 444, startPoint y: 421, endPoint x: 429, endPoint y: 419, distance: 15.4
click at [430, 419] on icon at bounding box center [433, 420] width 6 height 12
click at [348, 429] on div "ގުދުރަތީ" at bounding box center [387, 419] width 96 height 69
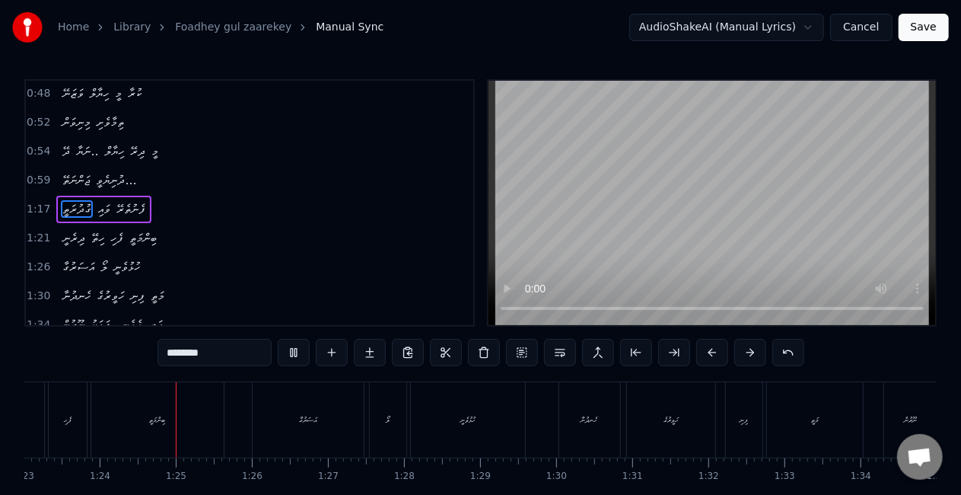
scroll to position [0, 6340]
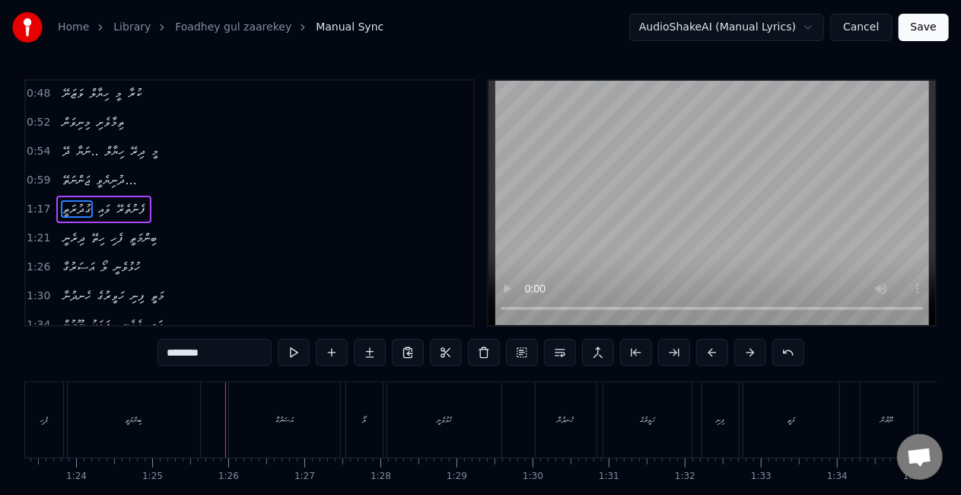
click at [143, 441] on div "ބިންމަތީ" at bounding box center [134, 419] width 132 height 75
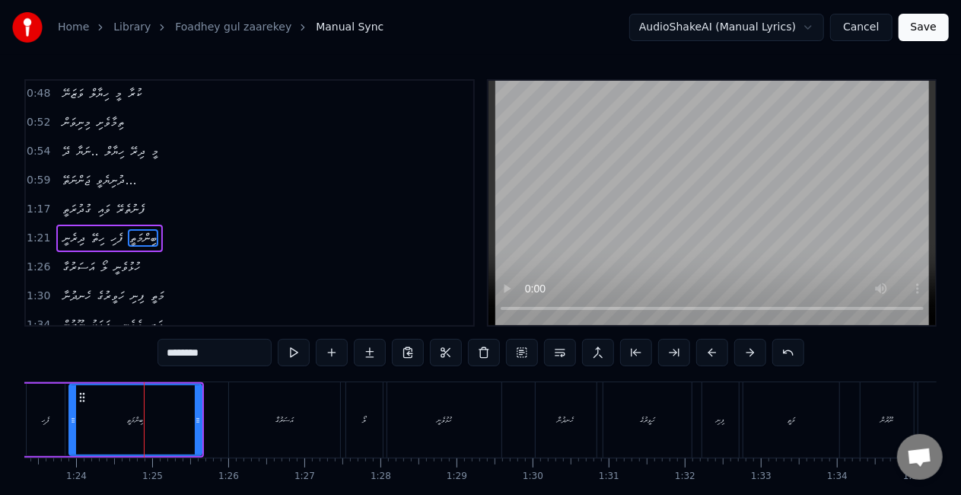
scroll to position [261, 0]
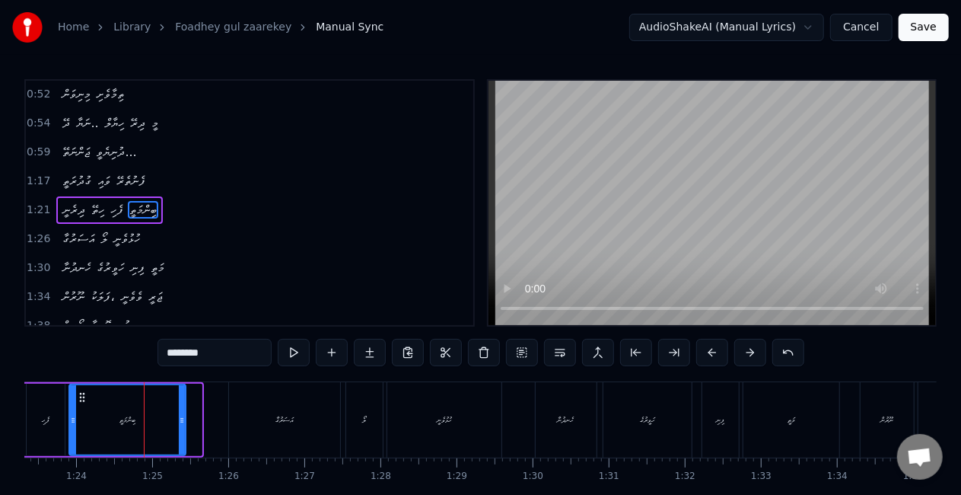
drag, startPoint x: 199, startPoint y: 421, endPoint x: 180, endPoint y: 417, distance: 18.7
click at [180, 417] on icon at bounding box center [182, 420] width 6 height 12
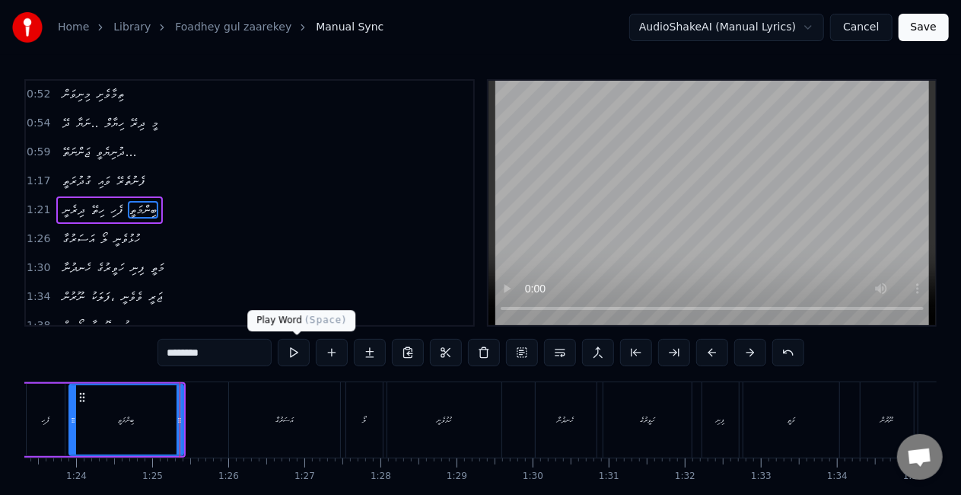
click at [301, 352] on button at bounding box center [294, 352] width 32 height 27
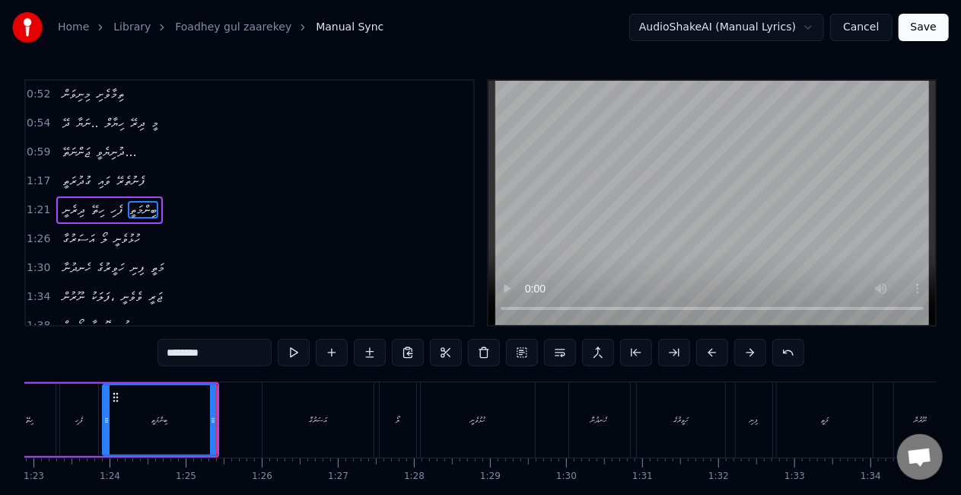
click at [316, 409] on div "އަސަރުގާ" at bounding box center [318, 419] width 111 height 75
type input "********"
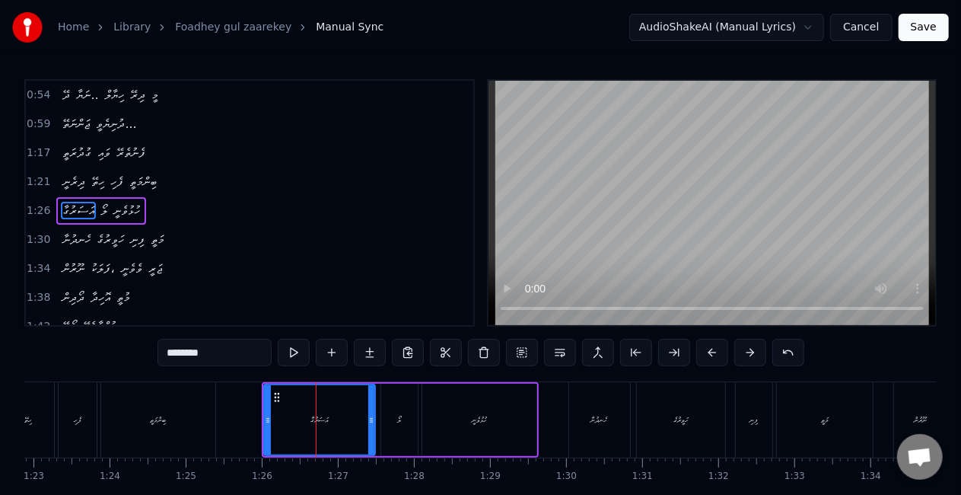
scroll to position [289, 0]
click at [291, 356] on button at bounding box center [294, 352] width 32 height 27
click at [291, 355] on button at bounding box center [294, 352] width 32 height 27
click at [274, 396] on icon at bounding box center [270, 397] width 12 height 12
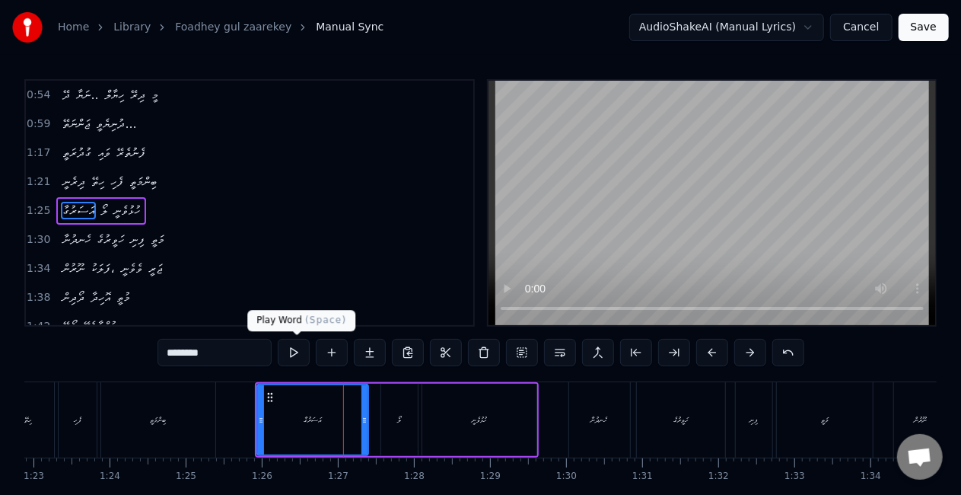
click at [301, 353] on button at bounding box center [294, 352] width 32 height 27
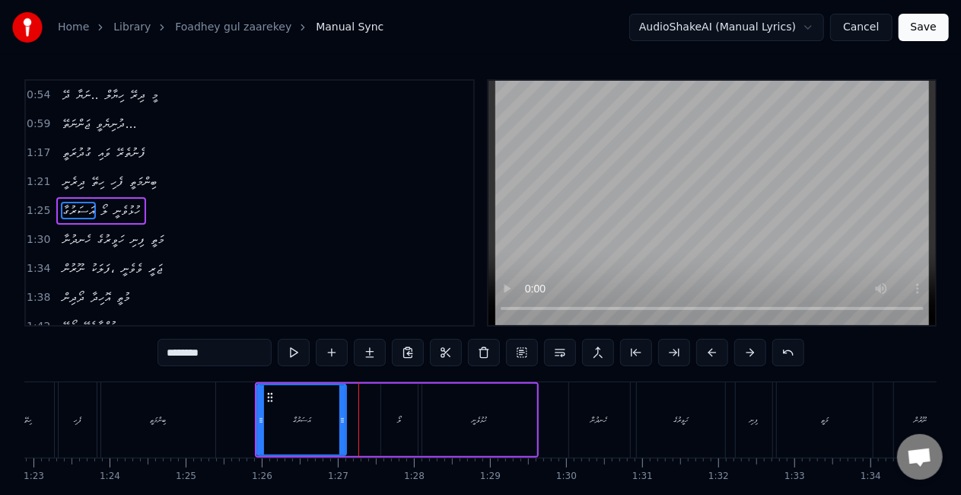
drag, startPoint x: 362, startPoint y: 431, endPoint x: 340, endPoint y: 427, distance: 22.4
click at [340, 427] on div at bounding box center [342, 419] width 6 height 69
click at [297, 349] on button at bounding box center [294, 352] width 32 height 27
click at [292, 355] on button at bounding box center [294, 352] width 32 height 27
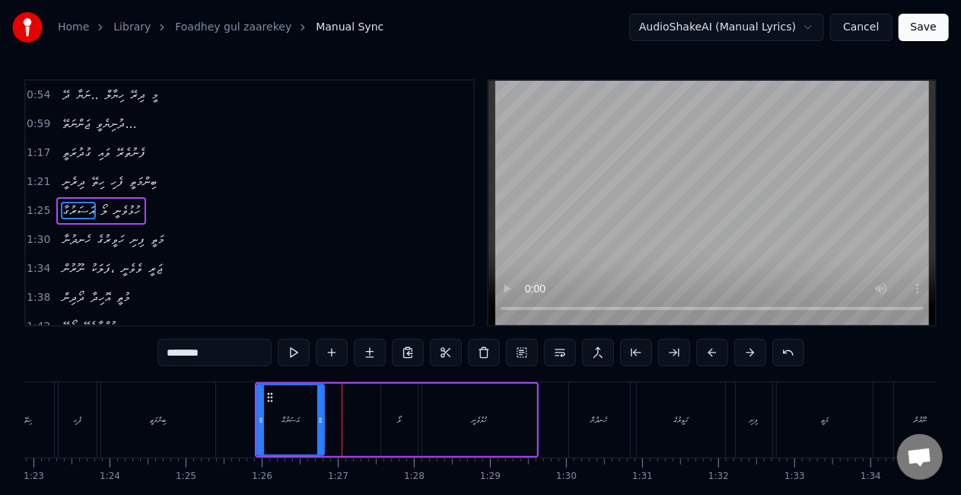
drag, startPoint x: 345, startPoint y: 425, endPoint x: 323, endPoint y: 422, distance: 22.2
click at [323, 422] on icon at bounding box center [320, 420] width 6 height 12
click at [298, 348] on button at bounding box center [294, 352] width 32 height 27
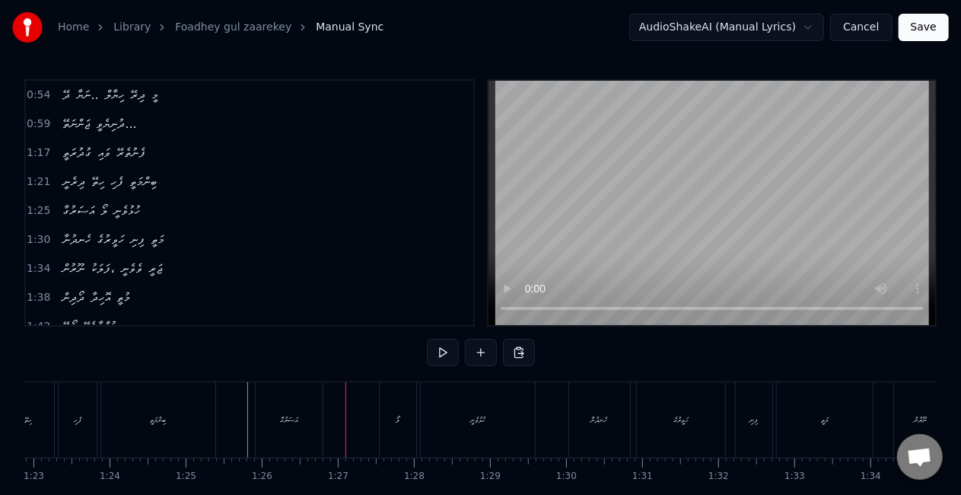
click at [283, 421] on div "އަސަރުގާ" at bounding box center [289, 419] width 18 height 11
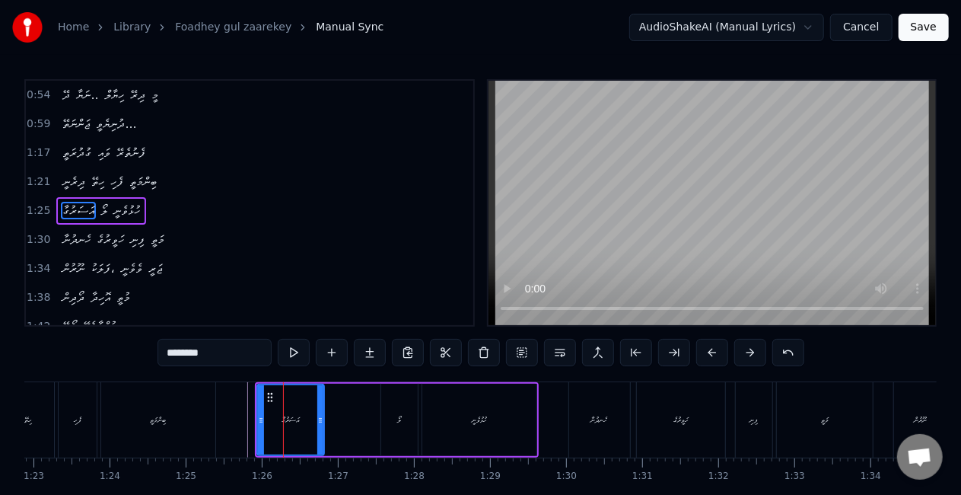
click at [245, 358] on input "********" at bounding box center [215, 352] width 114 height 27
click at [301, 353] on button at bounding box center [294, 352] width 32 height 27
click at [326, 423] on icon at bounding box center [323, 420] width 6 height 12
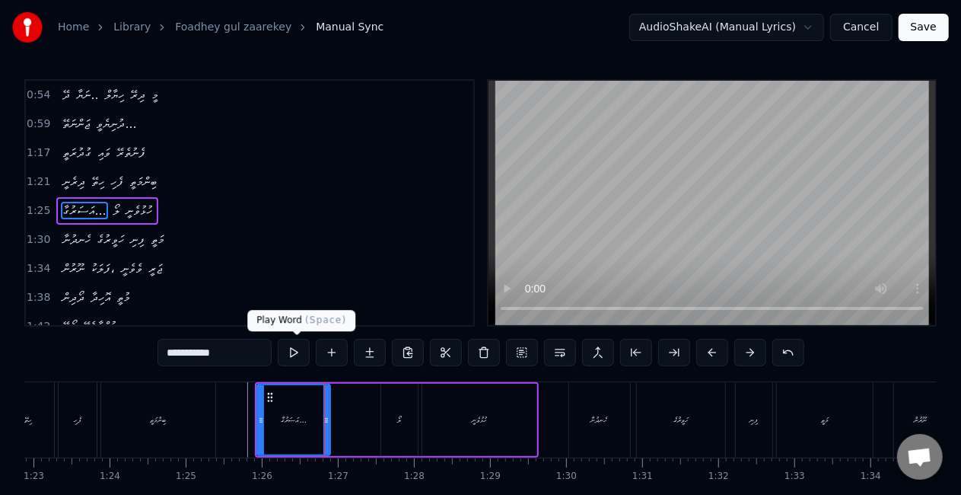
click at [292, 352] on button at bounding box center [294, 352] width 32 height 27
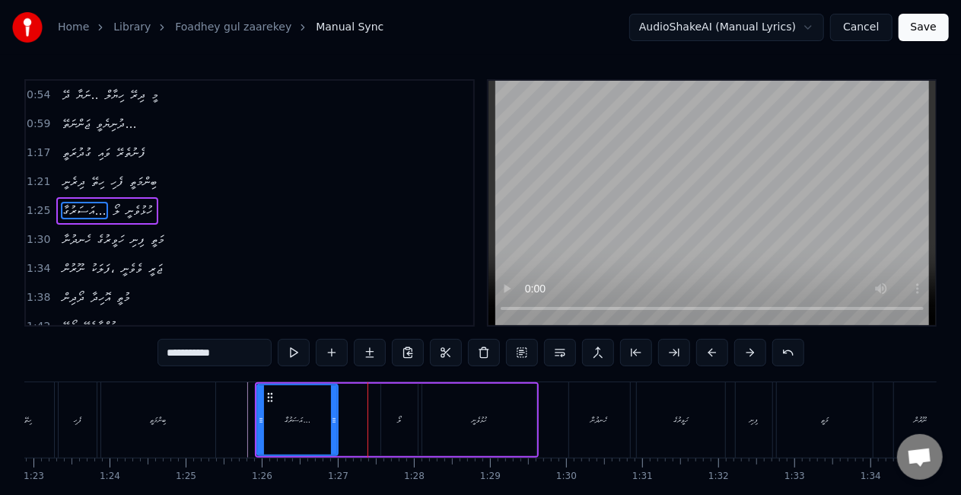
click at [336, 419] on icon at bounding box center [334, 420] width 6 height 12
click at [298, 349] on button at bounding box center [294, 352] width 32 height 27
click at [682, 429] on div "ހަވީރުގެ" at bounding box center [681, 419] width 88 height 75
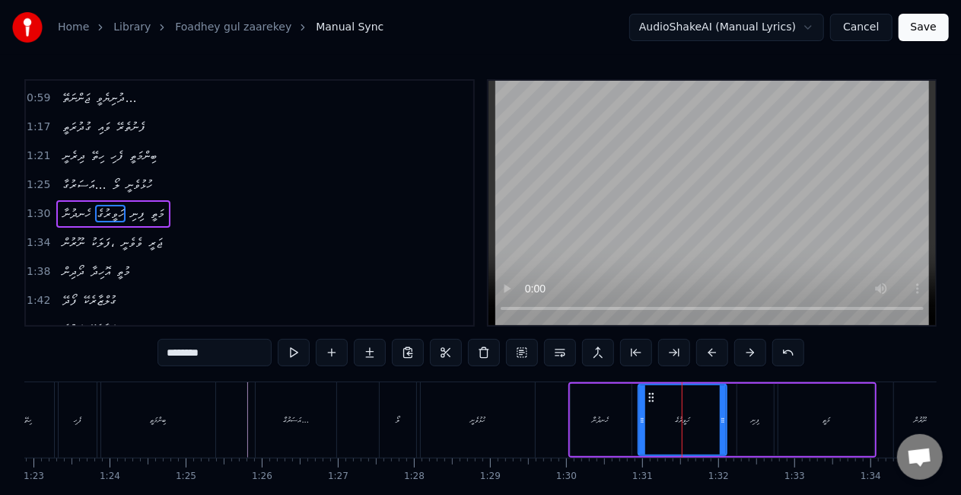
scroll to position [318, 0]
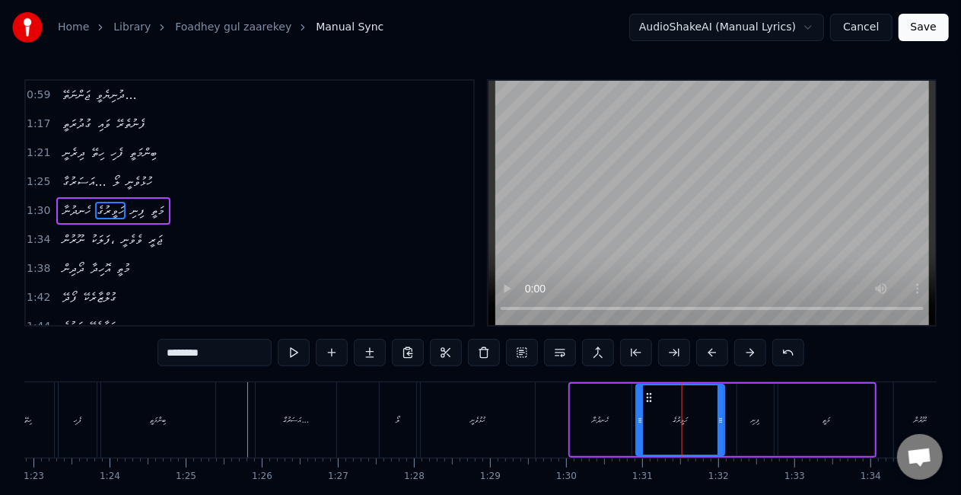
click at [650, 395] on icon at bounding box center [649, 397] width 12 height 12
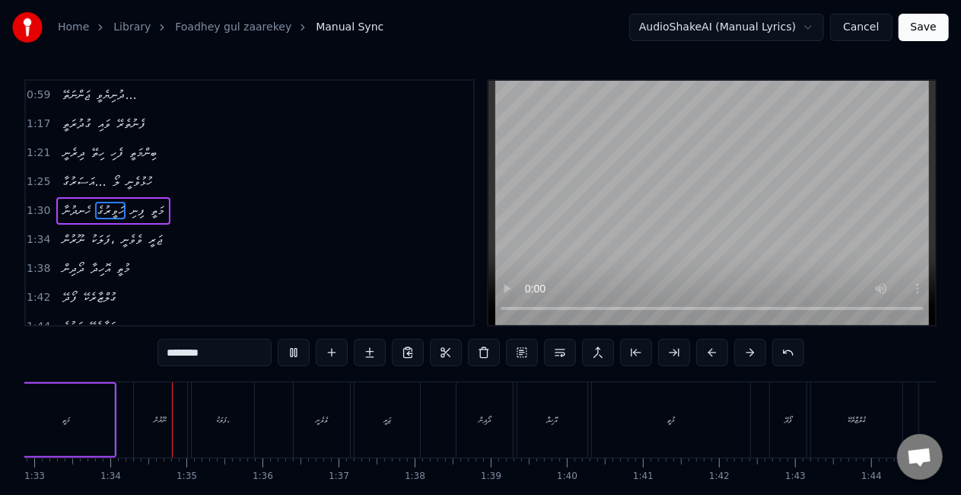
scroll to position [0, 7084]
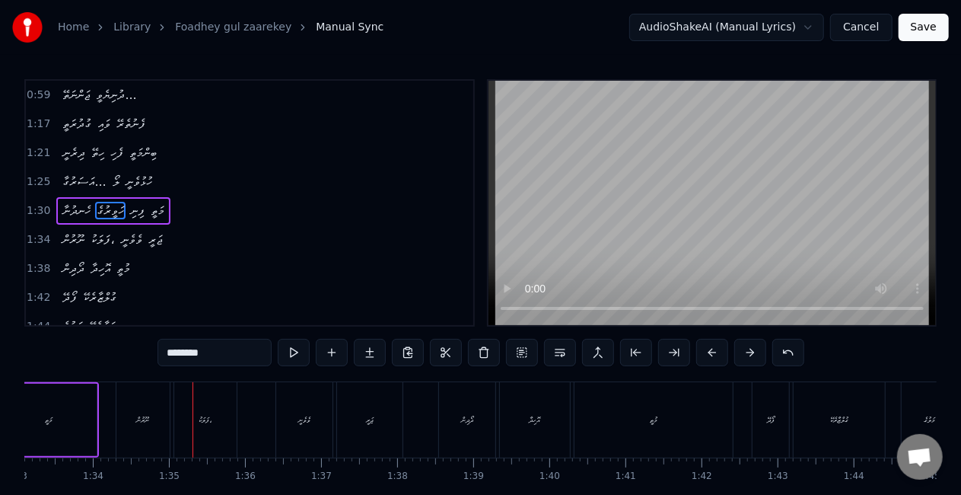
click at [219, 428] on div "ފަލަކު،" at bounding box center [205, 419] width 62 height 75
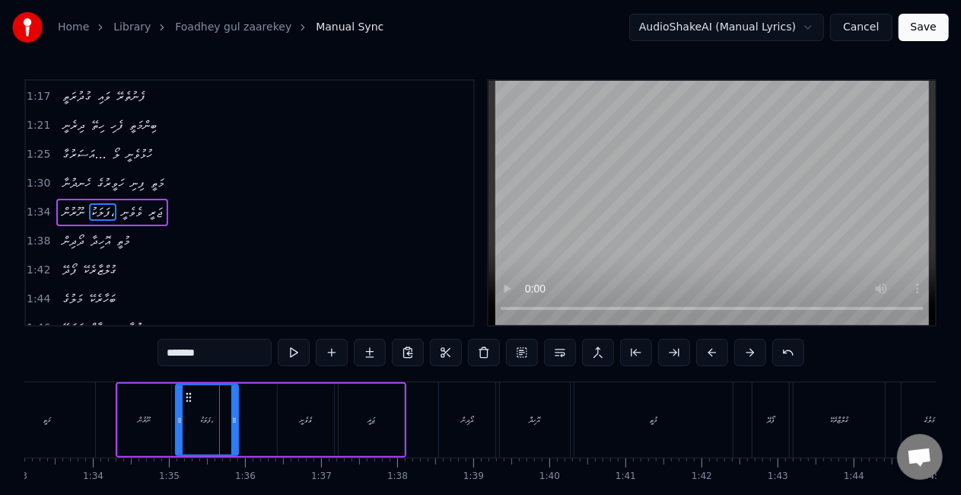
scroll to position [346, 0]
click at [152, 427] on div "ނޫރުން" at bounding box center [144, 420] width 53 height 72
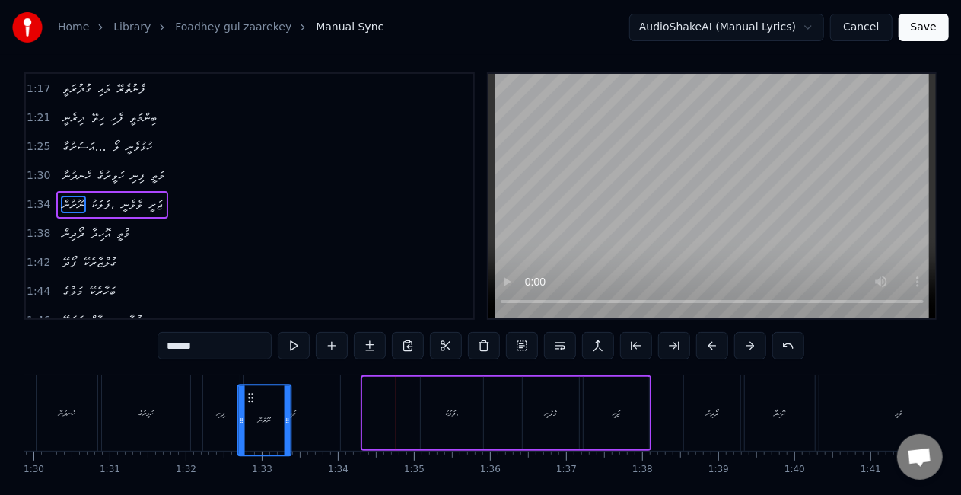
scroll to position [0, 6838]
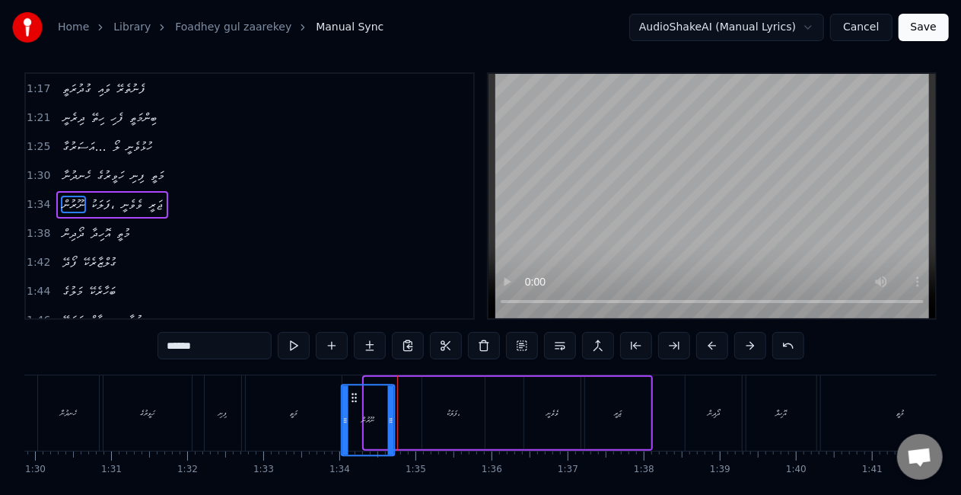
drag, startPoint x: 128, startPoint y: 399, endPoint x: 352, endPoint y: 365, distance: 226.2
click at [352, 365] on div "0:25 ފޯދޭ ގުލްޒާރެކޭ 0:27 މަލުގެ ބަހާރެކޭ 0:29 ވަޒަނޭ ހިޔާލް މީ ކުރާ 0:33 މިނިވ…" at bounding box center [480, 300] width 912 height 456
click at [359, 387] on circle at bounding box center [359, 387] width 1 height 1
click at [333, 390] on div "މަތީ" at bounding box center [294, 412] width 96 height 75
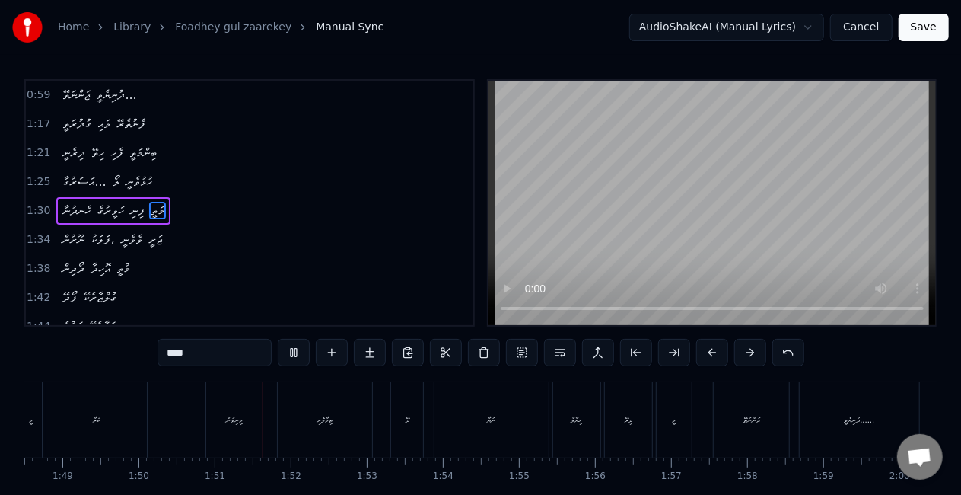
scroll to position [0, 8382]
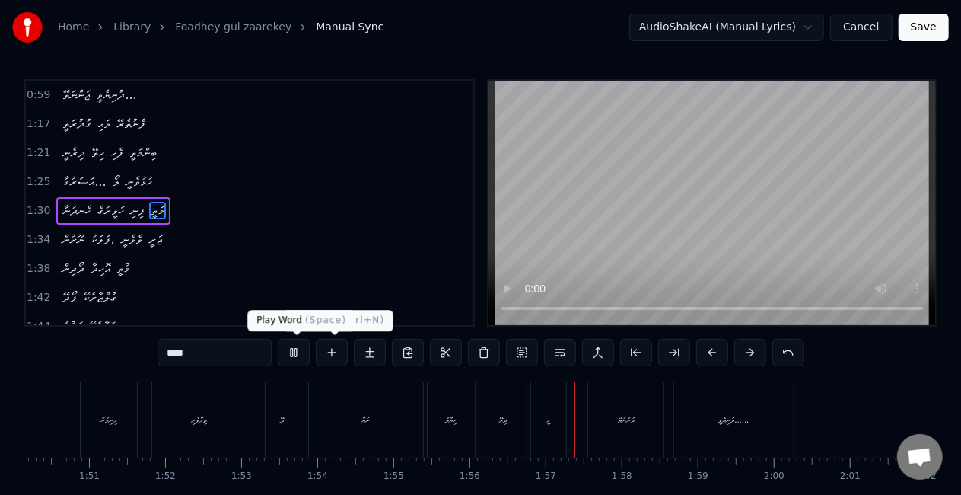
click at [306, 346] on button at bounding box center [294, 352] width 32 height 27
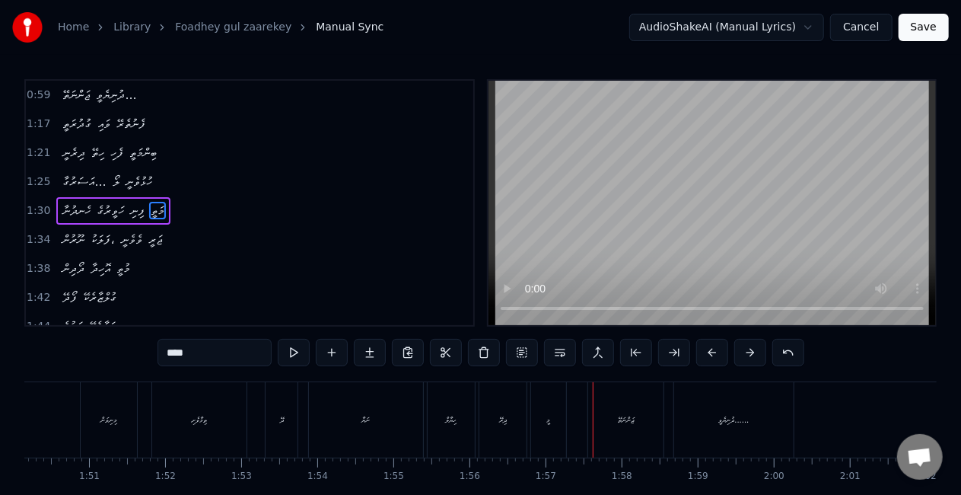
click at [378, 405] on div "ނަޔާ" at bounding box center [366, 419] width 114 height 75
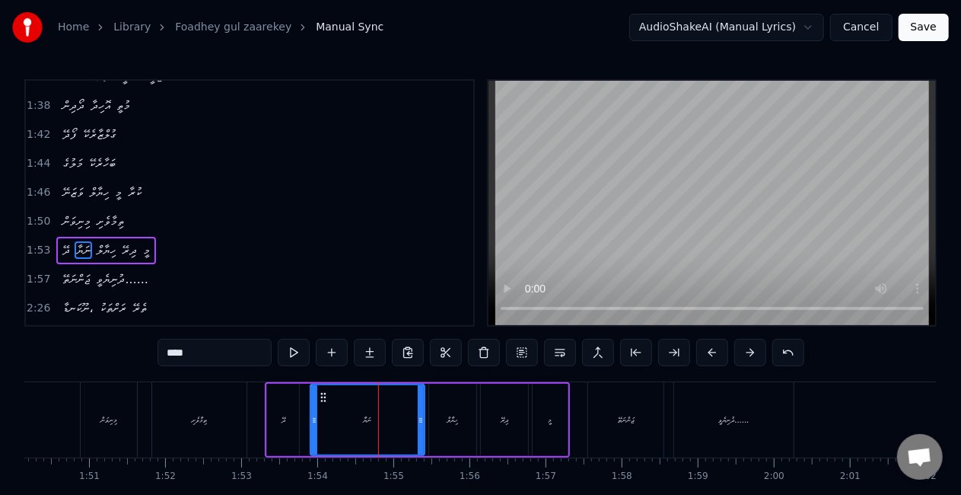
scroll to position [517, 0]
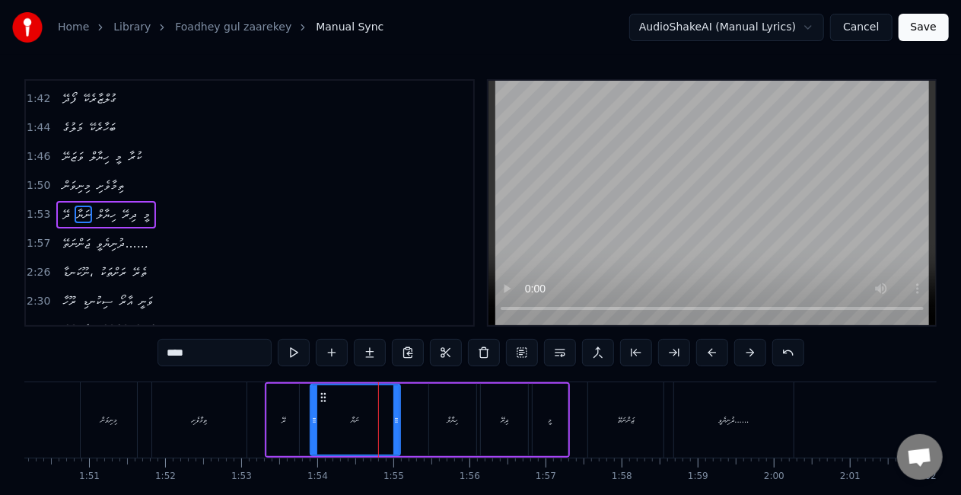
drag, startPoint x: 420, startPoint y: 419, endPoint x: 384, endPoint y: 413, distance: 36.9
click at [393, 414] on icon at bounding box center [396, 420] width 6 height 12
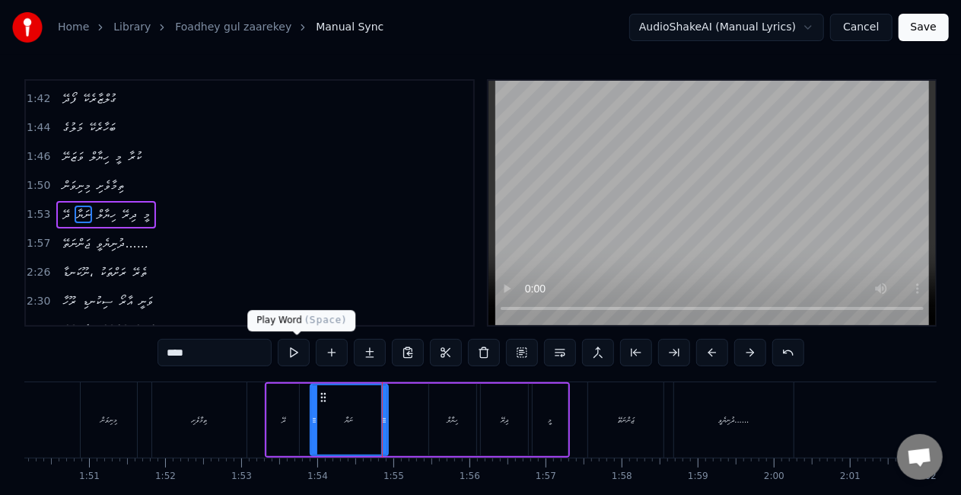
click at [298, 348] on button at bounding box center [294, 352] width 32 height 27
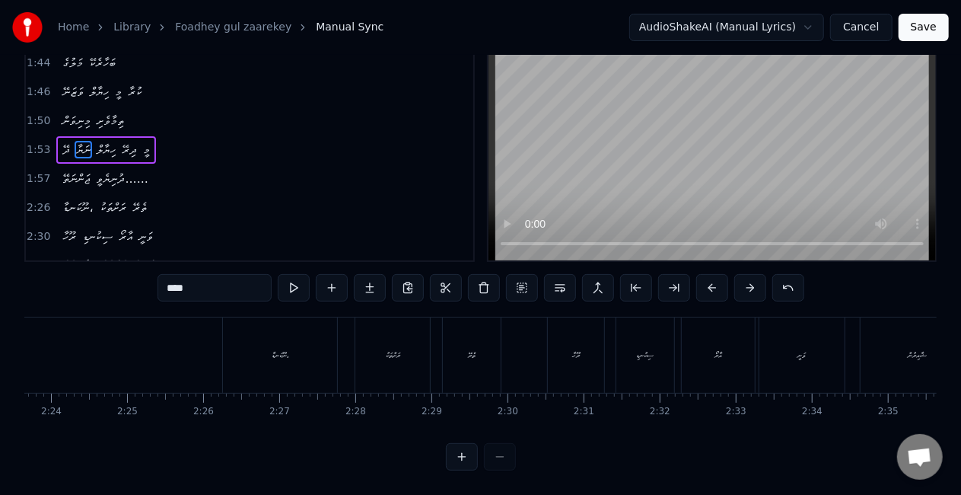
scroll to position [0, 10986]
click at [195, 345] on div "ނޫކަނޑާ،" at bounding box center [224, 354] width 114 height 75
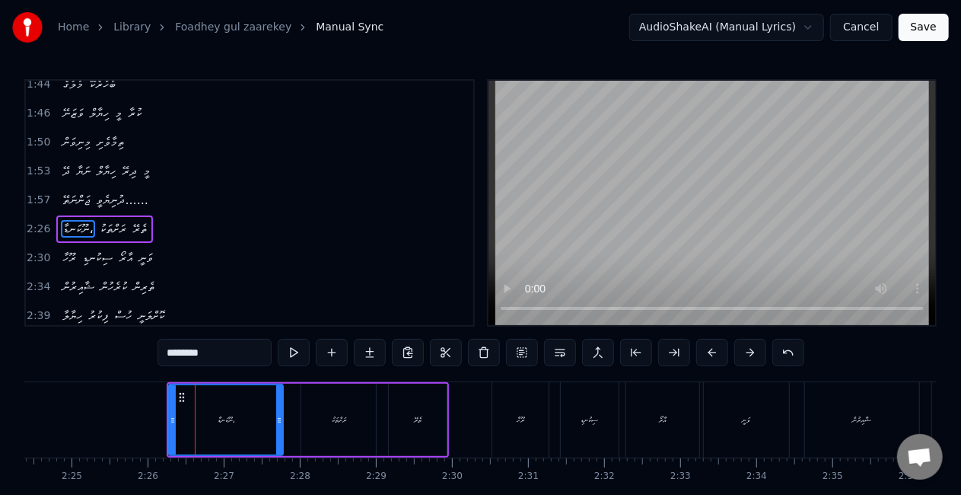
scroll to position [574, 0]
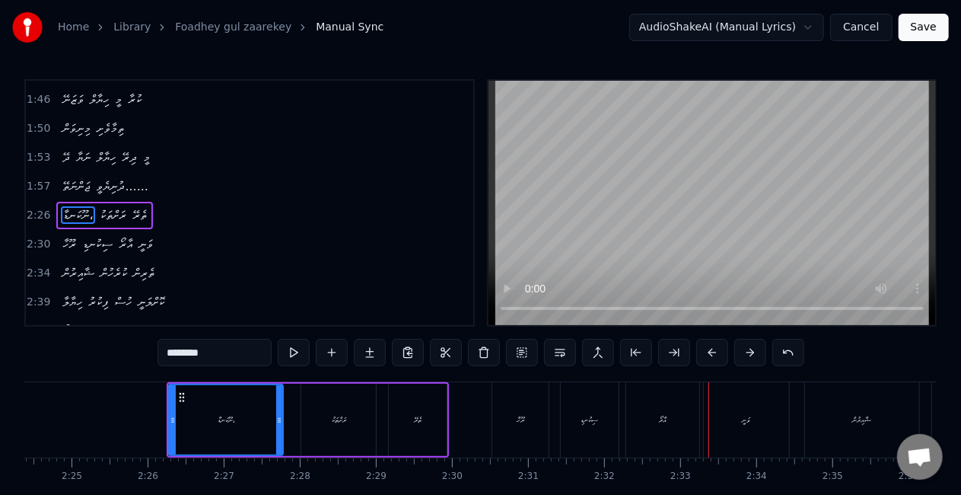
click at [668, 420] on div "އާރޯ" at bounding box center [662, 419] width 73 height 75
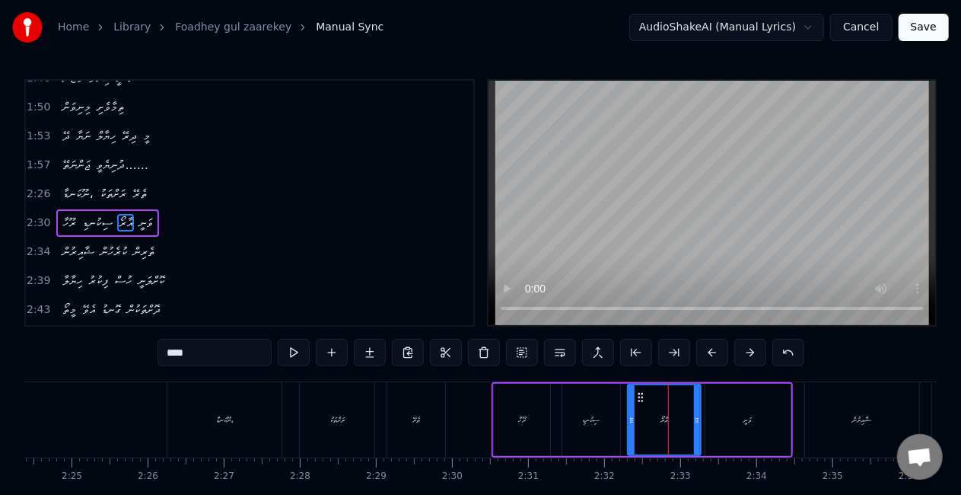
scroll to position [602, 0]
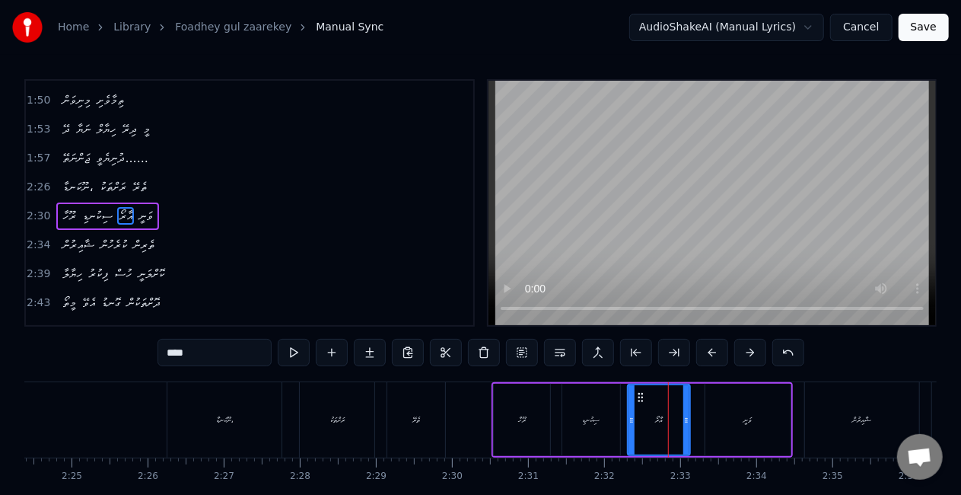
drag, startPoint x: 697, startPoint y: 426, endPoint x: 686, endPoint y: 428, distance: 10.8
click at [686, 428] on div at bounding box center [686, 419] width 6 height 69
click at [298, 345] on button at bounding box center [294, 352] width 32 height 27
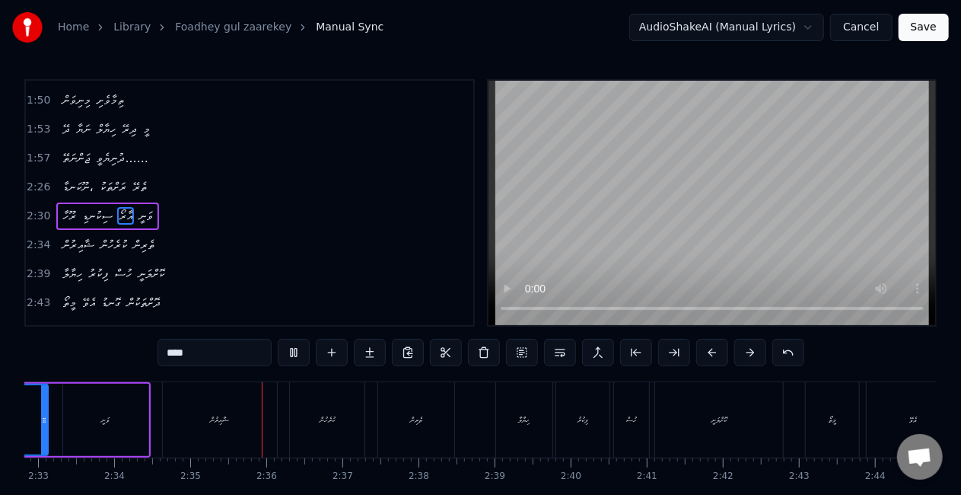
scroll to position [0, 11752]
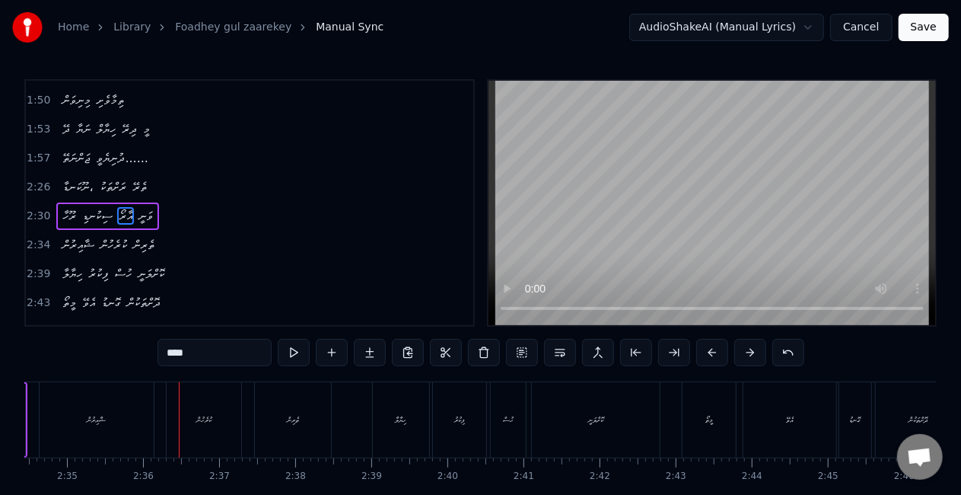
click at [146, 393] on div "ޝާއިރުން" at bounding box center [97, 419] width 114 height 75
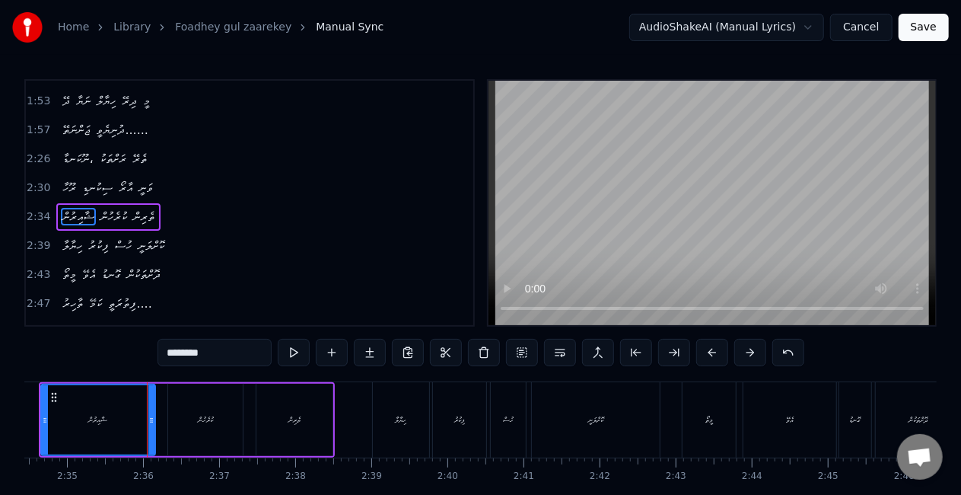
scroll to position [630, 0]
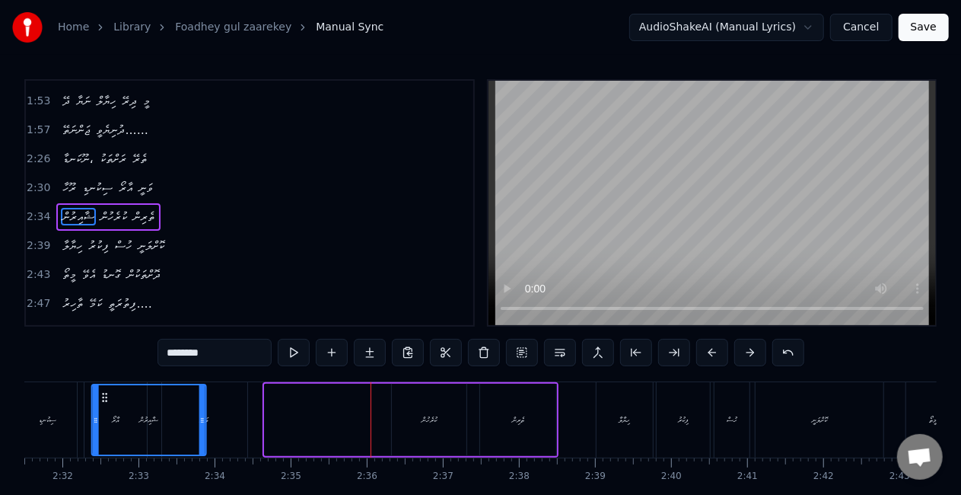
click at [92, 399] on div "ޝާއިރުން" at bounding box center [148, 419] width 113 height 69
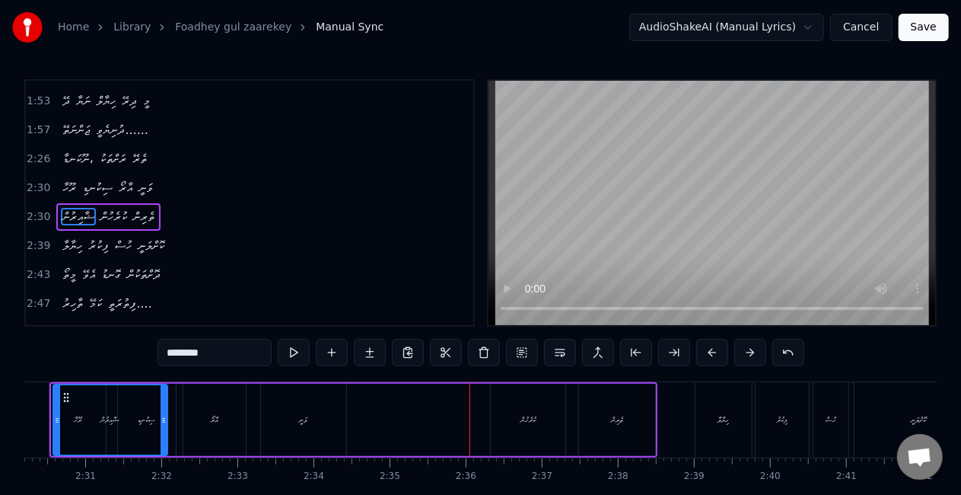
drag, startPoint x: 73, startPoint y: 403, endPoint x: 67, endPoint y: 416, distance: 15.0
click at [72, 403] on icon at bounding box center [66, 397] width 12 height 12
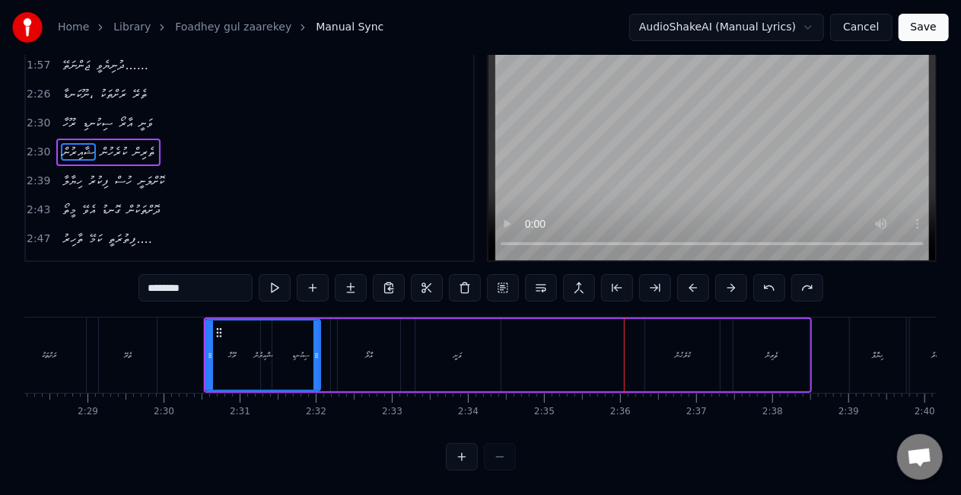
scroll to position [0, 11242]
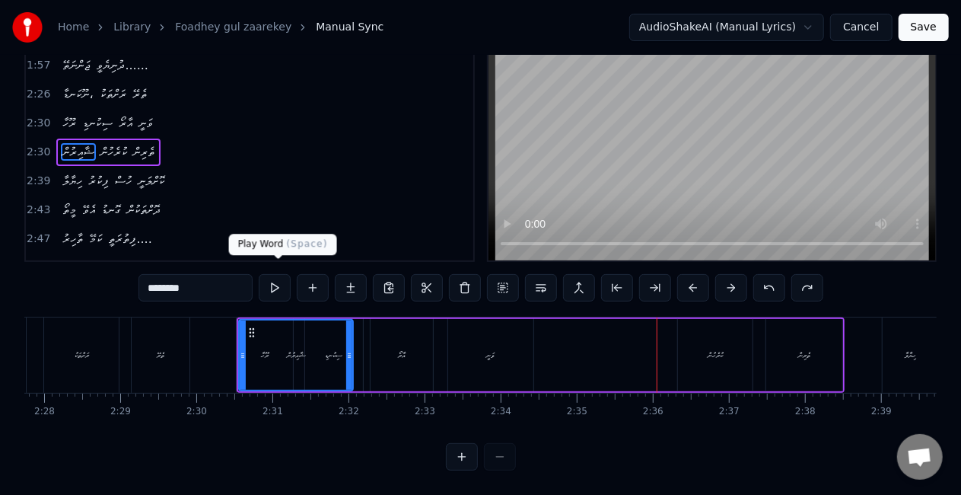
click at [272, 277] on button at bounding box center [275, 287] width 32 height 27
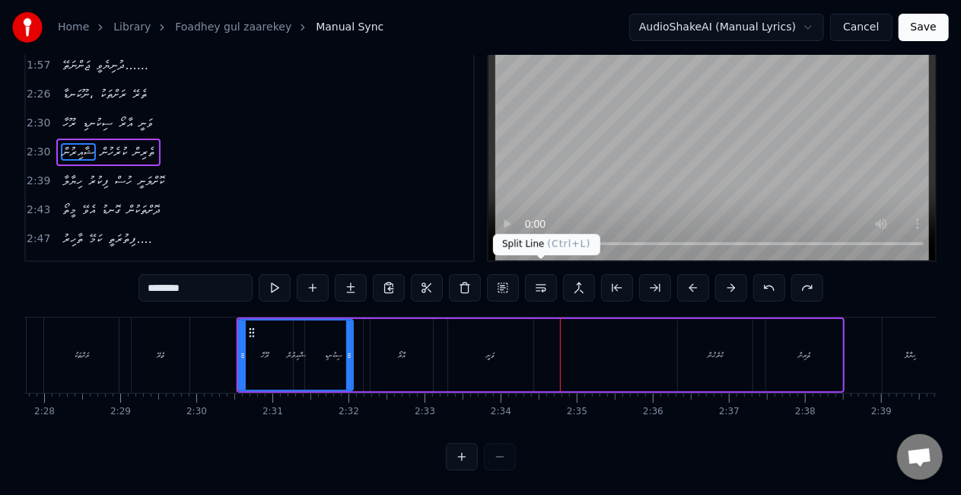
scroll to position [78, 0]
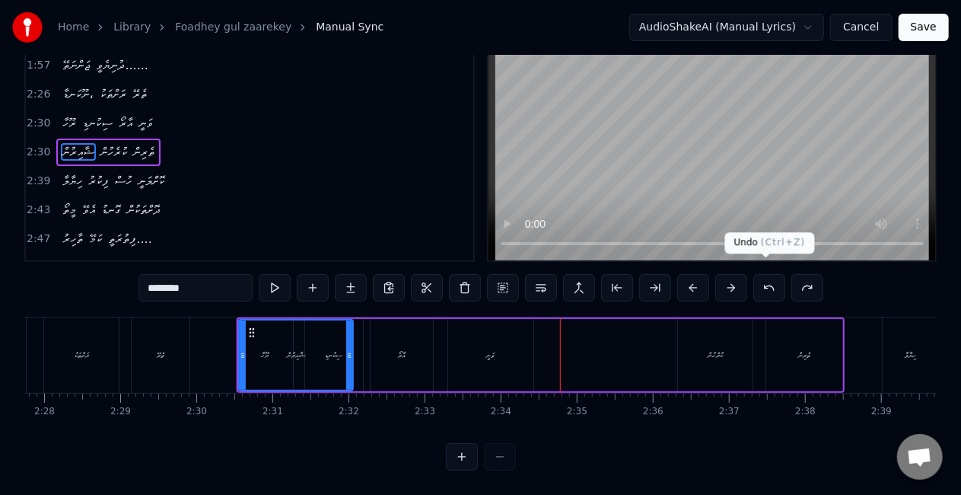
click at [762, 274] on button at bounding box center [769, 287] width 32 height 27
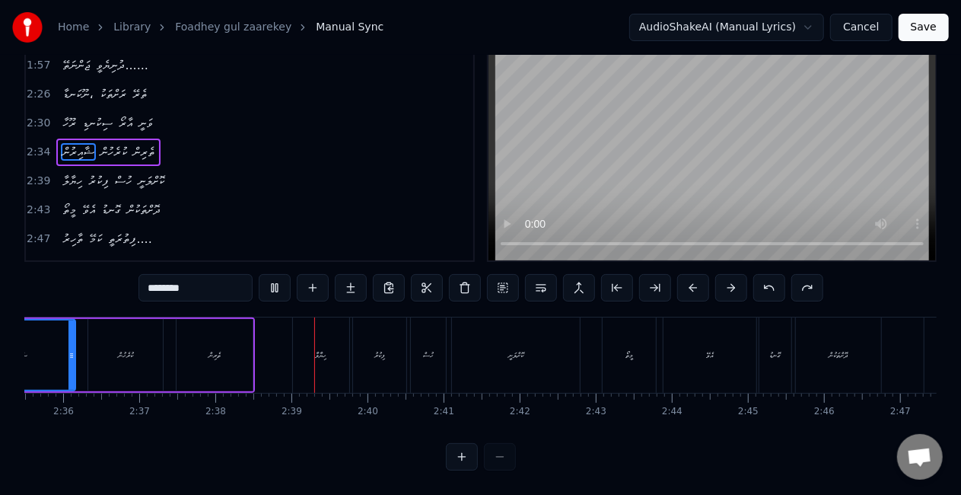
scroll to position [0, 12004]
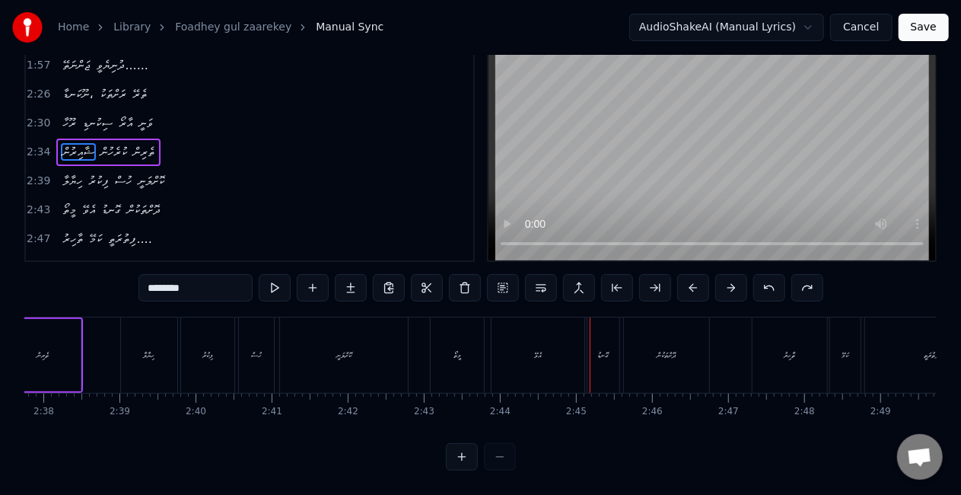
click at [556, 339] on div "އެވޭ" at bounding box center [538, 354] width 93 height 75
type input "****"
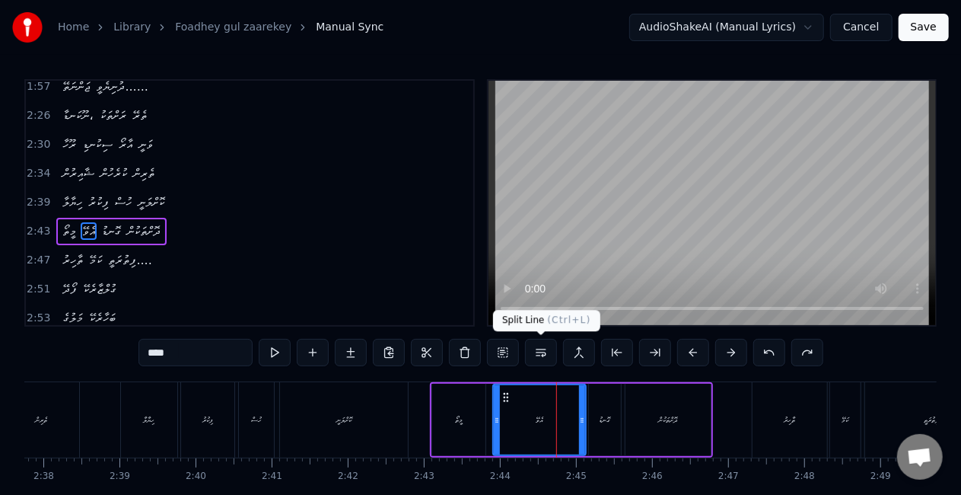
scroll to position [687, 0]
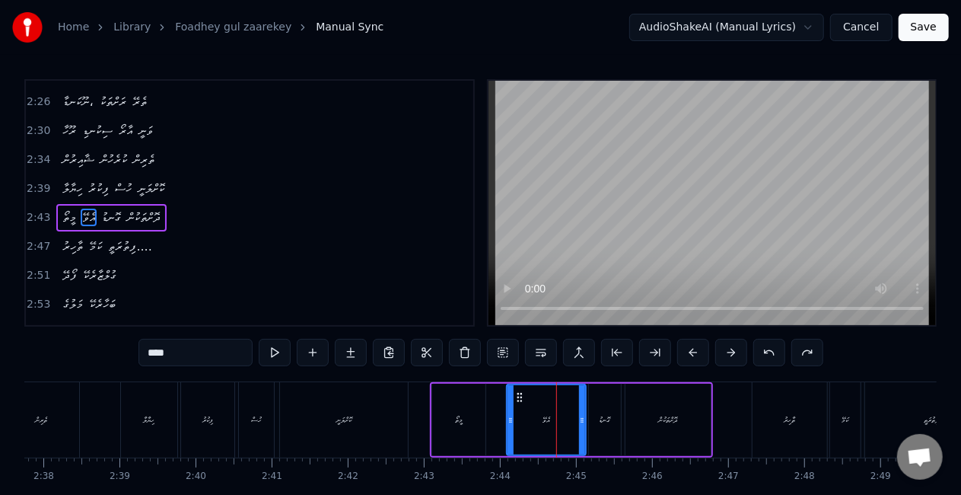
drag, startPoint x: 498, startPoint y: 418, endPoint x: 511, endPoint y: 419, distance: 13.8
click at [511, 419] on icon at bounding box center [511, 420] width 6 height 12
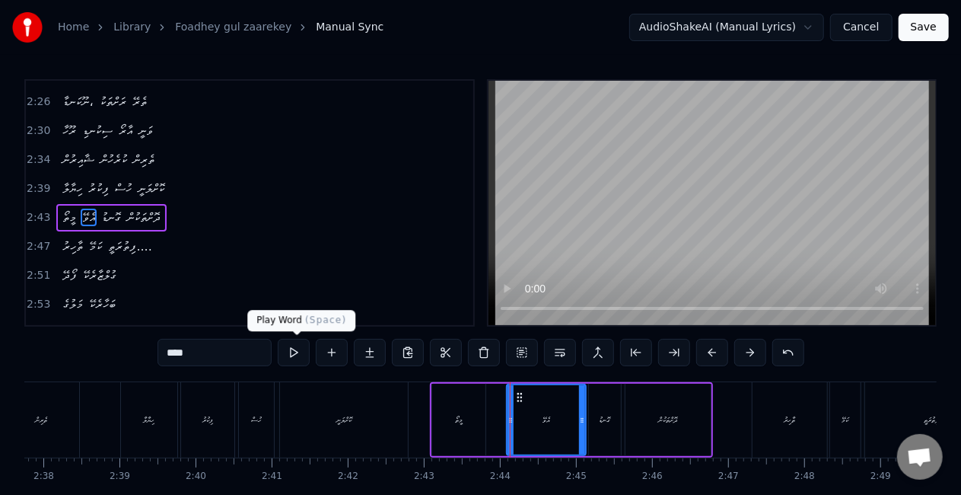
click at [295, 344] on button at bounding box center [294, 352] width 32 height 27
click at [542, 402] on div "އެވޭ" at bounding box center [547, 419] width 78 height 69
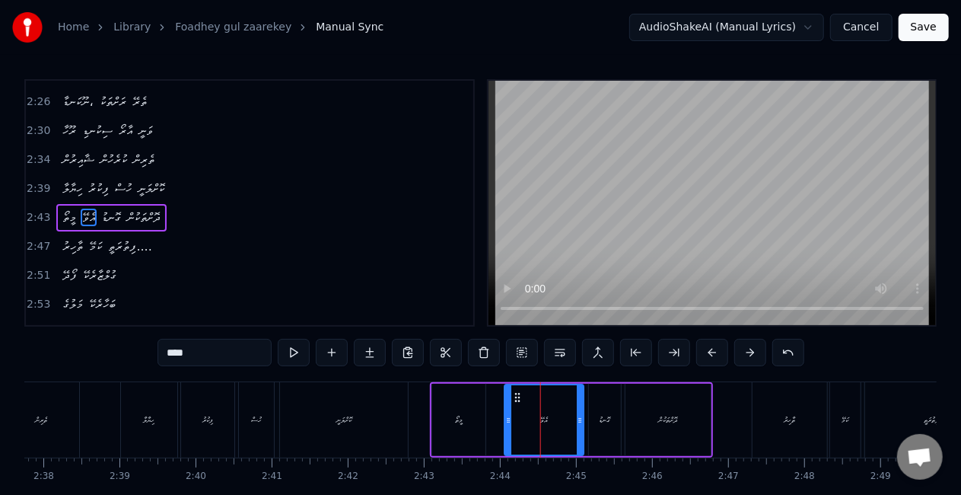
click at [516, 394] on circle at bounding box center [516, 393] width 1 height 1
click at [492, 396] on div "މީތޯ އެވޭ ގޮނޑު ދޮށްތަކުން" at bounding box center [571, 419] width 283 height 75
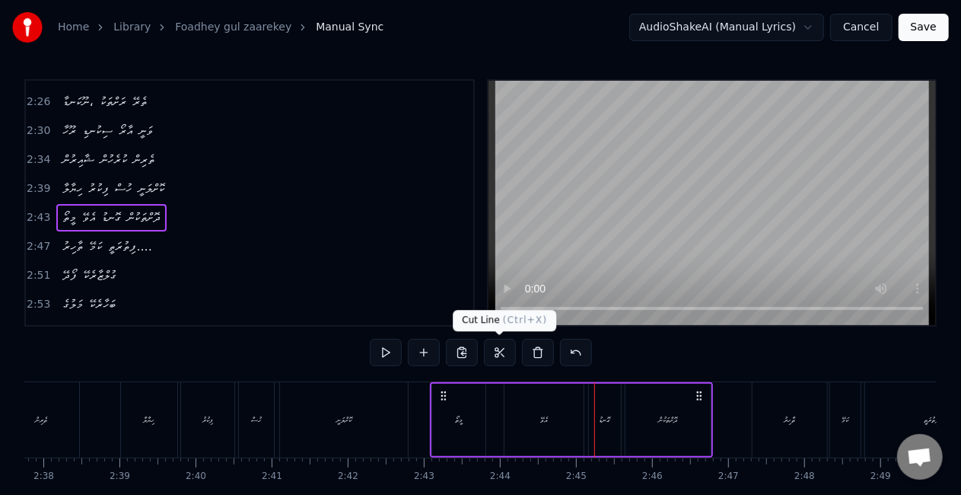
click at [538, 418] on div "އެވޭ" at bounding box center [543, 420] width 79 height 72
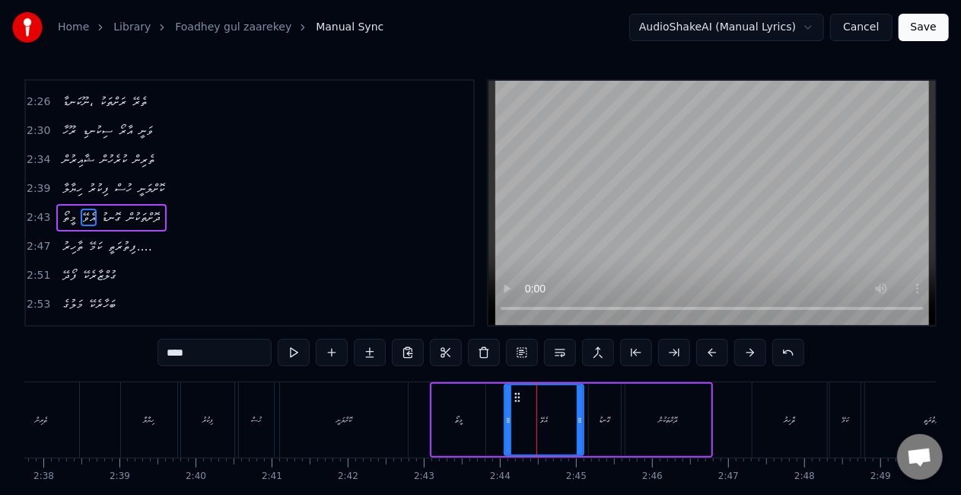
click at [481, 423] on div "މީތޯ" at bounding box center [458, 420] width 53 height 72
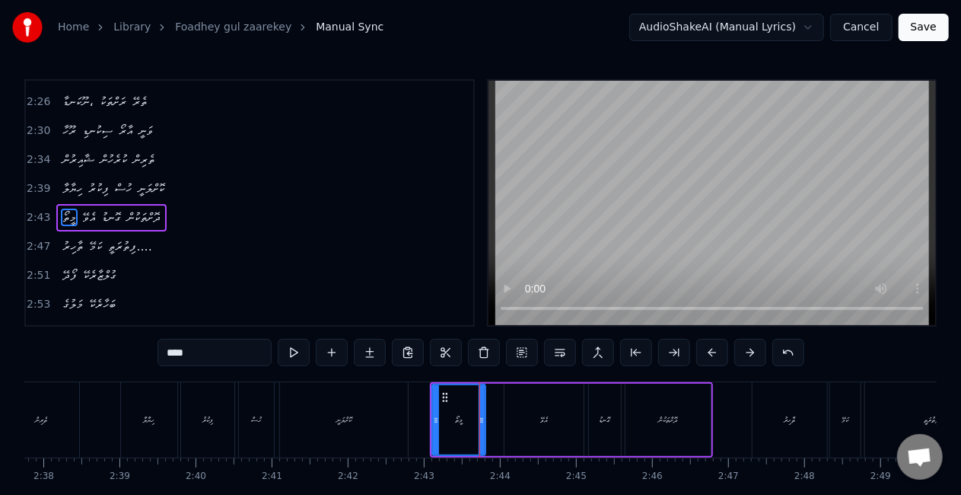
click at [524, 415] on div "އެވޭ" at bounding box center [543, 420] width 79 height 72
type input "****"
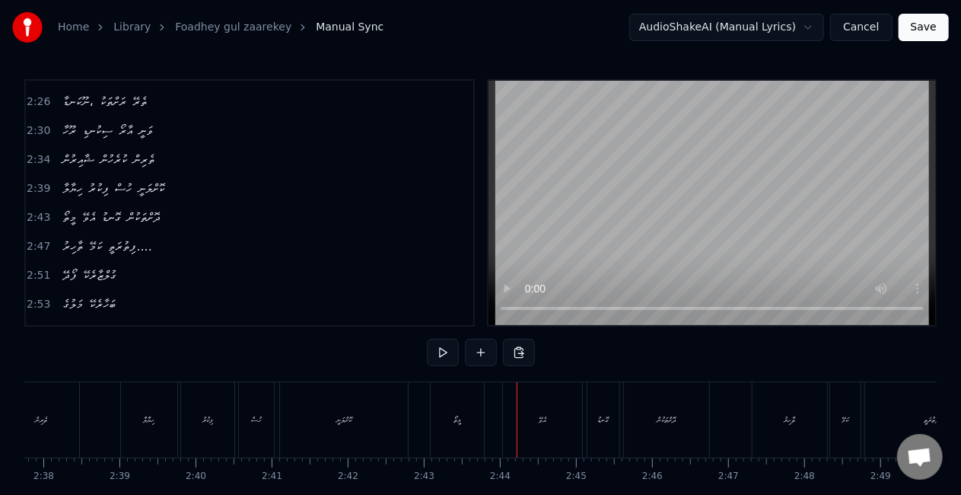
click at [528, 418] on div "އެވޭ" at bounding box center [542, 419] width 79 height 75
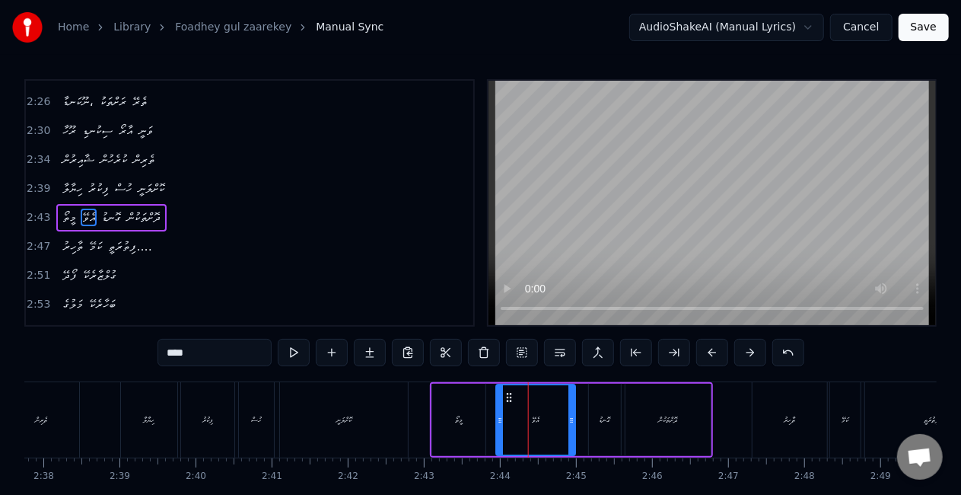
drag, startPoint x: 518, startPoint y: 396, endPoint x: 510, endPoint y: 396, distance: 8.4
click at [510, 396] on icon at bounding box center [510, 397] width 12 height 12
click at [466, 401] on div "މީތޯ" at bounding box center [458, 420] width 53 height 72
type input "****"
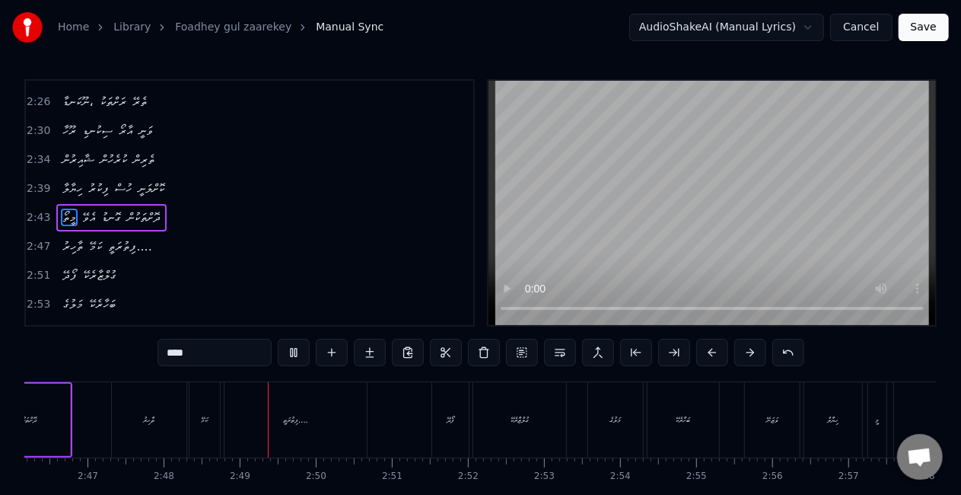
scroll to position [0, 12768]
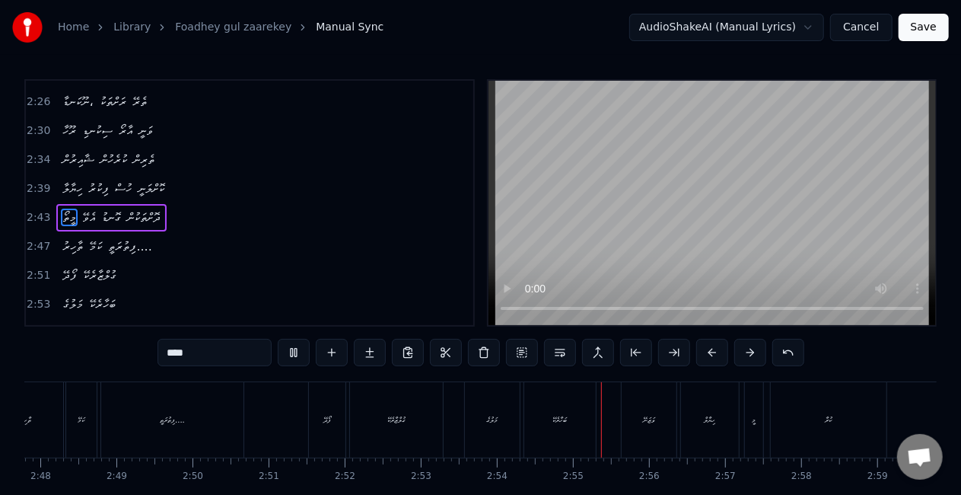
click at [917, 31] on button "Save" at bounding box center [924, 27] width 50 height 27
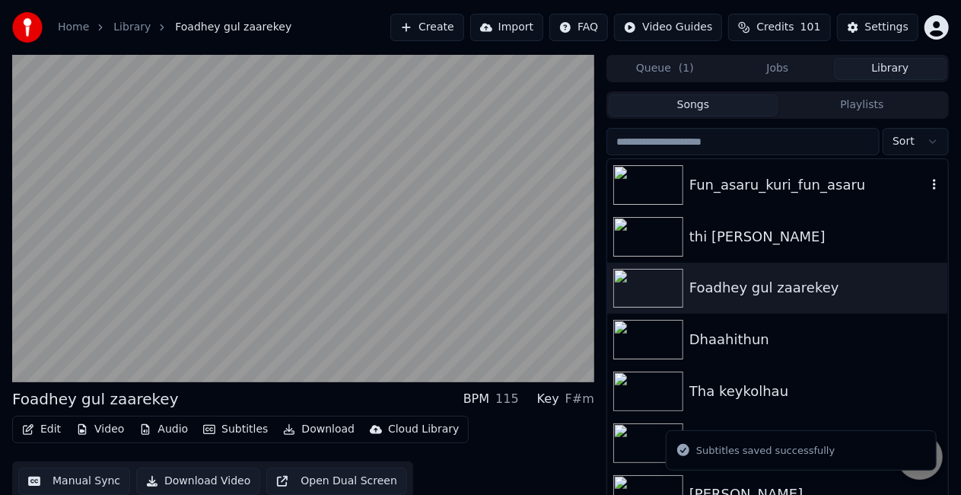
click at [768, 201] on div "Fun_asaru_kuri_fun_asaru" at bounding box center [777, 185] width 341 height 52
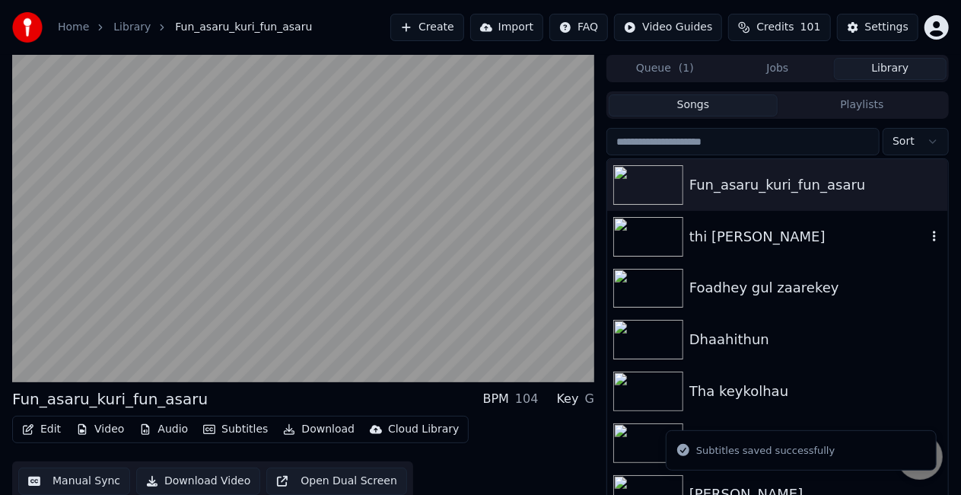
click at [765, 252] on div "thi [PERSON_NAME]" at bounding box center [777, 237] width 341 height 52
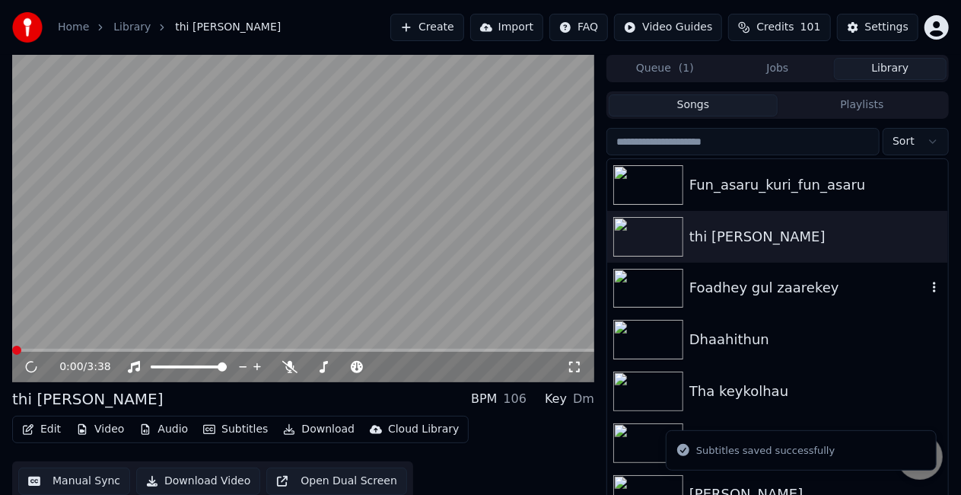
click at [752, 285] on div "Foadhey gul zaarekey" at bounding box center [807, 287] width 237 height 21
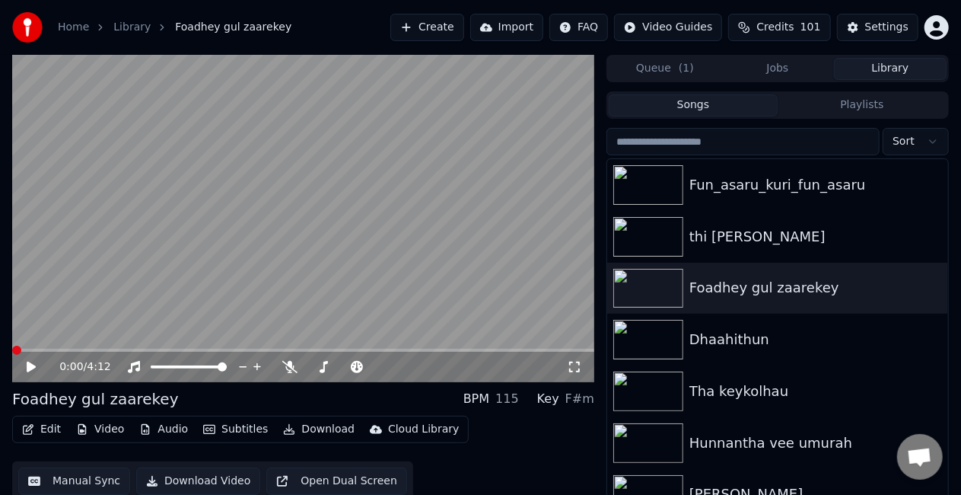
click at [33, 361] on icon at bounding box center [41, 367] width 35 height 12
click at [19, 349] on span at bounding box center [15, 350] width 7 height 3
click at [42, 349] on span at bounding box center [303, 350] width 582 height 3
click at [187, 349] on span at bounding box center [303, 350] width 582 height 3
click at [310, 352] on span at bounding box center [303, 350] width 582 height 3
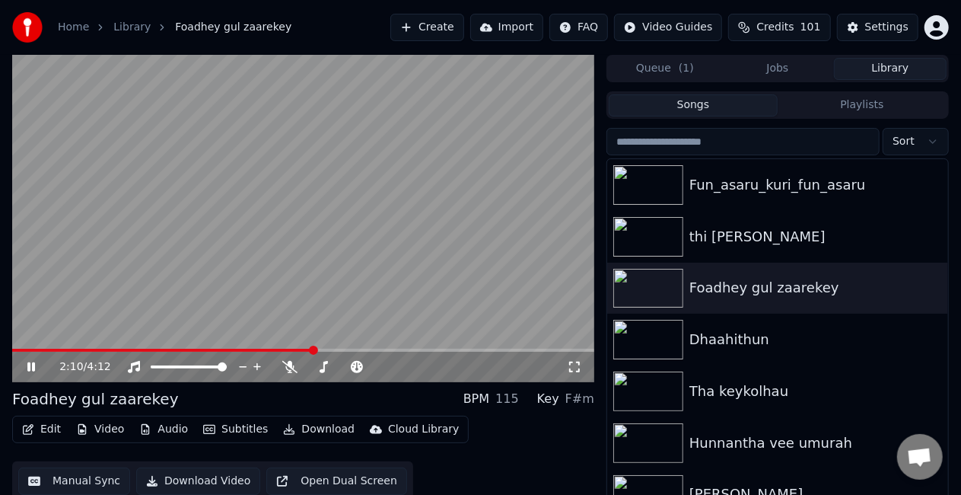
click at [326, 349] on span at bounding box center [303, 350] width 582 height 3
click at [345, 349] on span at bounding box center [303, 350] width 582 height 3
click at [336, 349] on span at bounding box center [182, 350] width 341 height 3
click at [464, 349] on span at bounding box center [303, 350] width 582 height 3
click at [481, 347] on video at bounding box center [303, 218] width 582 height 327
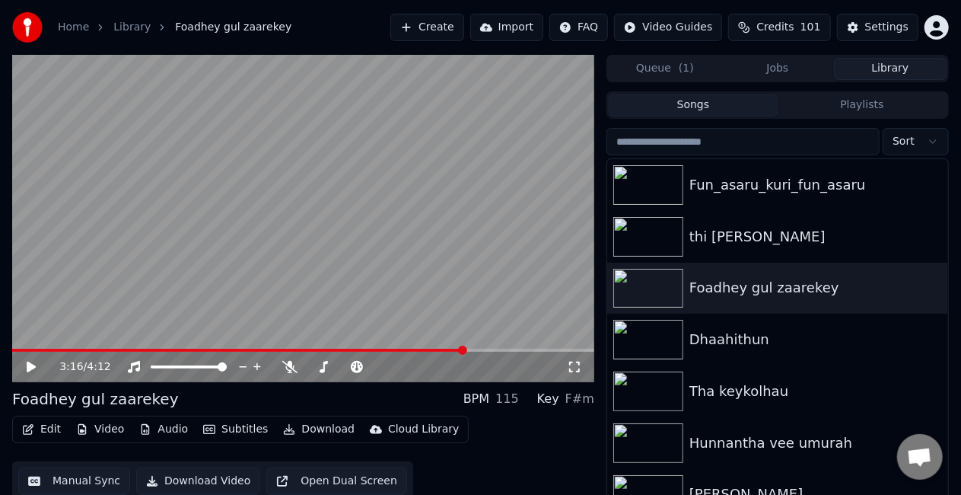
click at [491, 349] on span at bounding box center [303, 350] width 582 height 3
click at [479, 292] on video at bounding box center [303, 218] width 582 height 327
click at [85, 475] on button "Manual Sync" at bounding box center [74, 480] width 112 height 27
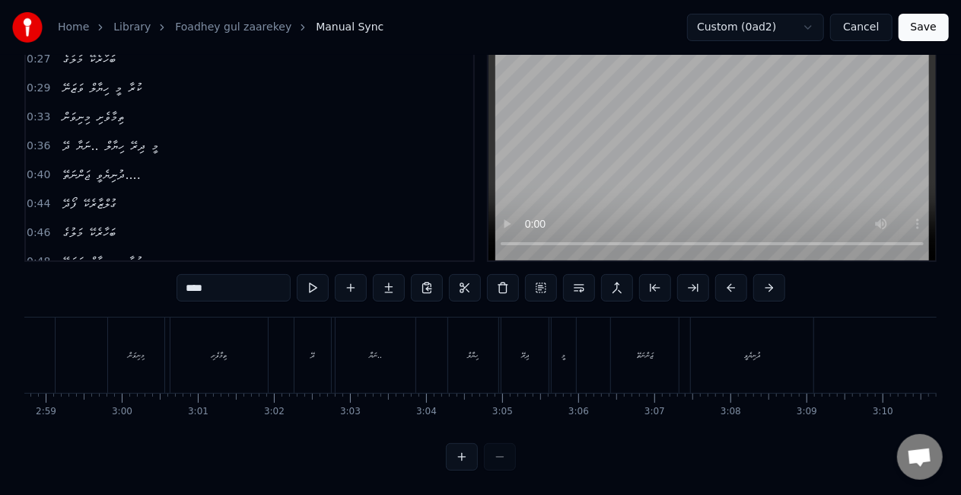
scroll to position [0, 13611]
click at [639, 353] on div "ޖަންނަތޭ" at bounding box center [634, 354] width 68 height 75
type input "********"
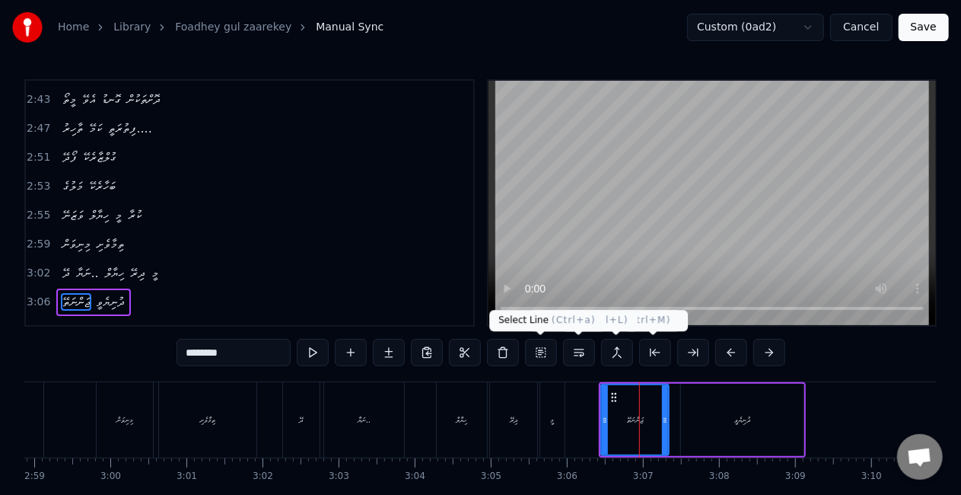
scroll to position [886, 0]
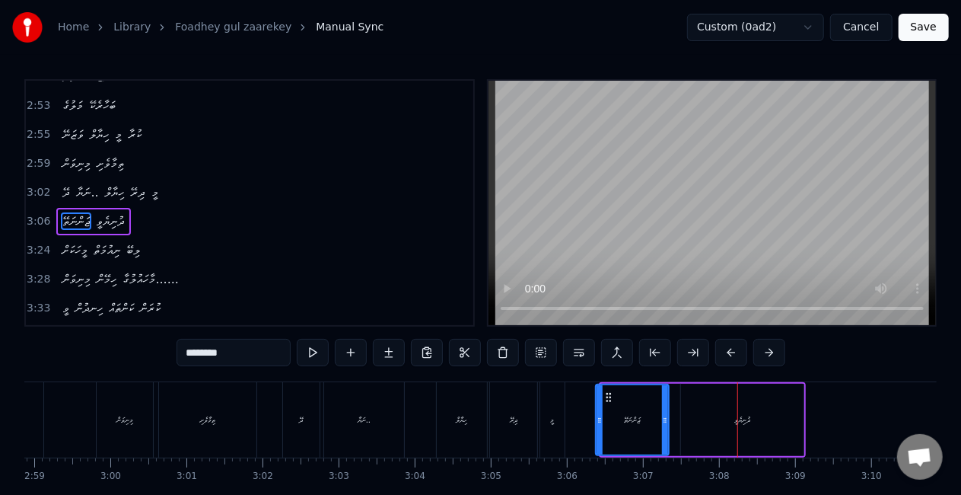
click at [595, 424] on div "ޖަންނަތޭ" at bounding box center [632, 420] width 75 height 72
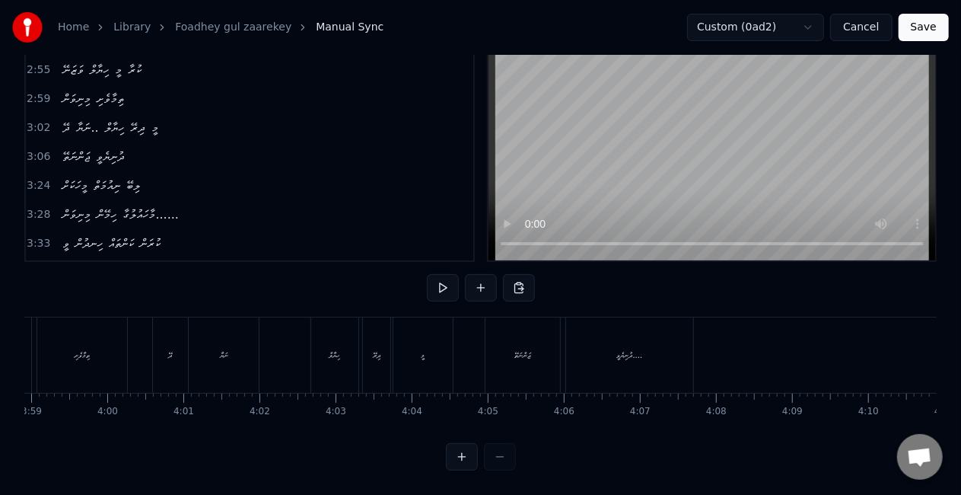
scroll to position [0, 18329]
click at [361, 352] on div "ޖަންނަތޭ" at bounding box center [373, 354] width 75 height 75
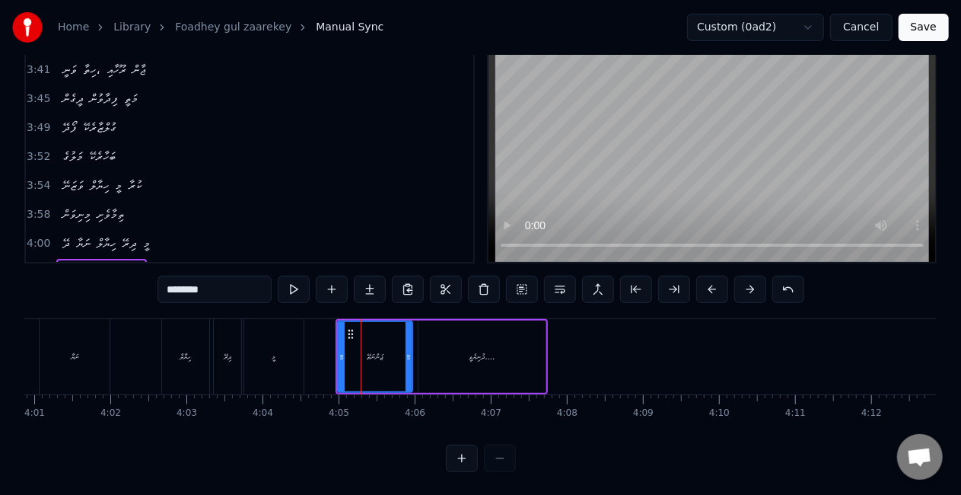
scroll to position [1119, 0]
drag, startPoint x: 339, startPoint y: 364, endPoint x: 332, endPoint y: 361, distance: 8.2
click at [332, 361] on div at bounding box center [334, 356] width 6 height 69
click at [294, 287] on button at bounding box center [294, 288] width 32 height 27
click at [508, 358] on div "ދުނިޔެވީ...." at bounding box center [482, 356] width 127 height 72
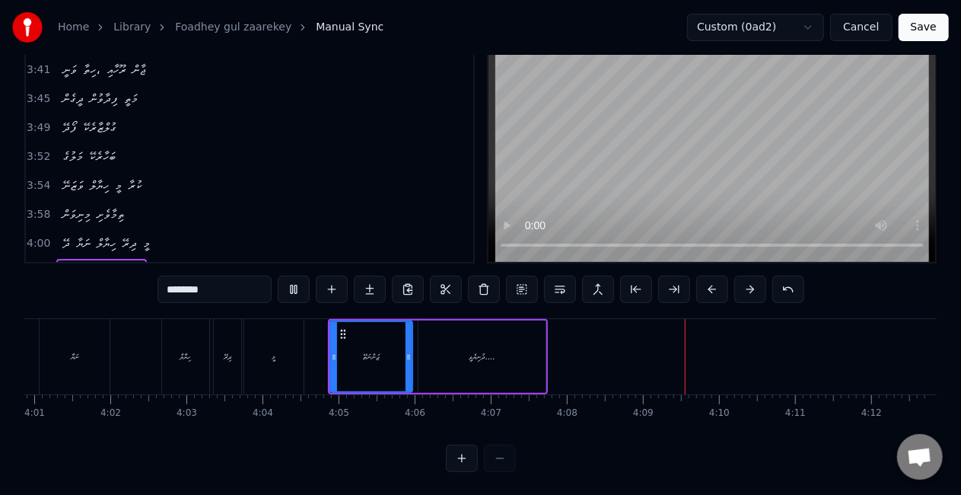
type input "**********"
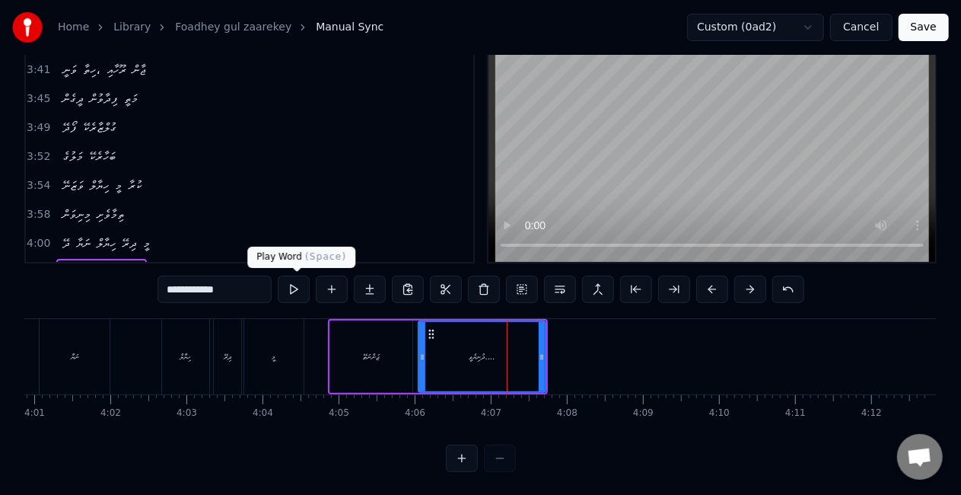
click at [300, 287] on button at bounding box center [294, 288] width 32 height 27
drag, startPoint x: 541, startPoint y: 352, endPoint x: 548, endPoint y: 343, distance: 10.8
click at [551, 352] on icon at bounding box center [552, 357] width 6 height 12
click at [298, 285] on button at bounding box center [294, 288] width 32 height 27
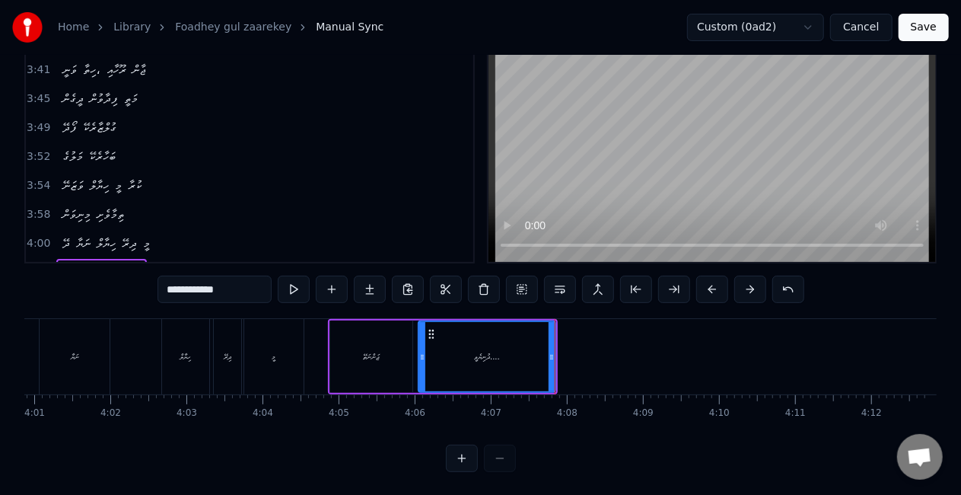
click at [931, 18] on button "Save" at bounding box center [924, 27] width 50 height 27
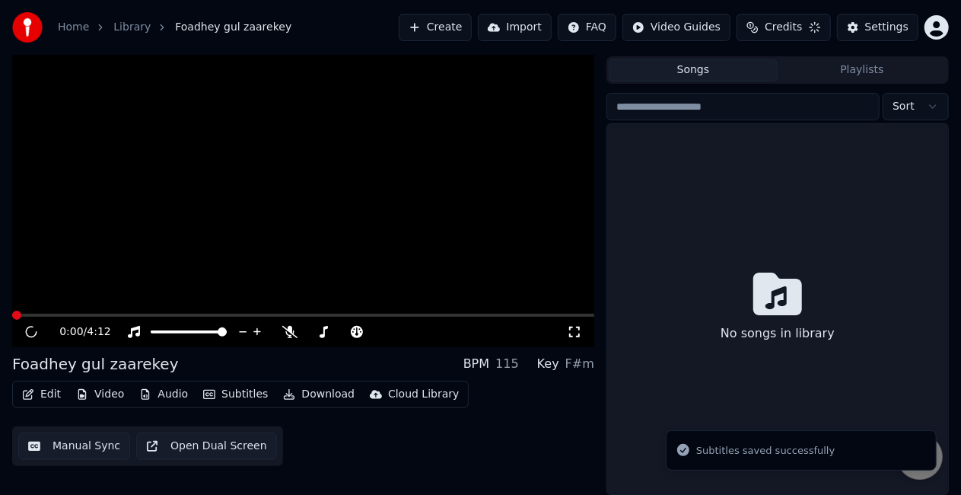
scroll to position [34, 0]
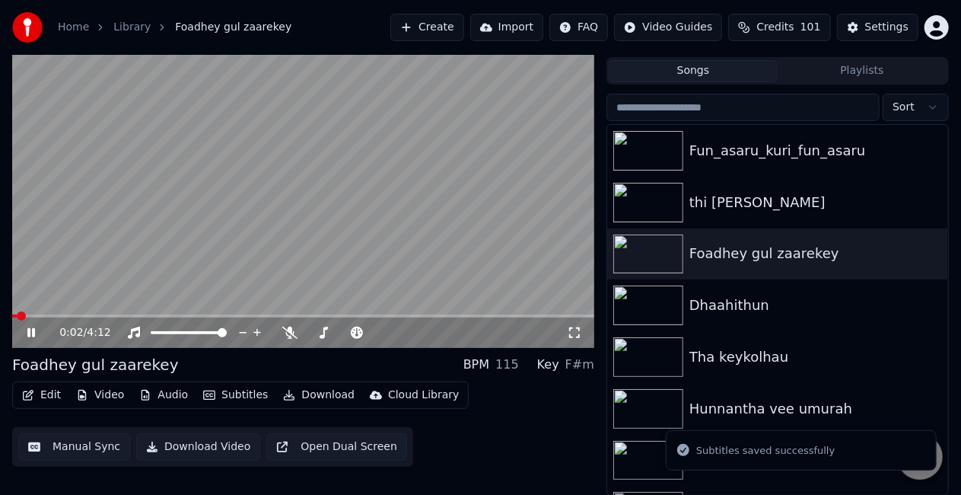
click at [30, 329] on icon at bounding box center [41, 332] width 35 height 12
click at [301, 396] on button "Download" at bounding box center [319, 394] width 84 height 21
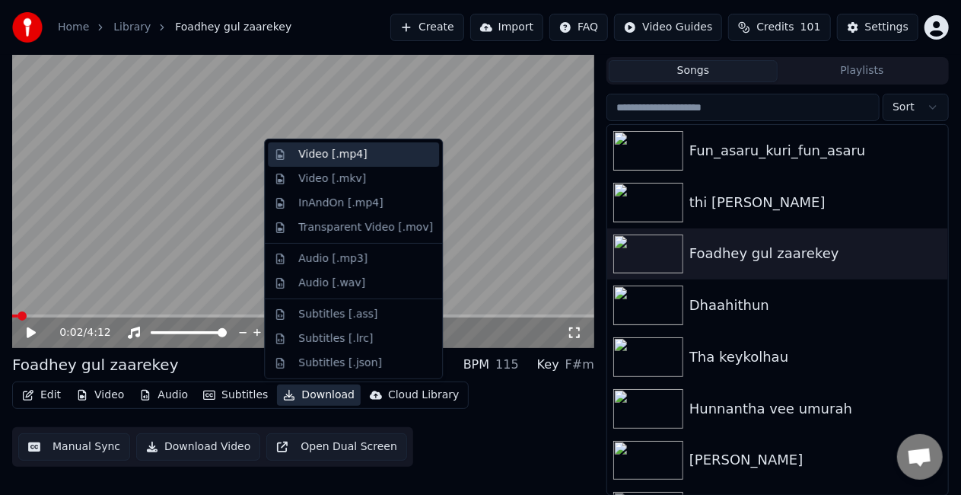
click at [355, 160] on div "Video [.mp4]" at bounding box center [332, 154] width 68 height 15
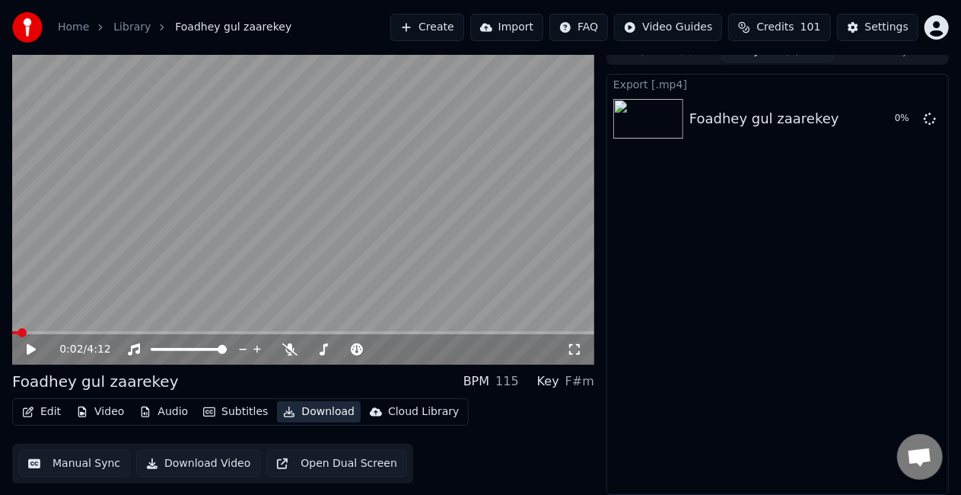
scroll to position [17, 0]
